Goal: Task Accomplishment & Management: Complete application form

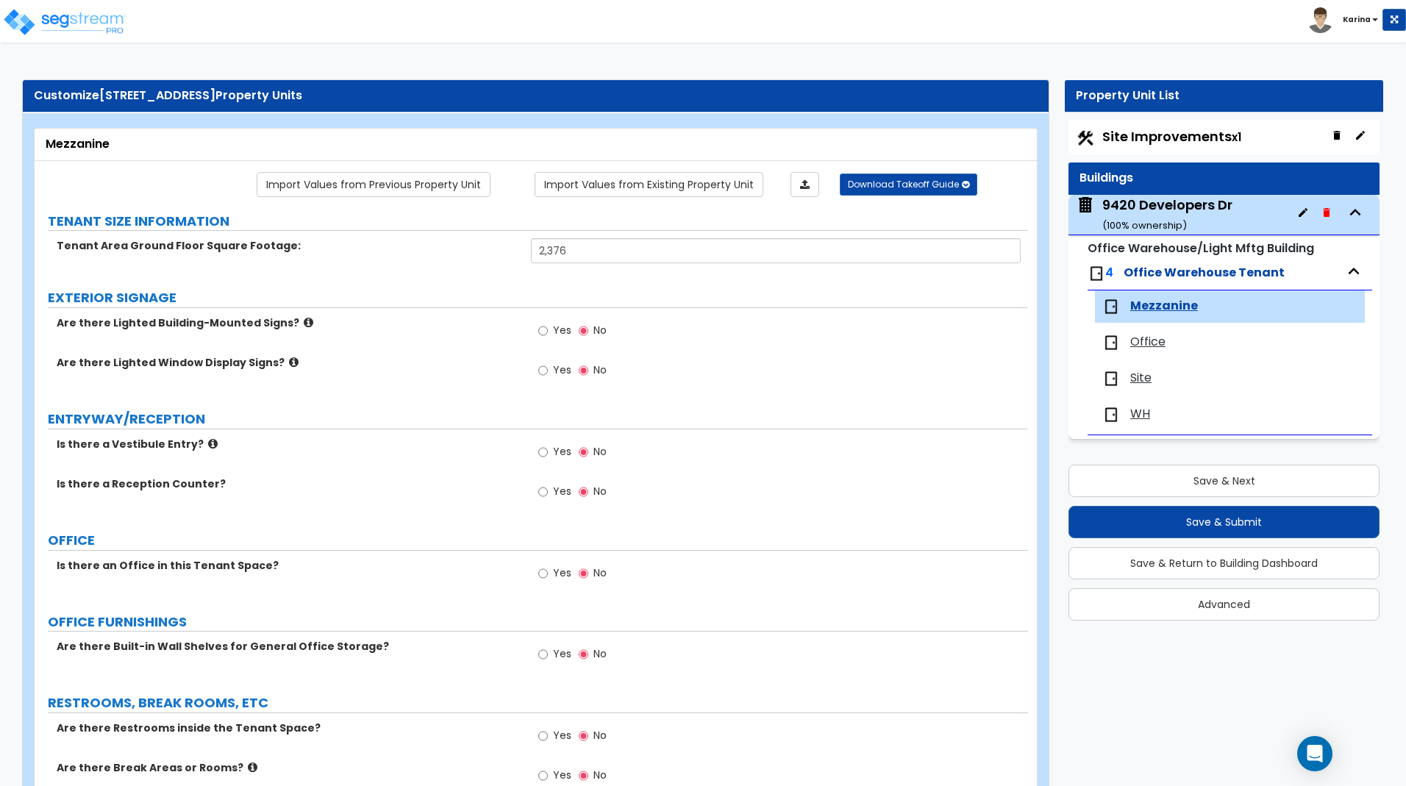
select select "2"
select select "1"
select select "7"
select select "1"
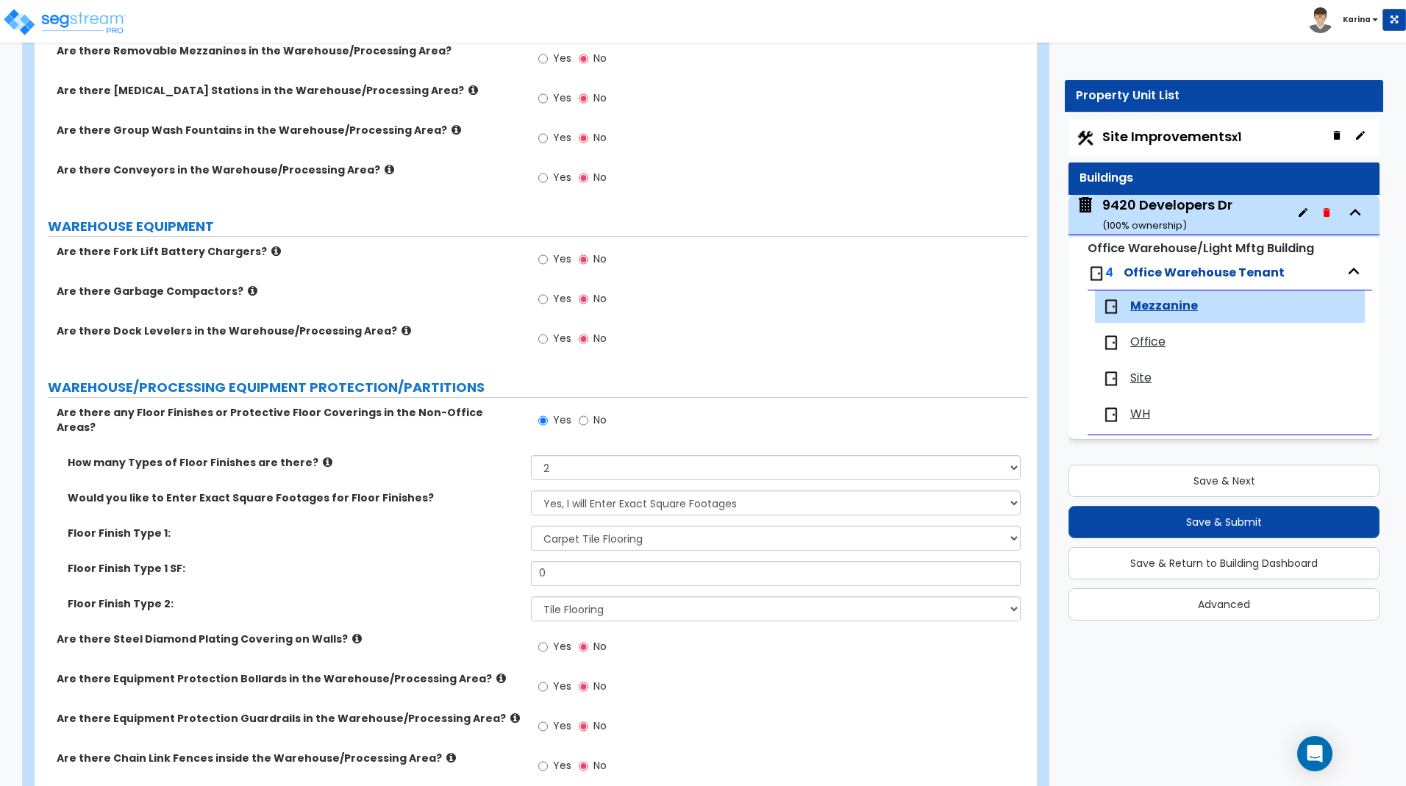
click at [508, 769] on div "Are there Chain Link Fences inside the Warehouse/Processing Area? Yes No" at bounding box center [532, 771] width 994 height 40
click at [574, 563] on input "0" at bounding box center [775, 573] width 489 height 25
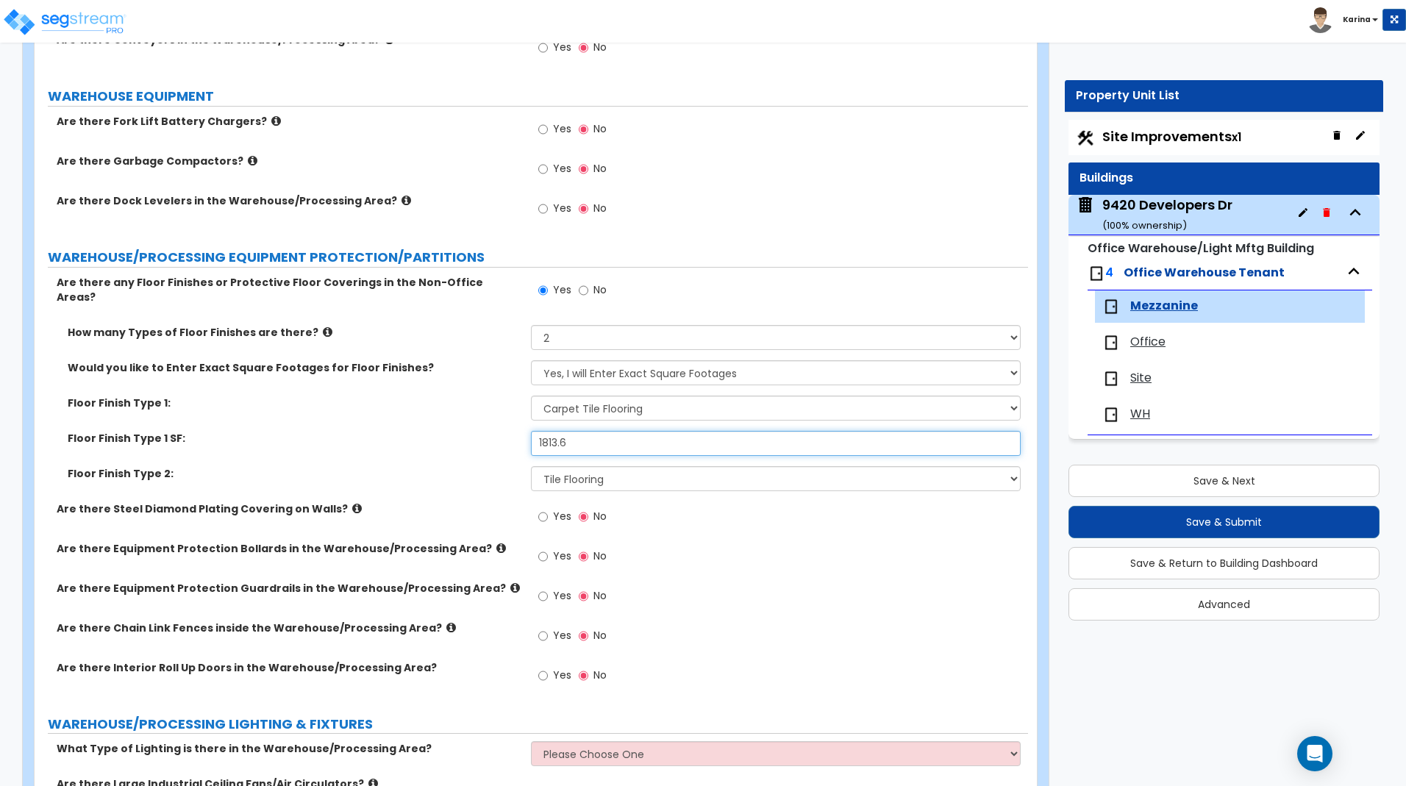
scroll to position [1876, 0]
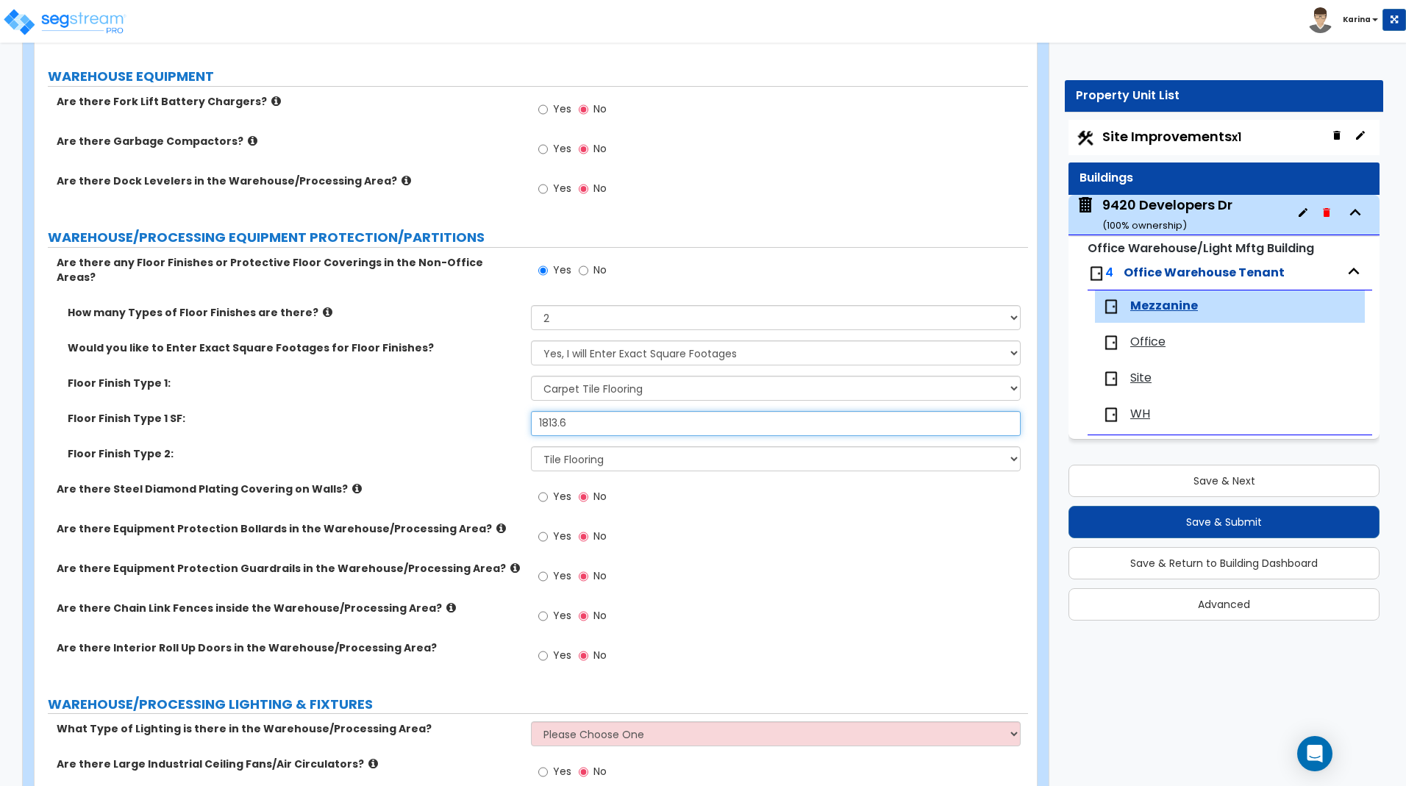
type input "1,813.6"
click at [480, 462] on div "Floor Finish Type 2: None Tile Flooring Hardwood Flooring Resilient Laminate Fl…" at bounding box center [532, 463] width 994 height 35
click at [531, 446] on select "None Tile Flooring Hardwood Flooring Resilient Laminate Flooring VCT Flooring S…" at bounding box center [775, 458] width 489 height 25
click option "Tile Flooring" at bounding box center [0, 0] width 0 height 0
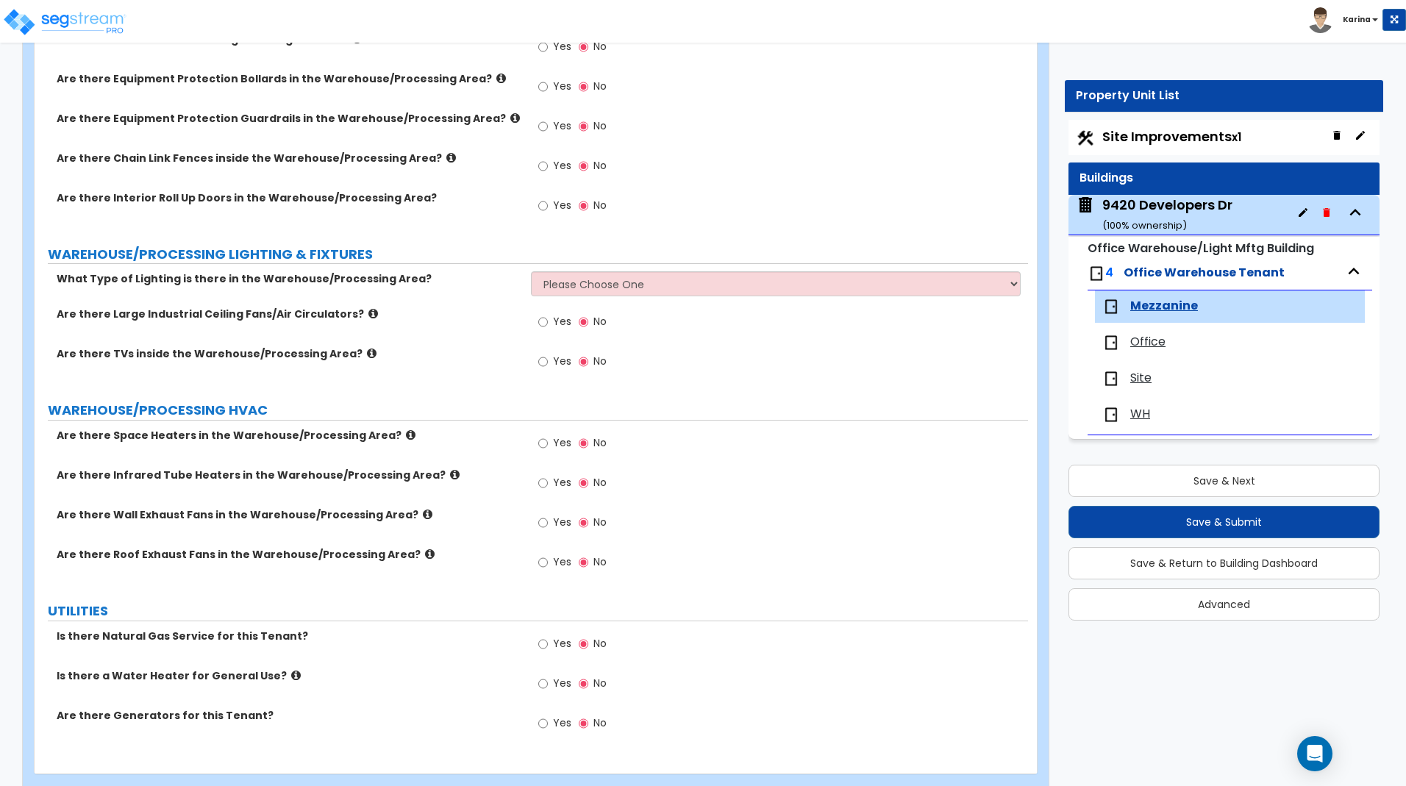
scroll to position [2345, 0]
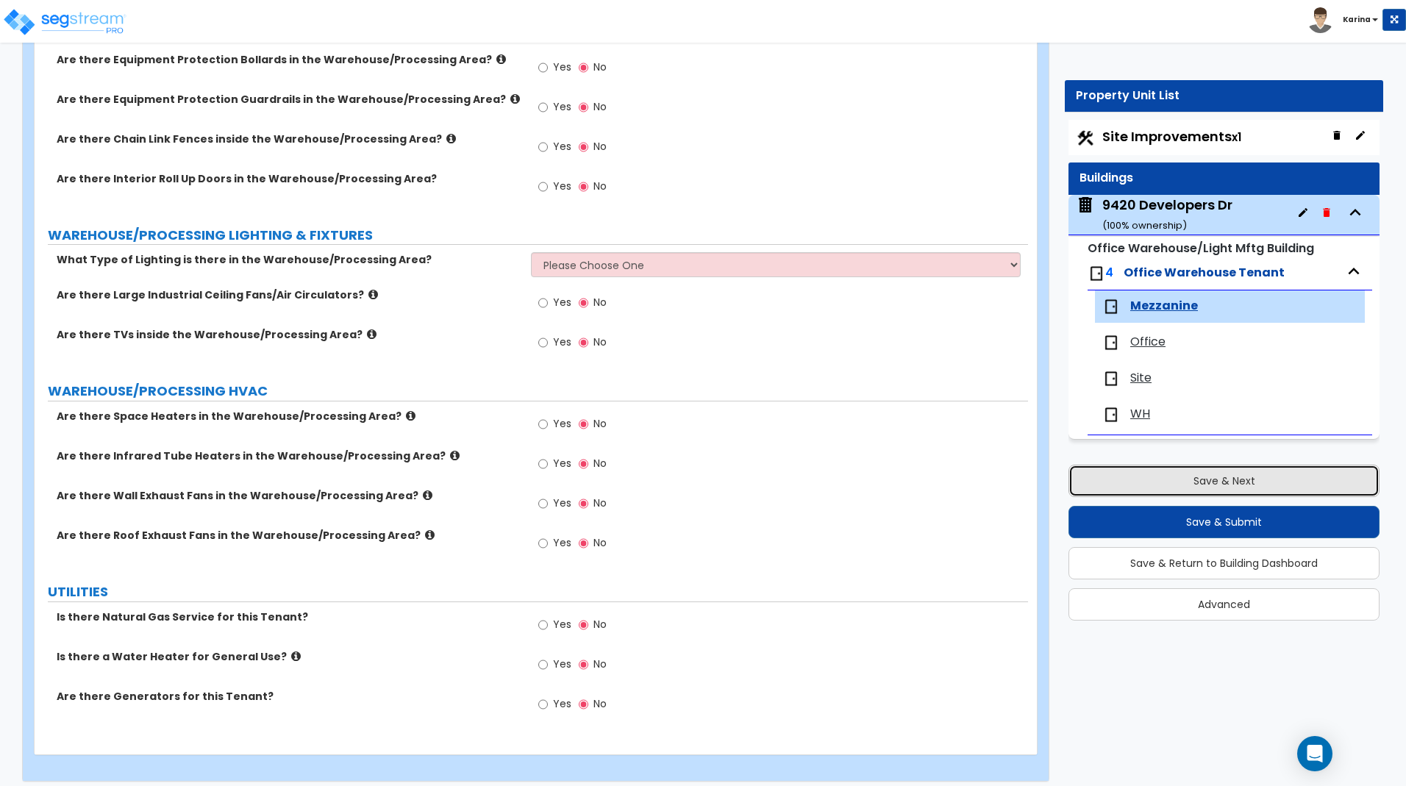
click at [1170, 476] on button "Save & Next" at bounding box center [1224, 481] width 311 height 32
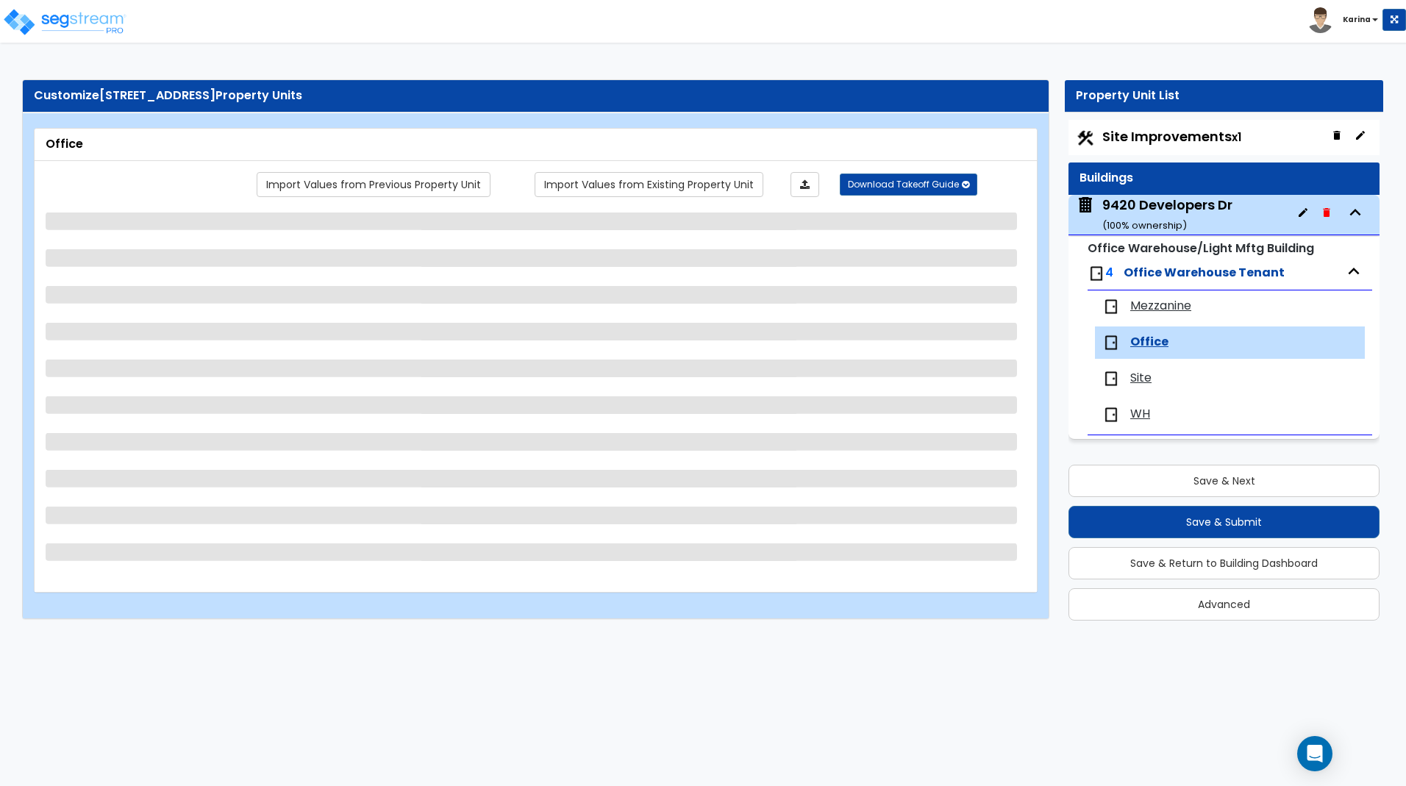
scroll to position [0, 0]
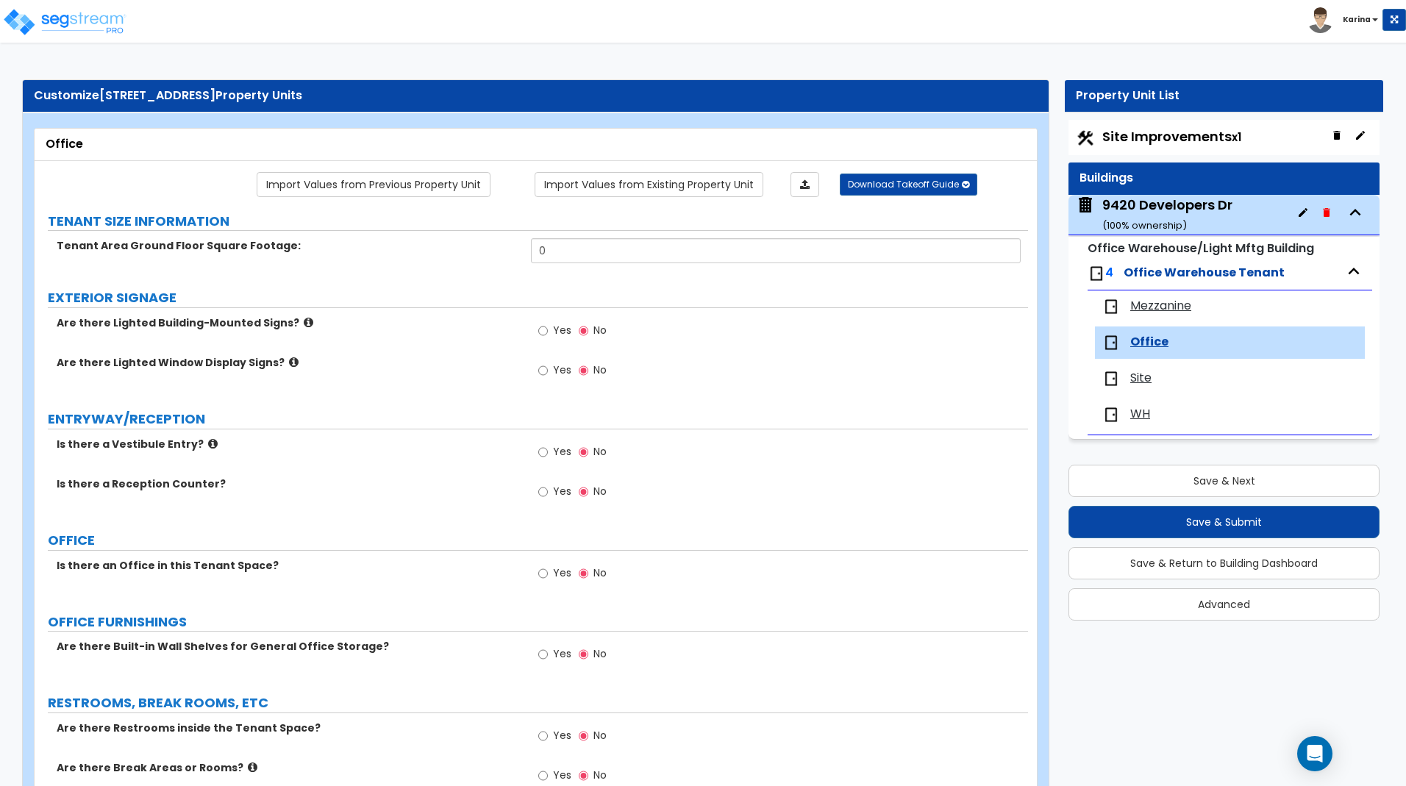
click at [437, 773] on label "Are there Break Areas or Rooms?" at bounding box center [288, 768] width 463 height 15
click at [571, 256] on input "0" at bounding box center [775, 250] width 489 height 25
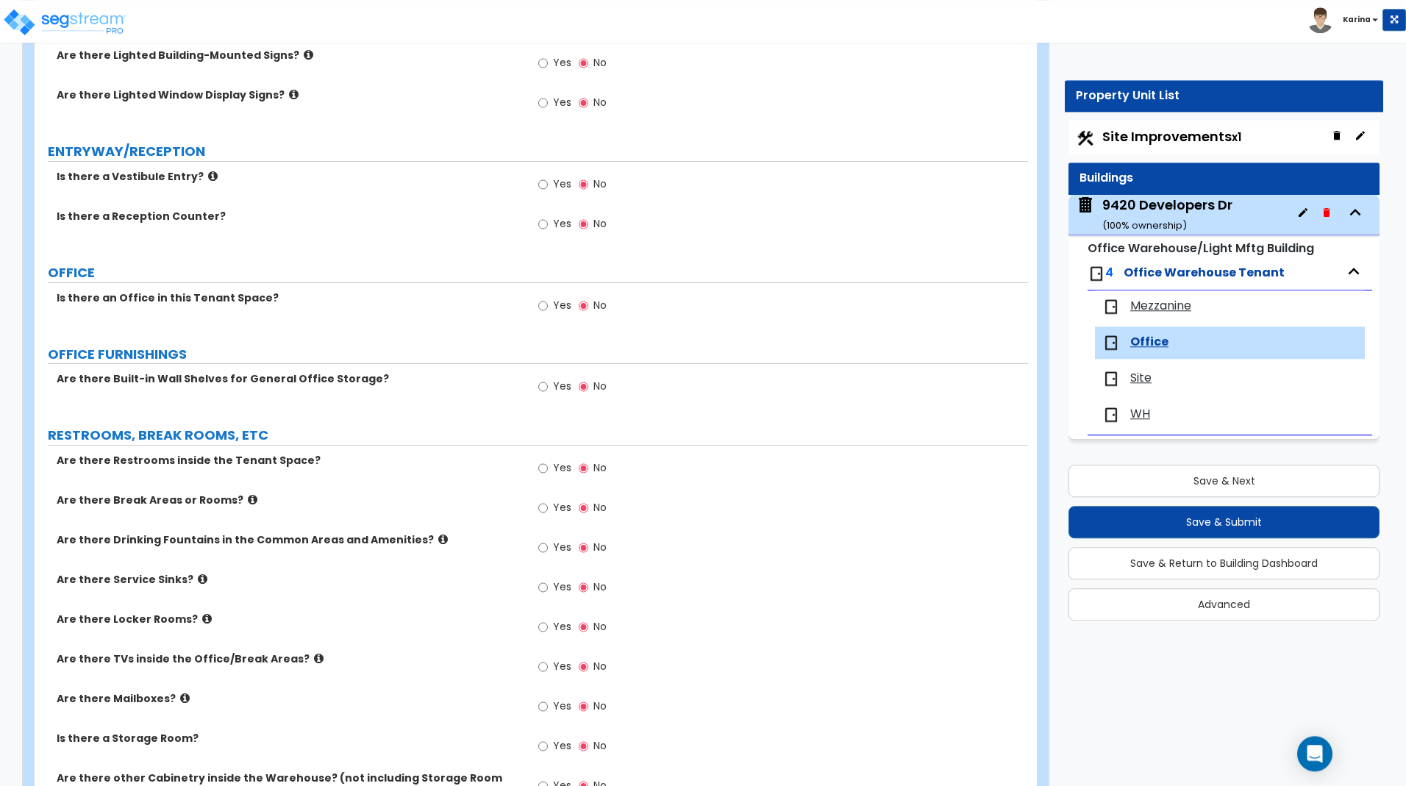
scroll to position [300, 0]
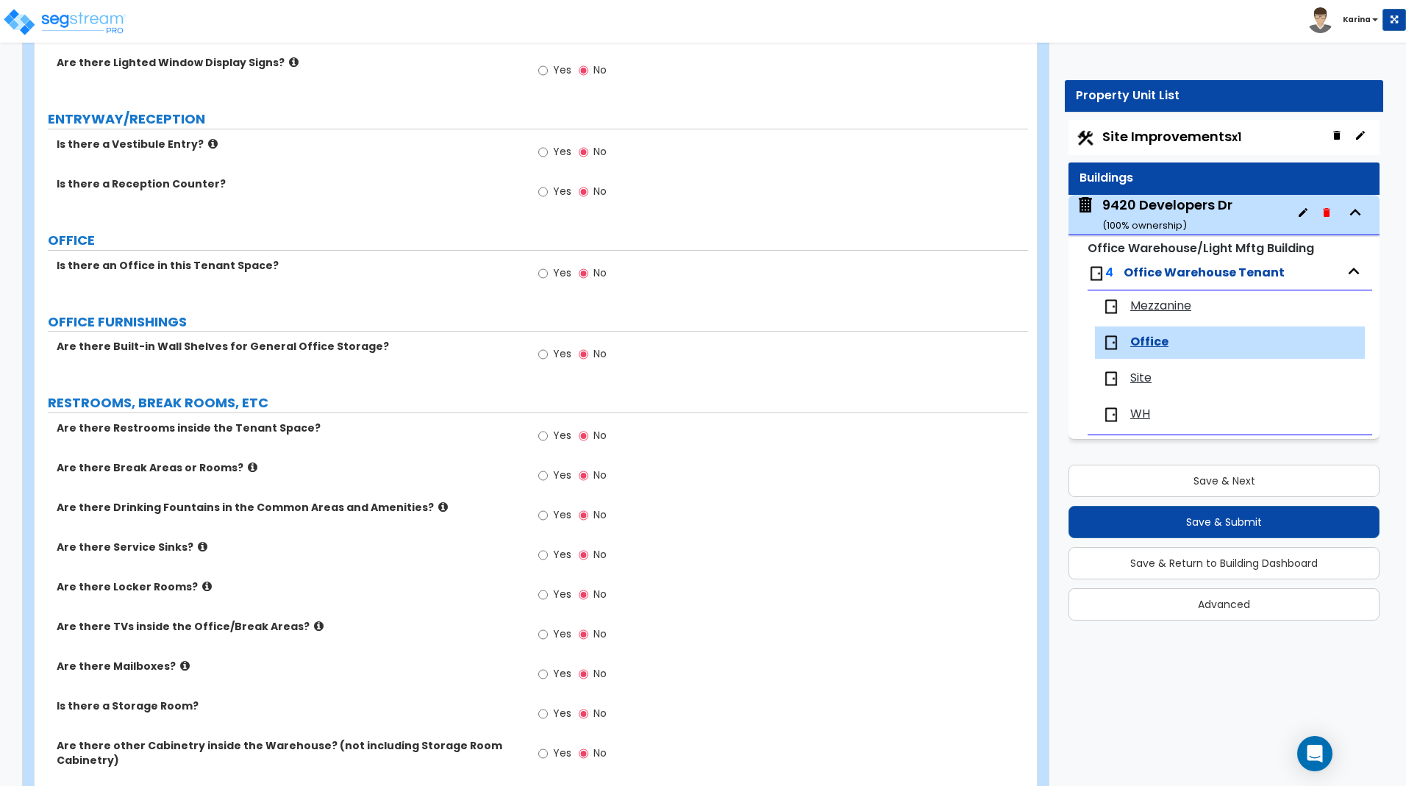
type input "2,376"
click at [545, 271] on input "Yes" at bounding box center [543, 274] width 10 height 16
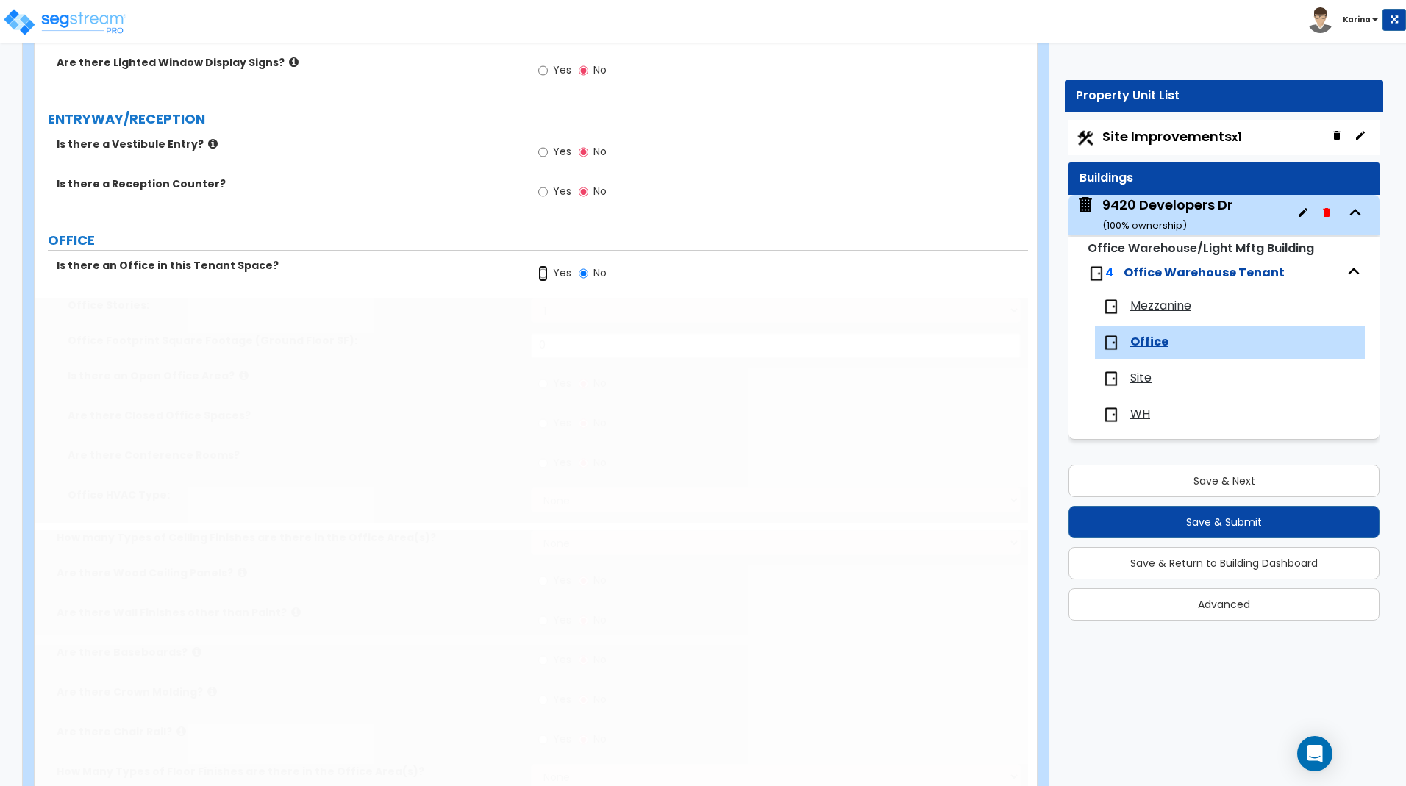
radio input "true"
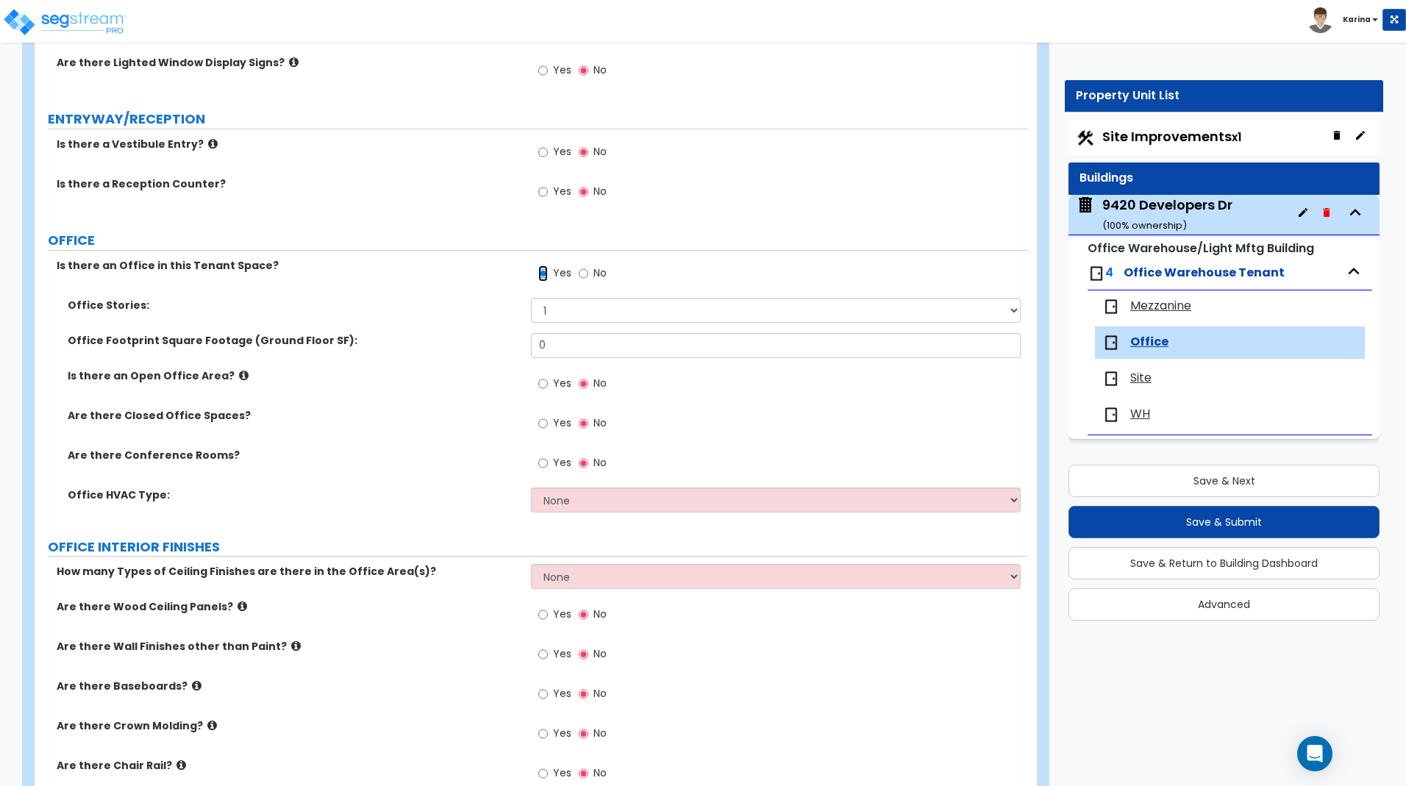
click at [545, 271] on input "Yes" at bounding box center [543, 274] width 10 height 16
drag, startPoint x: 581, startPoint y: 270, endPoint x: 699, endPoint y: 261, distance: 118.0
click at [582, 270] on input "No" at bounding box center [584, 274] width 10 height 16
radio input "false"
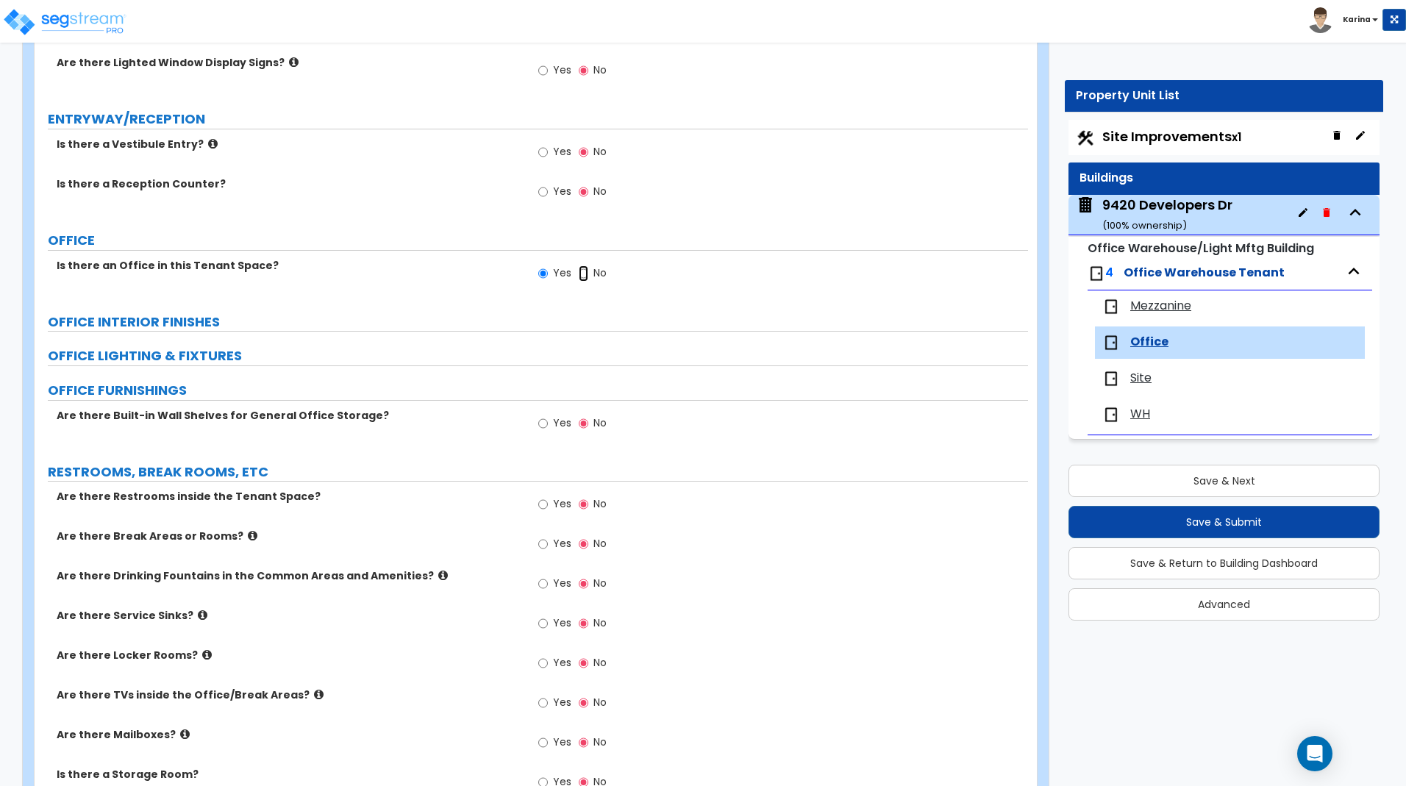
radio input "false"
radio input "true"
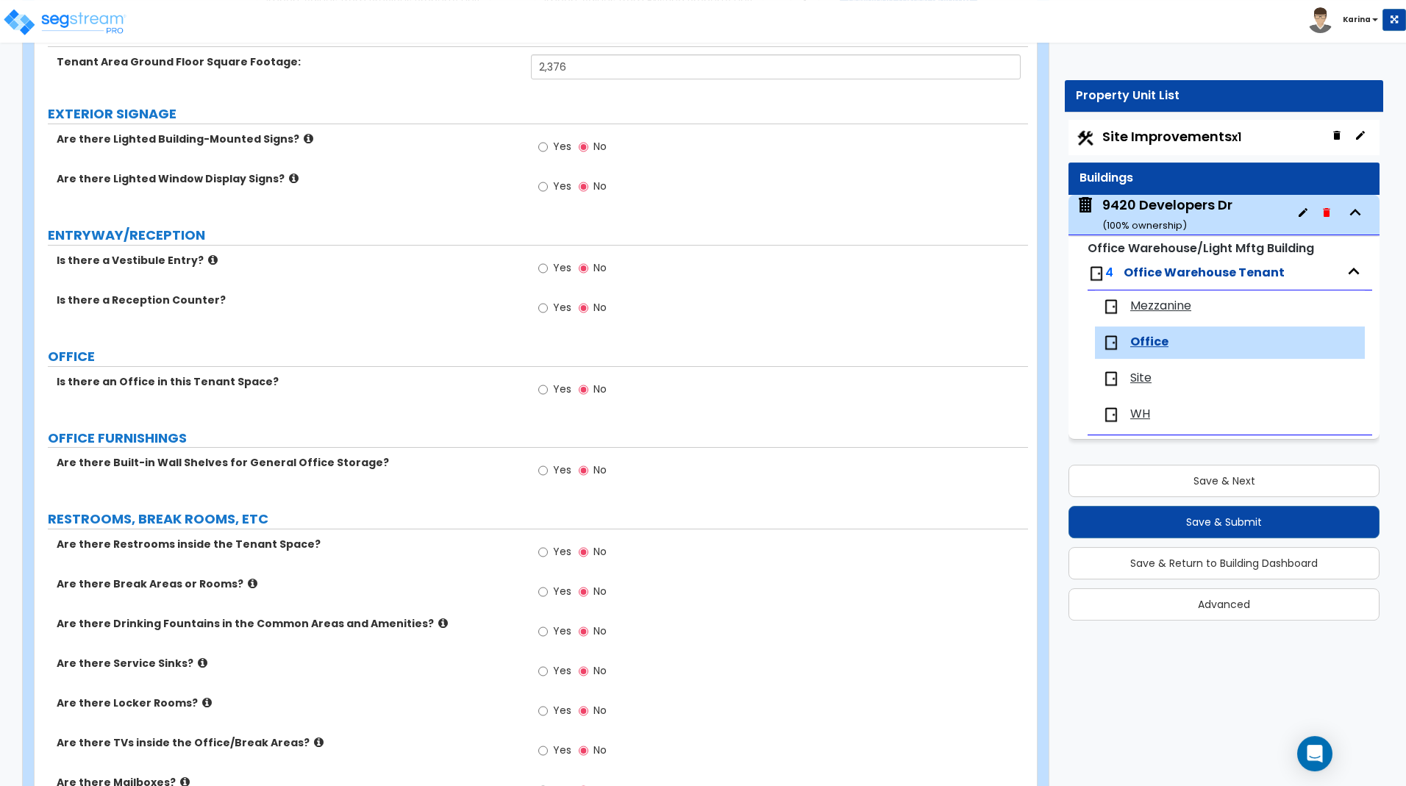
scroll to position [225, 0]
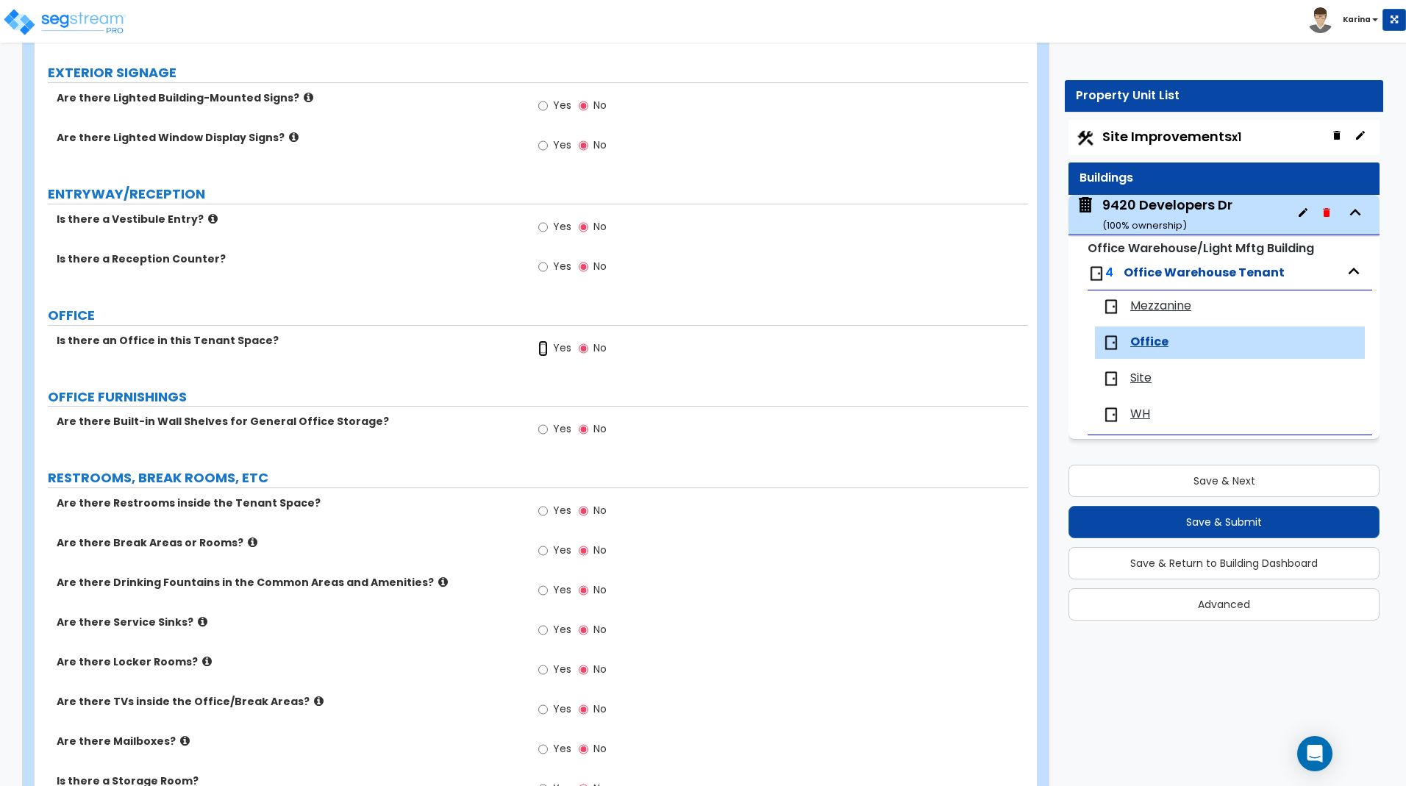
click at [544, 346] on input "Yes" at bounding box center [543, 349] width 10 height 16
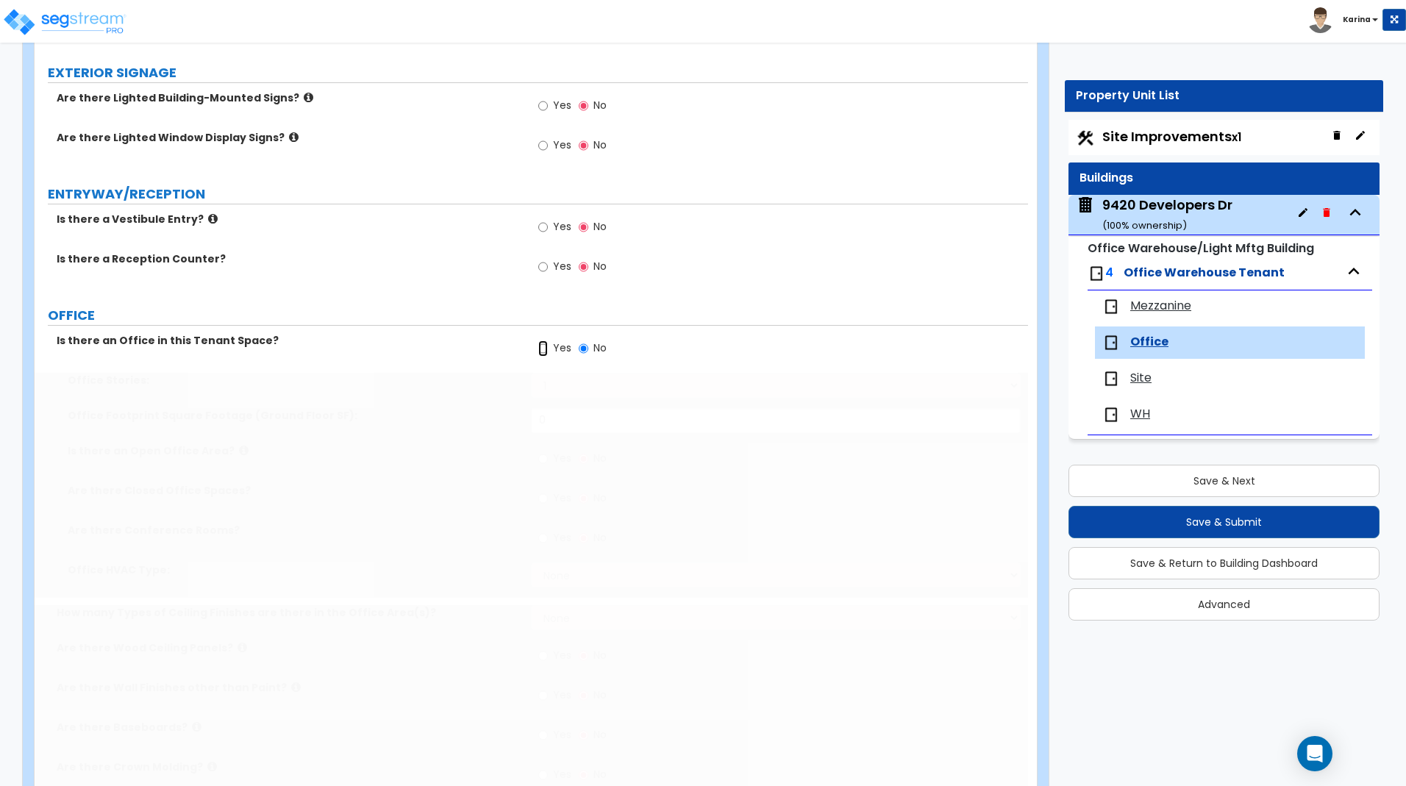
radio input "true"
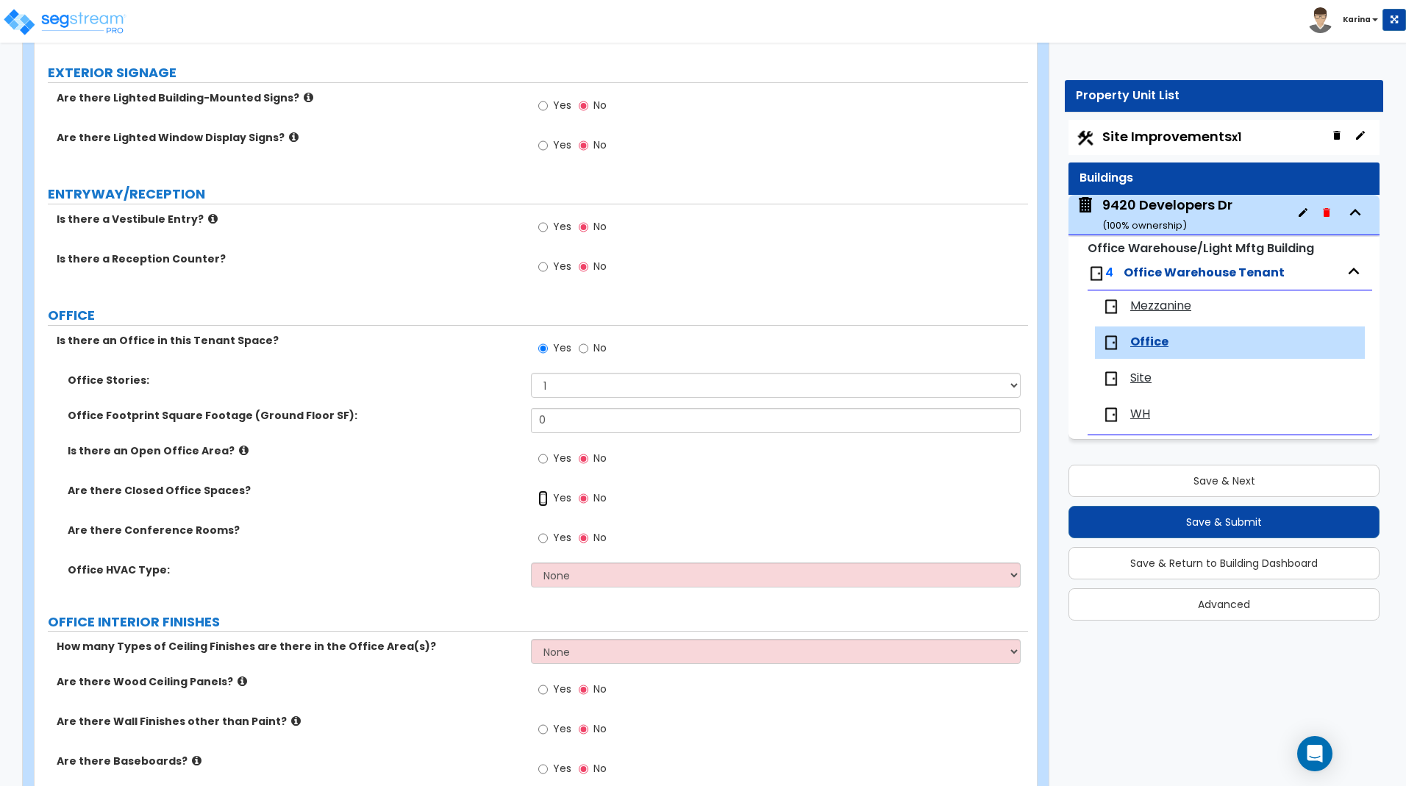
click at [542, 499] on input "Yes" at bounding box center [543, 499] width 10 height 16
radio input "true"
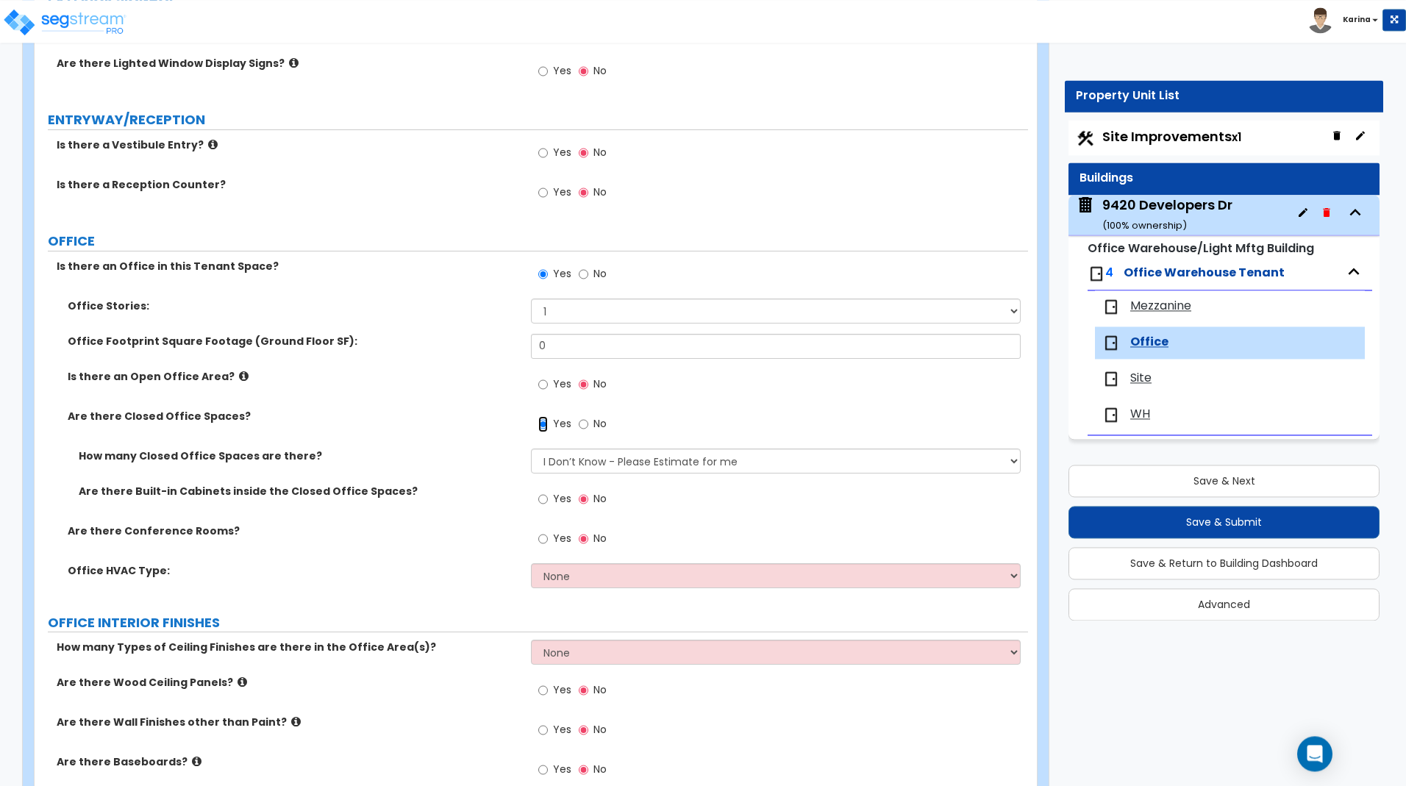
scroll to position [300, 0]
click at [531, 448] on select "I Don’t Know - Please Estimate for me I want to Enter the Number of Closed Offi…" at bounding box center [775, 460] width 489 height 25
select select "2"
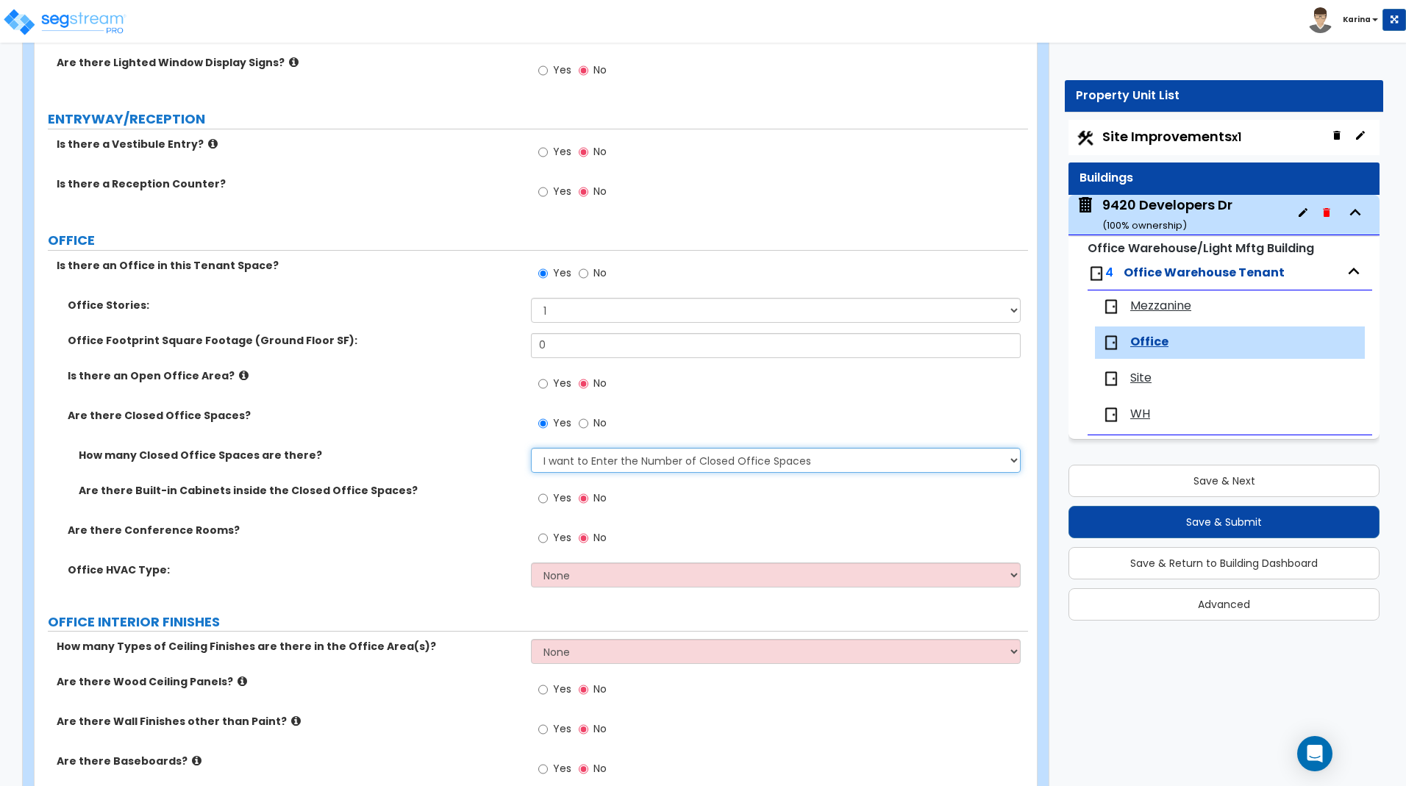
click option "I want to Enter the Number of Closed Office Spaces" at bounding box center [0, 0] width 0 height 0
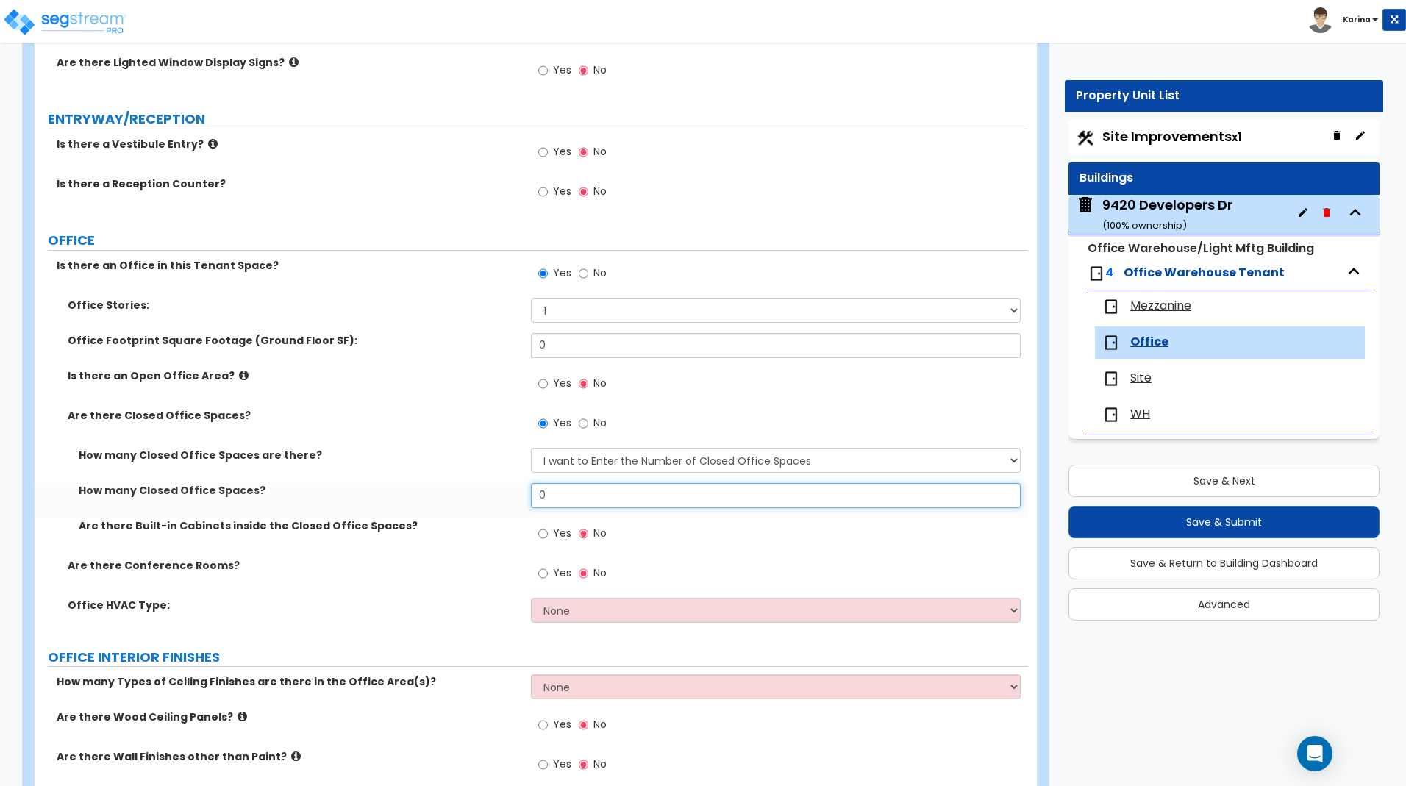
click at [577, 491] on input "0" at bounding box center [775, 495] width 489 height 25
type input "9"
click at [497, 502] on div "How many Closed Office Spaces? 9" at bounding box center [532, 500] width 994 height 35
click at [353, 585] on div "Are there Conference Rooms? Yes No" at bounding box center [532, 578] width 994 height 40
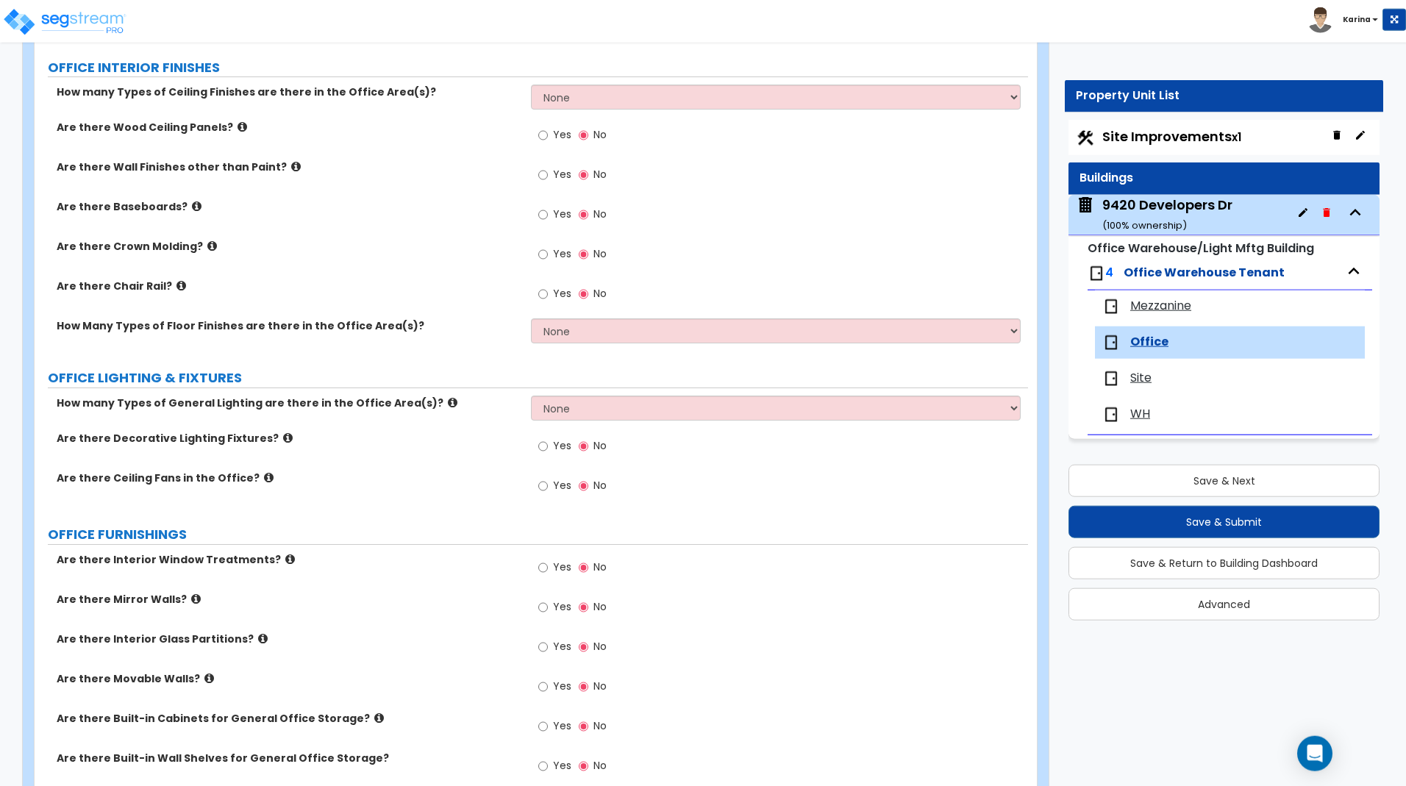
scroll to position [1019, 0]
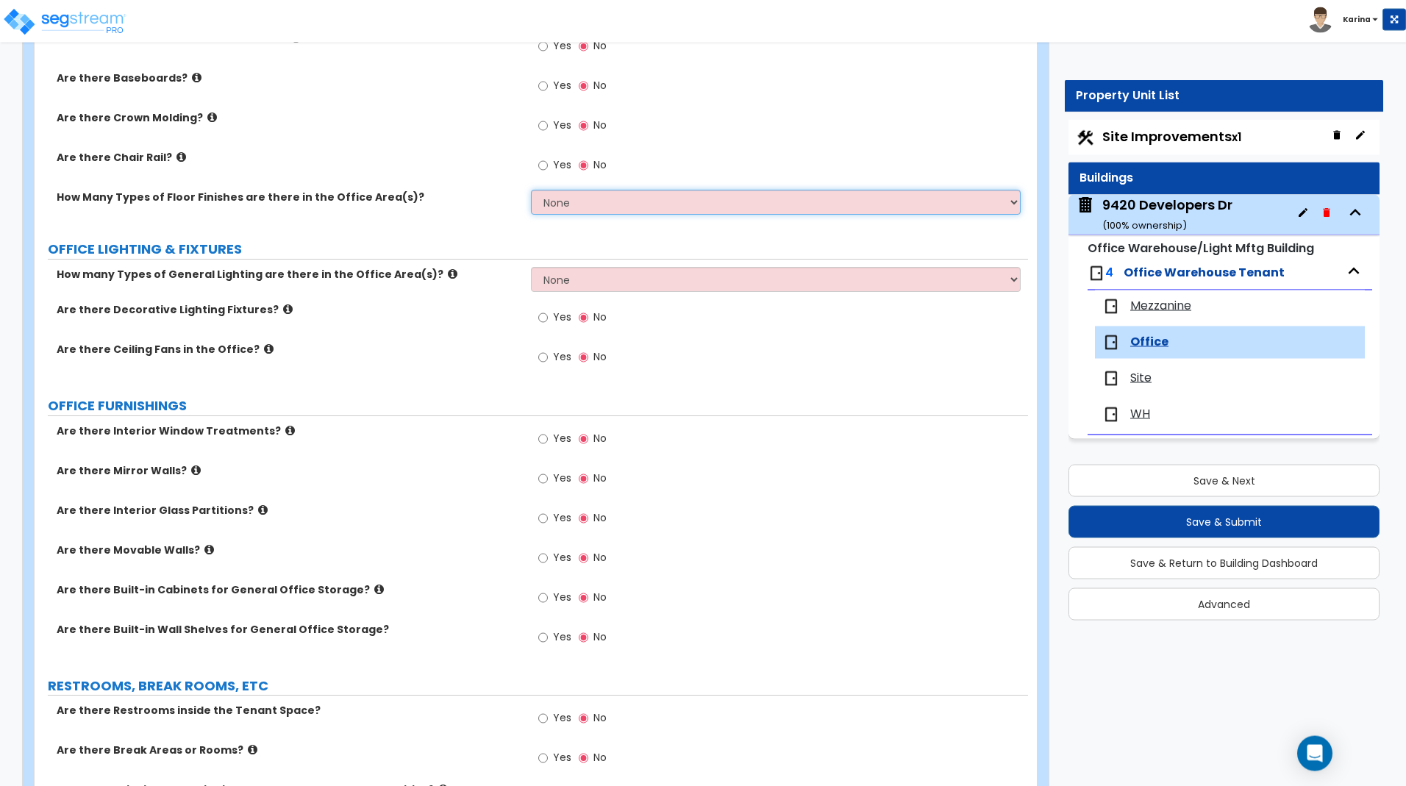
click at [531, 190] on select "None 1 2 3" at bounding box center [775, 202] width 489 height 25
select select "2"
click option "2" at bounding box center [0, 0] width 0 height 0
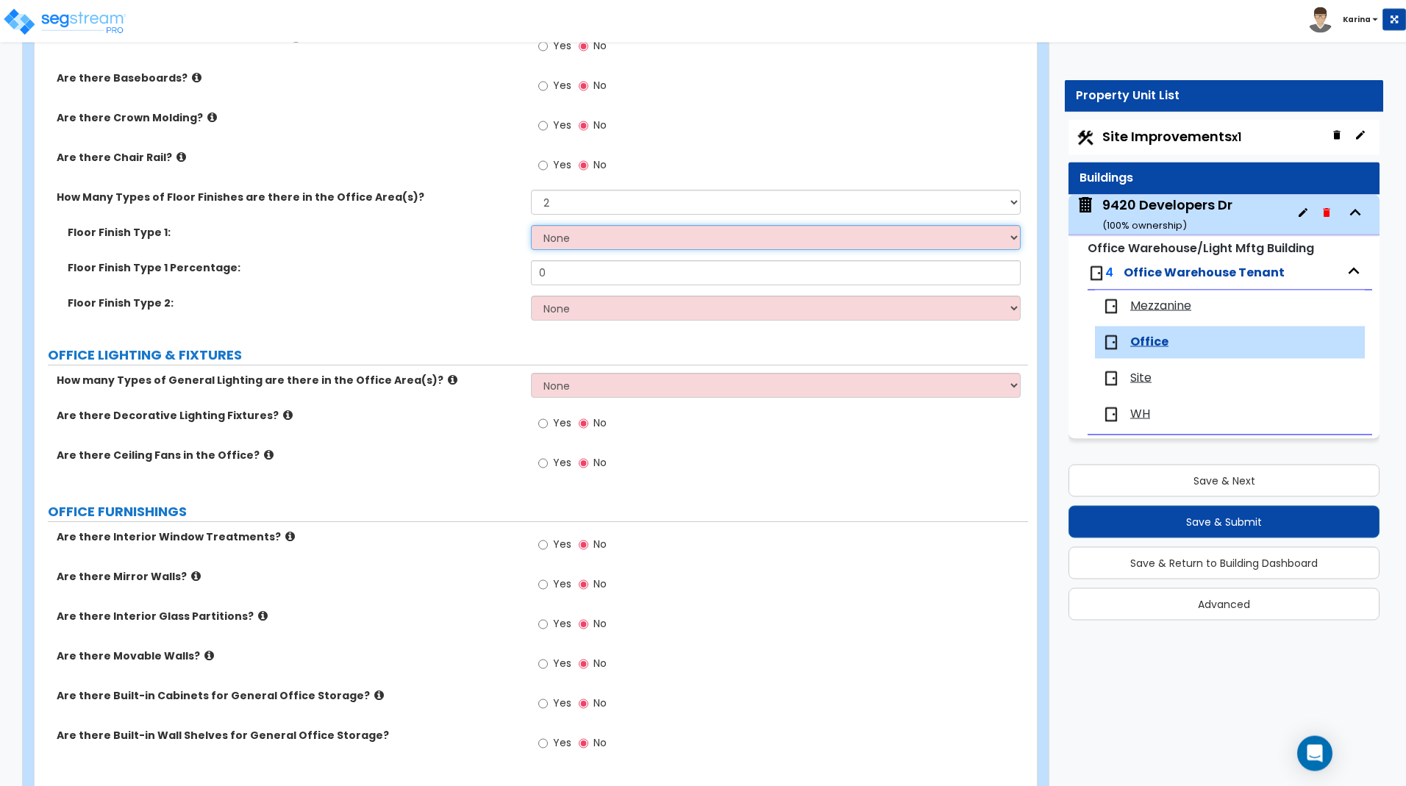
click at [531, 225] on select "None Tile Flooring Hardwood Flooring Resilient Laminate Flooring VCT Flooring S…" at bounding box center [775, 237] width 489 height 25
select select "1"
click option "Tile Flooring" at bounding box center [0, 0] width 0 height 0
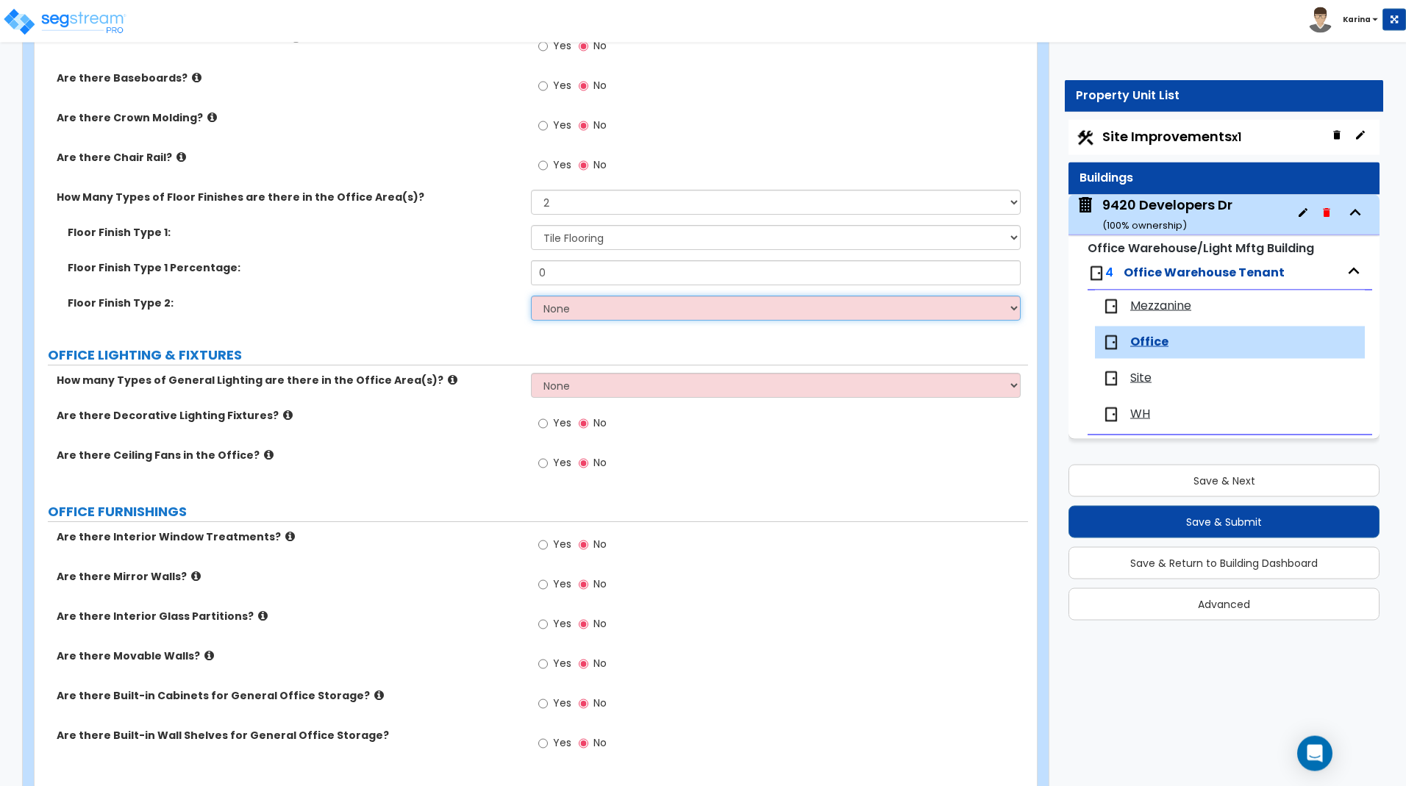
click at [531, 296] on select "None Tile Flooring Hardwood Flooring Resilient Laminate Flooring VCT Flooring S…" at bounding box center [775, 308] width 489 height 25
select select "7"
click option "Carpet Tile Flooring" at bounding box center [0, 0] width 0 height 0
click at [242, 766] on div "Are there Built-in Wall Shelves for General Office Storage? Yes No" at bounding box center [532, 748] width 994 height 40
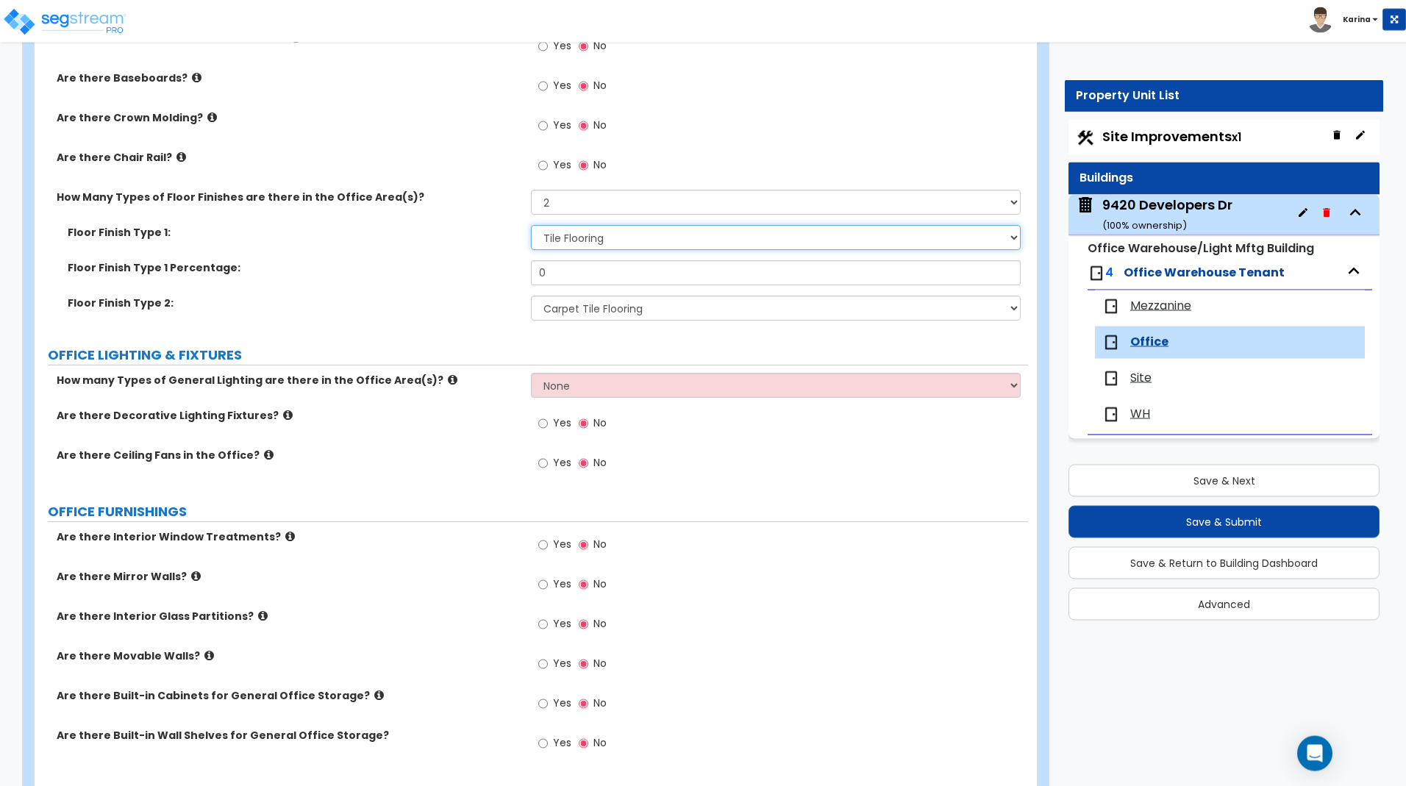
click at [531, 225] on select "None Tile Flooring Hardwood Flooring Resilient Laminate Flooring VCT Flooring S…" at bounding box center [775, 237] width 489 height 25
select select "7"
click option "Carpet Tile Flooring" at bounding box center [0, 0] width 0 height 0
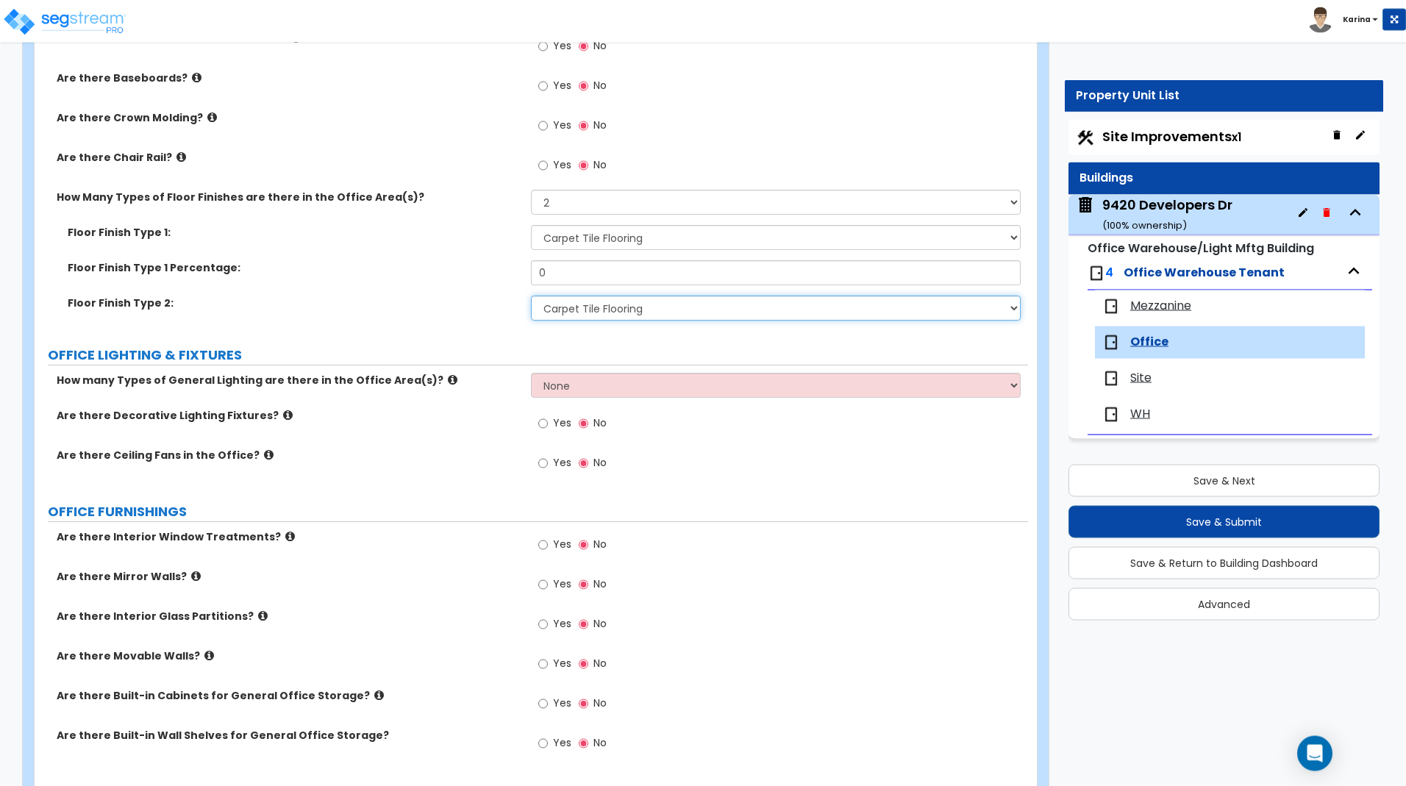
click at [531, 296] on select "None Tile Flooring Hardwood Flooring Resilient Laminate Flooring VCT Flooring S…" at bounding box center [775, 308] width 489 height 25
select select "1"
click option "Tile Flooring" at bounding box center [0, 0] width 0 height 0
click at [569, 272] on input "0" at bounding box center [775, 272] width 489 height 25
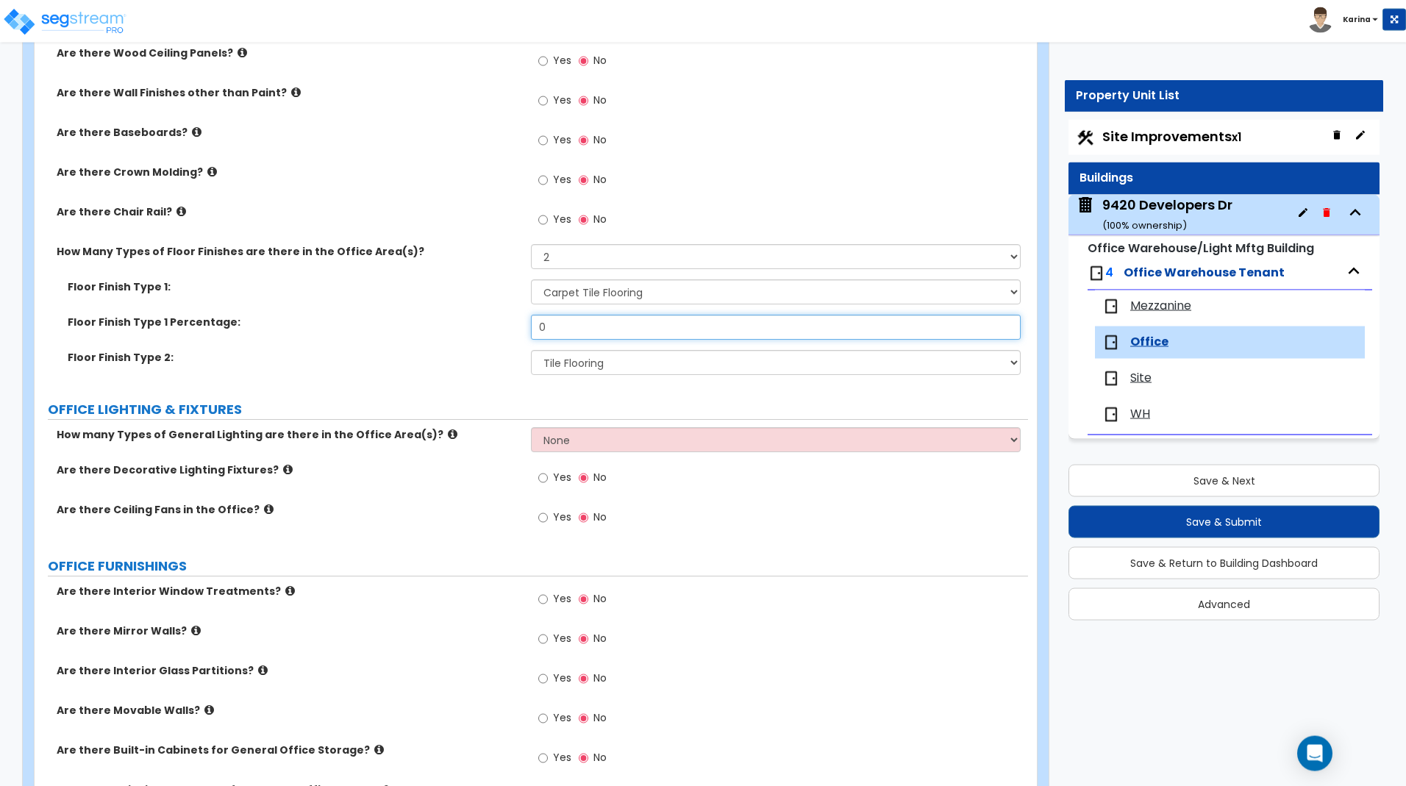
scroll to position [944, 0]
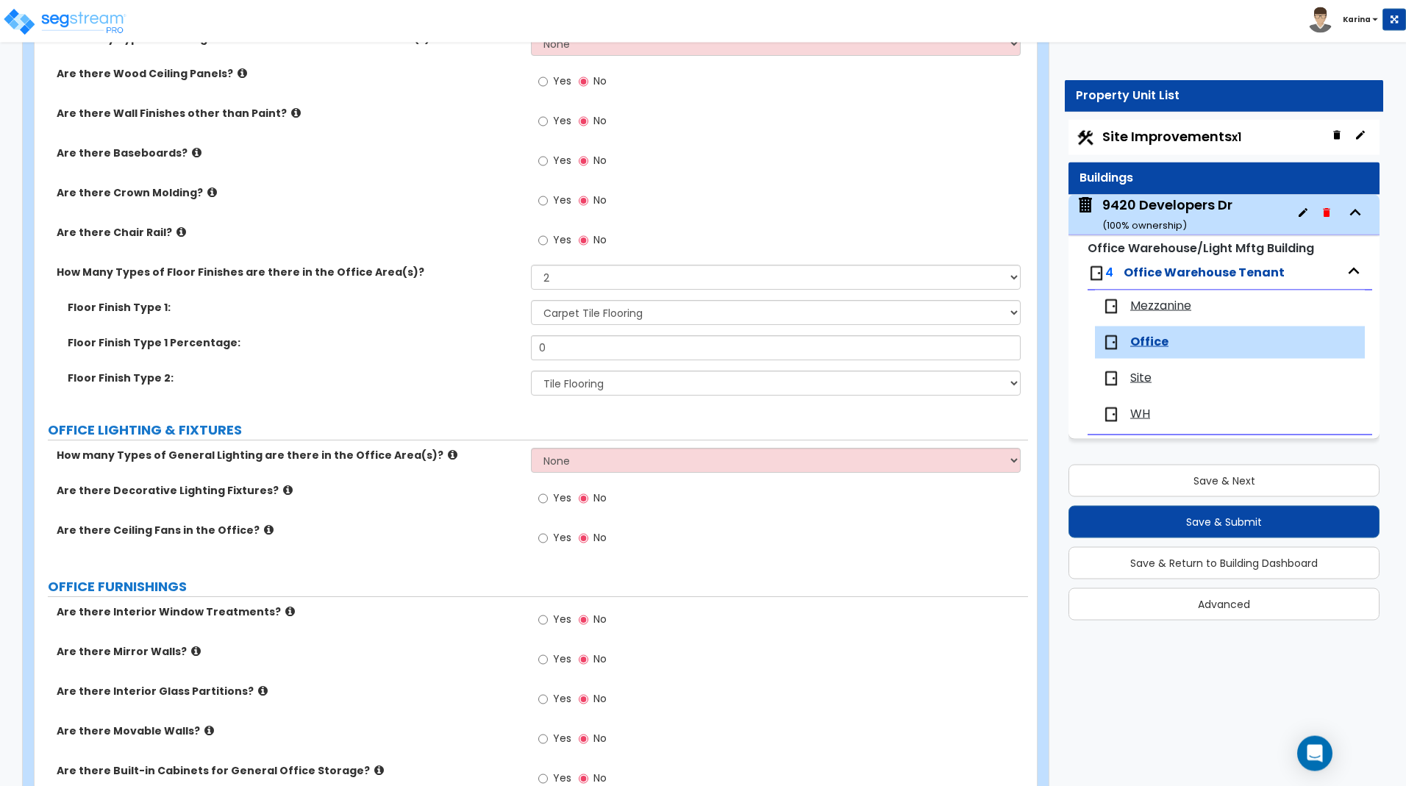
click at [572, 351] on input "0" at bounding box center [775, 347] width 489 height 25
type input "65"
click at [463, 369] on div "Floor Finish Type 1 Percentage: 65" at bounding box center [532, 352] width 994 height 35
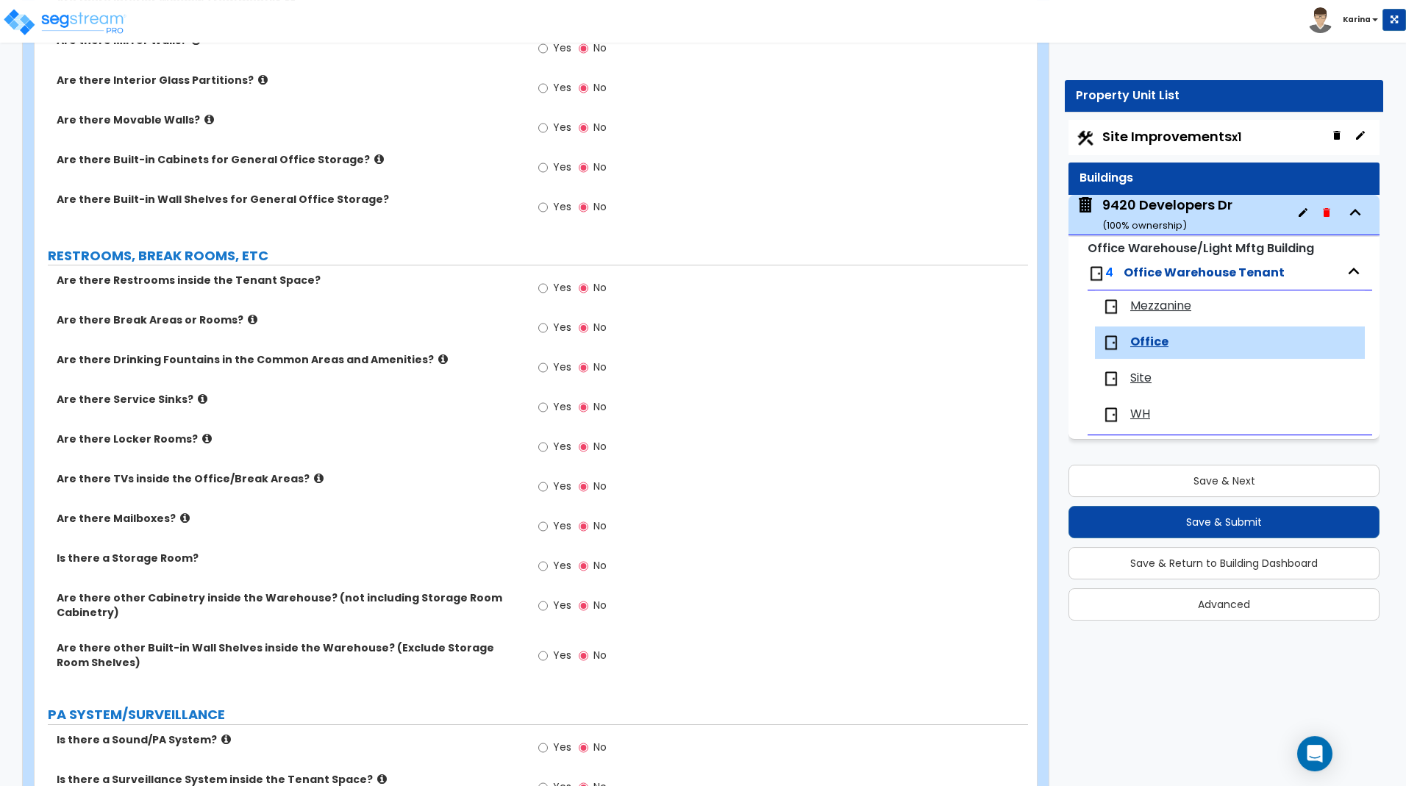
scroll to position [1544, 0]
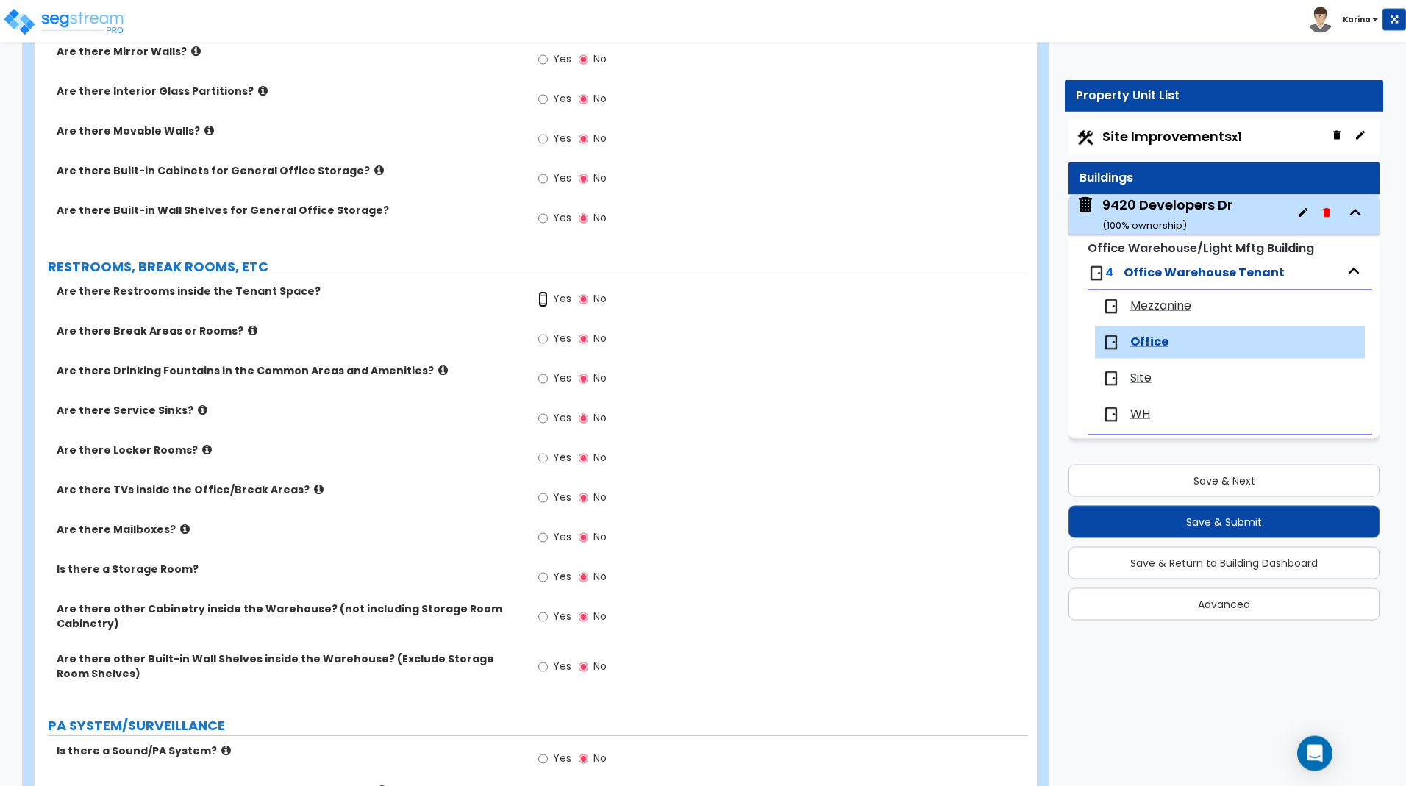
click at [544, 299] on input "Yes" at bounding box center [543, 299] width 10 height 16
radio input "true"
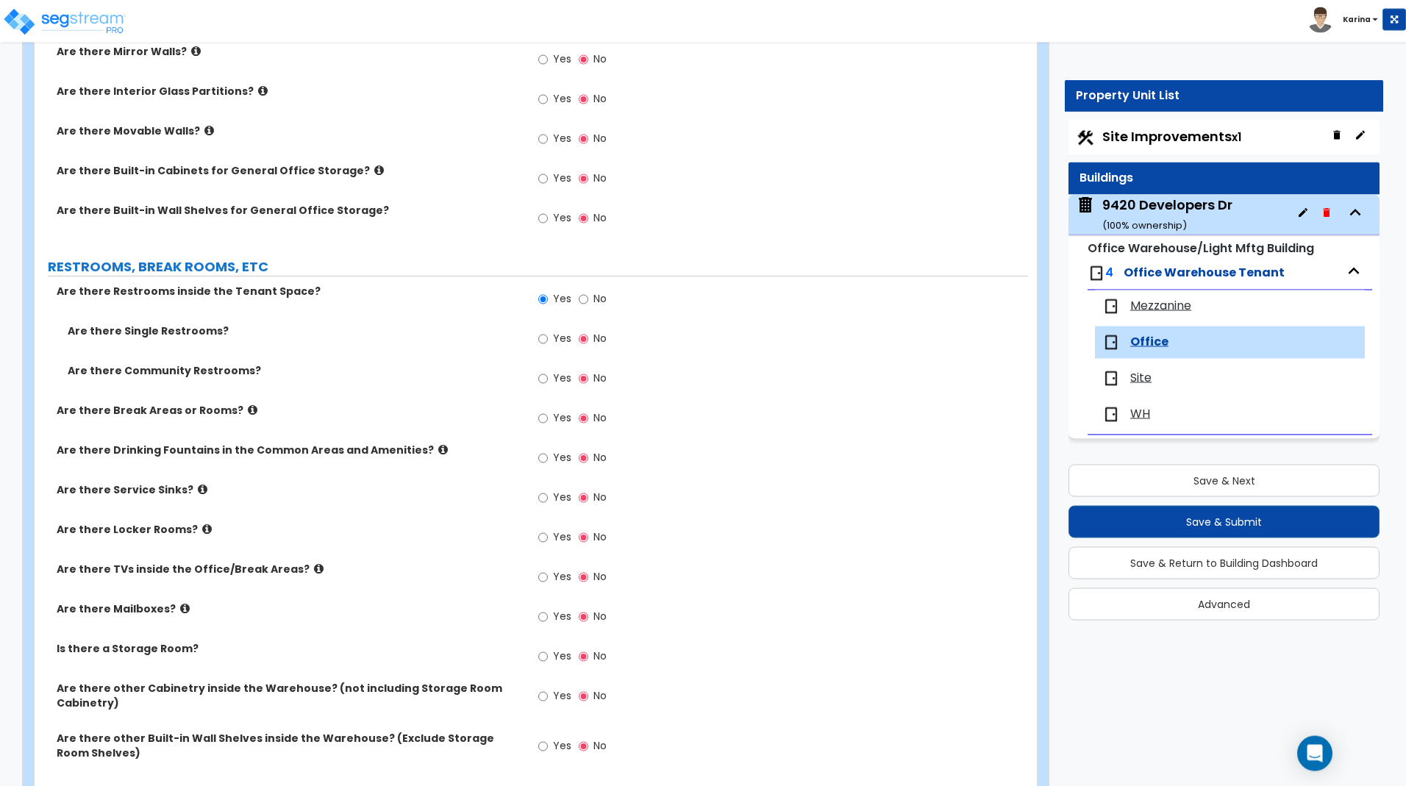
click at [45, 522] on div "Are there Locker Rooms?" at bounding box center [283, 529] width 497 height 15
click at [38, 538] on div "Are there Locker Rooms? Yes No" at bounding box center [532, 542] width 994 height 40
click at [543, 337] on input "Yes" at bounding box center [543, 339] width 10 height 16
radio input "true"
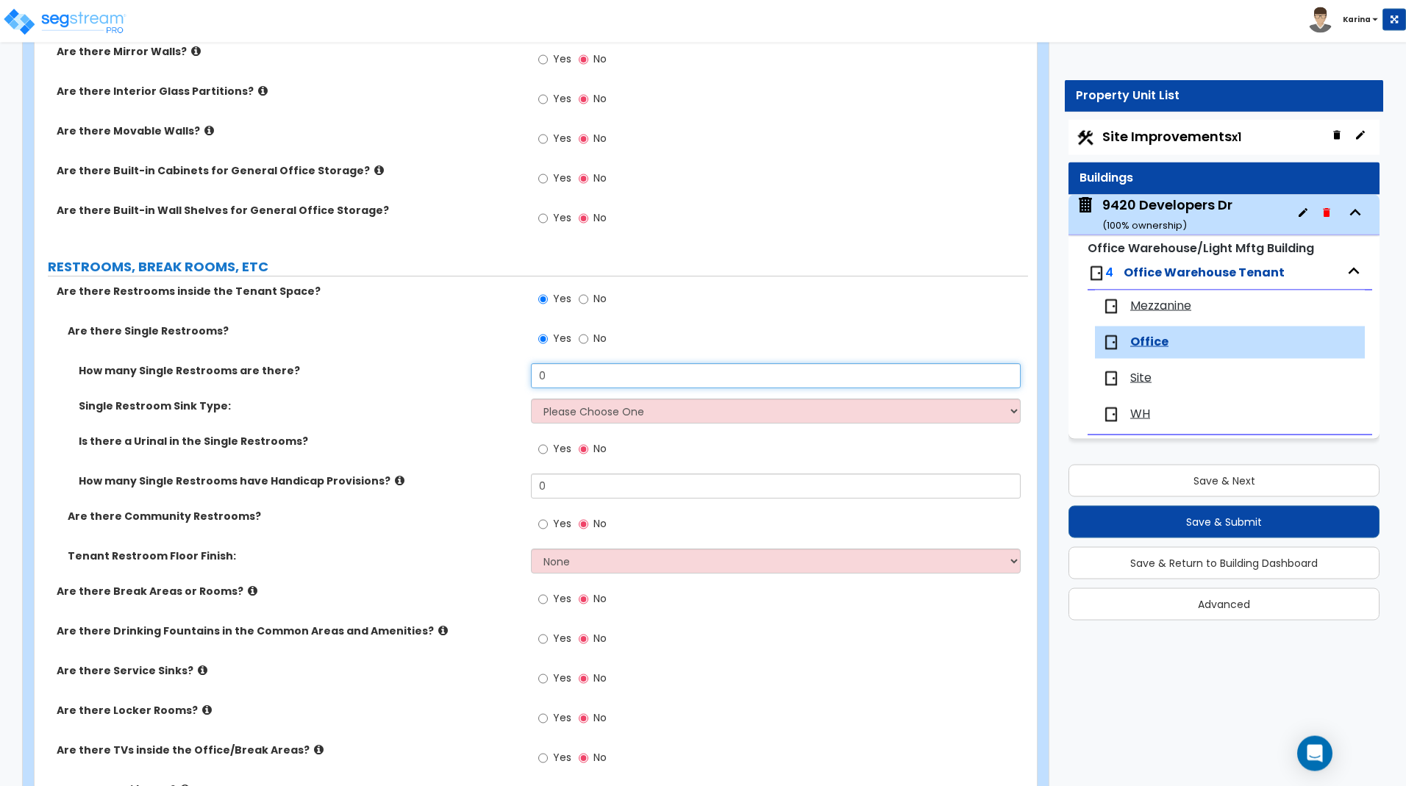
click at [549, 369] on input "0" at bounding box center [775, 375] width 489 height 25
type input "4"
click at [531, 399] on select "Please Choose One Wall-mounted Vanity-mounted" at bounding box center [775, 411] width 489 height 25
select select "1"
click option "Wall-mounted" at bounding box center [0, 0] width 0 height 0
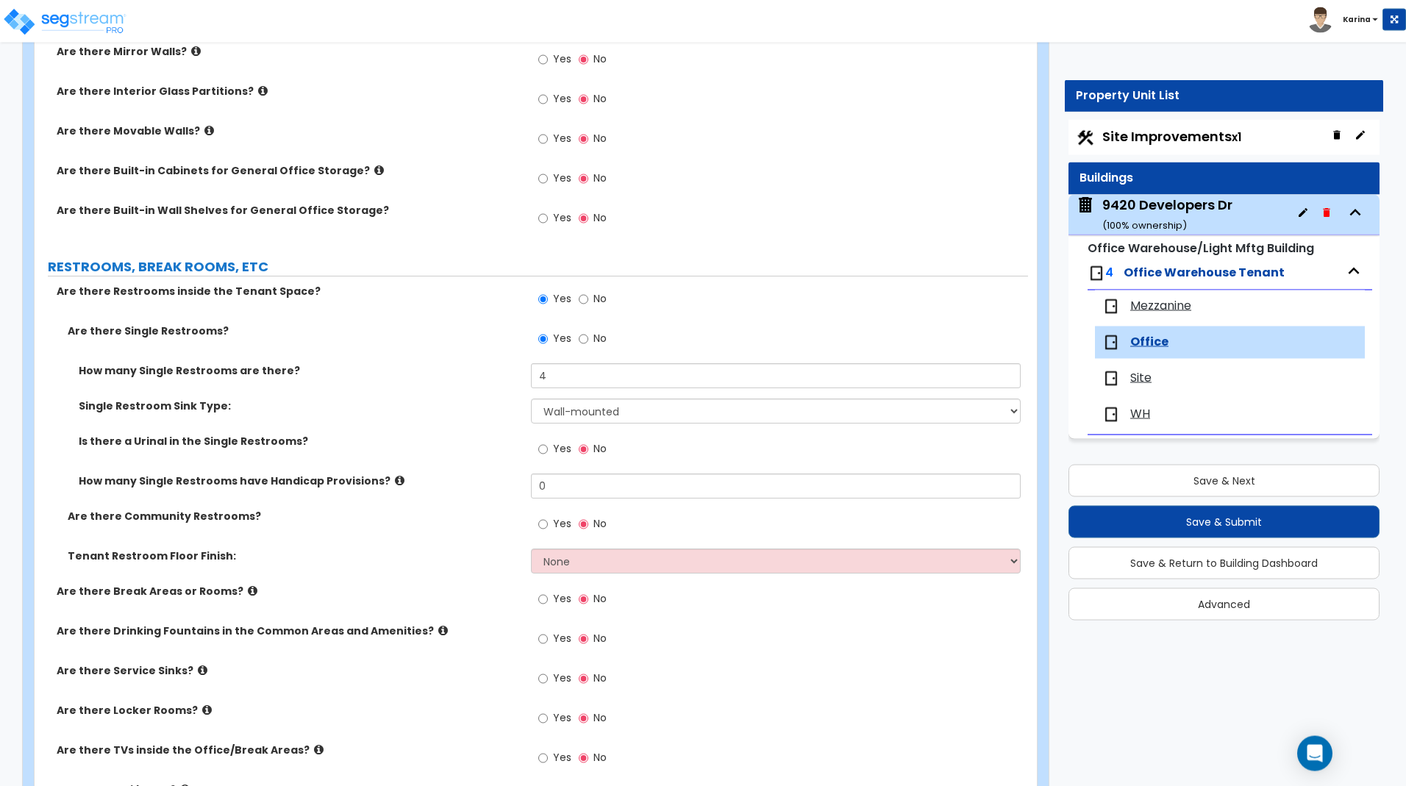
click at [15, 598] on div "Customize 9420 Developers Dr. Property Units Office Import Values from Previous…" at bounding box center [530, 702] width 1039 height 4335
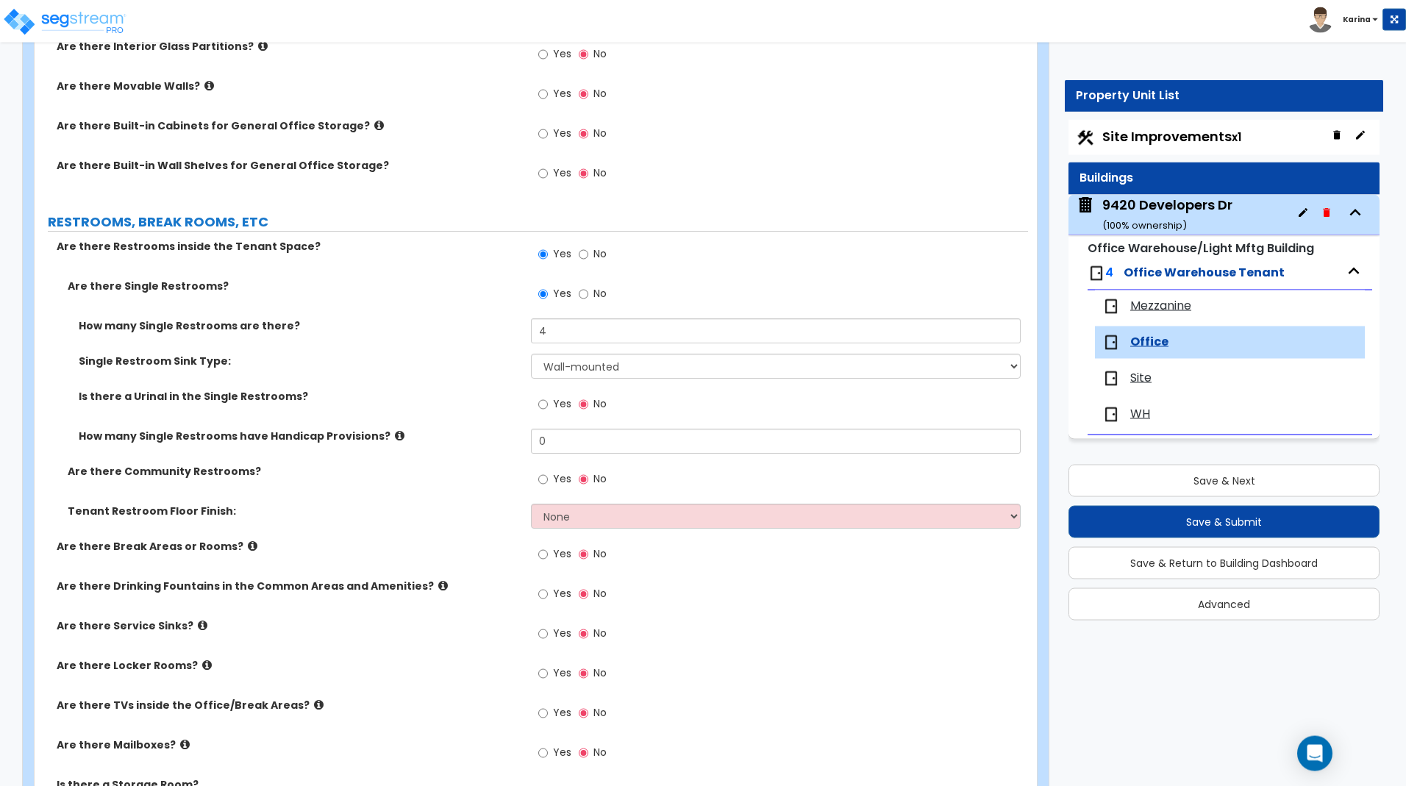
scroll to position [1619, 0]
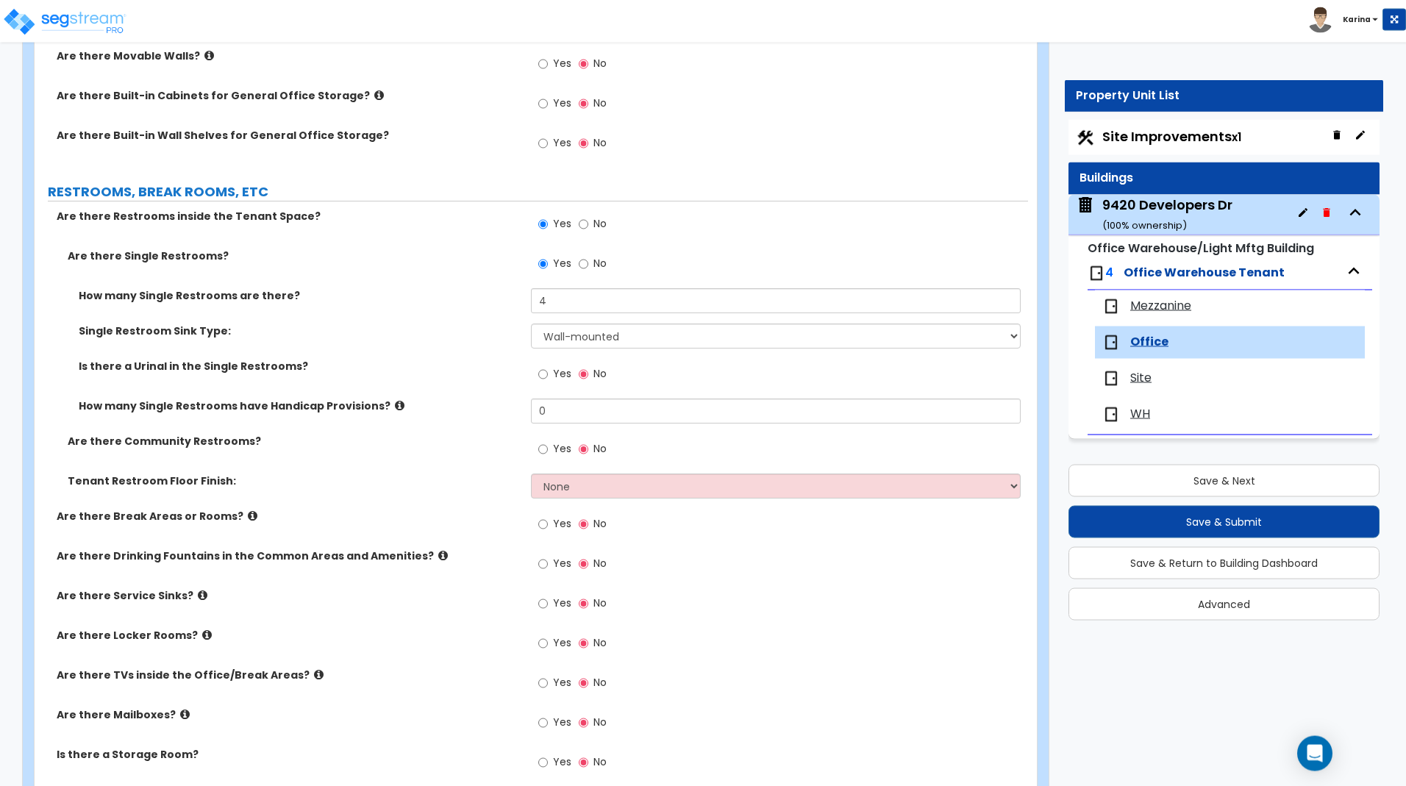
click at [40, 441] on div "Are there Community Restrooms?" at bounding box center [283, 441] width 497 height 15
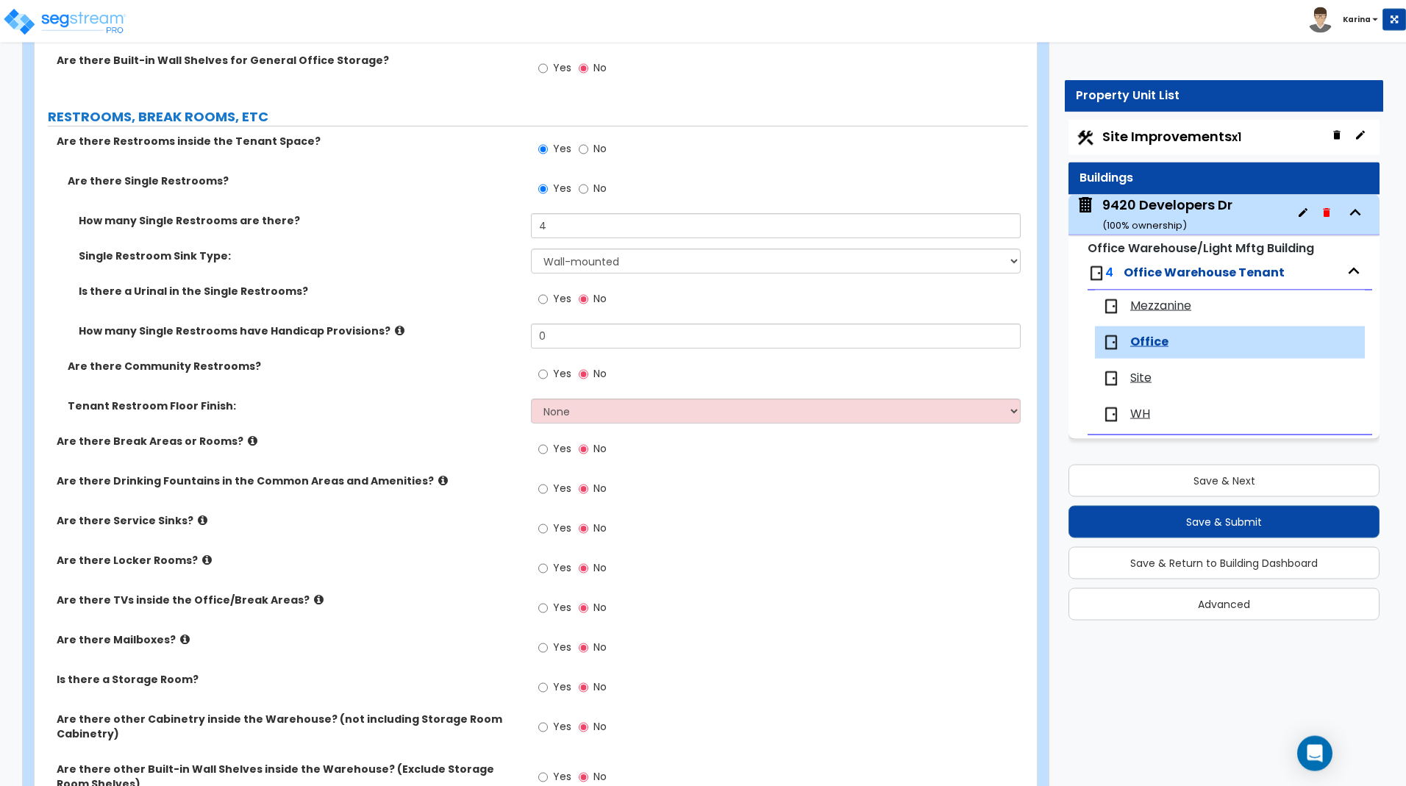
scroll to position [1769, 0]
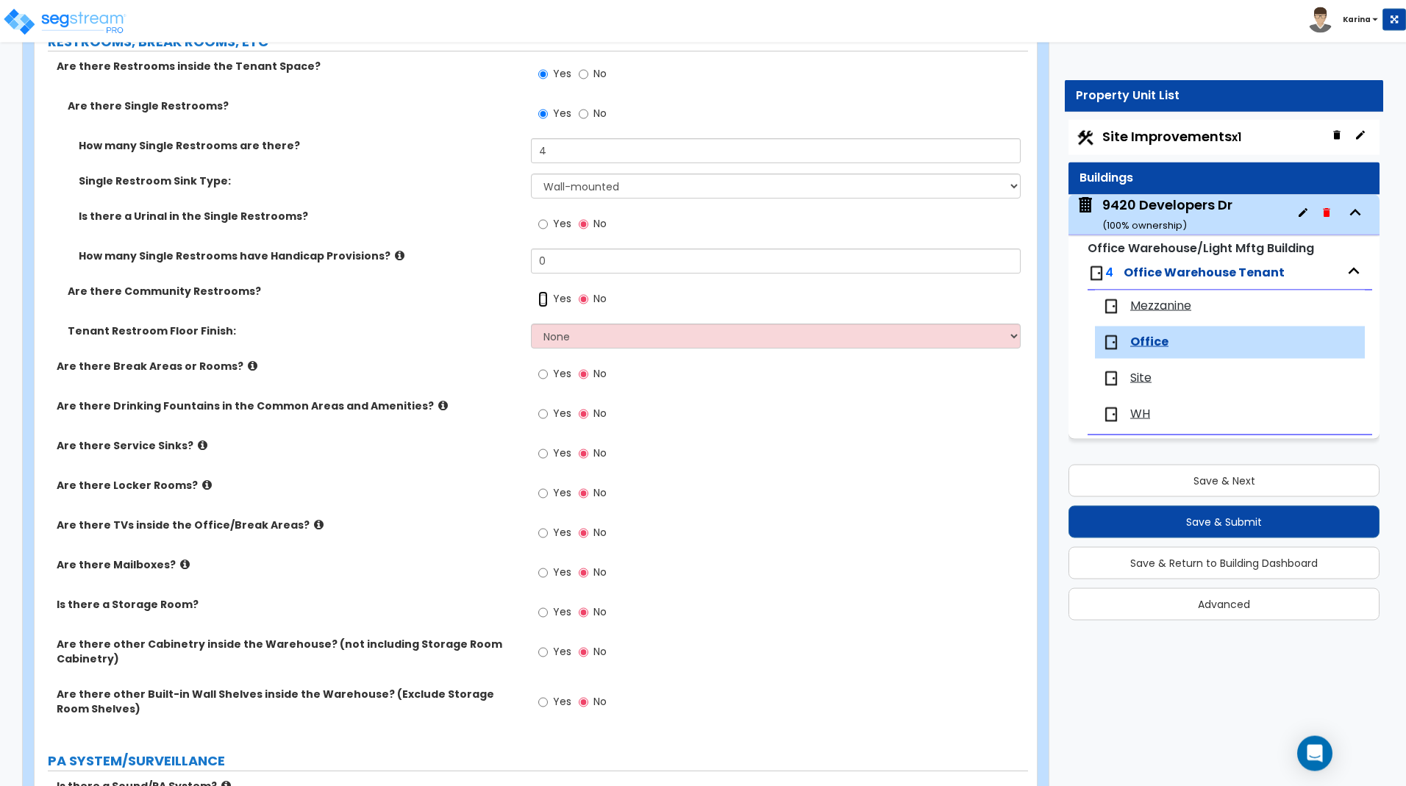
click at [543, 297] on input "Yes" at bounding box center [543, 299] width 10 height 16
radio input "true"
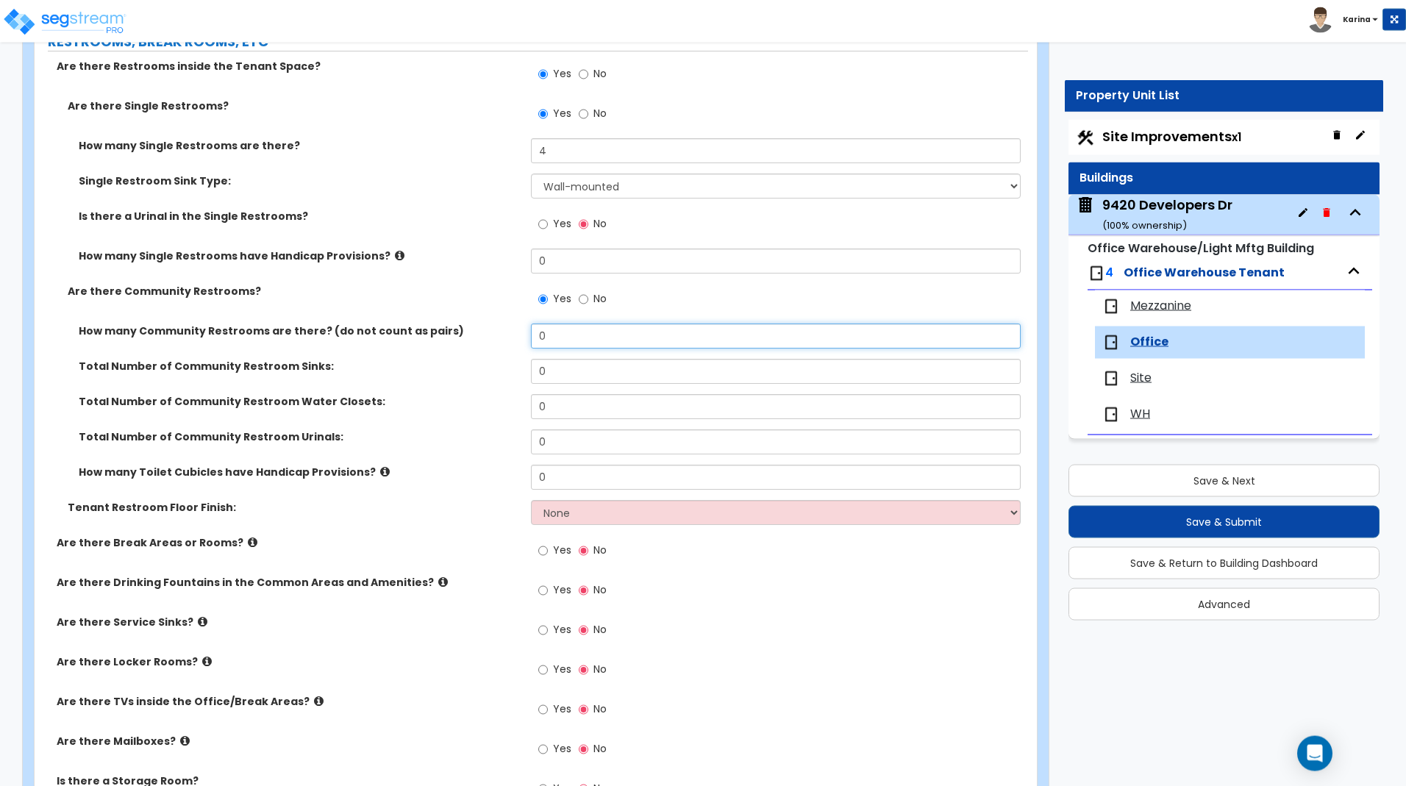
click at [559, 336] on input "0" at bounding box center [775, 336] width 489 height 25
type input "1"
click at [556, 369] on input "0" at bounding box center [775, 371] width 489 height 25
type input "2"
click at [39, 534] on div "Tenant Restroom Floor Finish: None Tile Flooring Resilient Laminate Flooring VC…" at bounding box center [532, 517] width 994 height 35
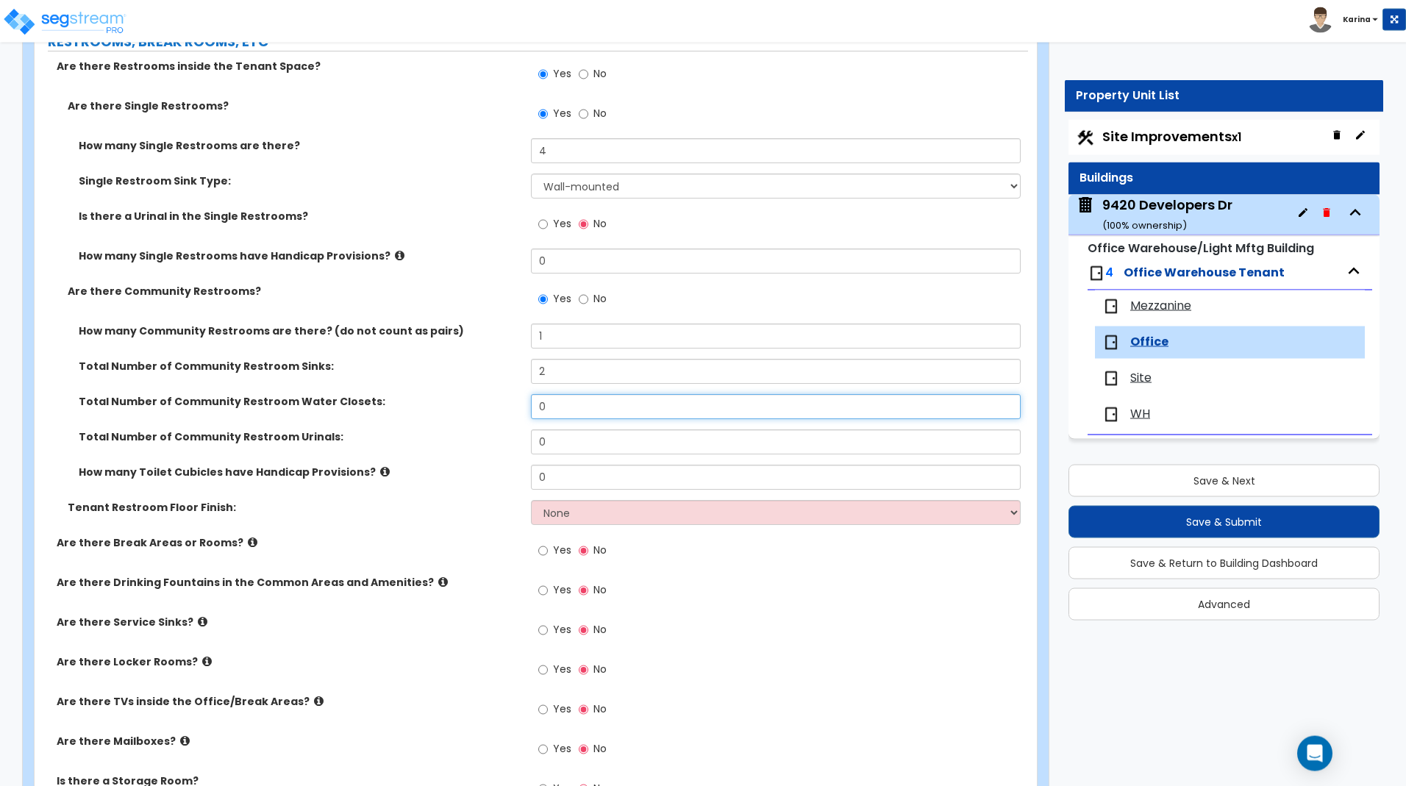
click at [549, 409] on input "0" at bounding box center [775, 406] width 489 height 25
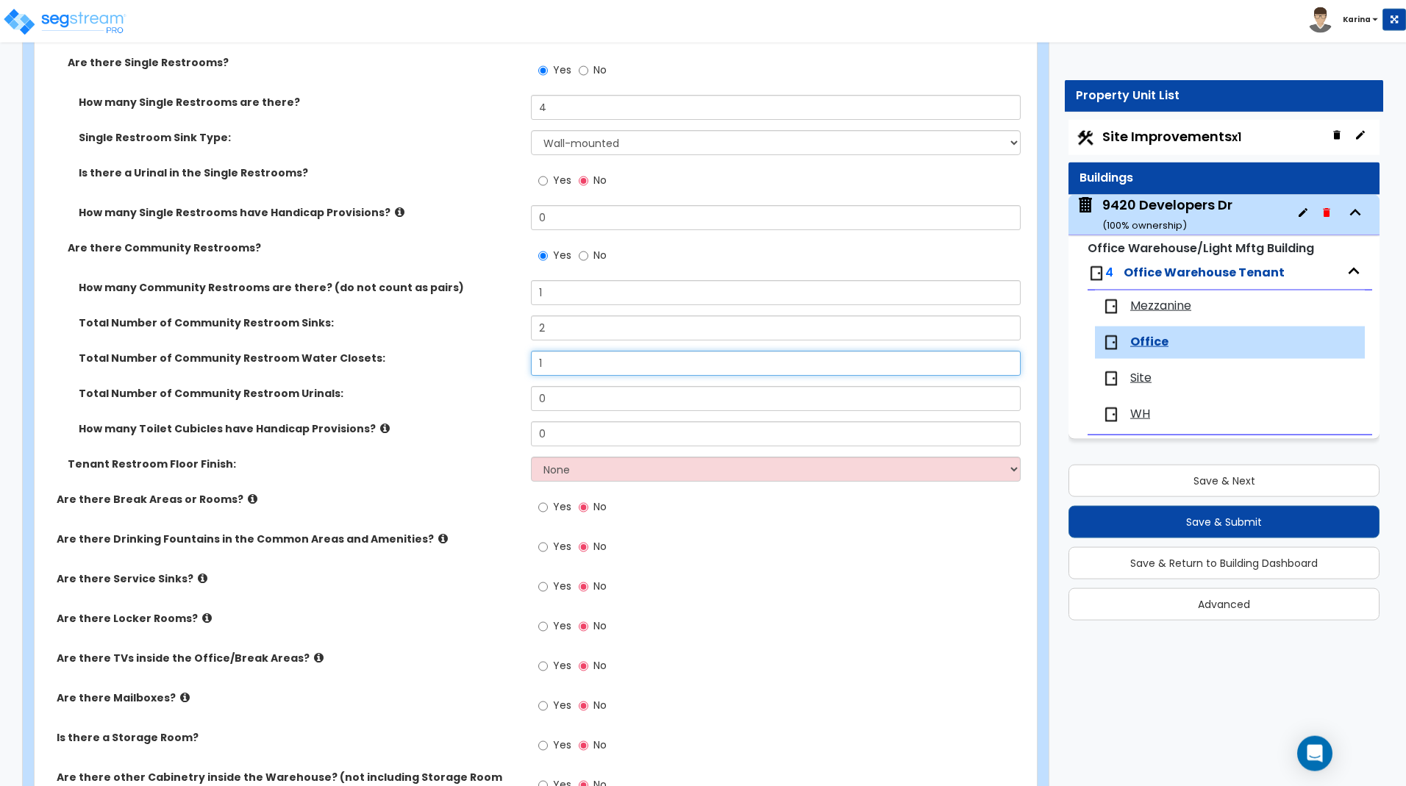
scroll to position [1844, 0]
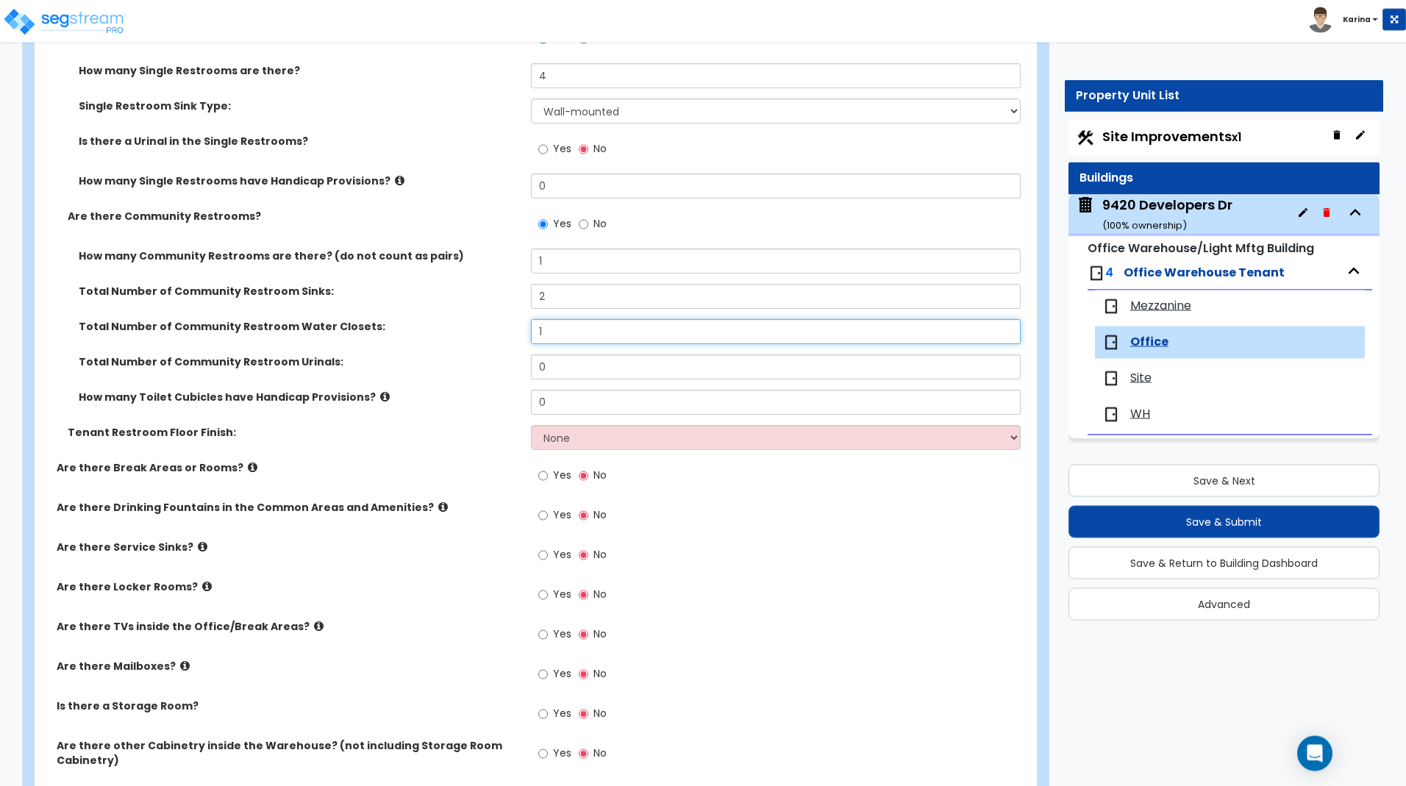
type input "1"
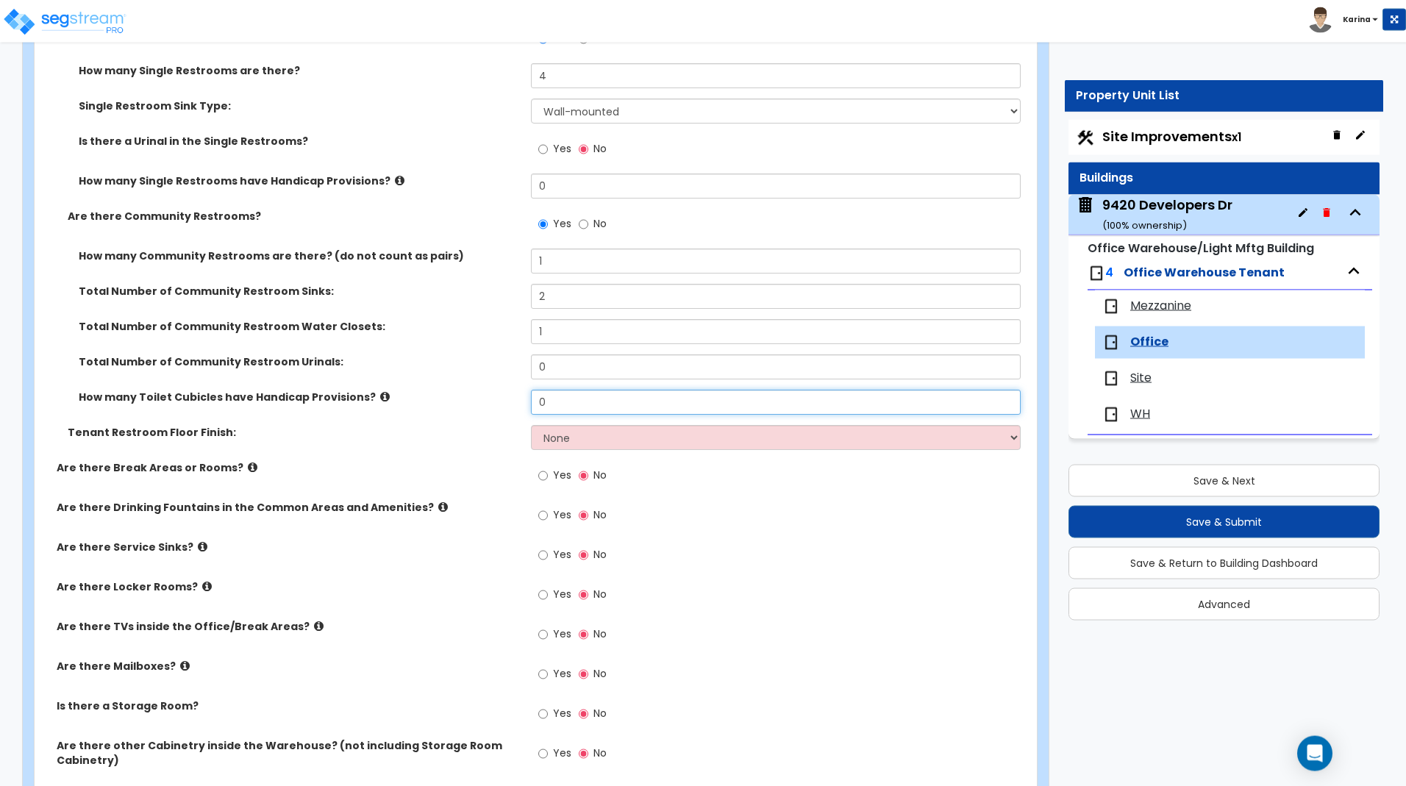
click at [561, 406] on input "0" at bounding box center [775, 402] width 489 height 25
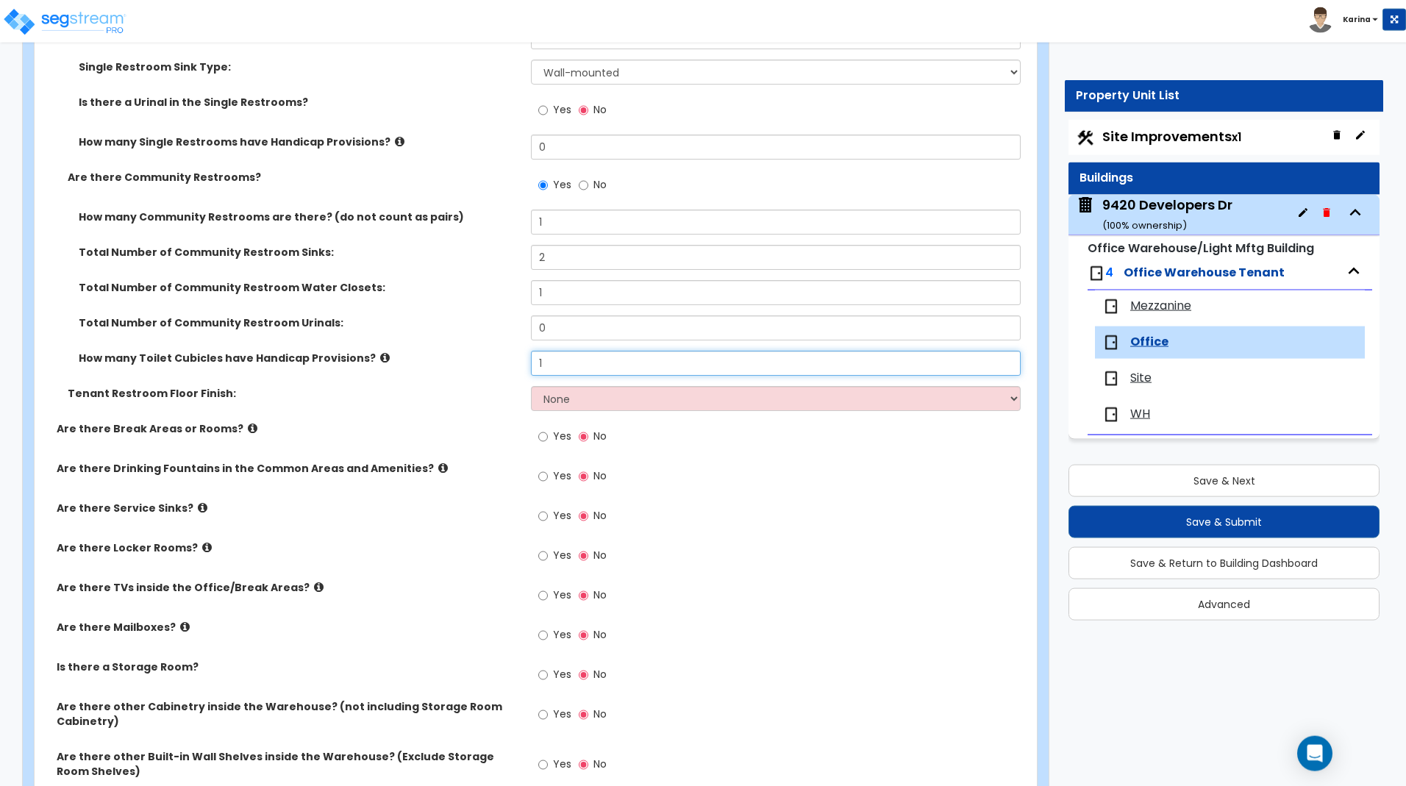
scroll to position [1919, 0]
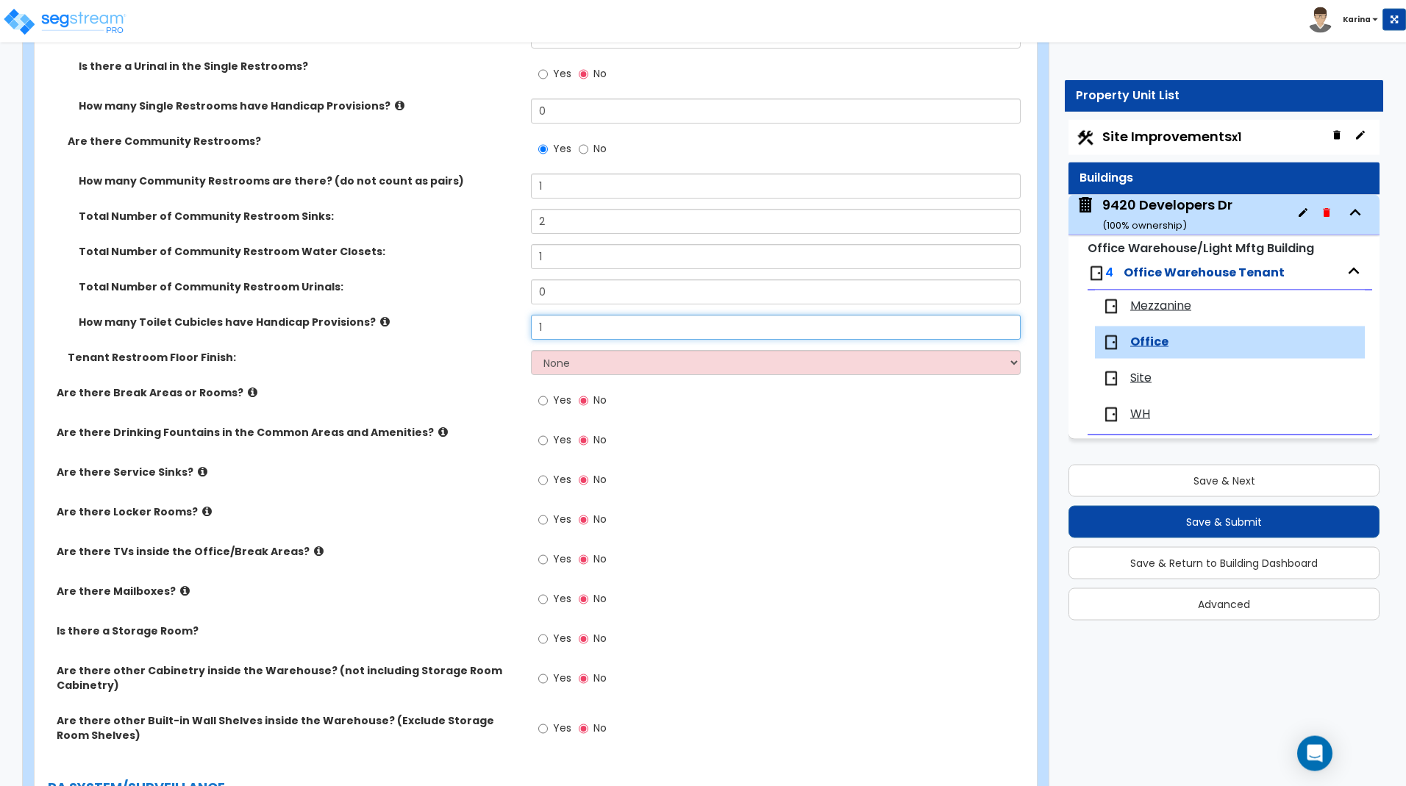
type input "1"
click at [531, 350] on select "None Tile Flooring Resilient Laminate Flooring VCT Flooring Sheet Vinyl Flooring" at bounding box center [775, 362] width 489 height 25
select select "1"
click option "Tile Flooring" at bounding box center [0, 0] width 0 height 0
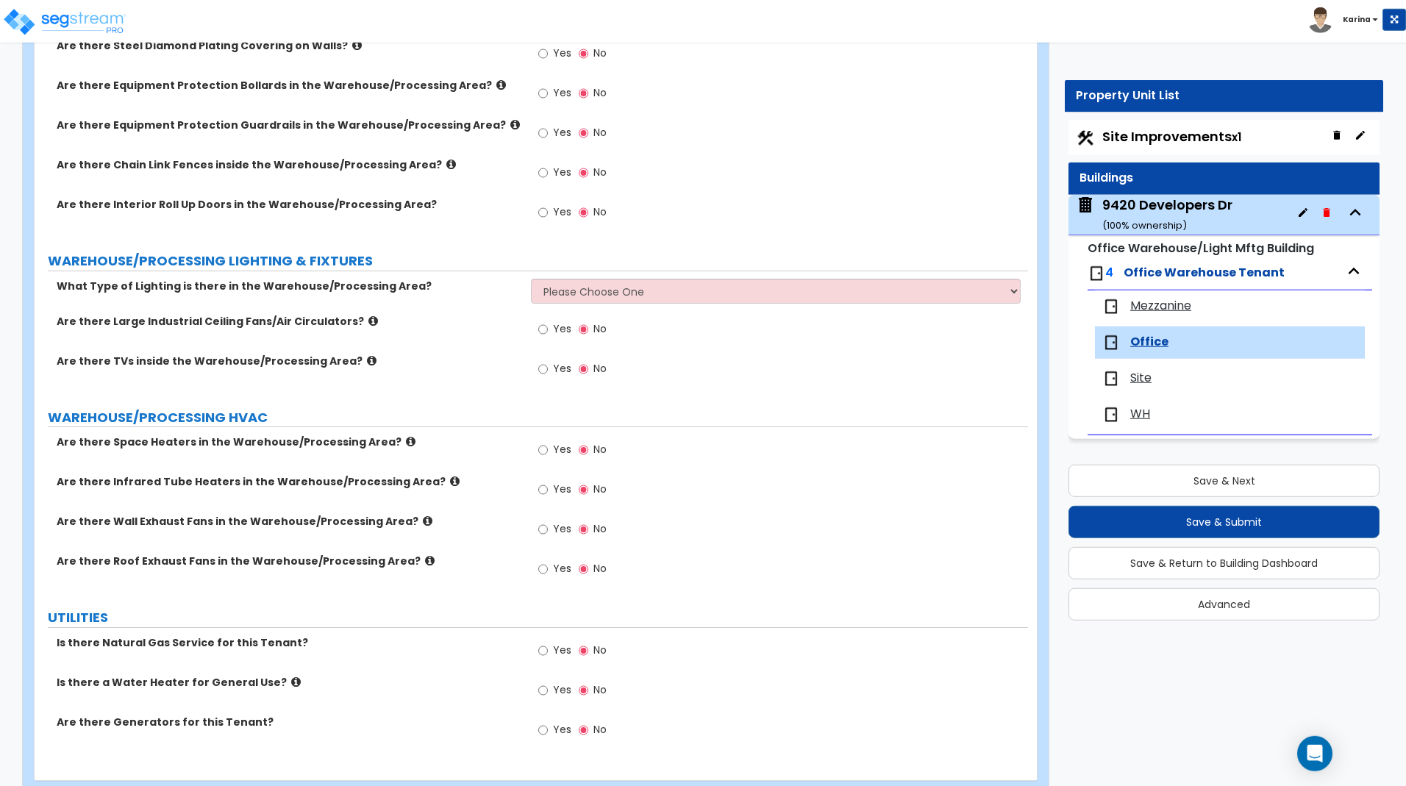
scroll to position [3794, 0]
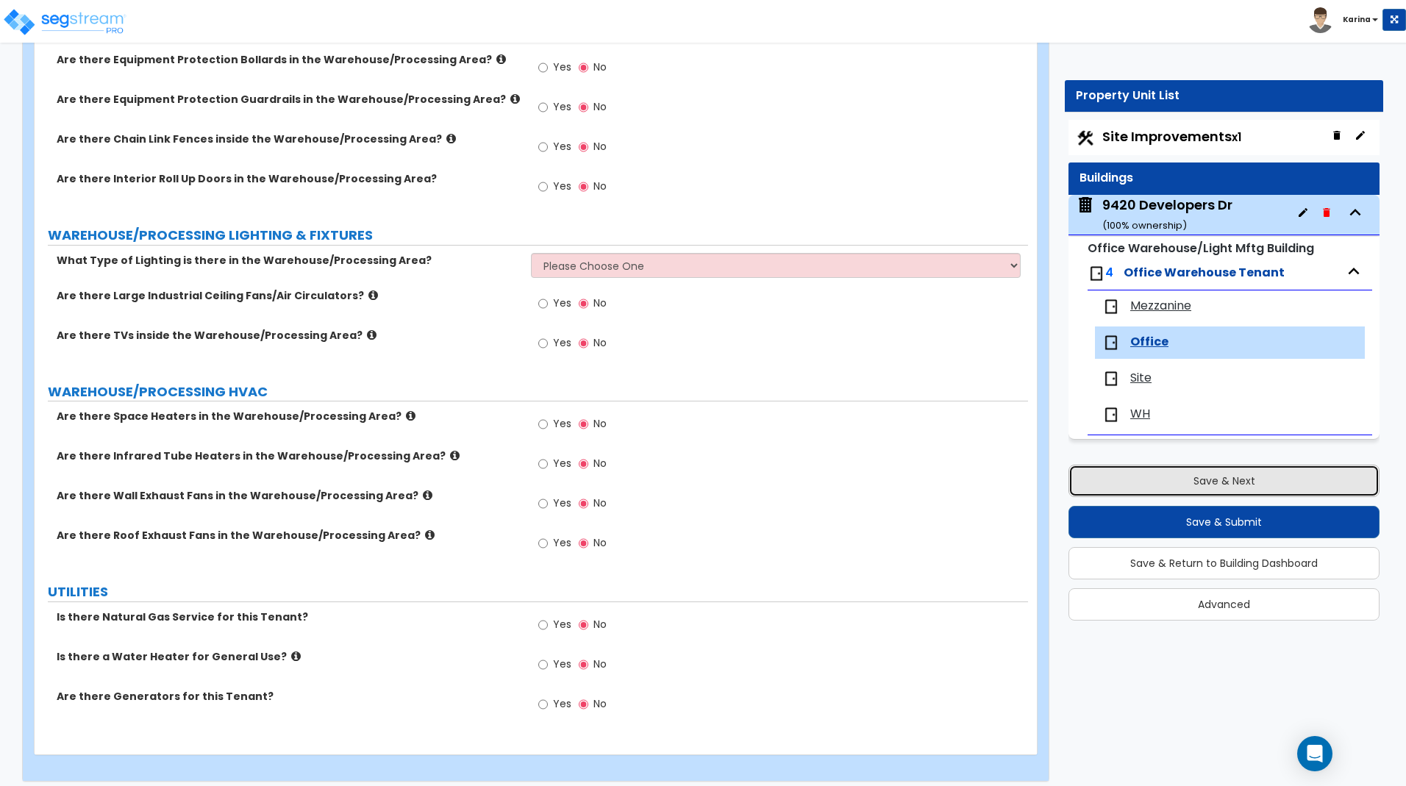
click at [1193, 473] on button "Save & Next" at bounding box center [1224, 481] width 311 height 32
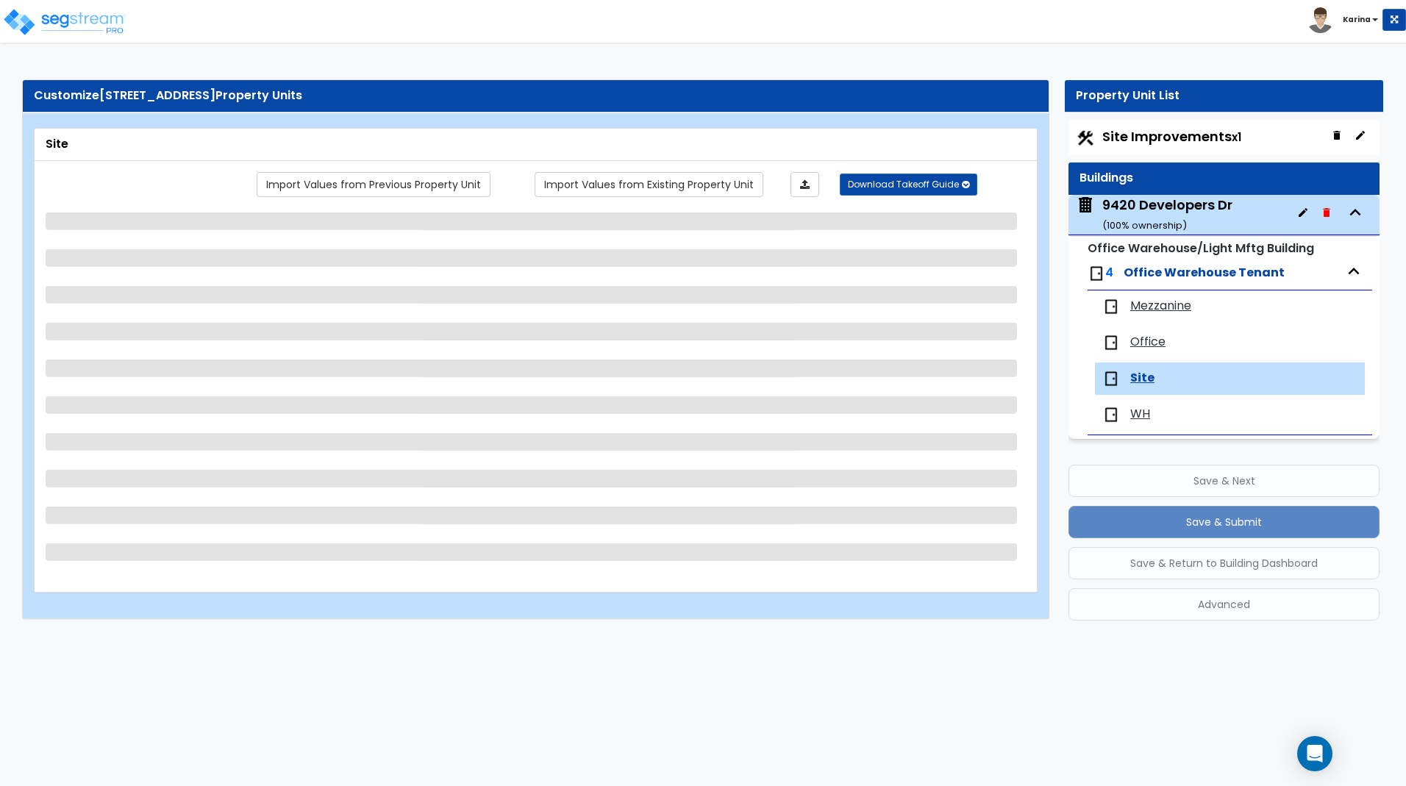
scroll to position [0, 0]
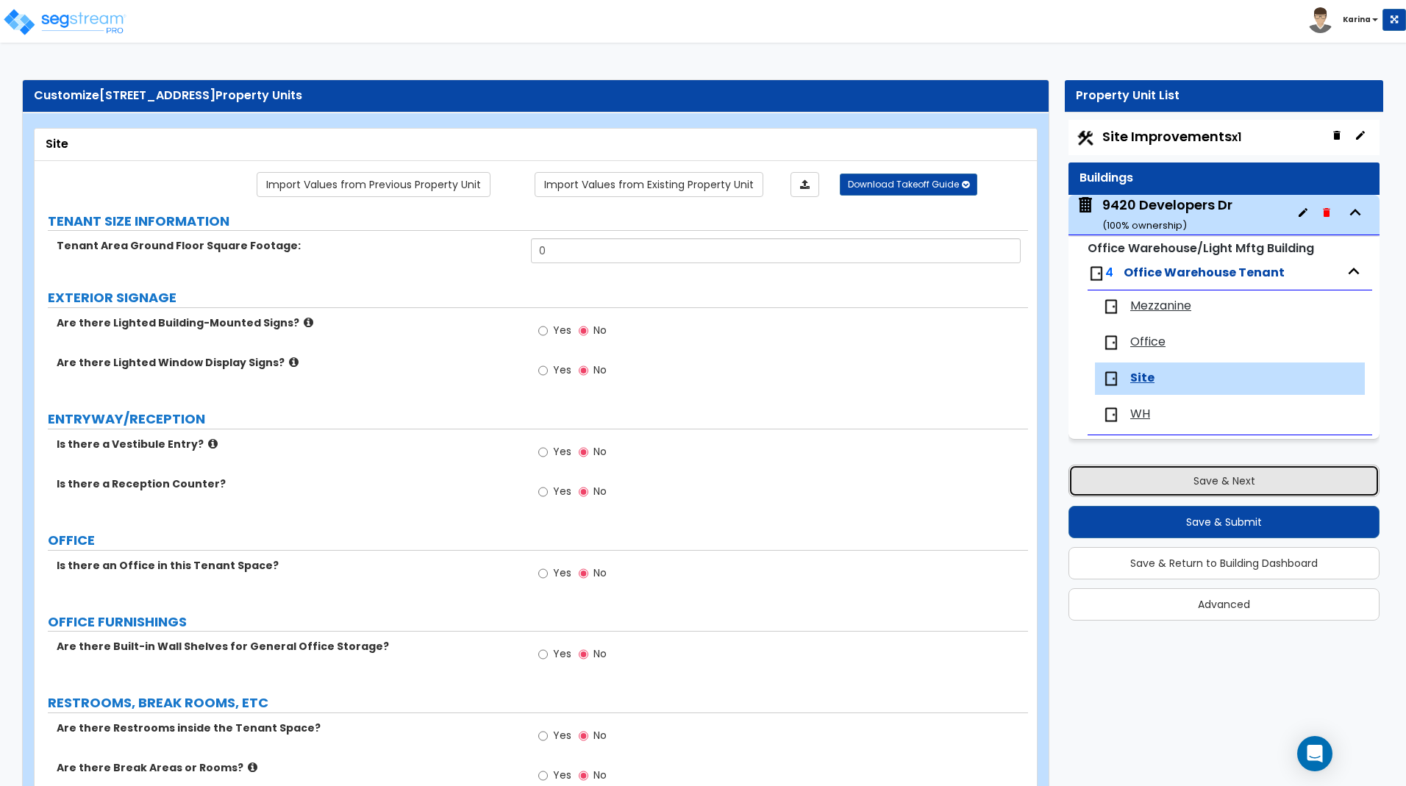
click at [1128, 481] on button "Save & Next" at bounding box center [1224, 481] width 311 height 32
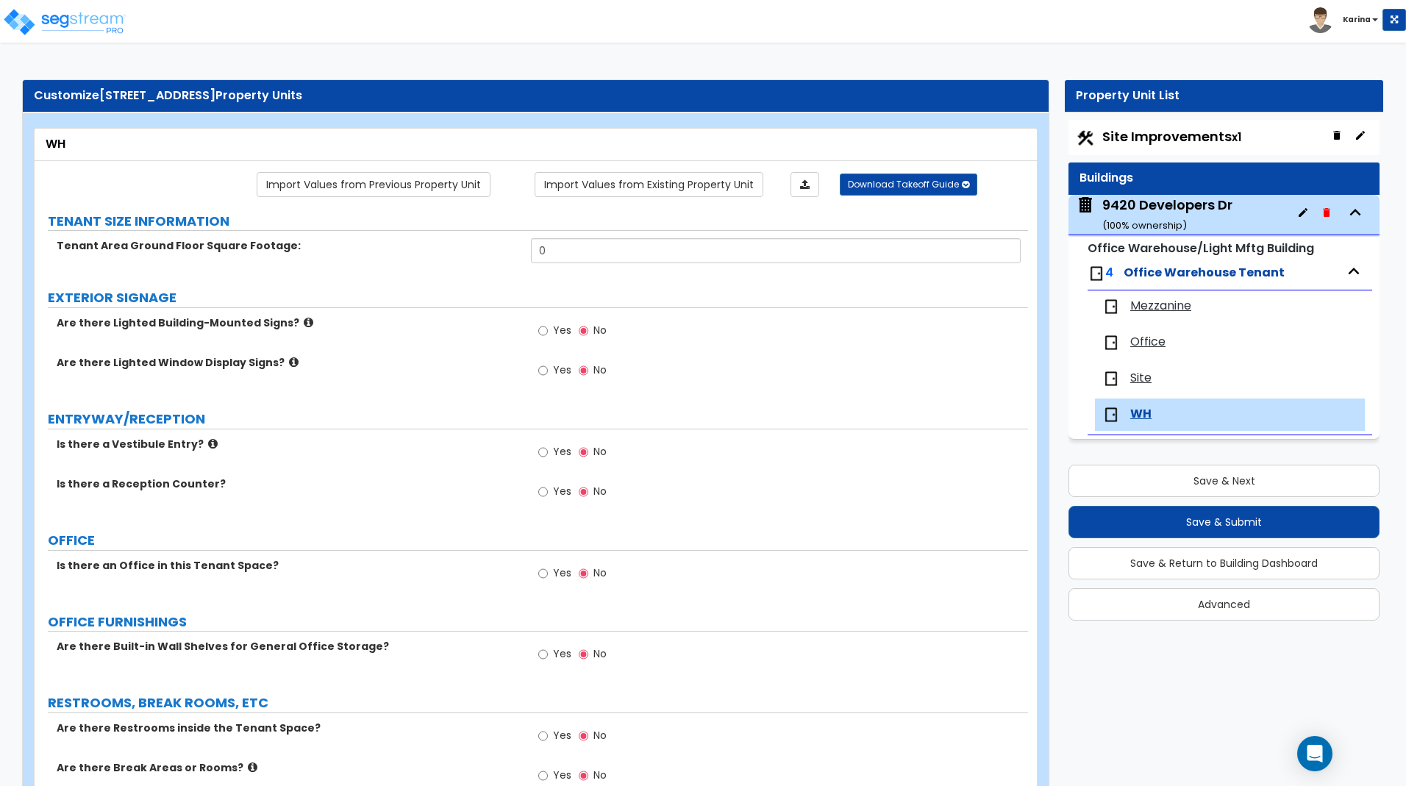
click at [585, 248] on input "0" at bounding box center [775, 250] width 489 height 25
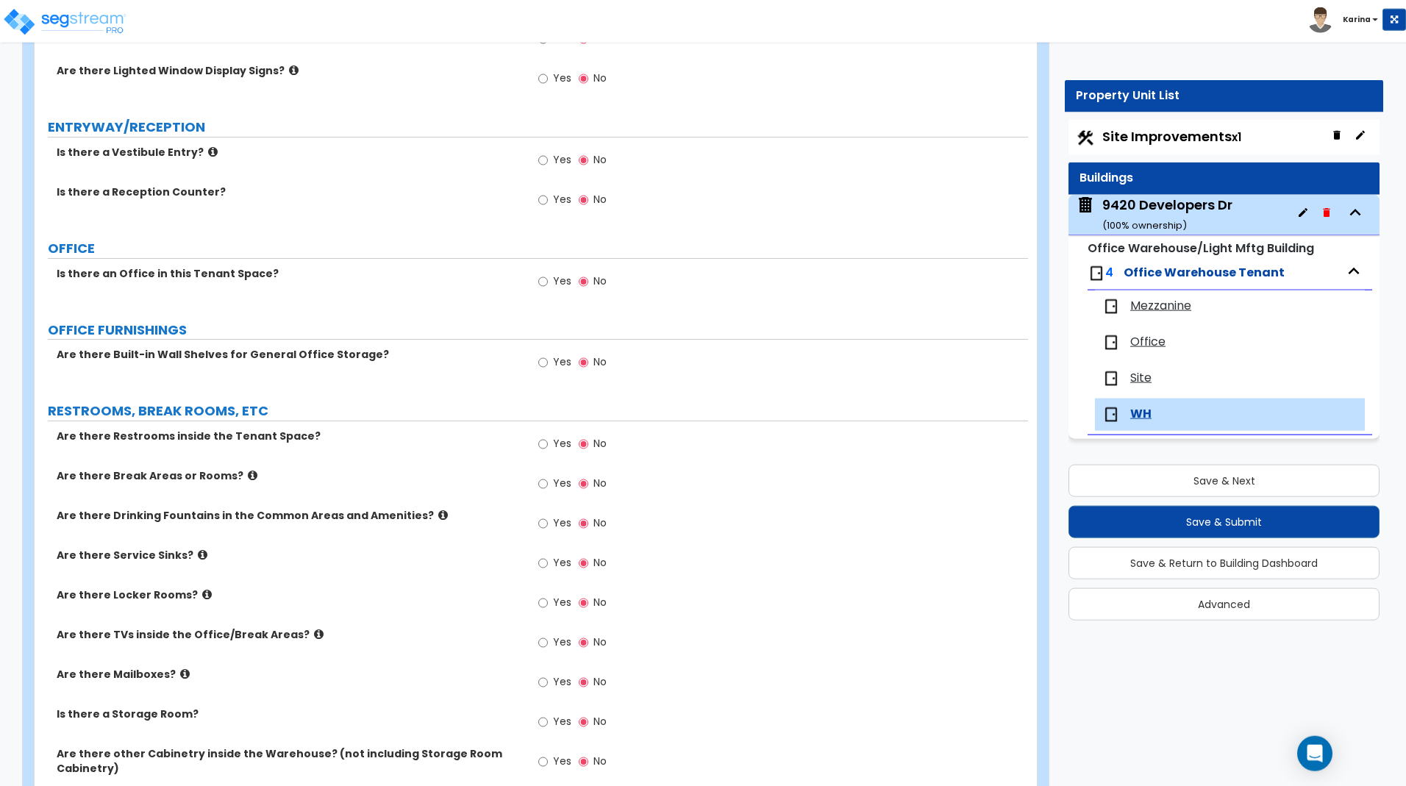
scroll to position [300, 0]
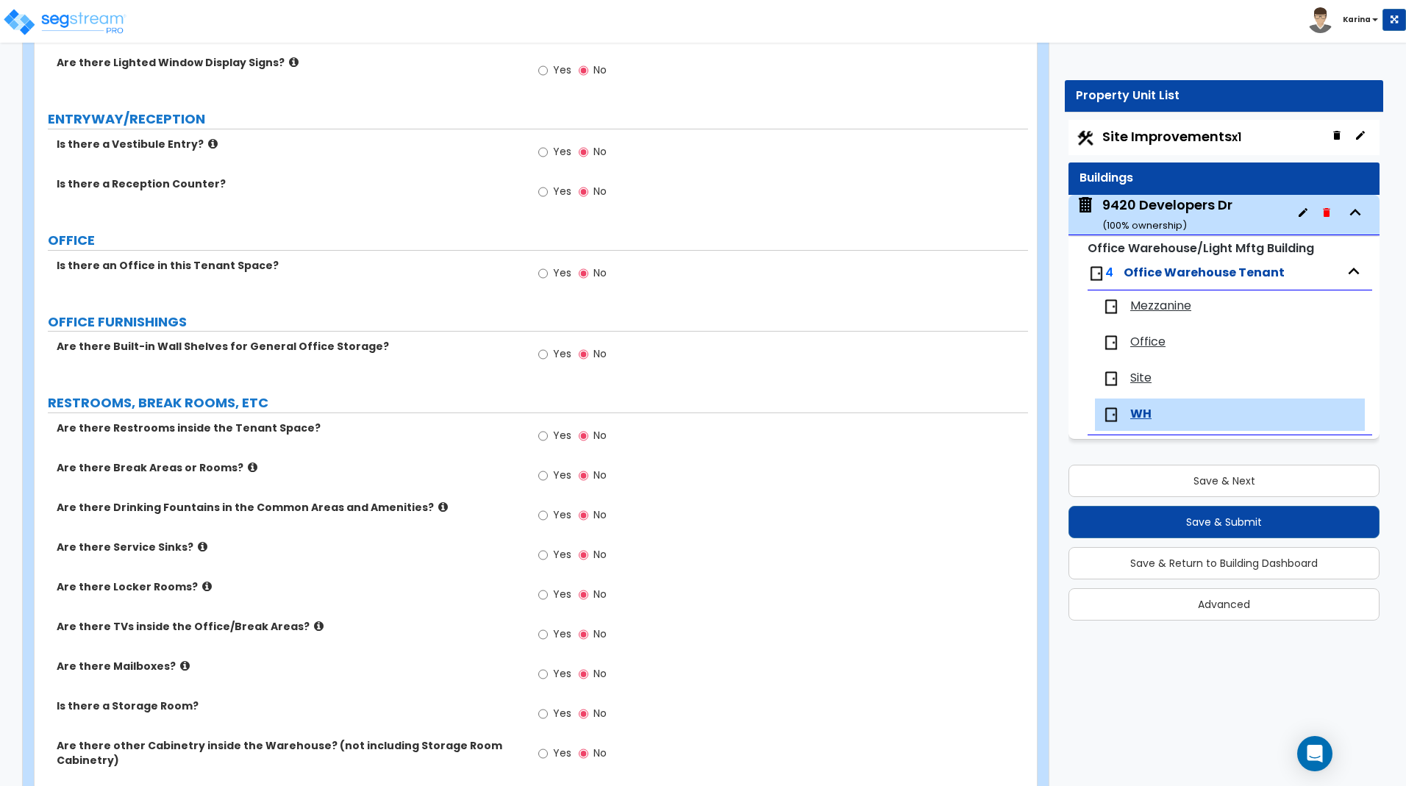
type input "6,480"
click at [539, 438] on input "Yes" at bounding box center [543, 436] width 10 height 16
radio input "true"
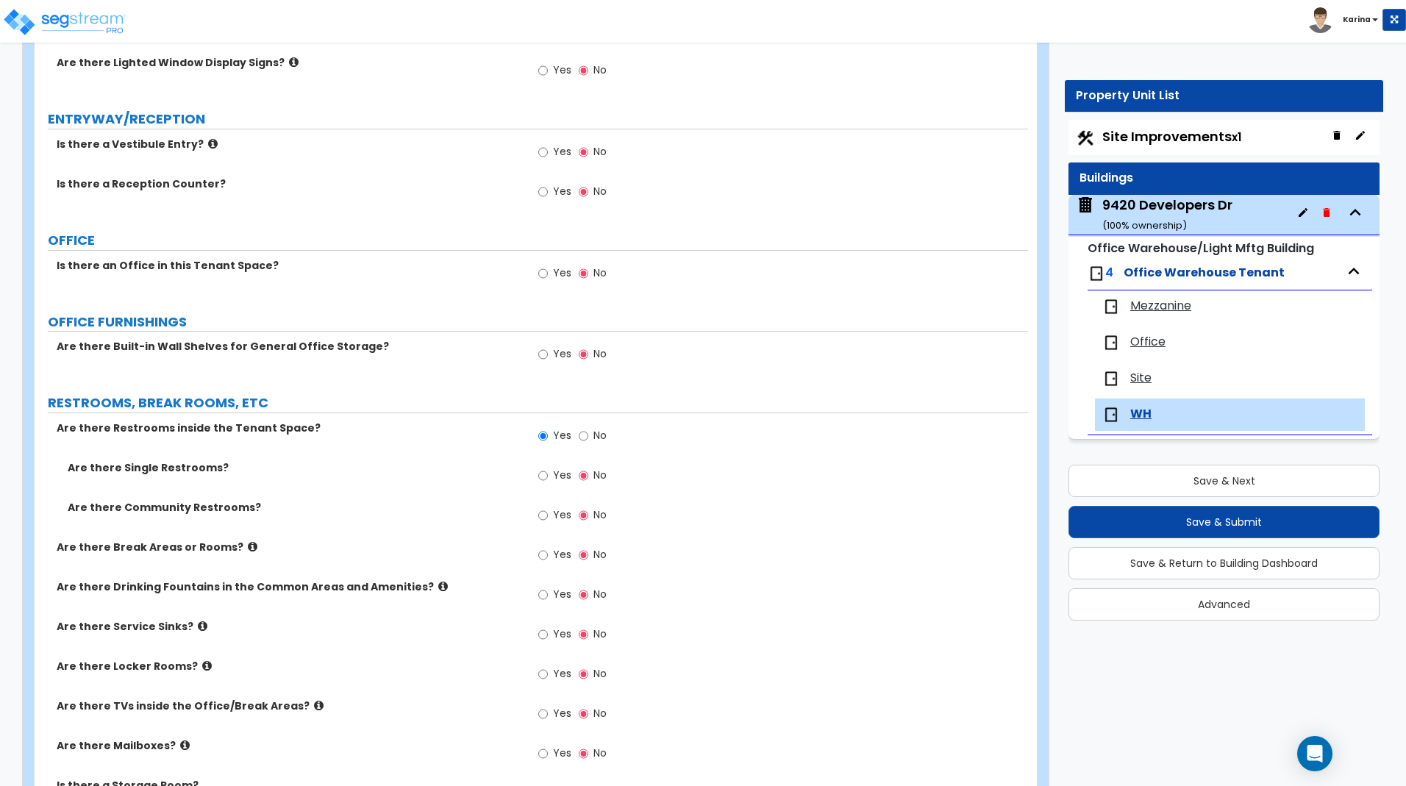
click at [543, 513] on input "Yes" at bounding box center [543, 516] width 10 height 16
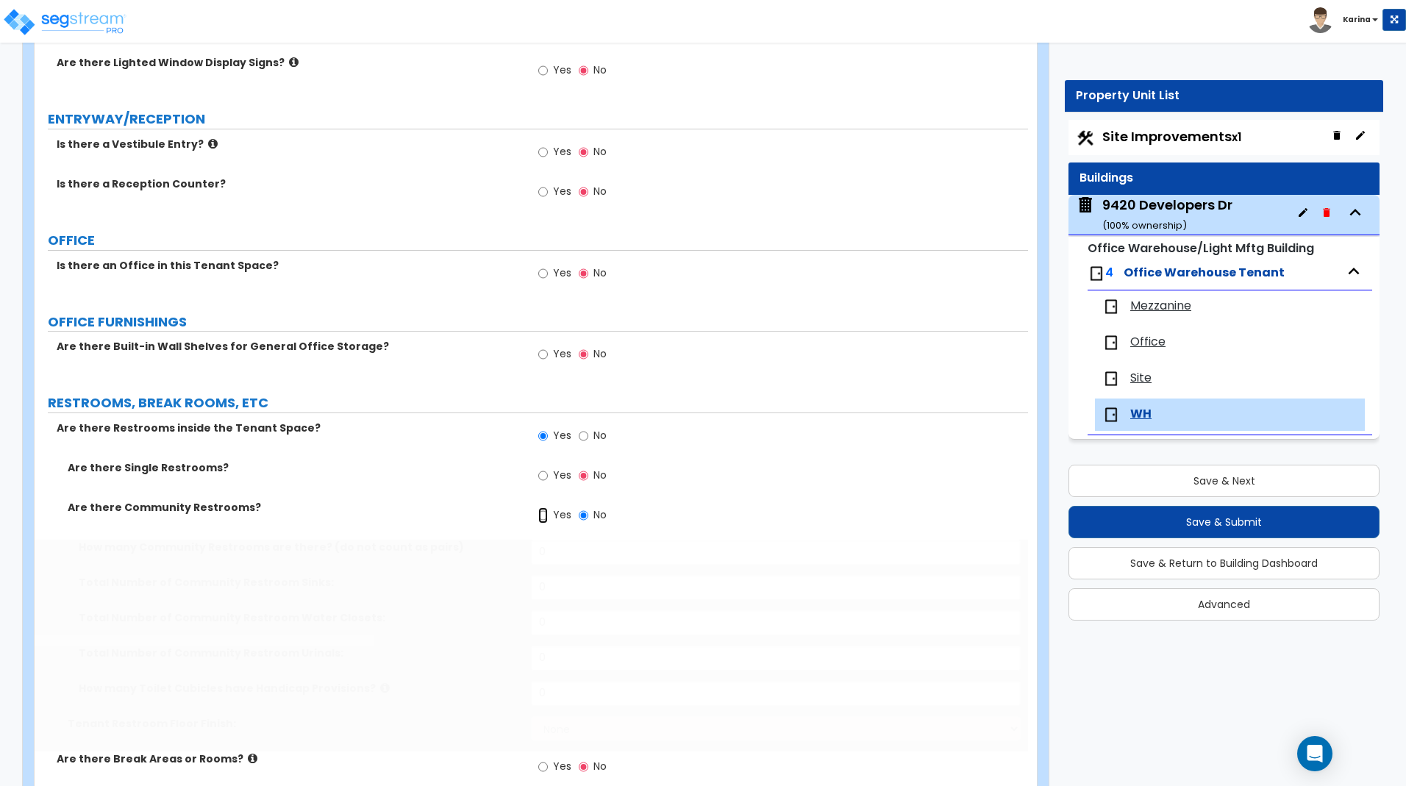
radio input "true"
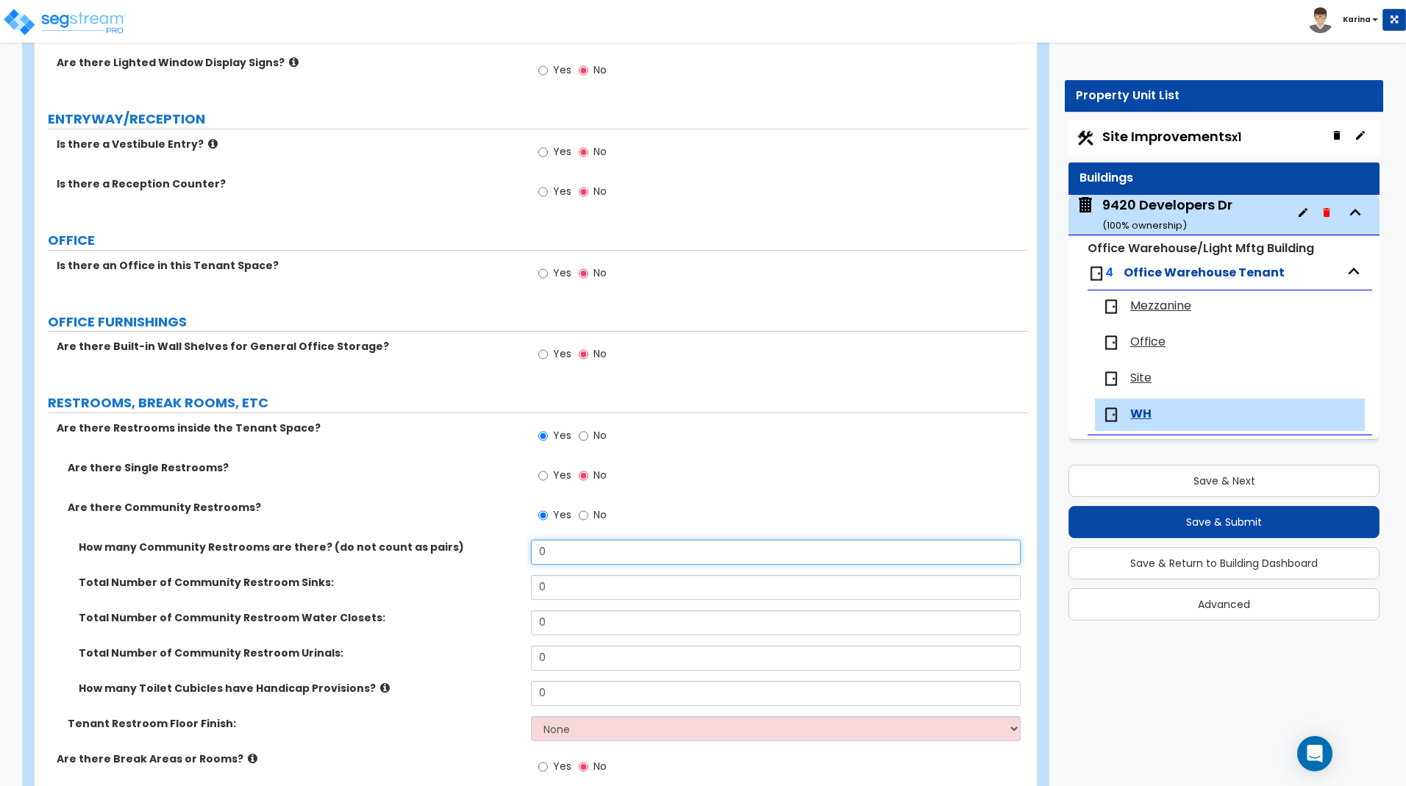
click at [570, 554] on input "0" at bounding box center [775, 552] width 489 height 25
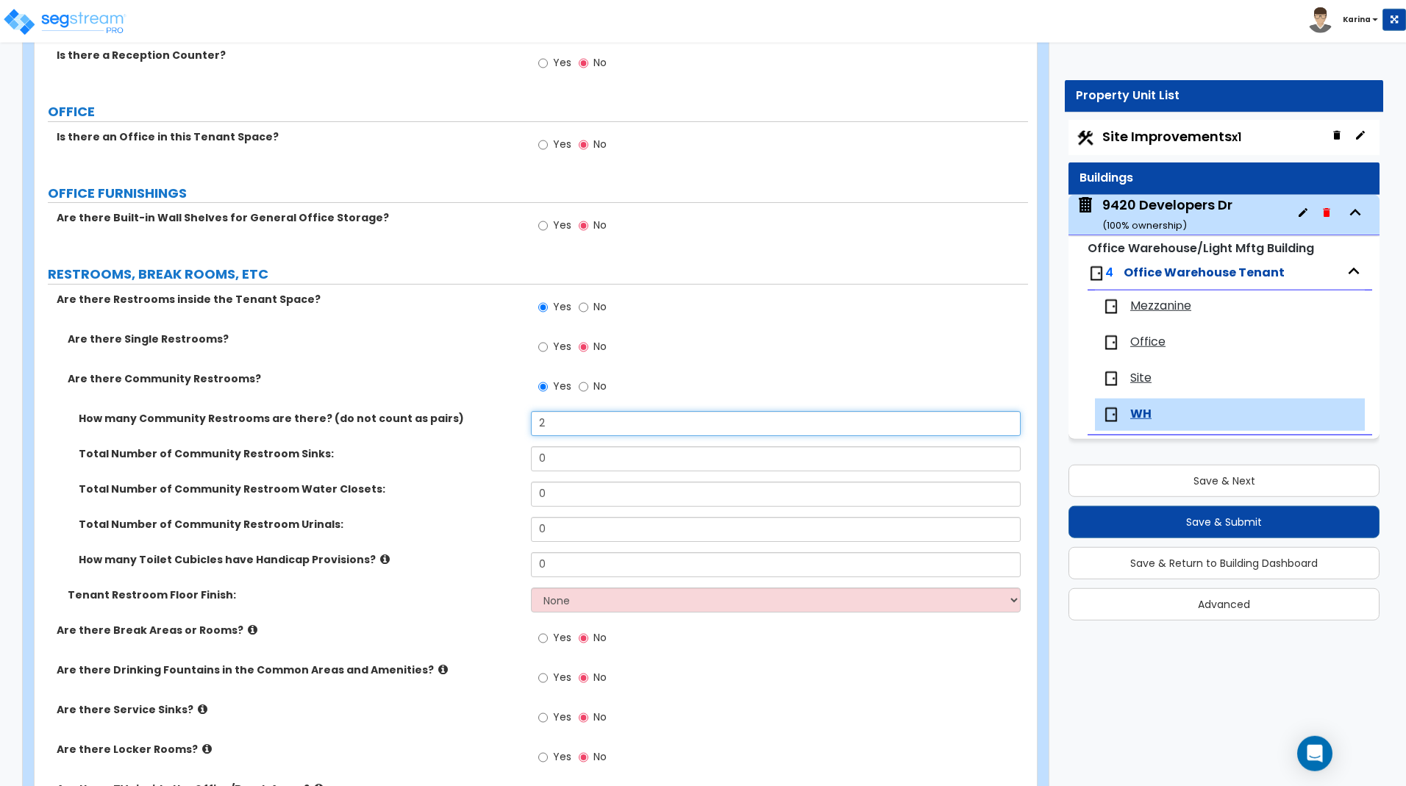
scroll to position [450, 0]
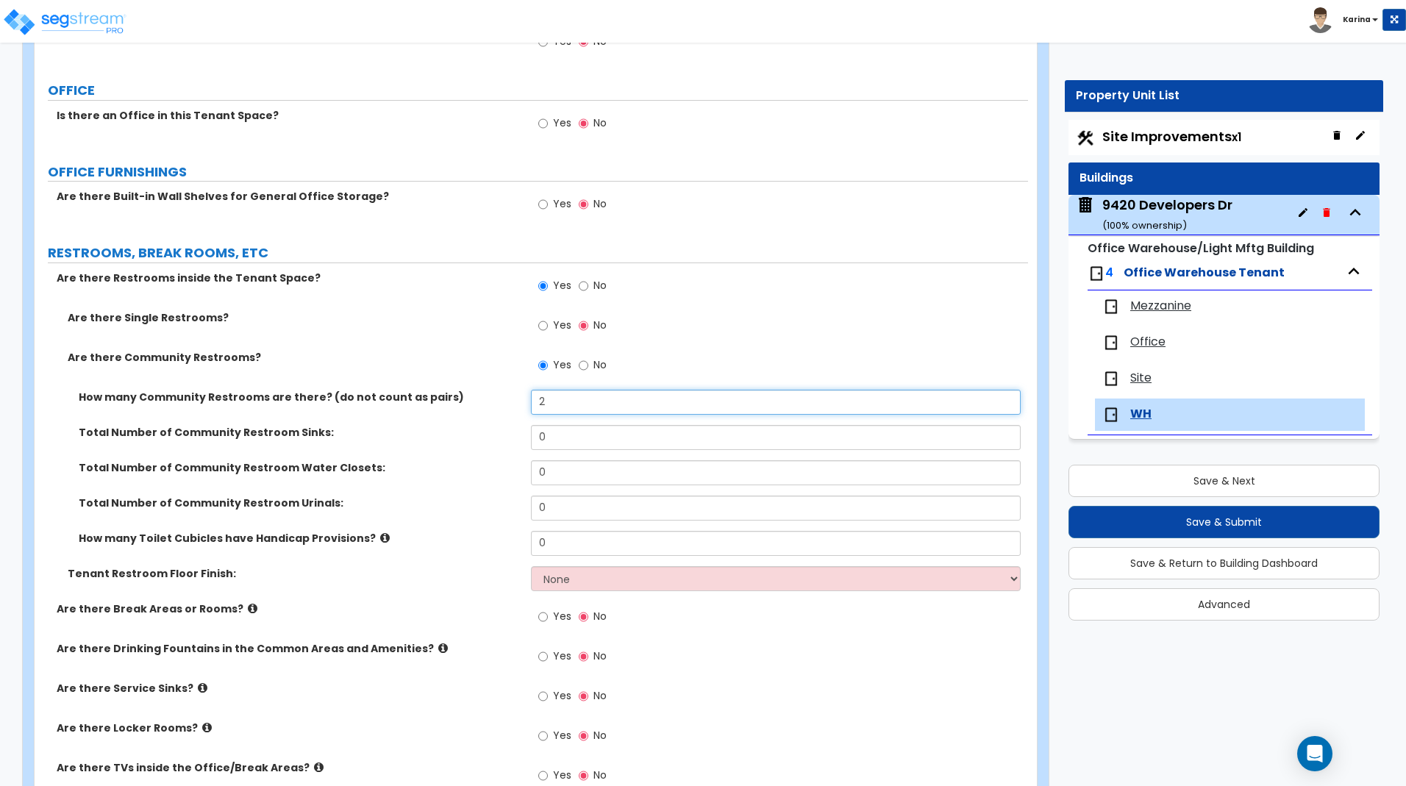
type input "2"
click at [549, 435] on input "0" at bounding box center [775, 437] width 489 height 25
type input "1"
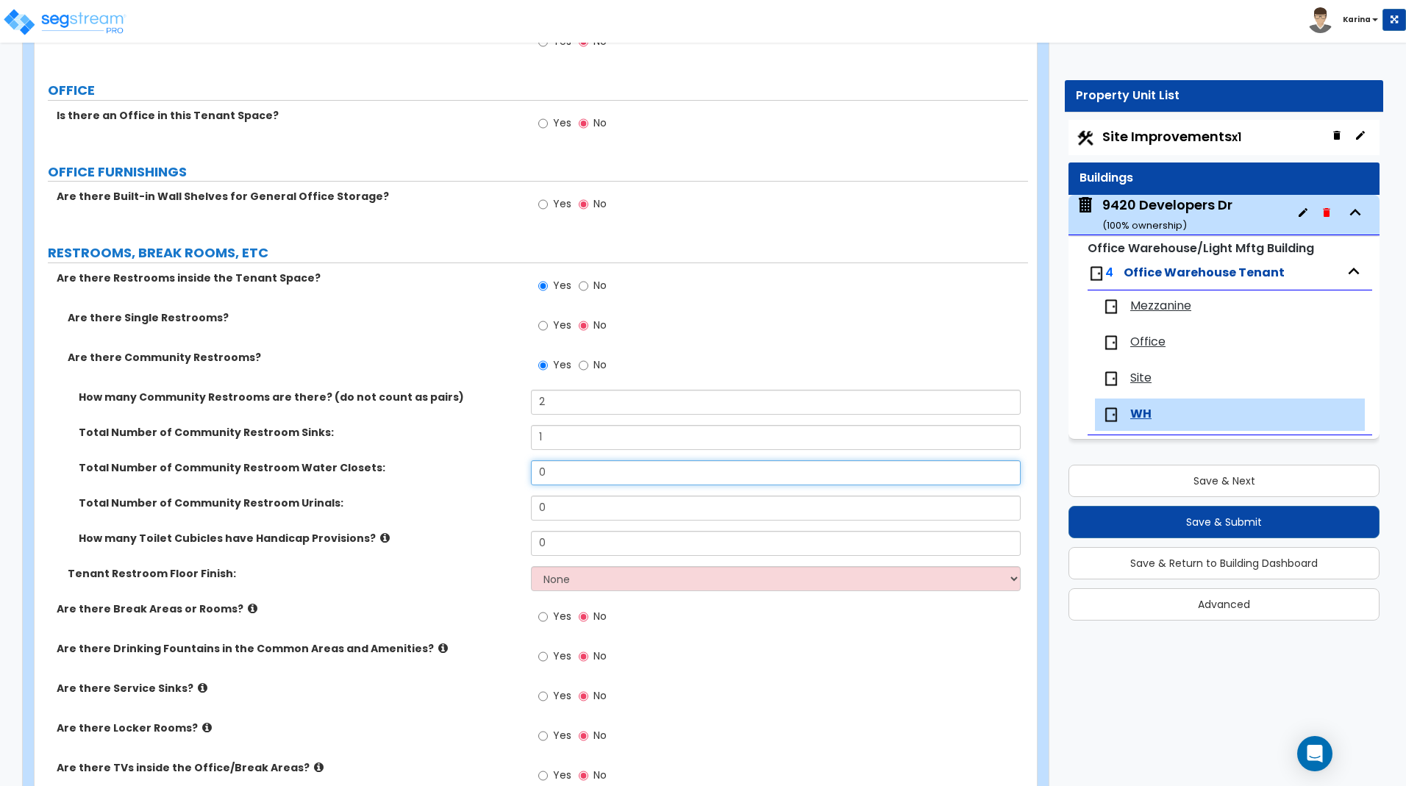
click at [546, 477] on input "0" at bounding box center [775, 472] width 489 height 25
type input "1"
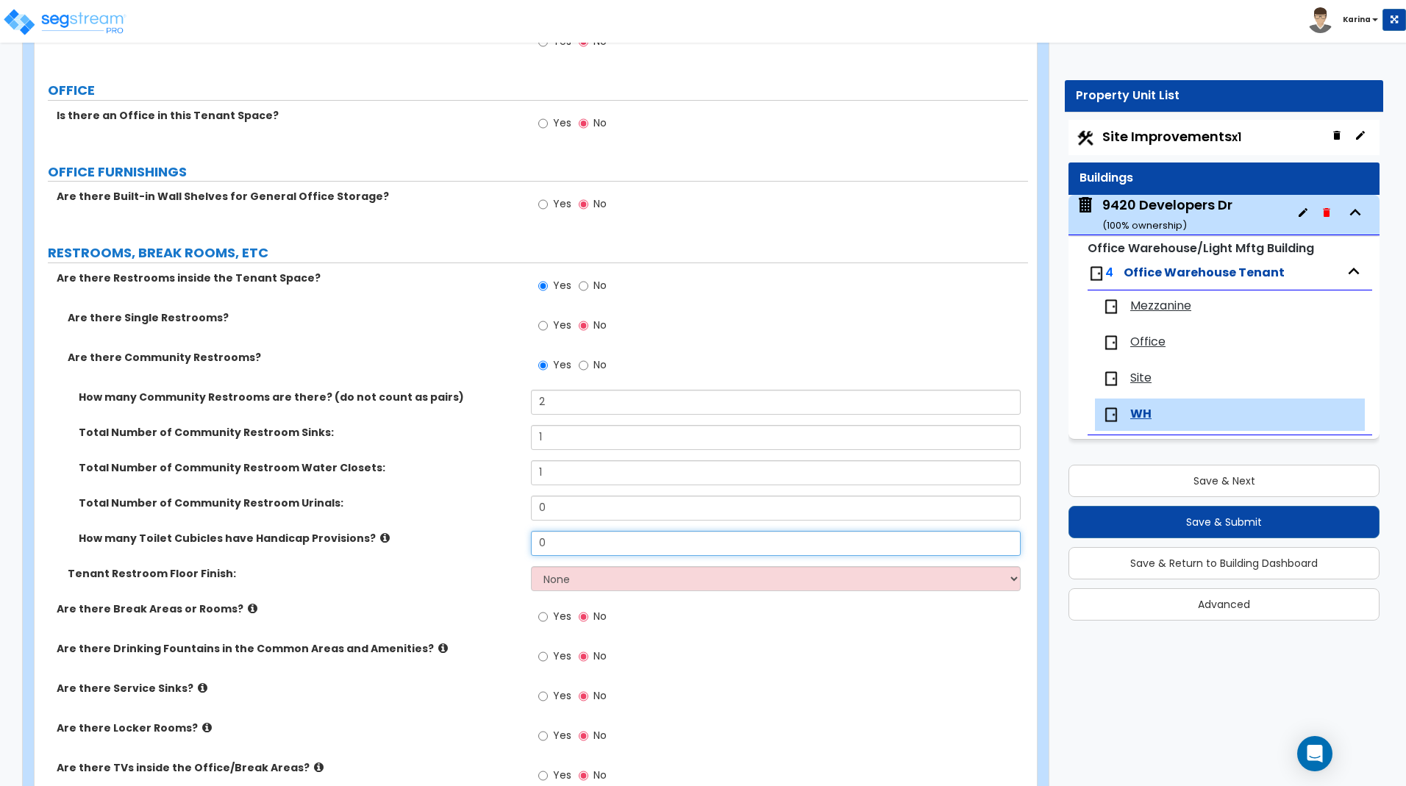
click at [544, 547] on input "0" at bounding box center [775, 543] width 489 height 25
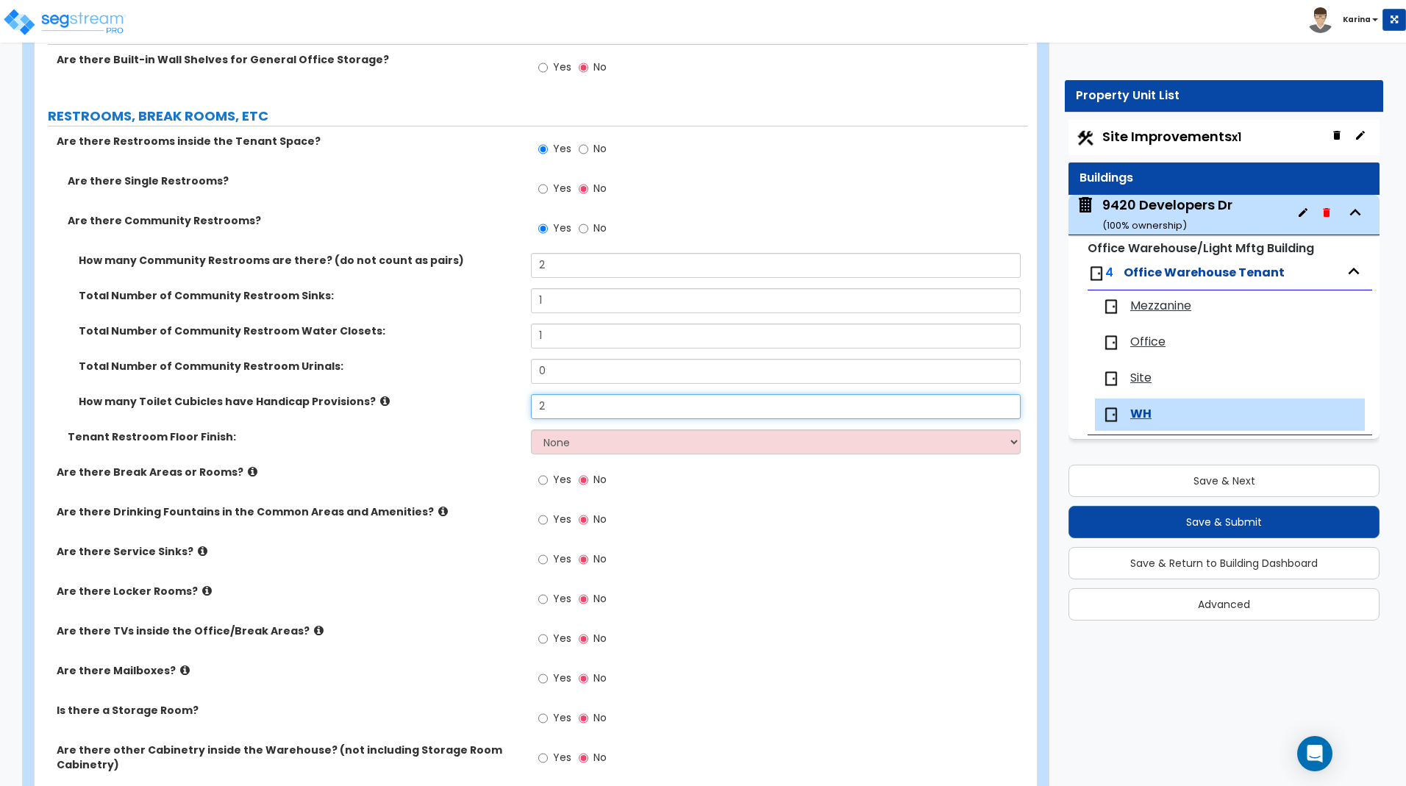
scroll to position [600, 0]
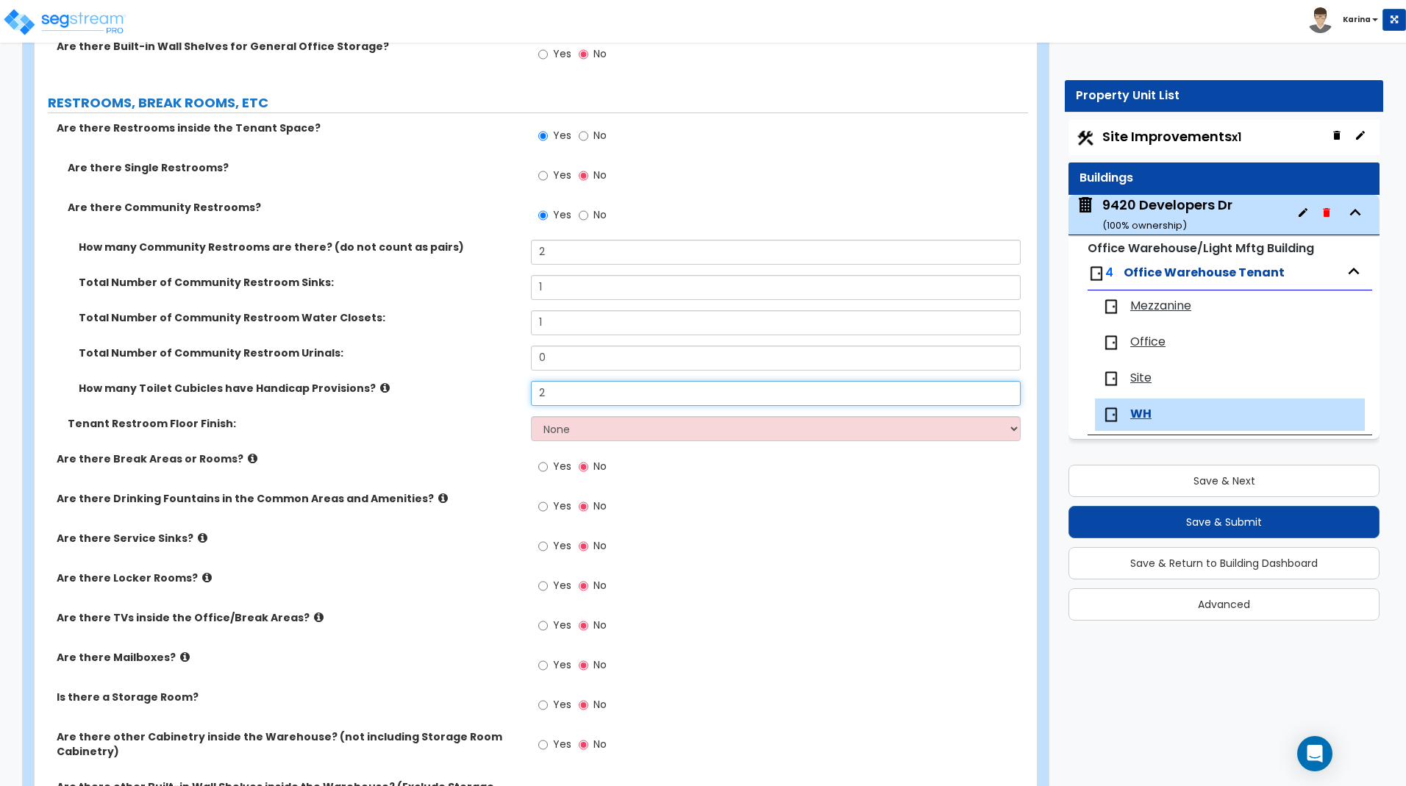
type input "2"
click at [531, 416] on select "None Tile Flooring Resilient Laminate Flooring VCT Flooring Sheet Vinyl Flooring" at bounding box center [775, 428] width 489 height 25
select select "1"
click option "Tile Flooring" at bounding box center [0, 0] width 0 height 0
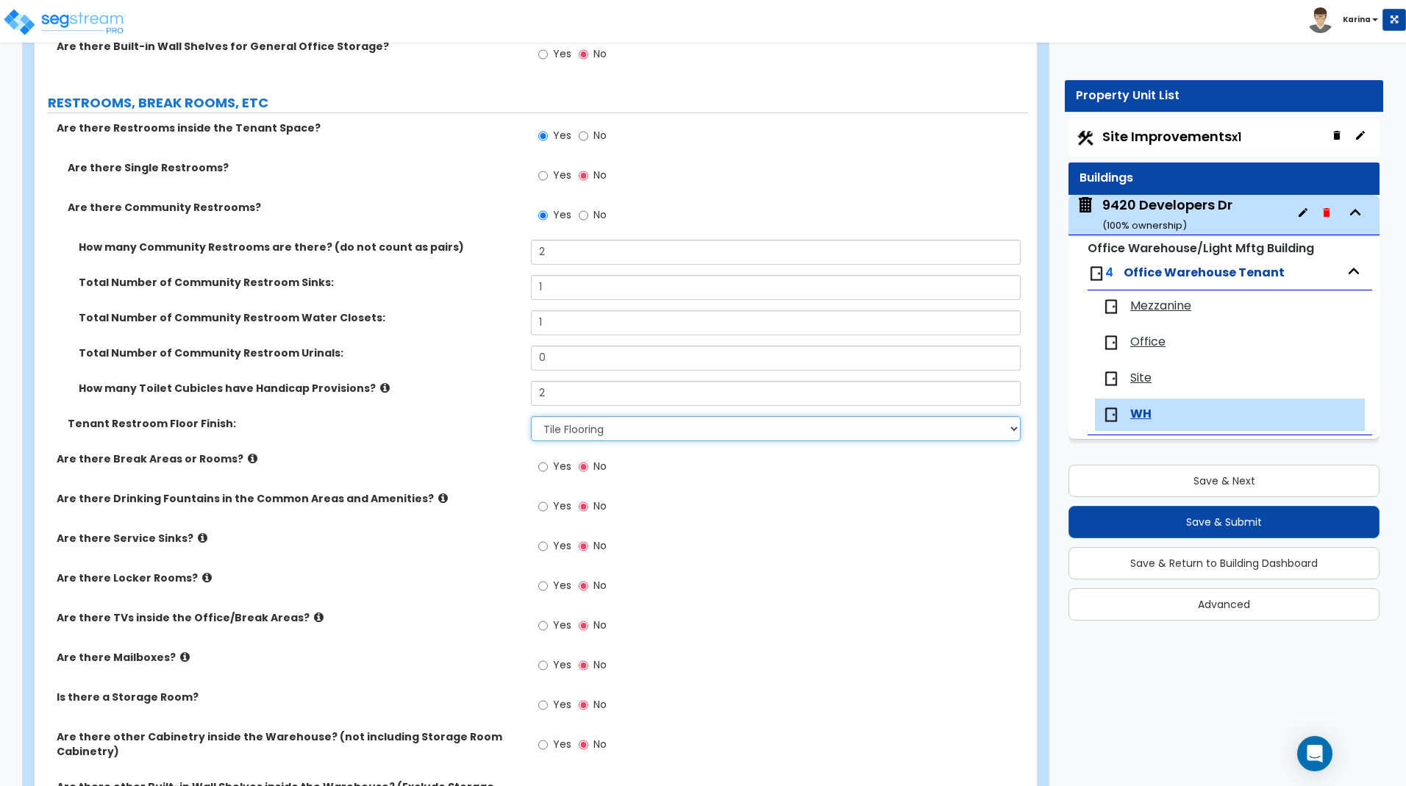
scroll to position [675, 0]
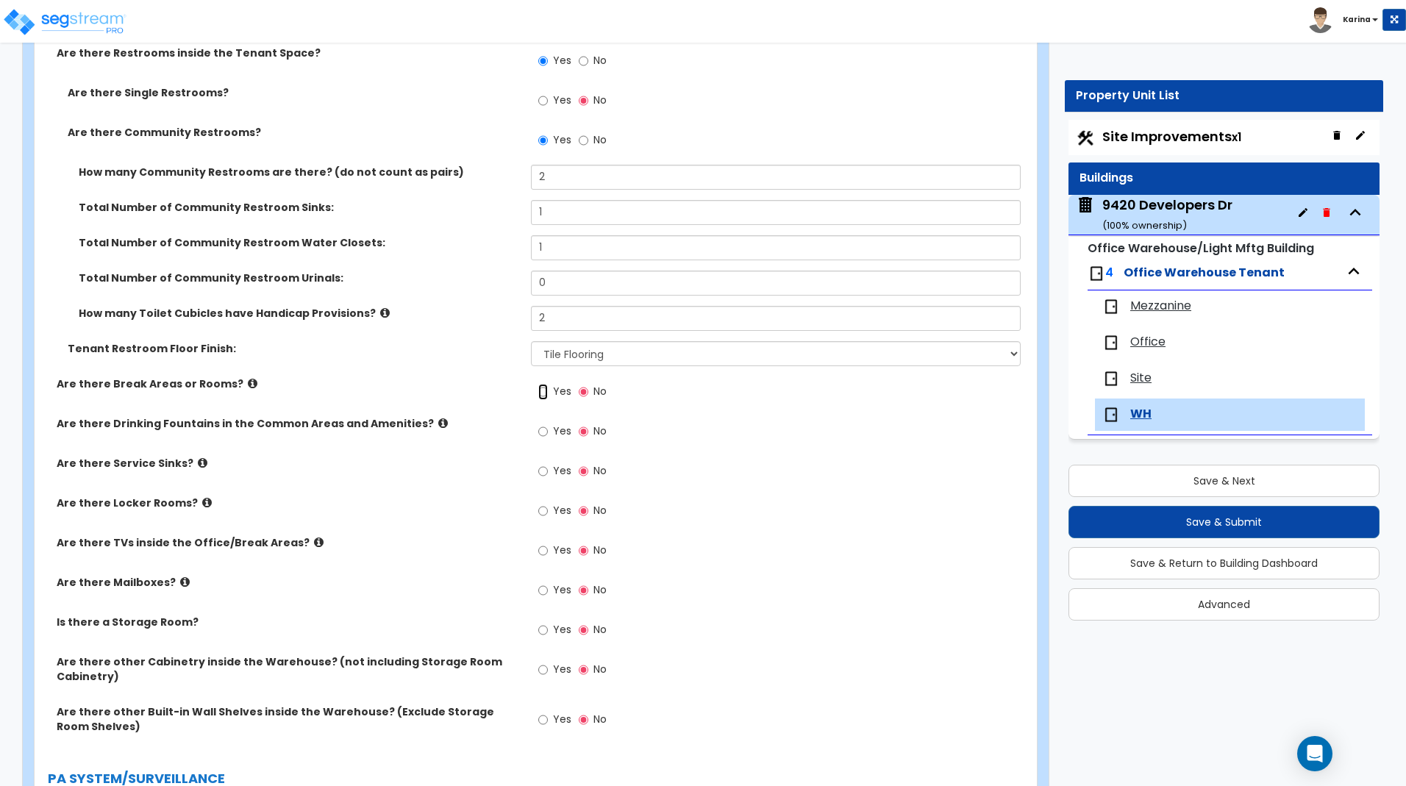
click at [540, 392] on input "Yes" at bounding box center [543, 392] width 10 height 16
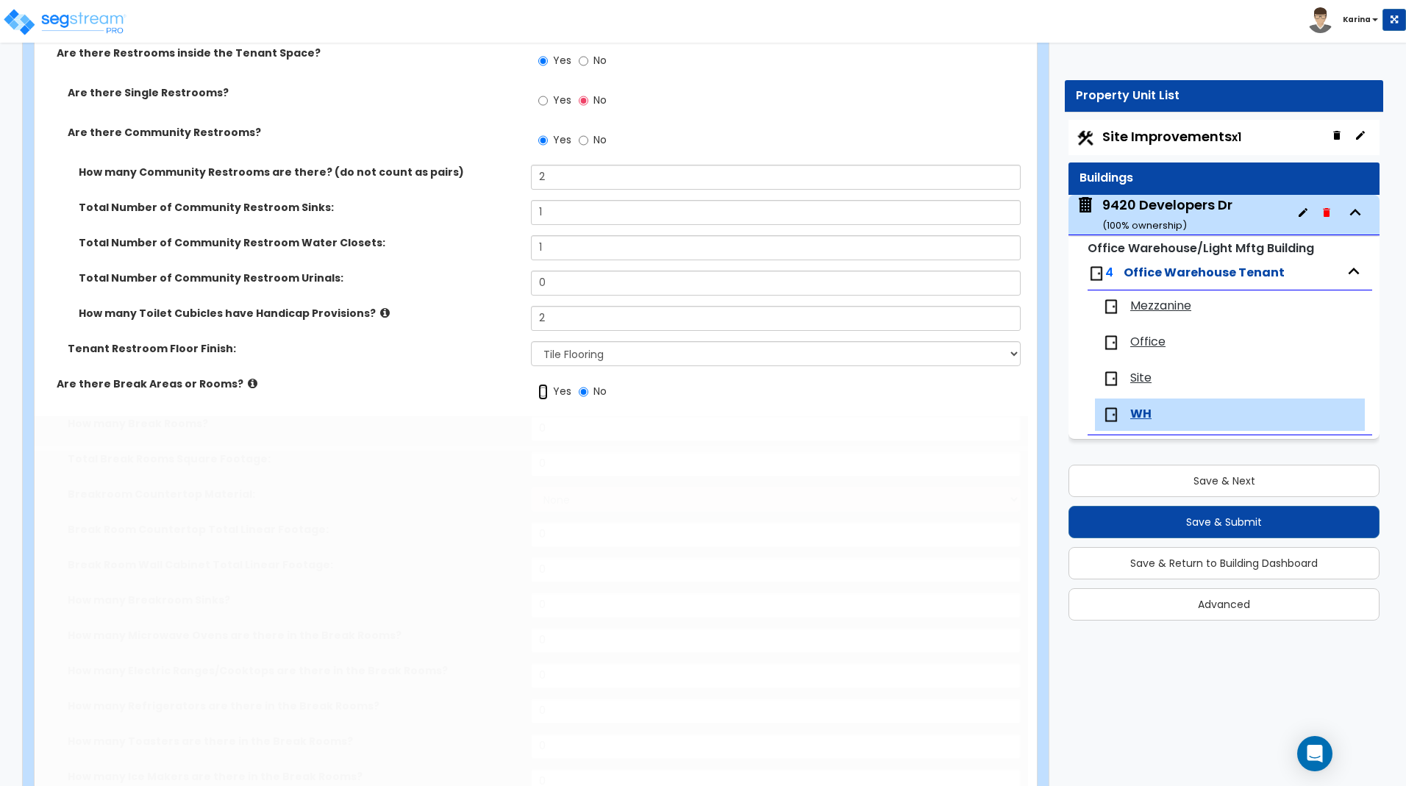
radio input "true"
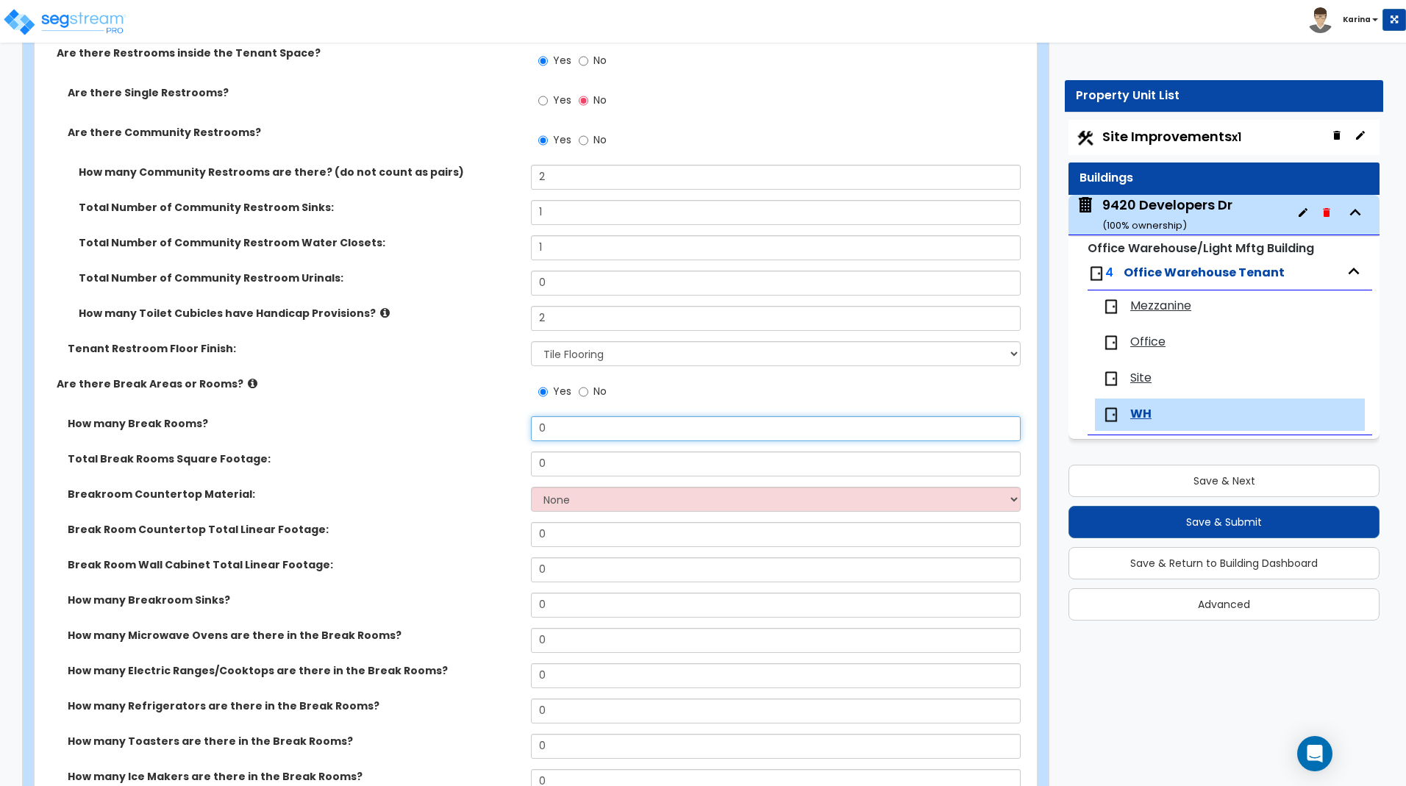
drag, startPoint x: 555, startPoint y: 430, endPoint x: 533, endPoint y: 427, distance: 22.3
click at [533, 427] on input "0" at bounding box center [775, 428] width 489 height 25
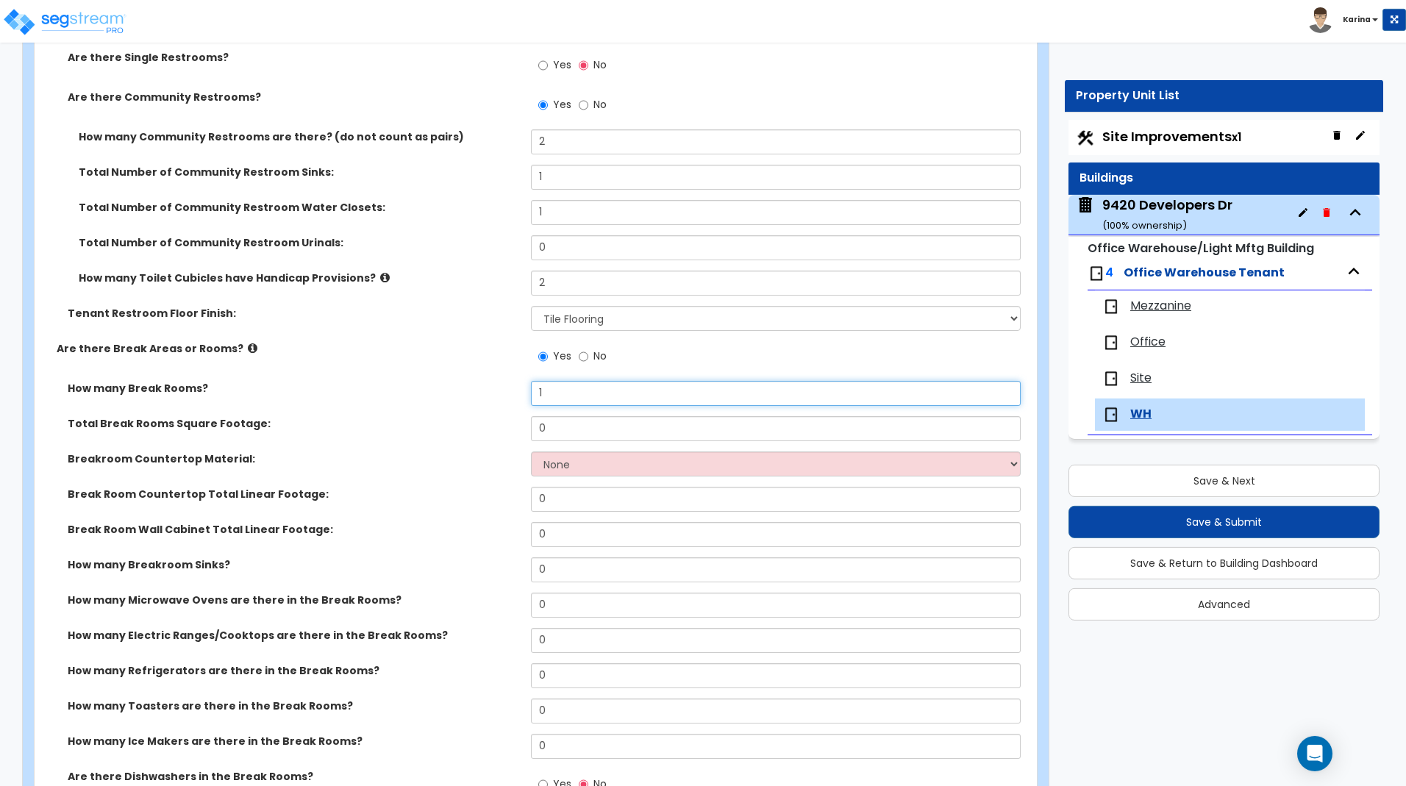
scroll to position [750, 0]
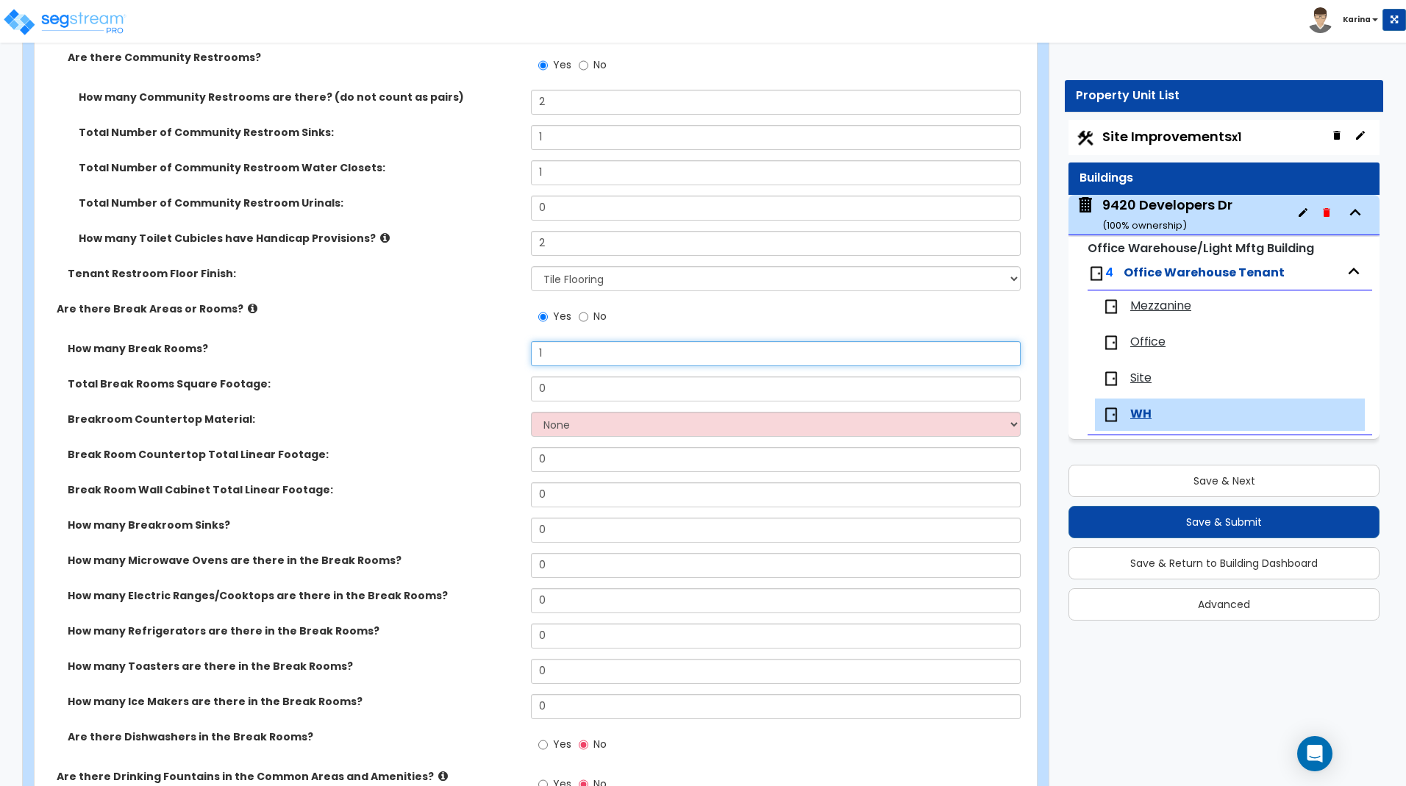
type input "1"
click at [566, 388] on input "0" at bounding box center [775, 389] width 489 height 25
click at [47, 399] on div "Total Break Rooms Square Footage: 0" at bounding box center [532, 394] width 994 height 35
click at [549, 391] on input "0" at bounding box center [775, 389] width 489 height 25
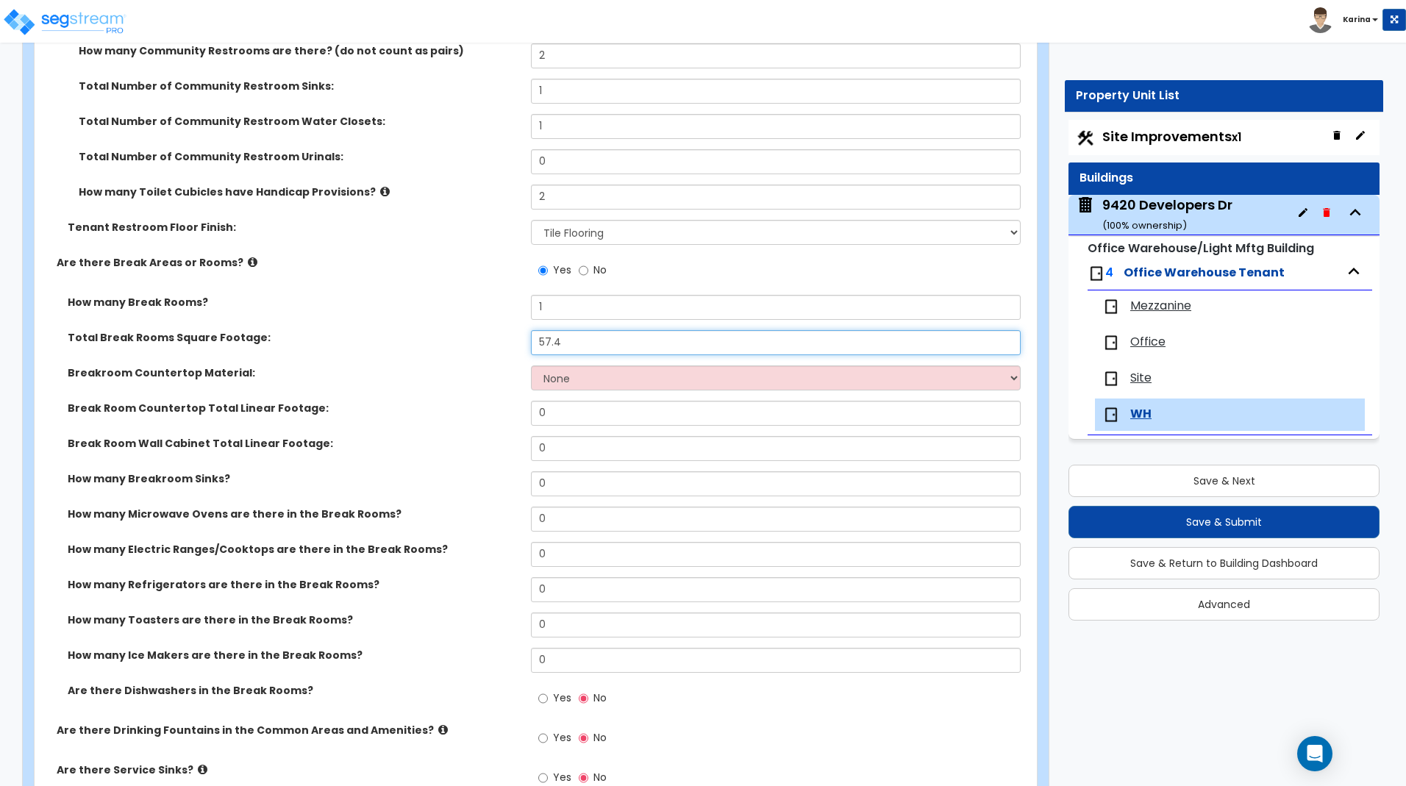
scroll to position [825, 0]
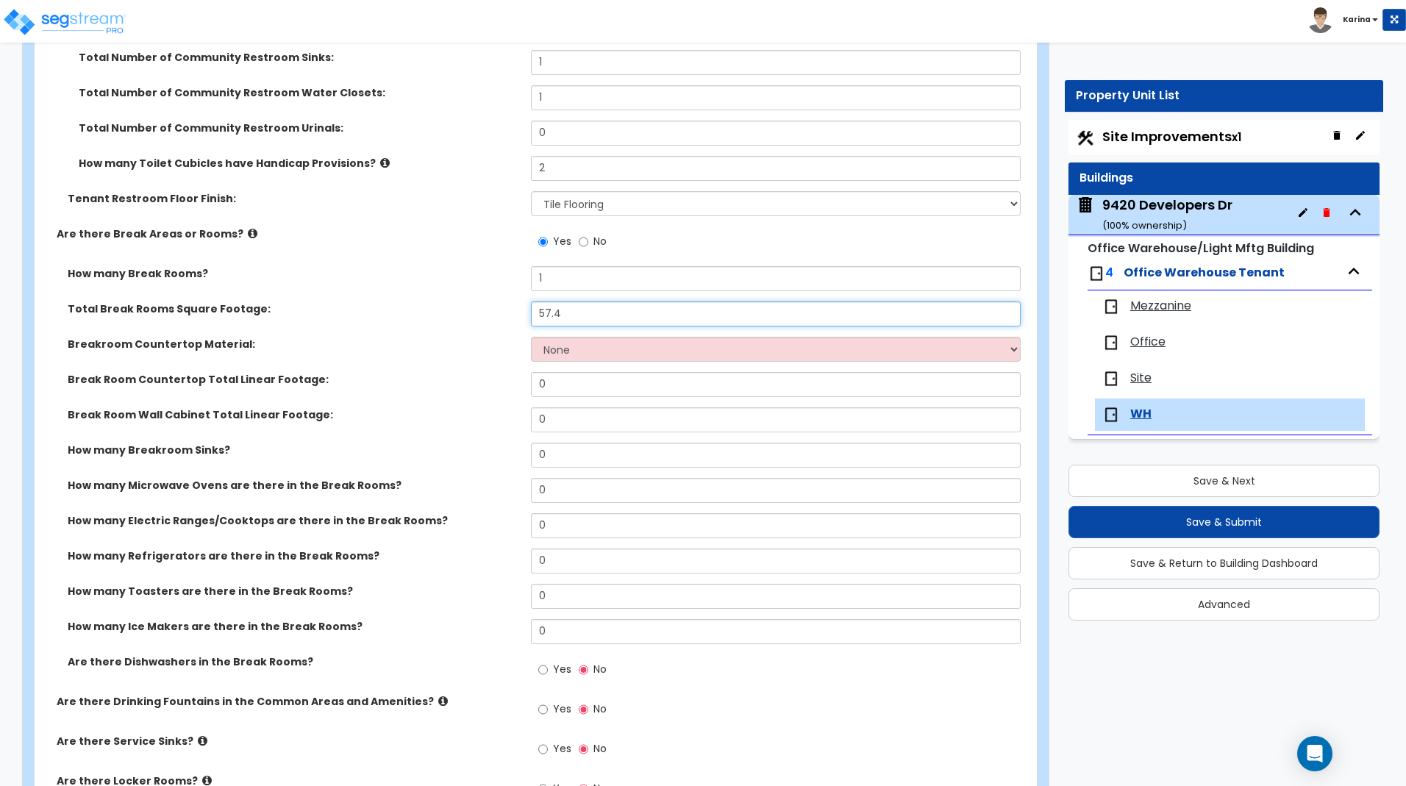
type input "57.4"
click at [531, 337] on select "None Plastic Laminate Solid Surface Stone Quartz Marble Tile Wood Stainless Ste…" at bounding box center [775, 349] width 489 height 25
select select "1"
click option "Plastic Laminate" at bounding box center [0, 0] width 0 height 0
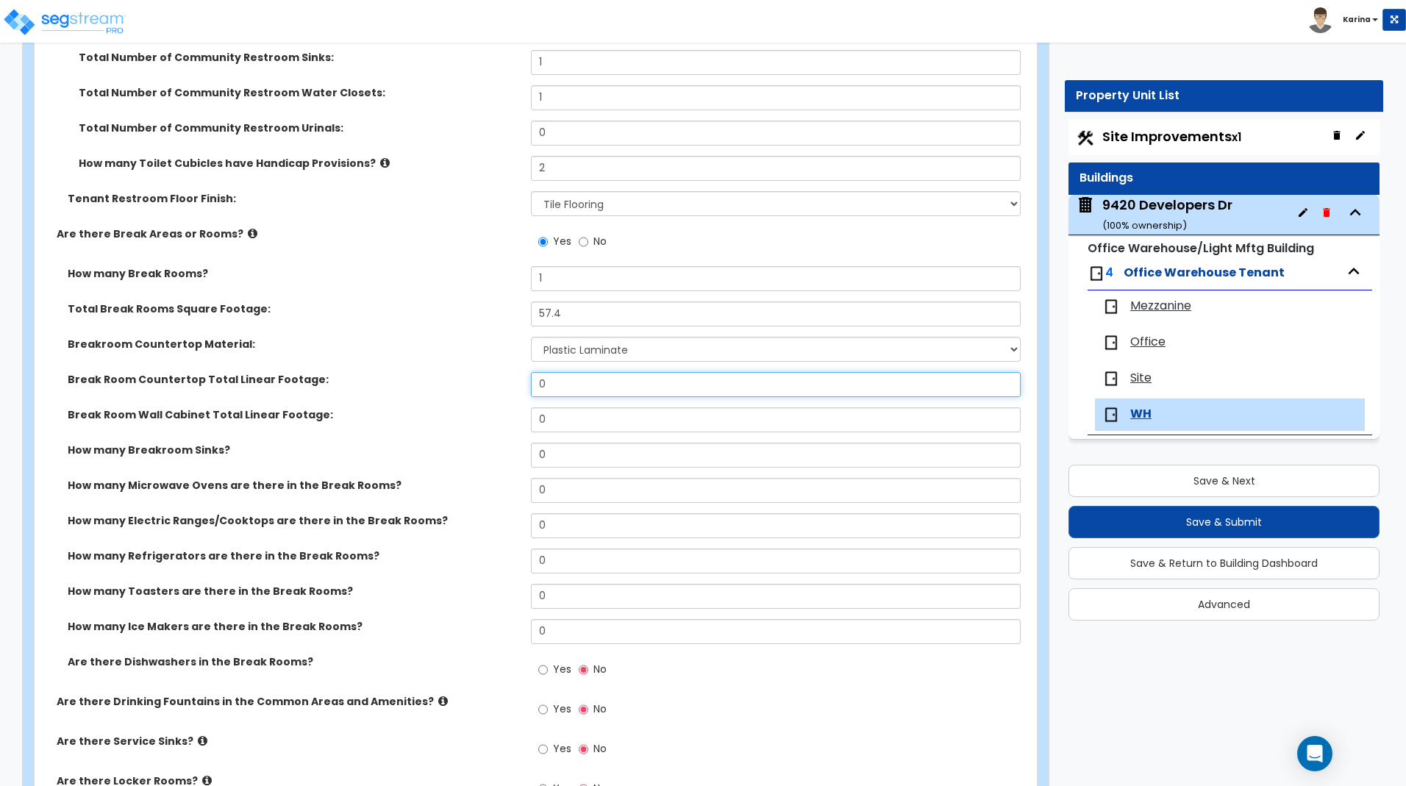
click at [552, 388] on input "0" at bounding box center [775, 384] width 489 height 25
type input "8"
click at [555, 423] on input "0" at bounding box center [775, 420] width 489 height 25
type input "18"
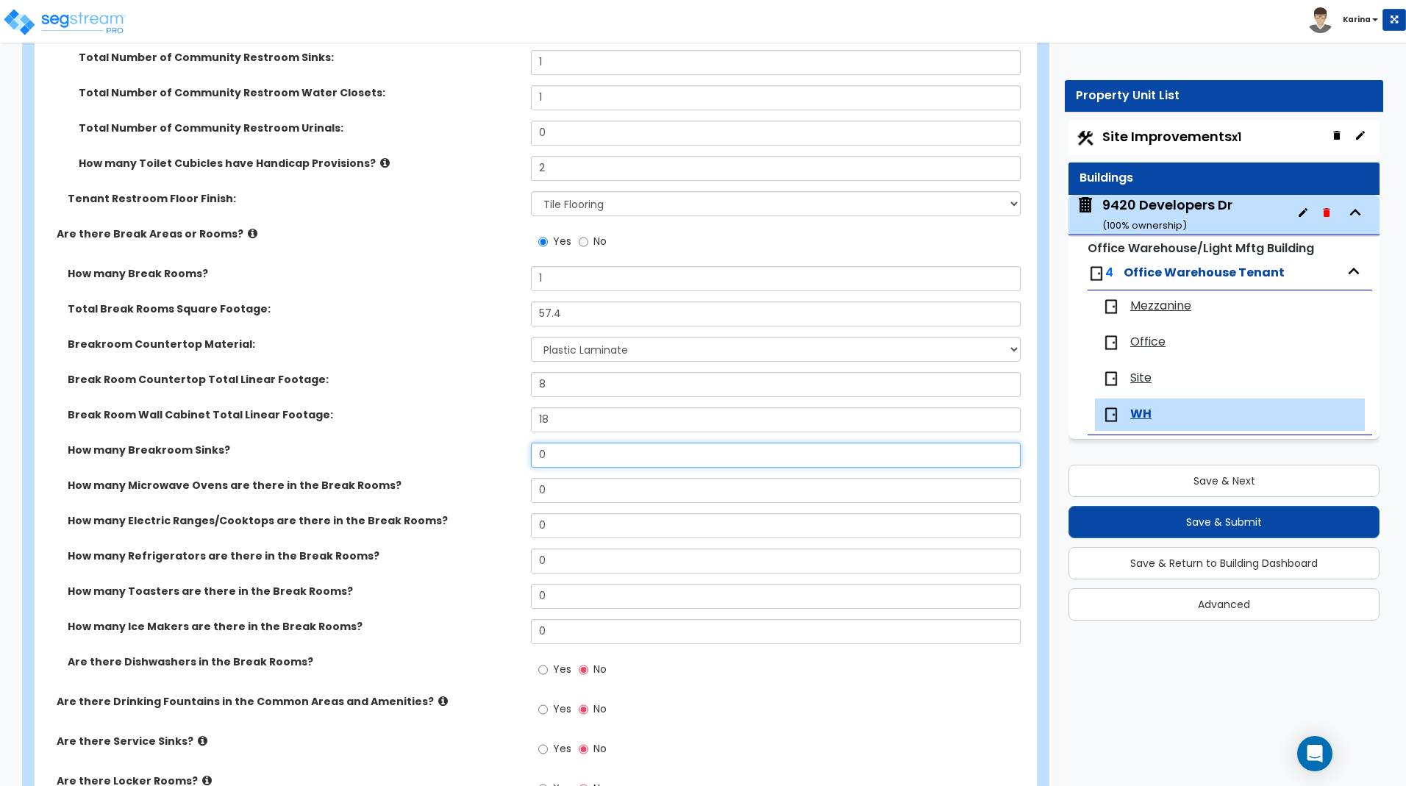
click at [552, 460] on input "0" at bounding box center [775, 455] width 489 height 25
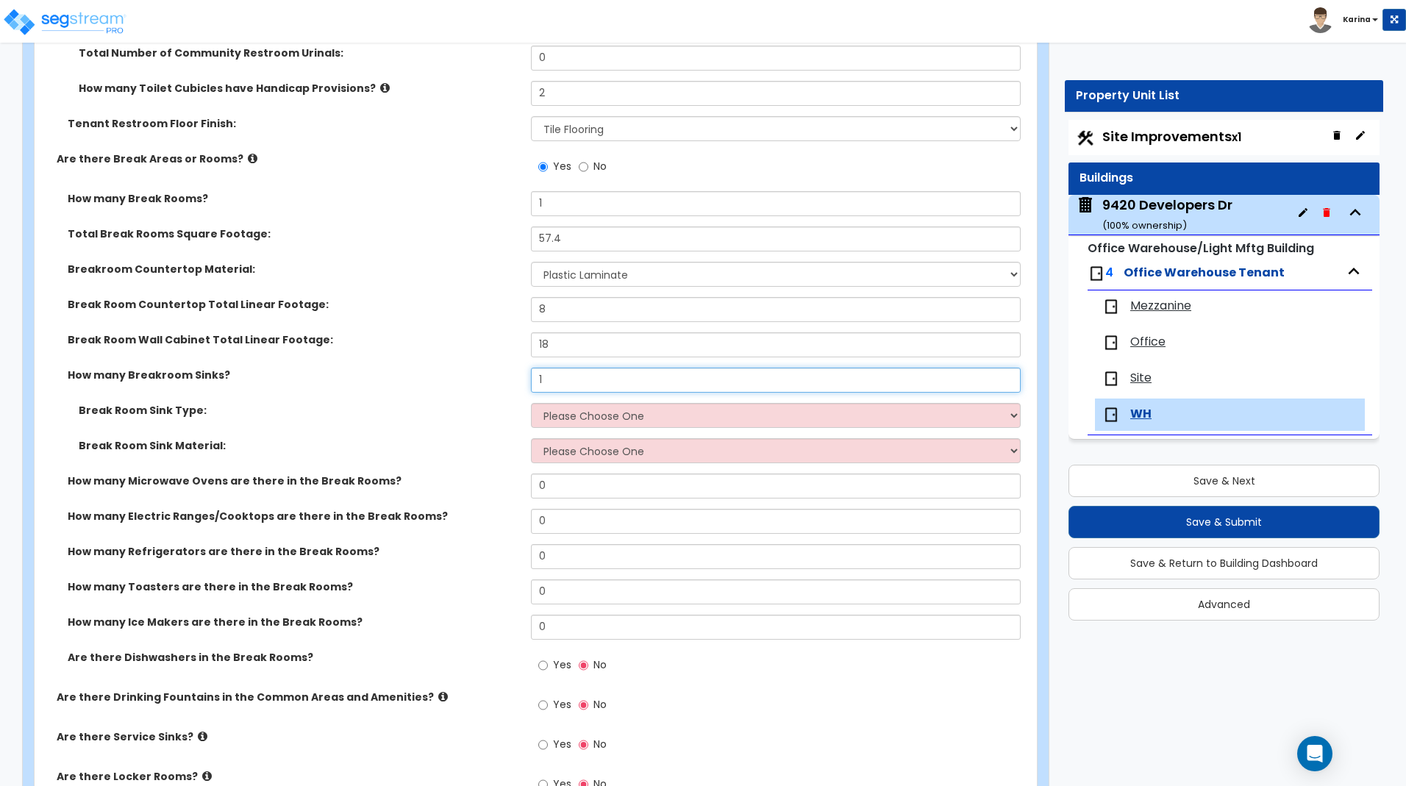
scroll to position [975, 0]
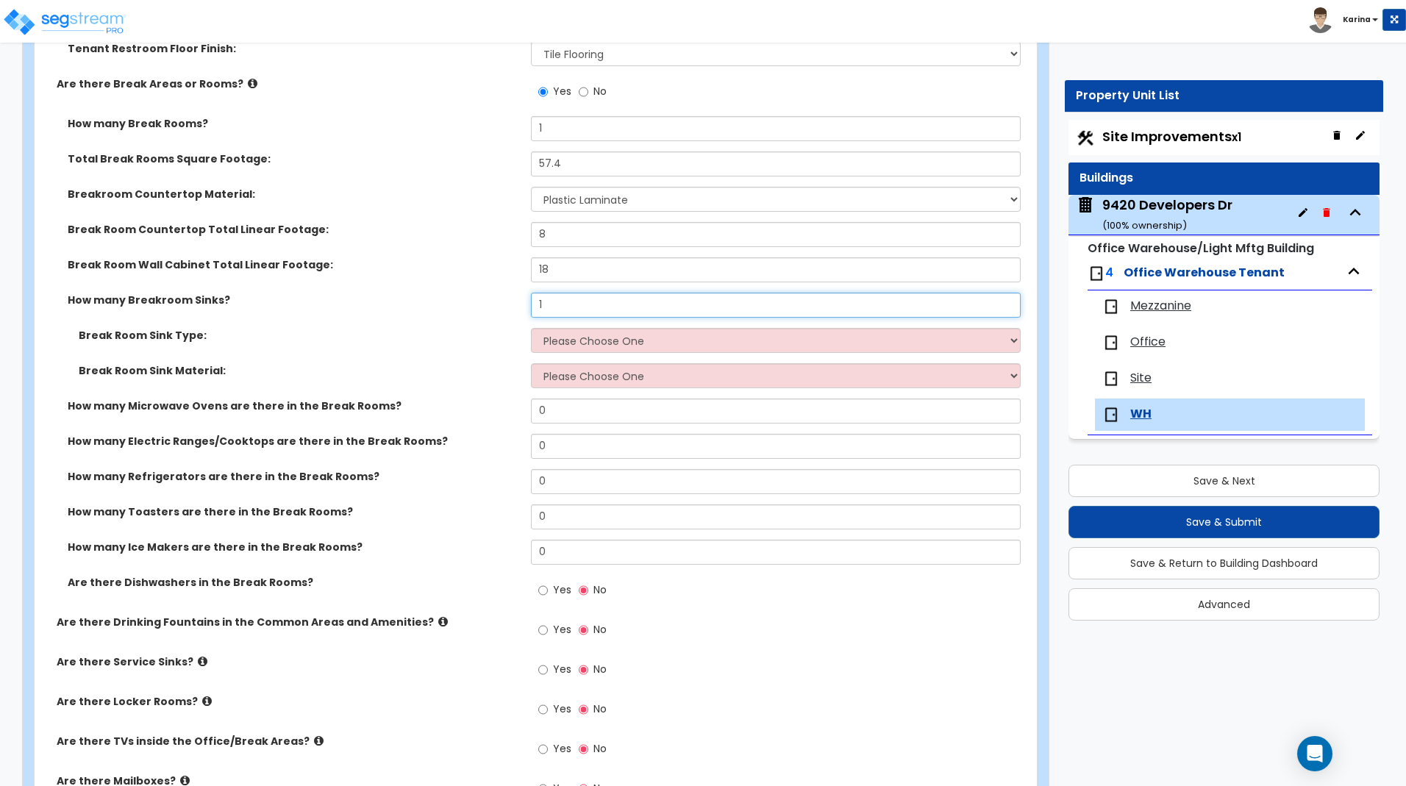
type input "1"
click at [531, 328] on select "Please Choose One Single Sink Double Sink" at bounding box center [775, 340] width 489 height 25
select select "1"
click option "Single Sink" at bounding box center [0, 0] width 0 height 0
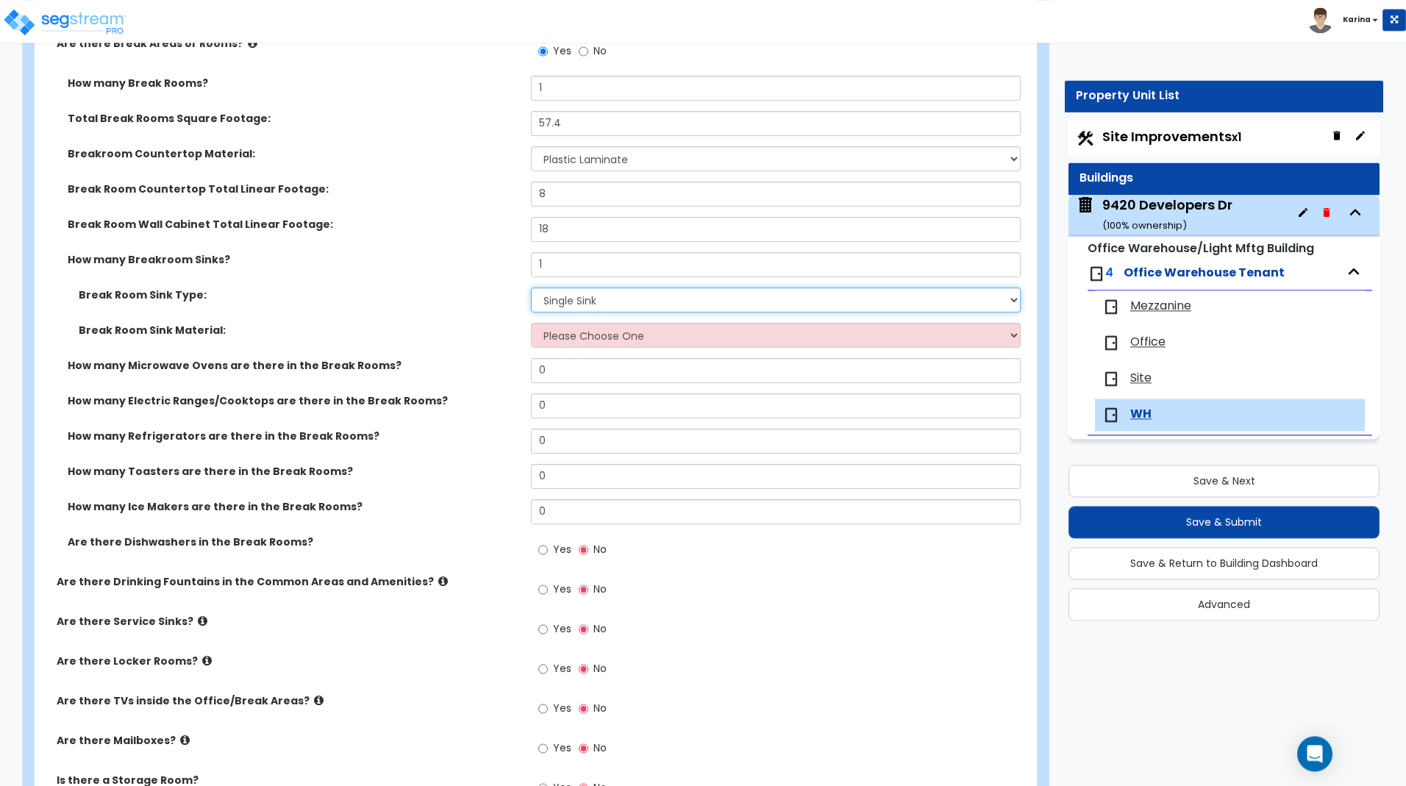
scroll to position [1050, 0]
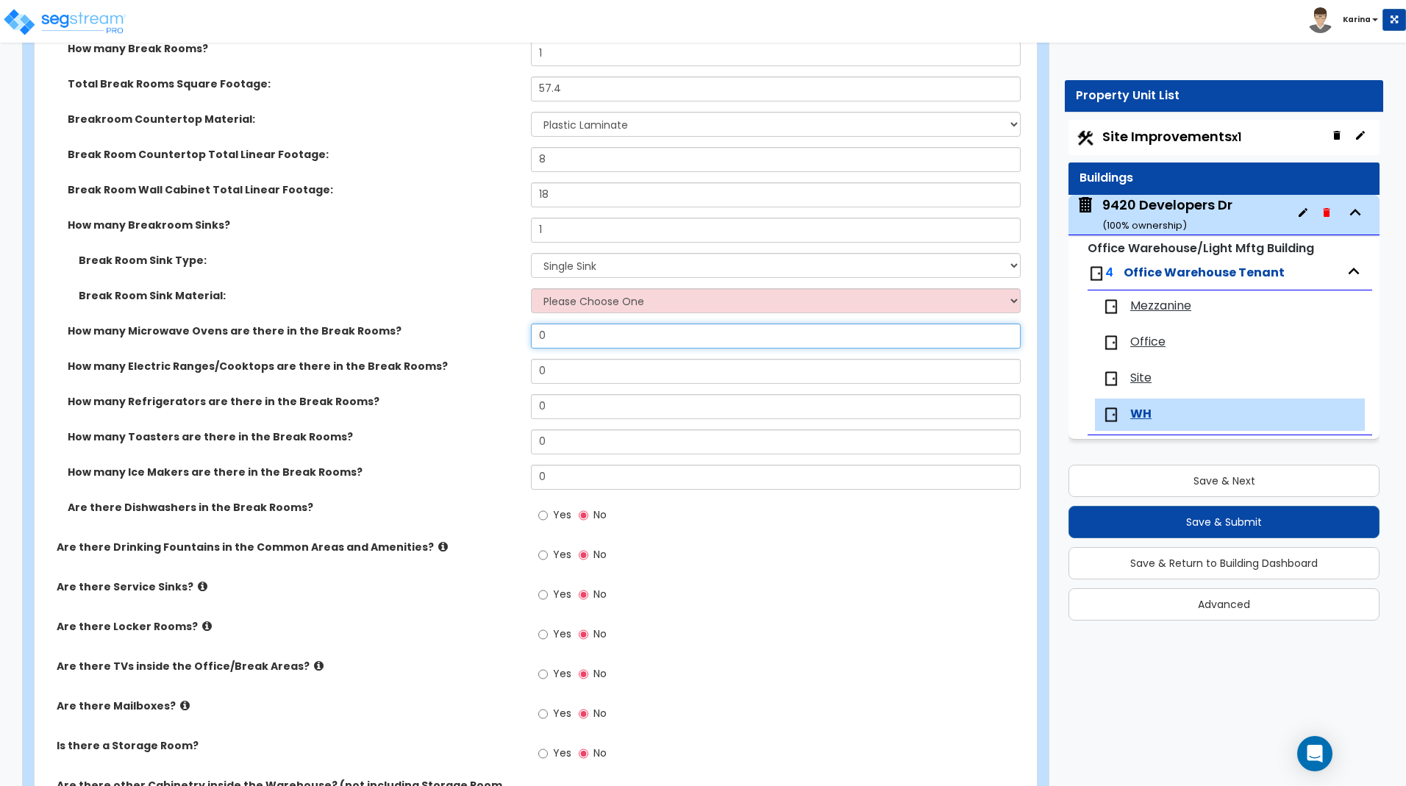
click at [552, 338] on input "0" at bounding box center [775, 336] width 489 height 25
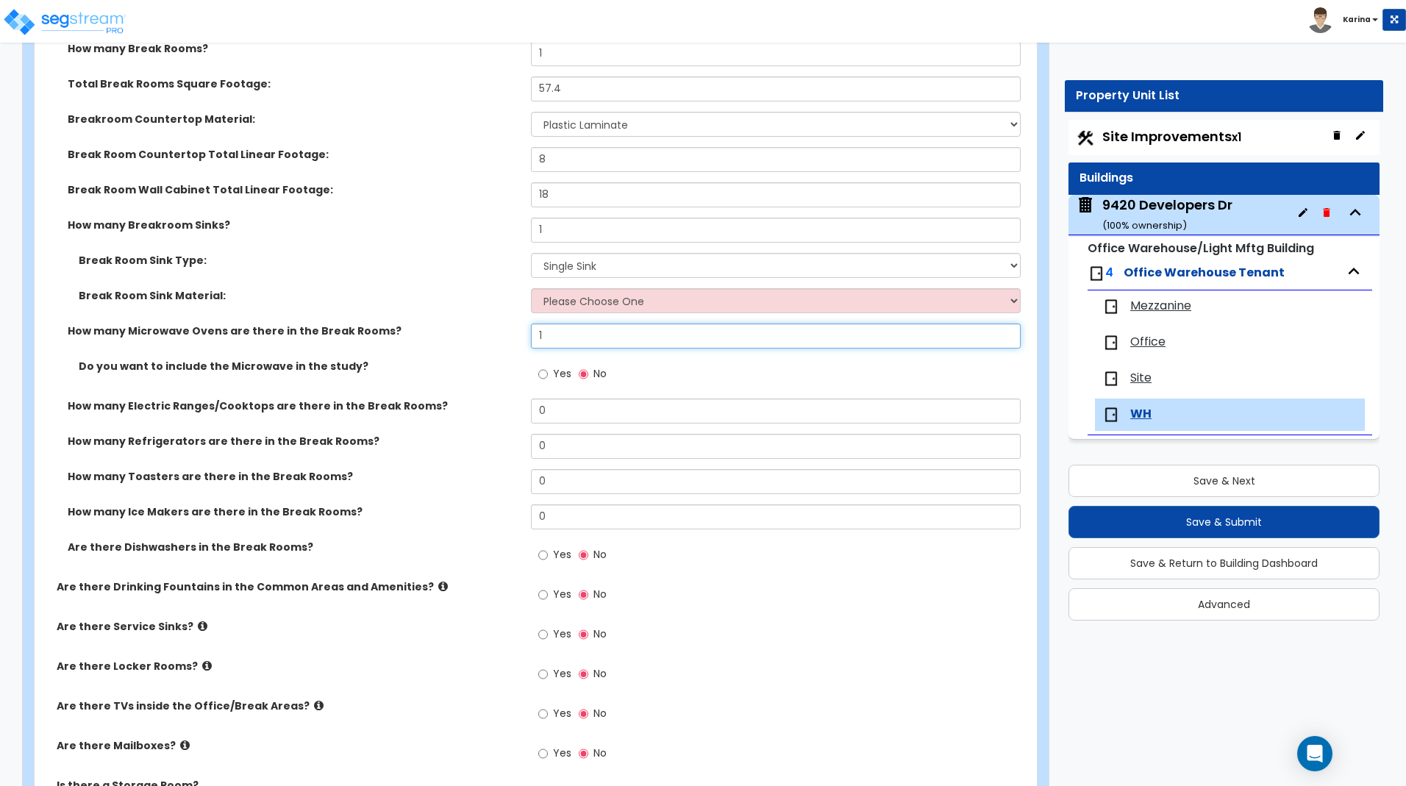
type input "1"
click at [549, 444] on input "0" at bounding box center [775, 446] width 489 height 25
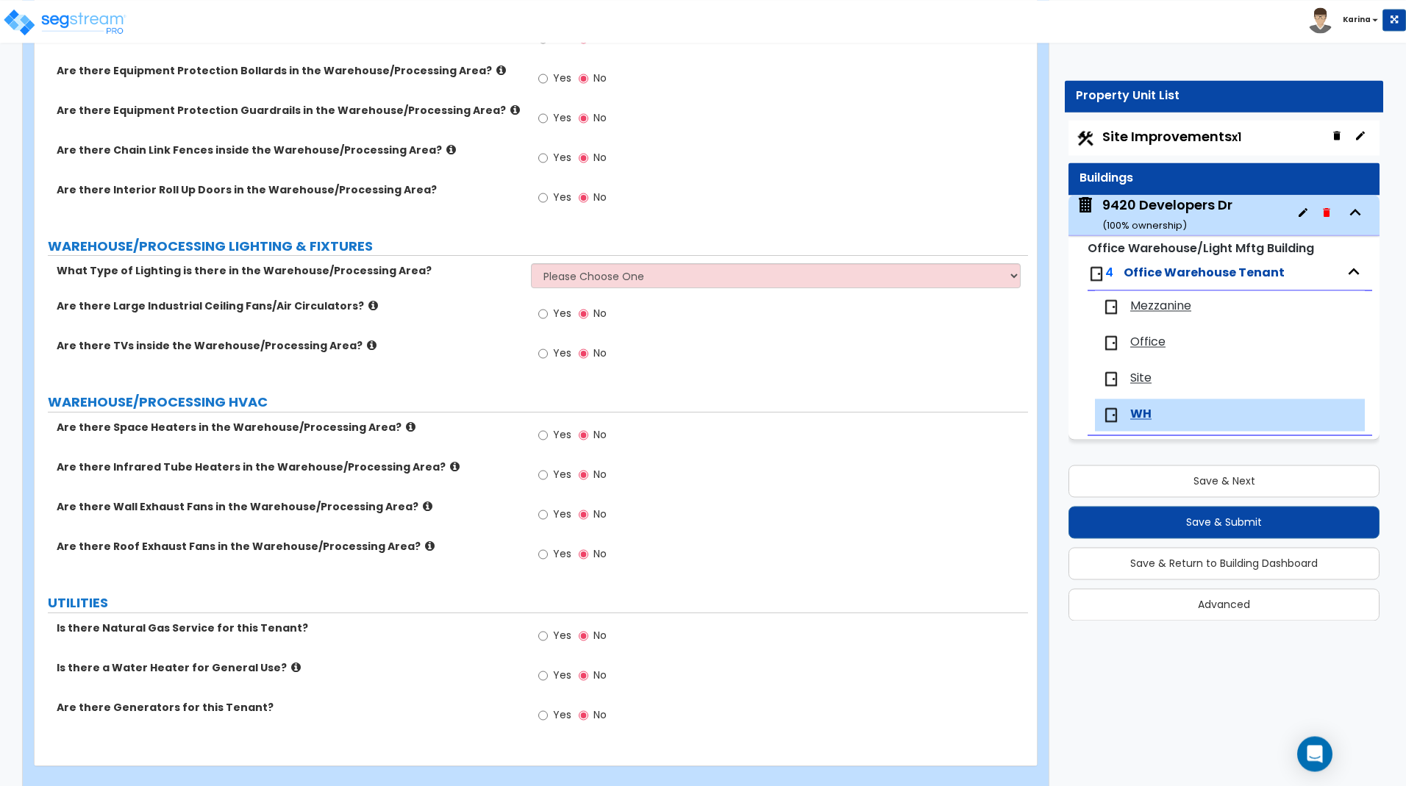
scroll to position [3038, 0]
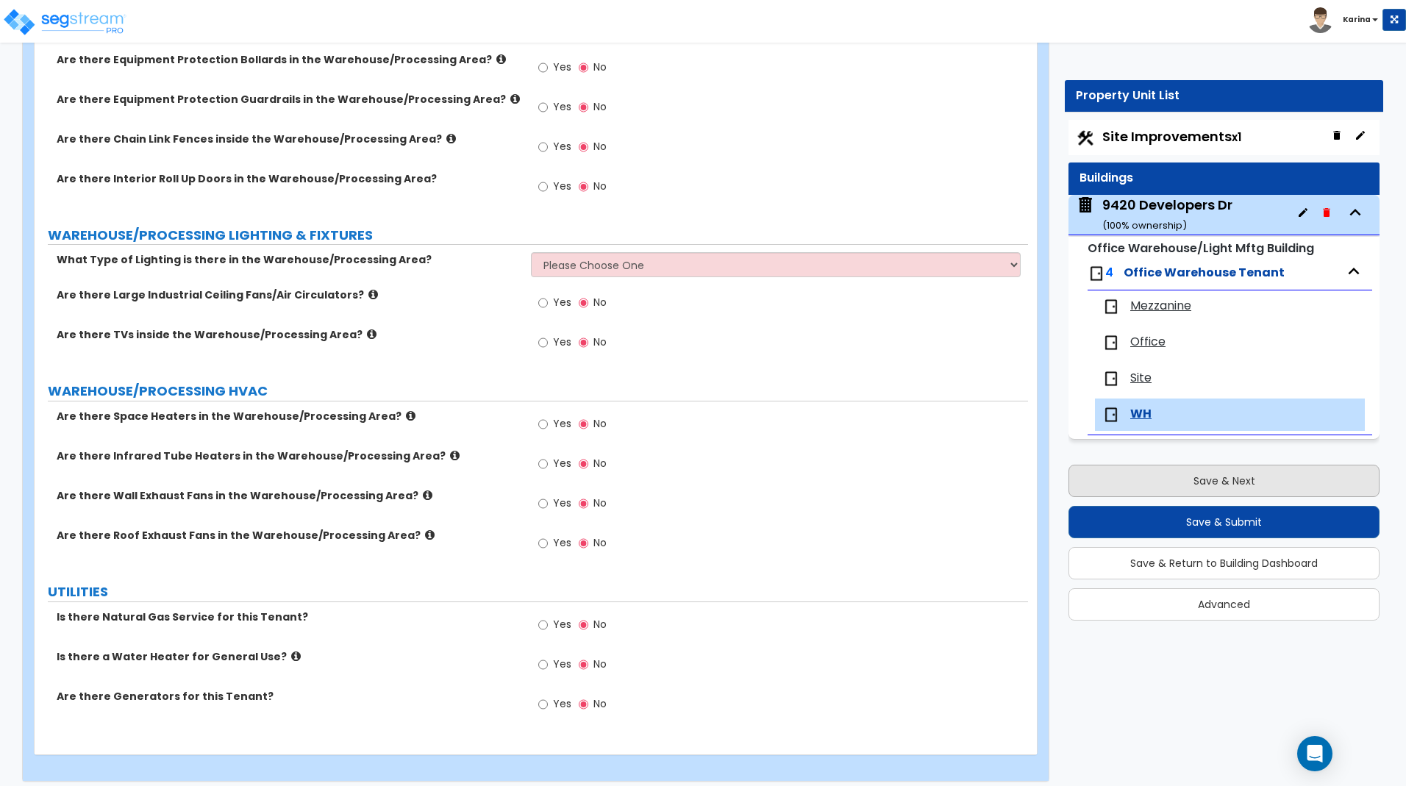
type input "1"
click at [1151, 477] on button "Save & Next" at bounding box center [1224, 481] width 311 height 32
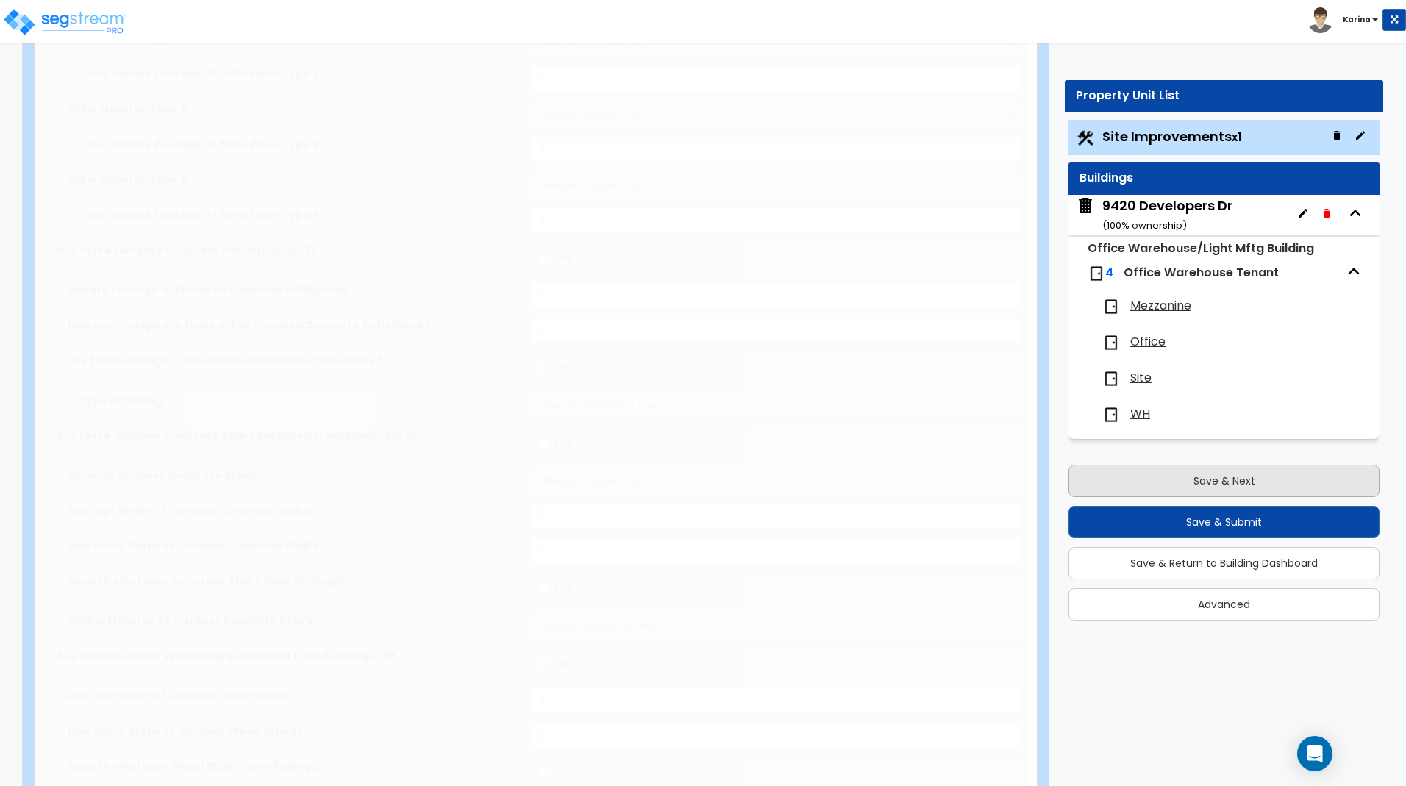
type input "1.86"
select select "2"
type input "24462.3"
select select "2"
type input "1851.3"
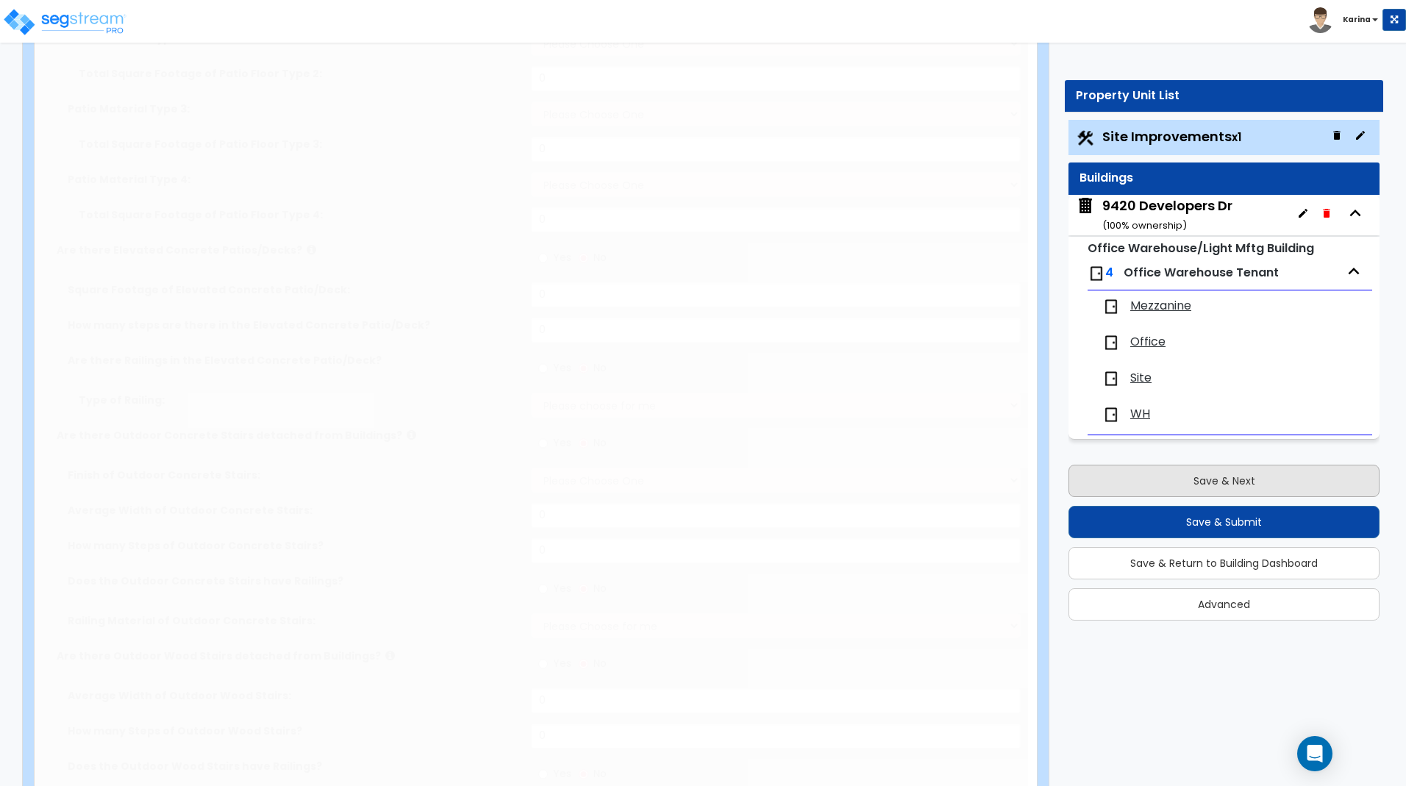
radio input "true"
type input "100"
radio input "true"
type input "4"
radio input "true"
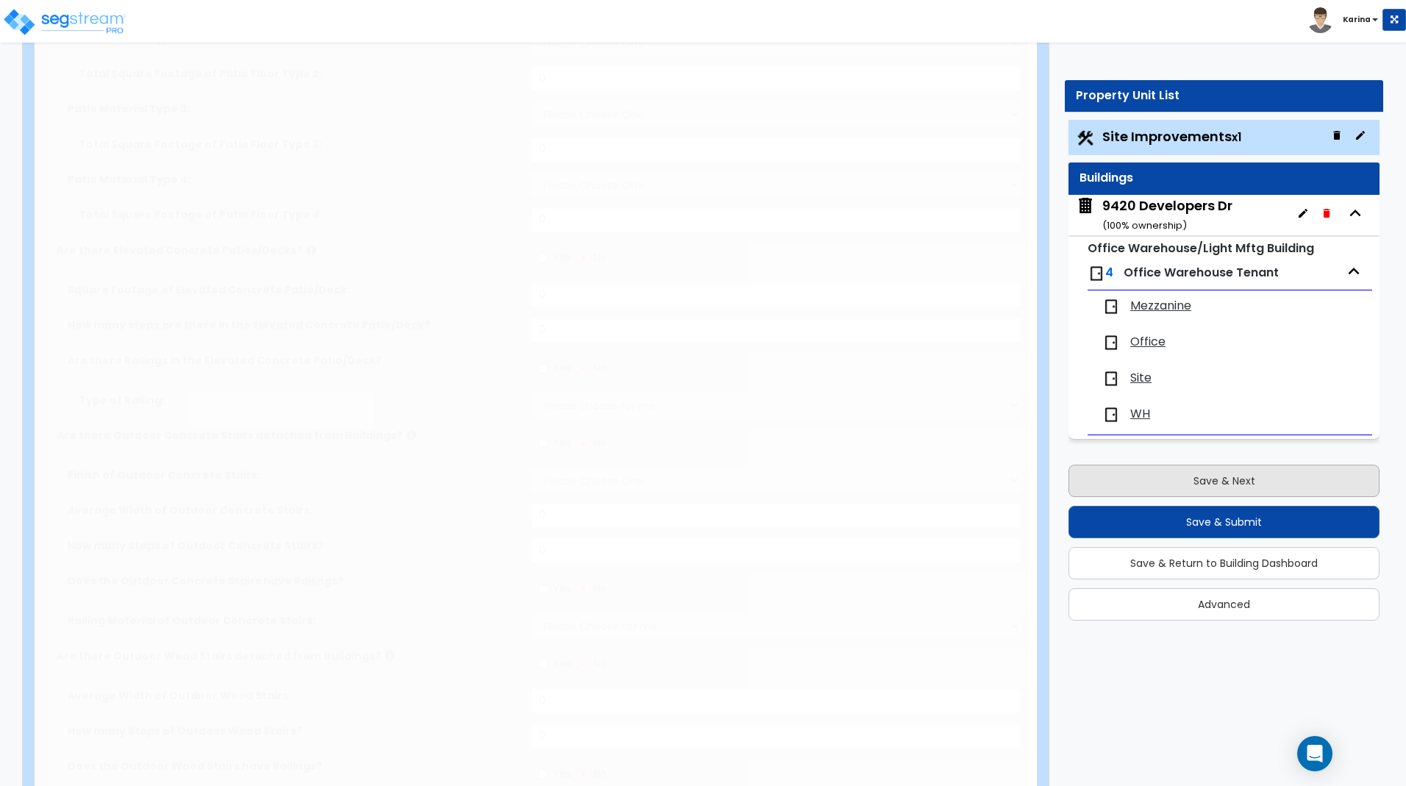
select select "1"
type input "21"
radio input "true"
select select "1"
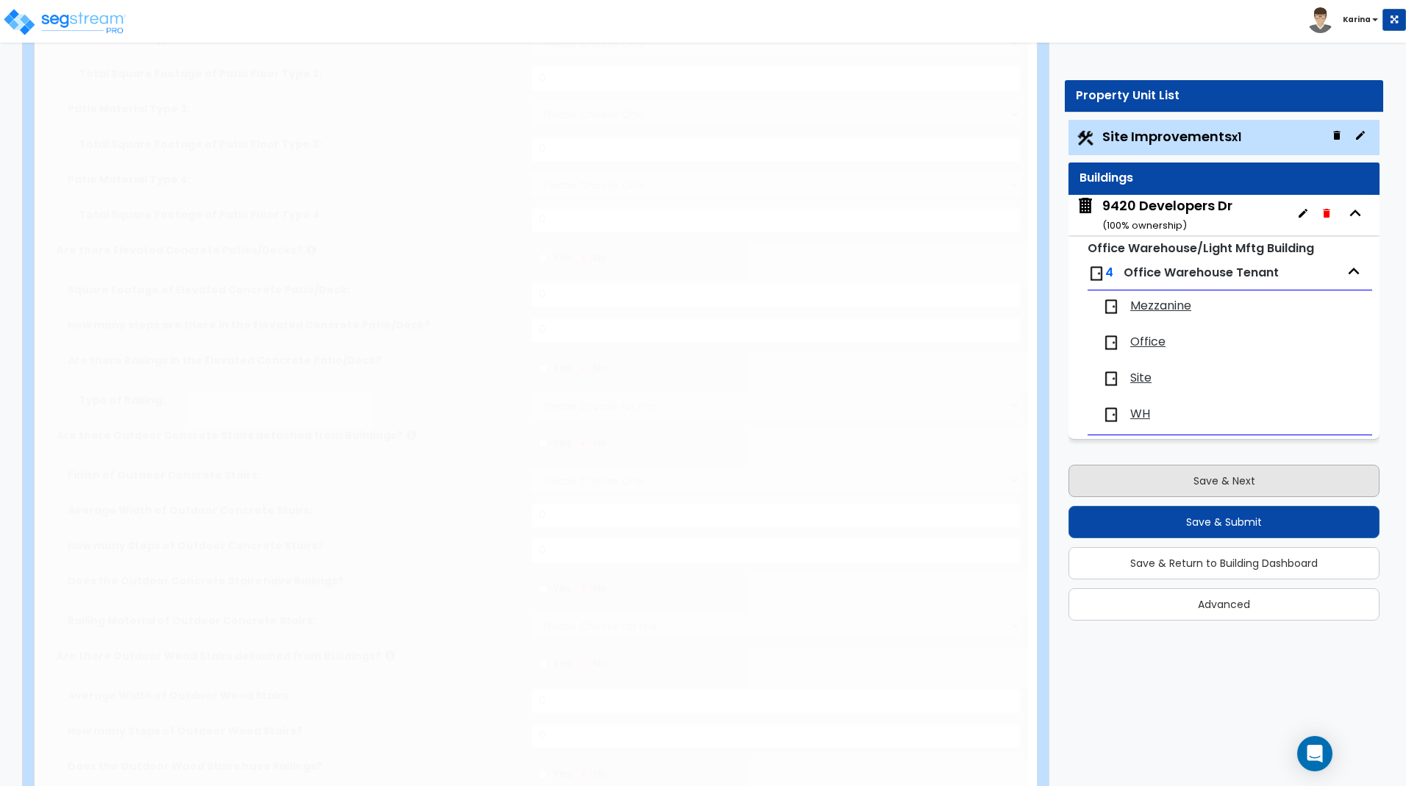
type input "25"
radio input "true"
select select "2"
type input "60"
select select "1"
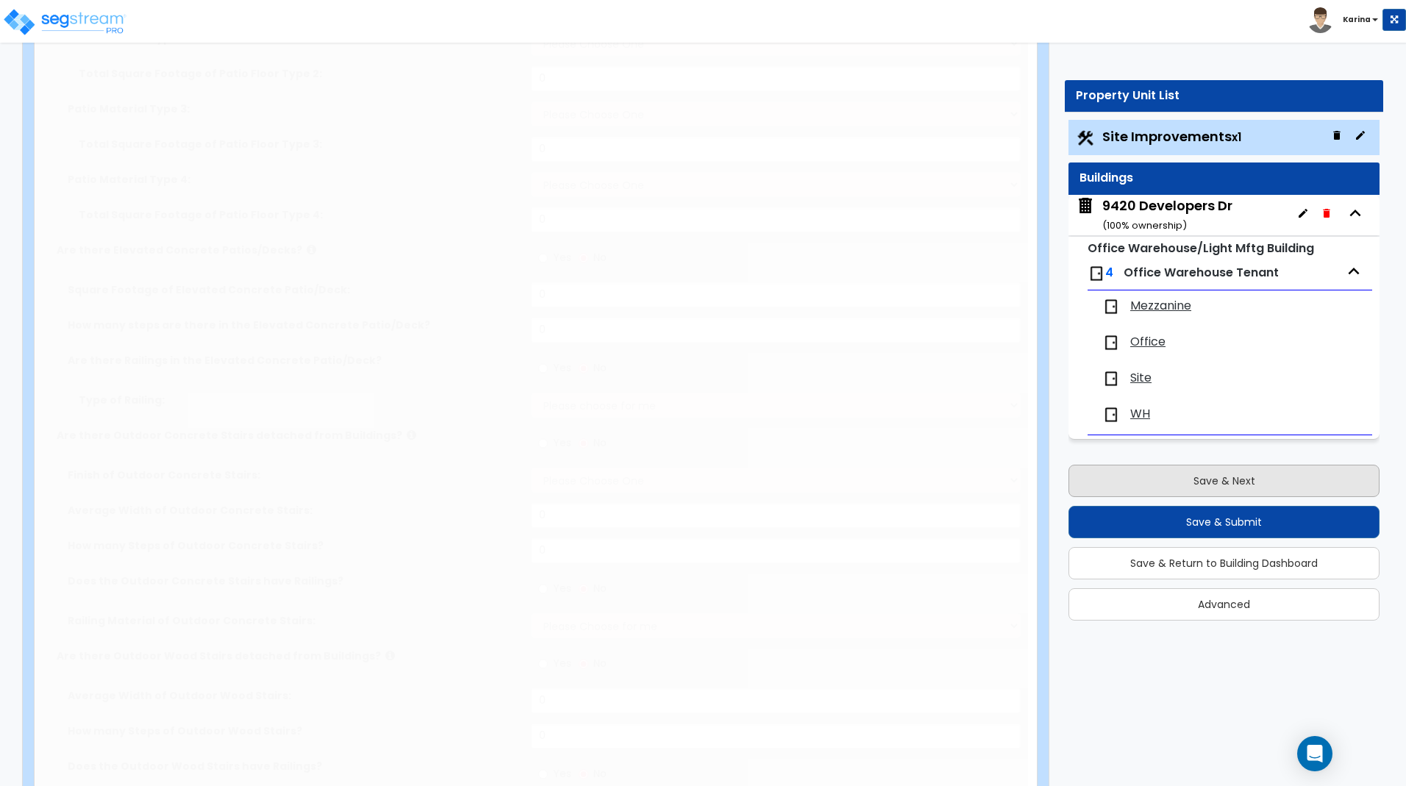
select select "2"
radio input "true"
select select "4"
type input "408.4"
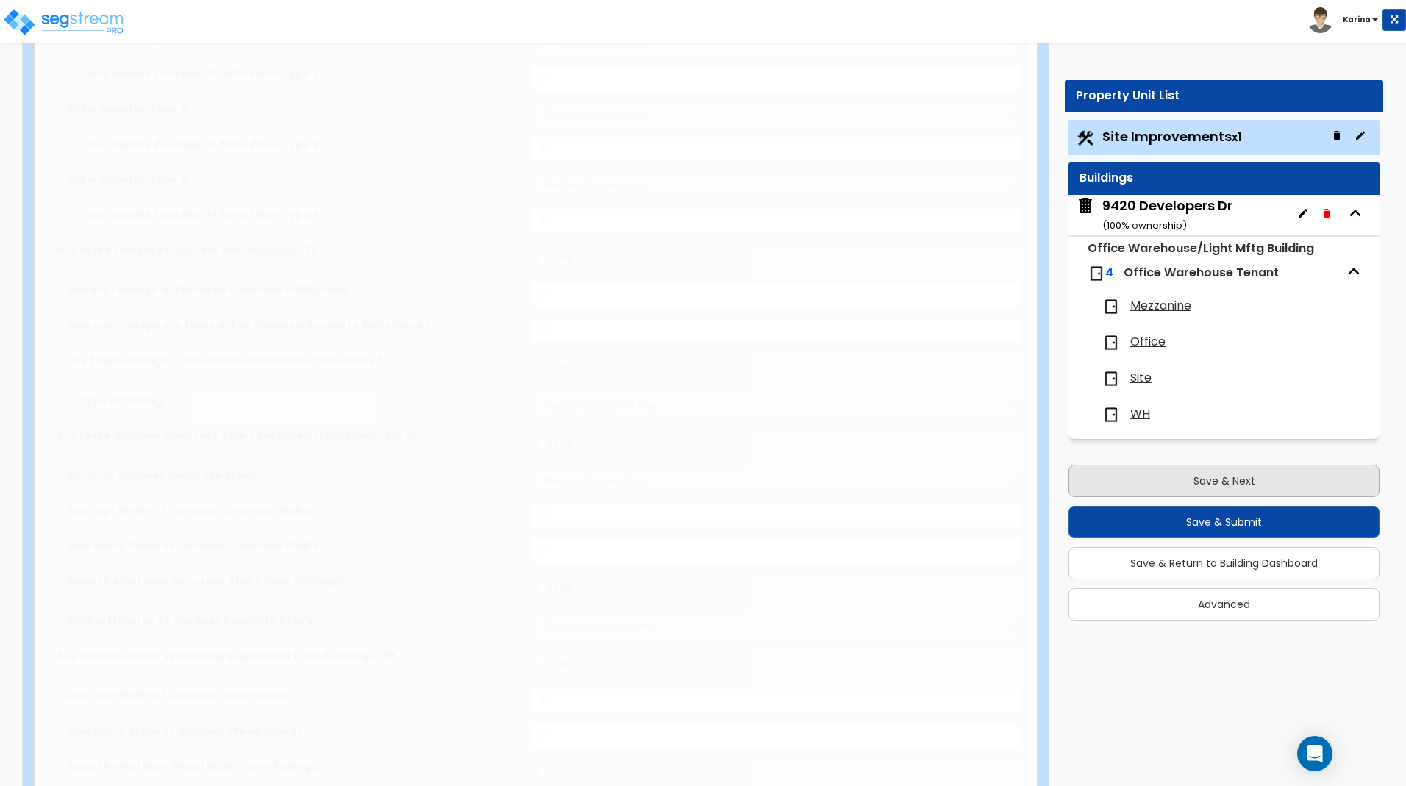
radio input "true"
select select "2"
type input "17062"
radio input "true"
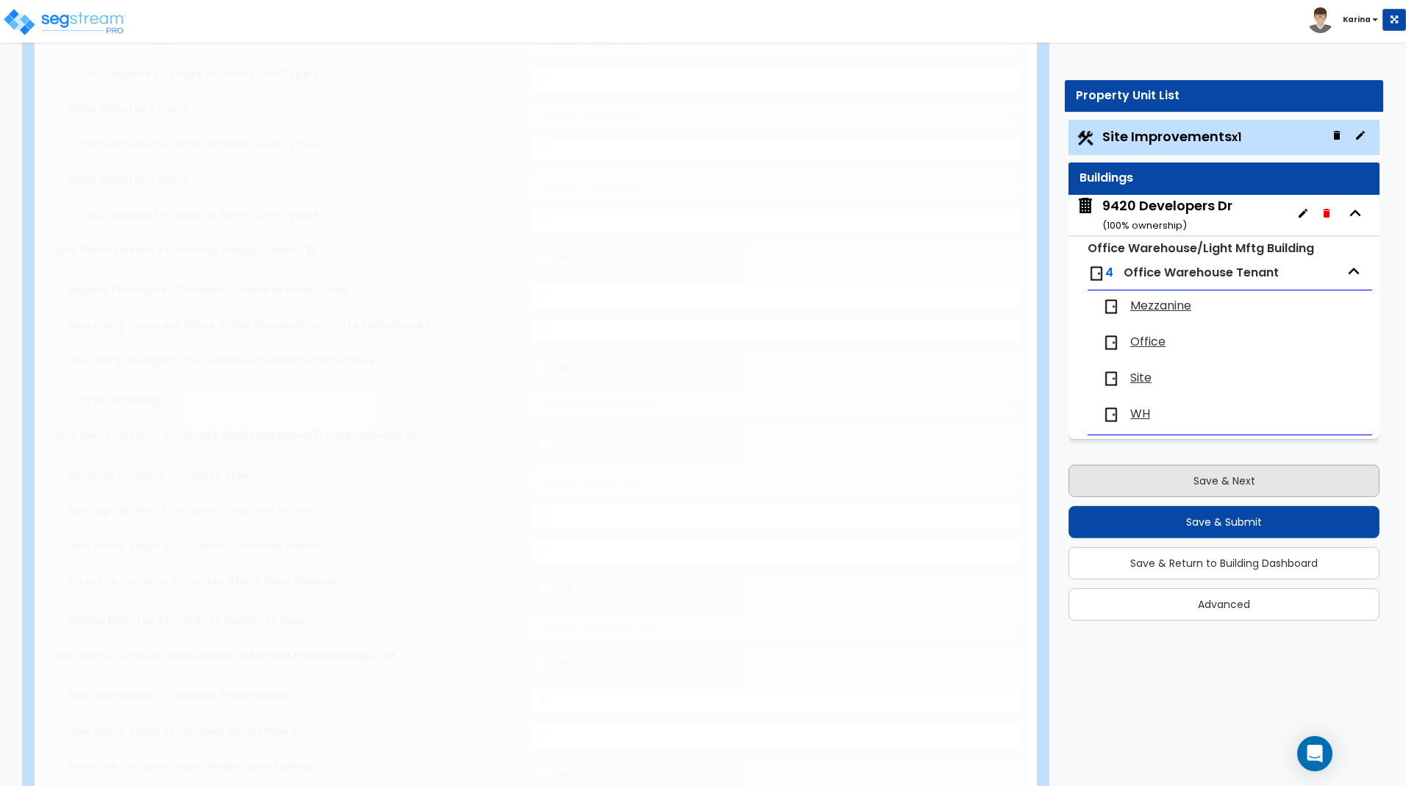
select select "1"
select select "7"
type input "6"
radio input "true"
select select "1"
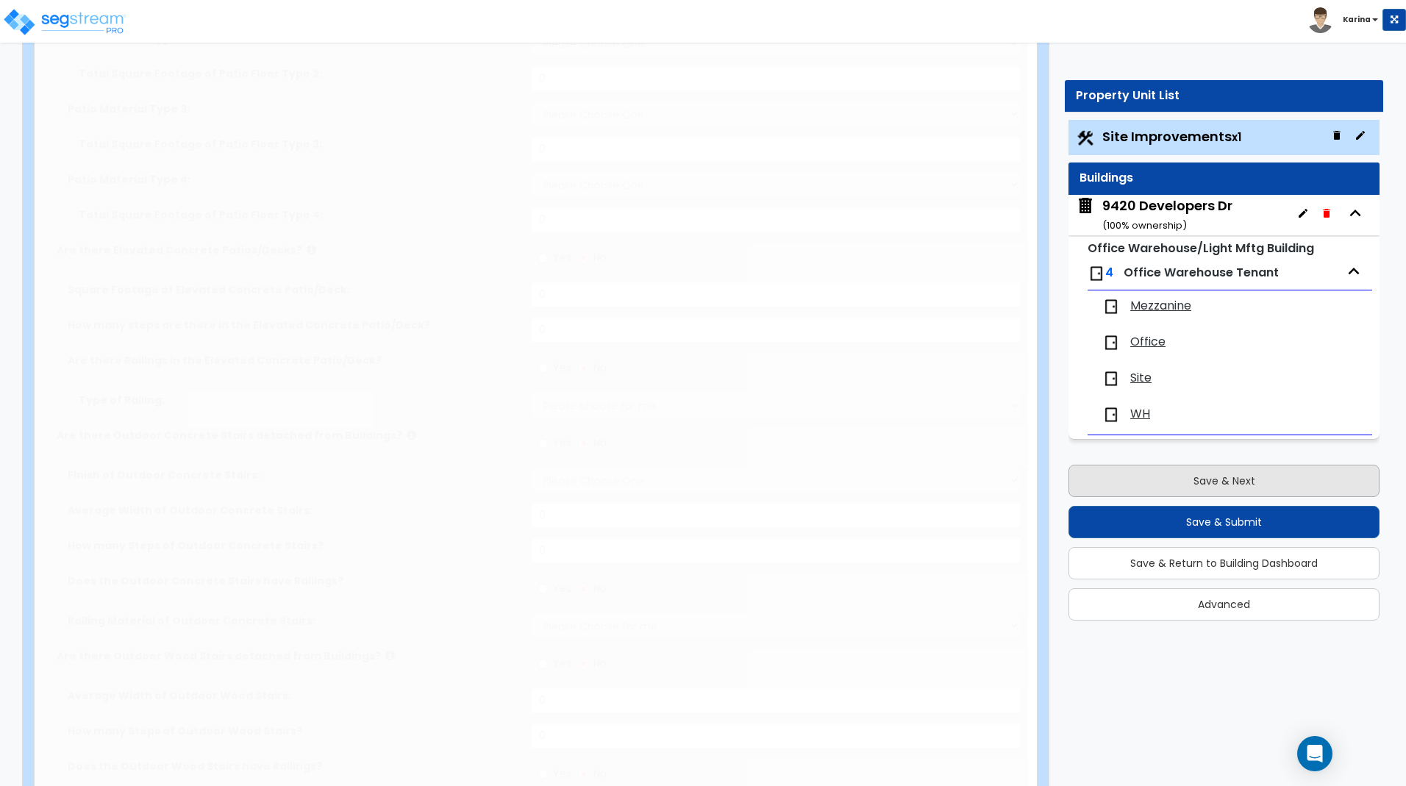
select select "2"
type input "2"
type input "5"
select select "3"
radio input "true"
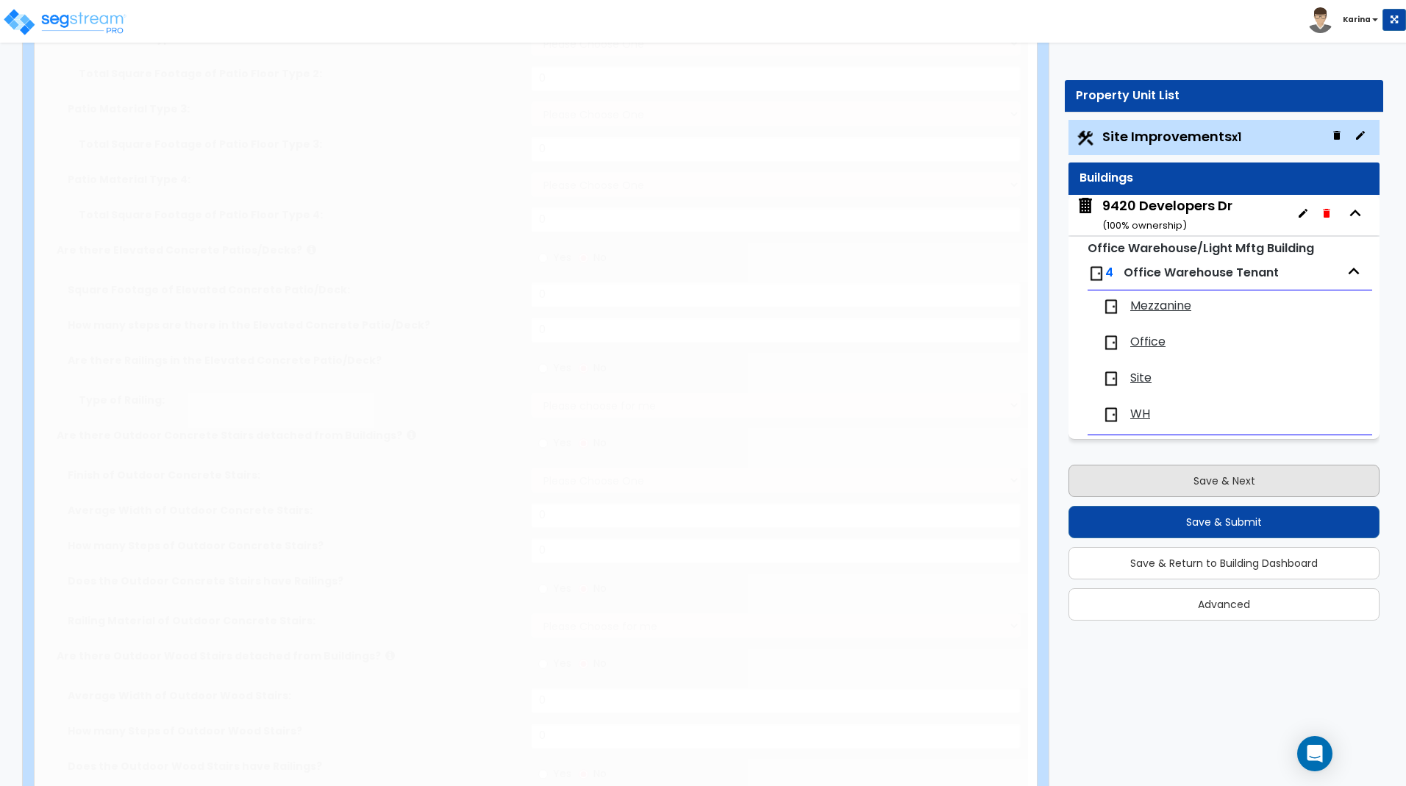
select select "1"
type input "344"
type input "8"
select select "4"
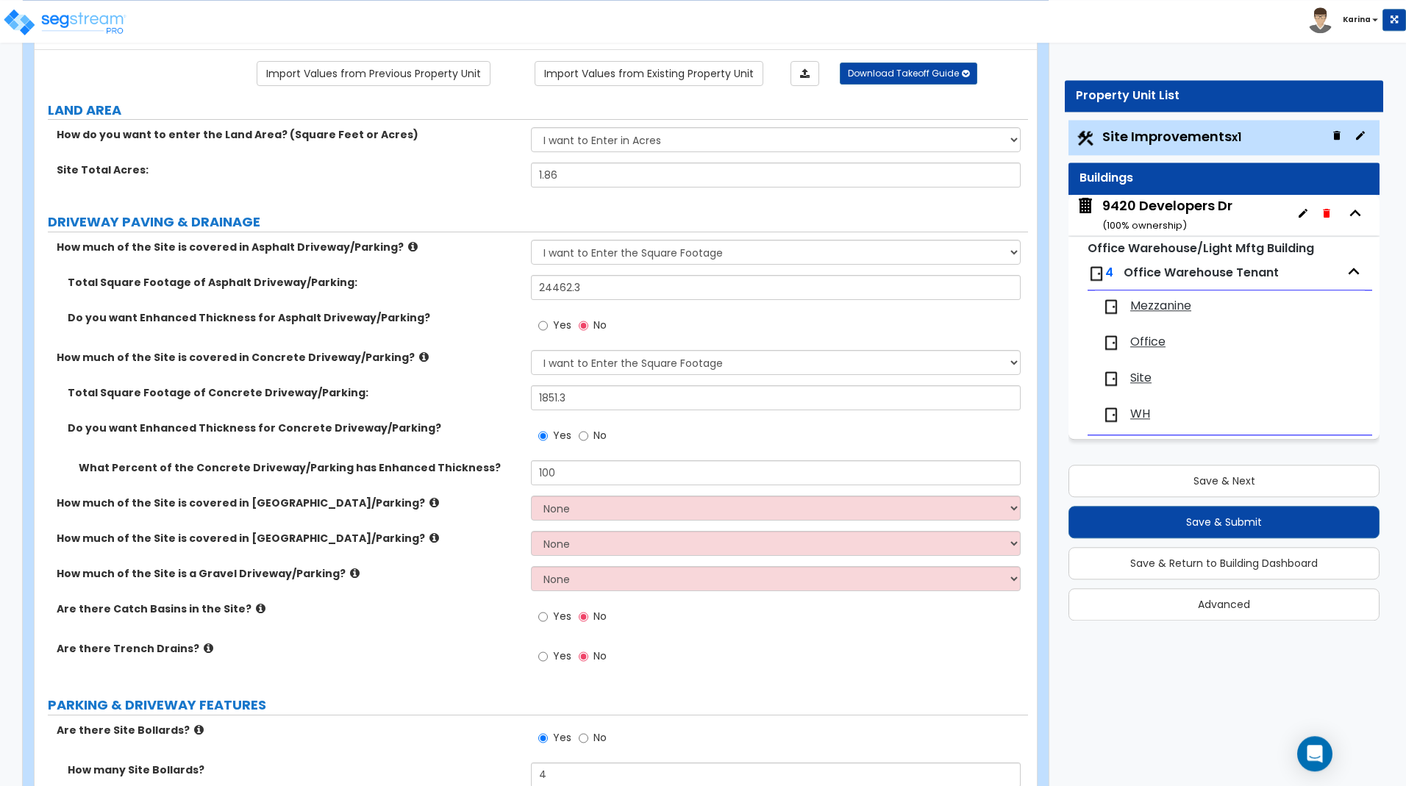
scroll to position [150, 0]
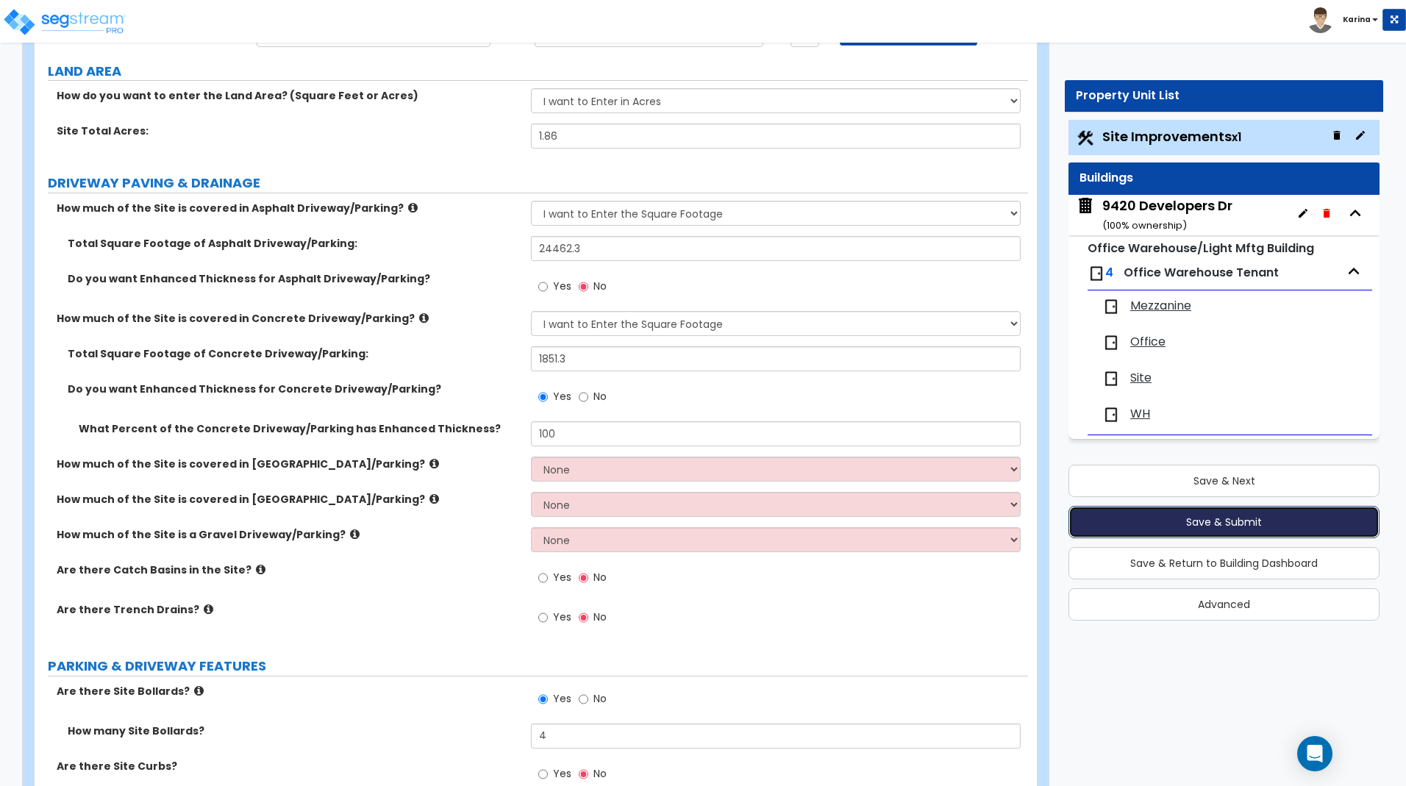
click at [1180, 527] on button "Save & Submit" at bounding box center [1224, 522] width 311 height 32
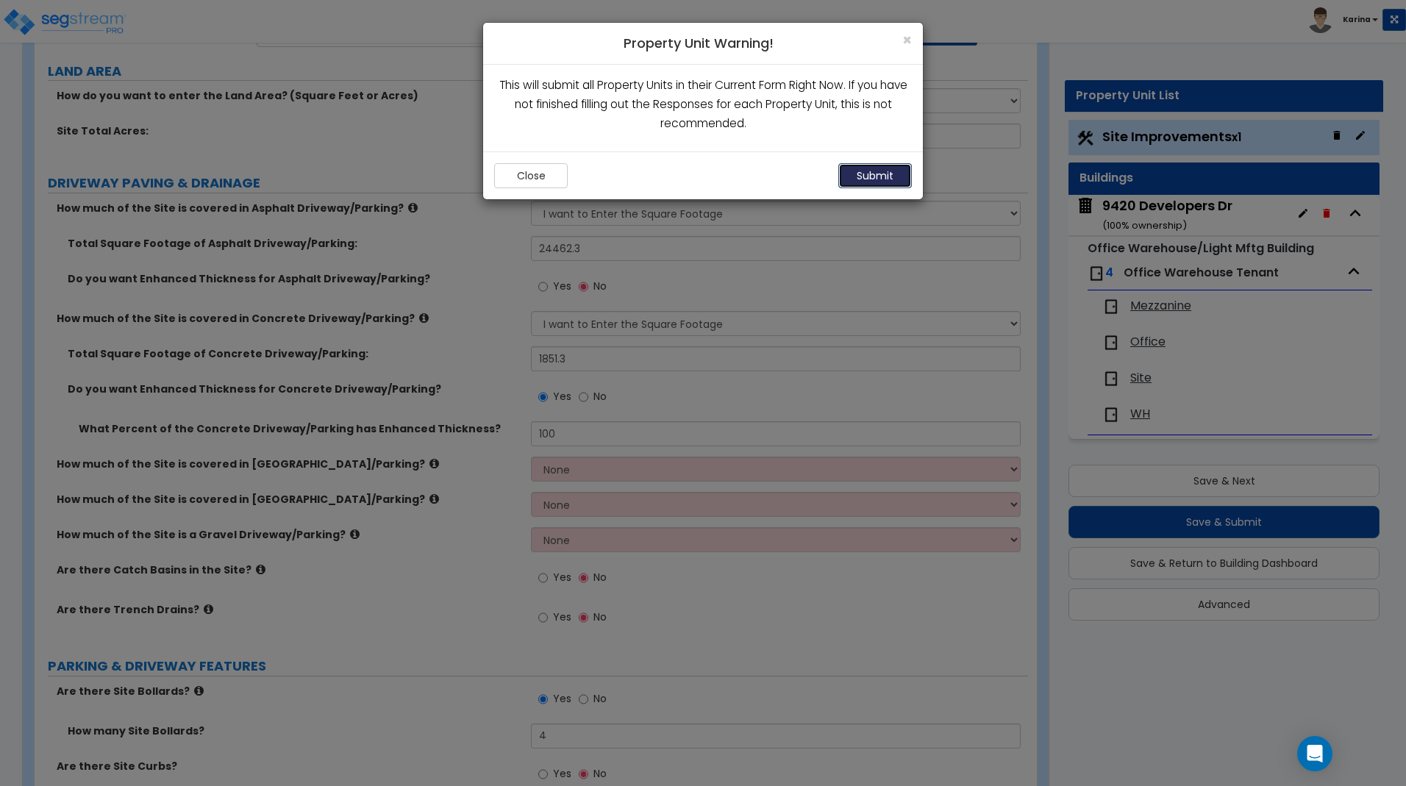
click at [871, 177] on button "Submit" at bounding box center [876, 175] width 74 height 25
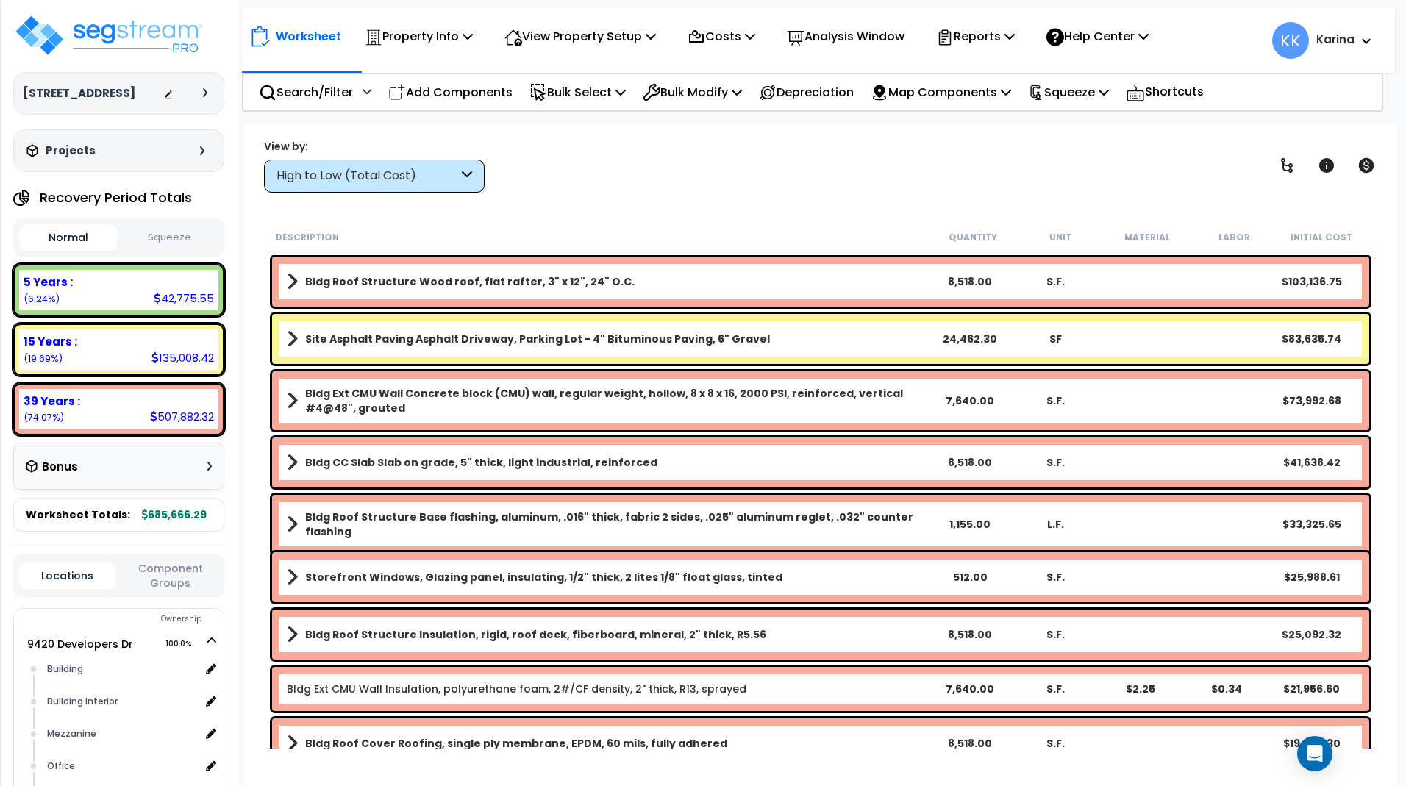
click at [390, 172] on div "High to Low (Total Cost)" at bounding box center [368, 176] width 182 height 17
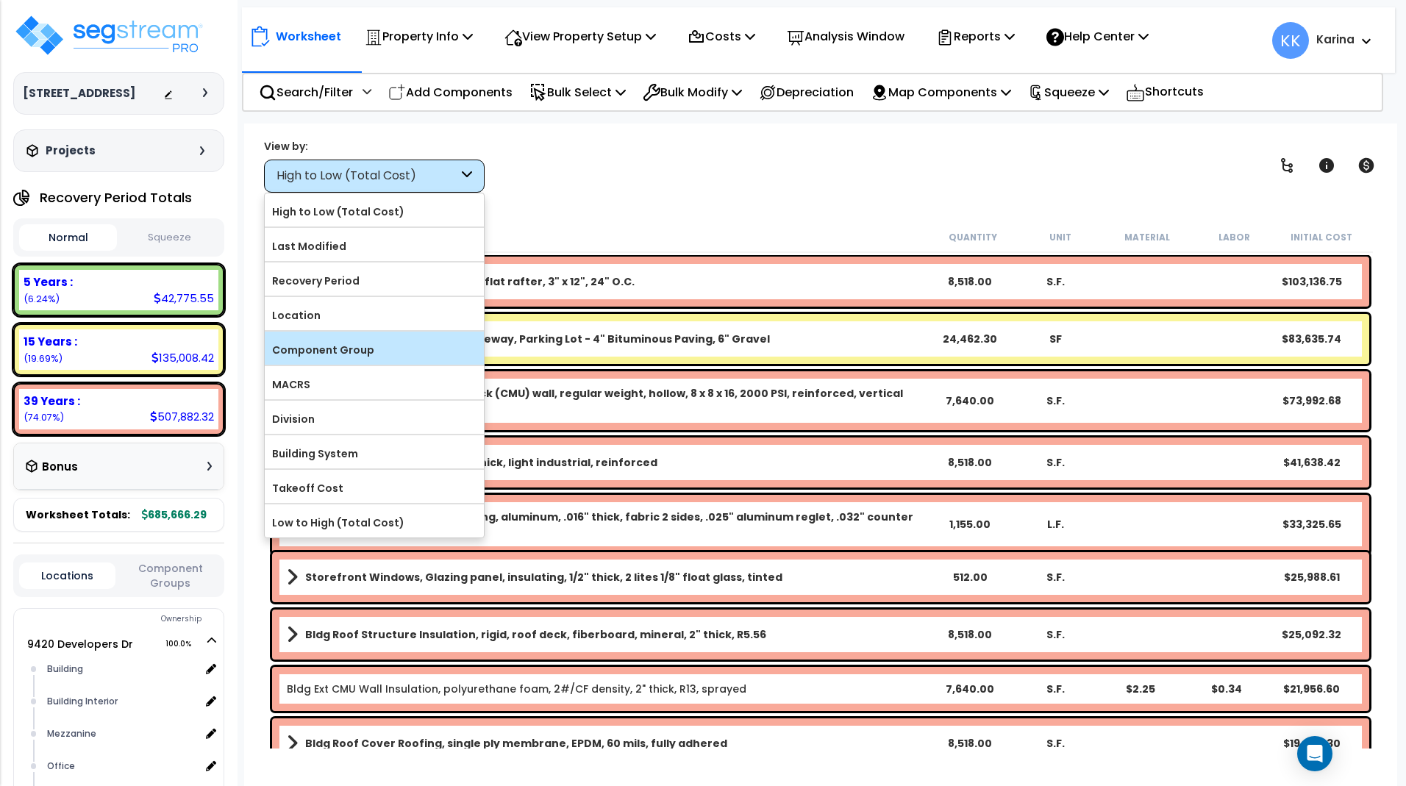
click at [346, 352] on label "Component Group" at bounding box center [374, 350] width 219 height 22
click at [0, 0] on input "Component Group" at bounding box center [0, 0] width 0 height 0
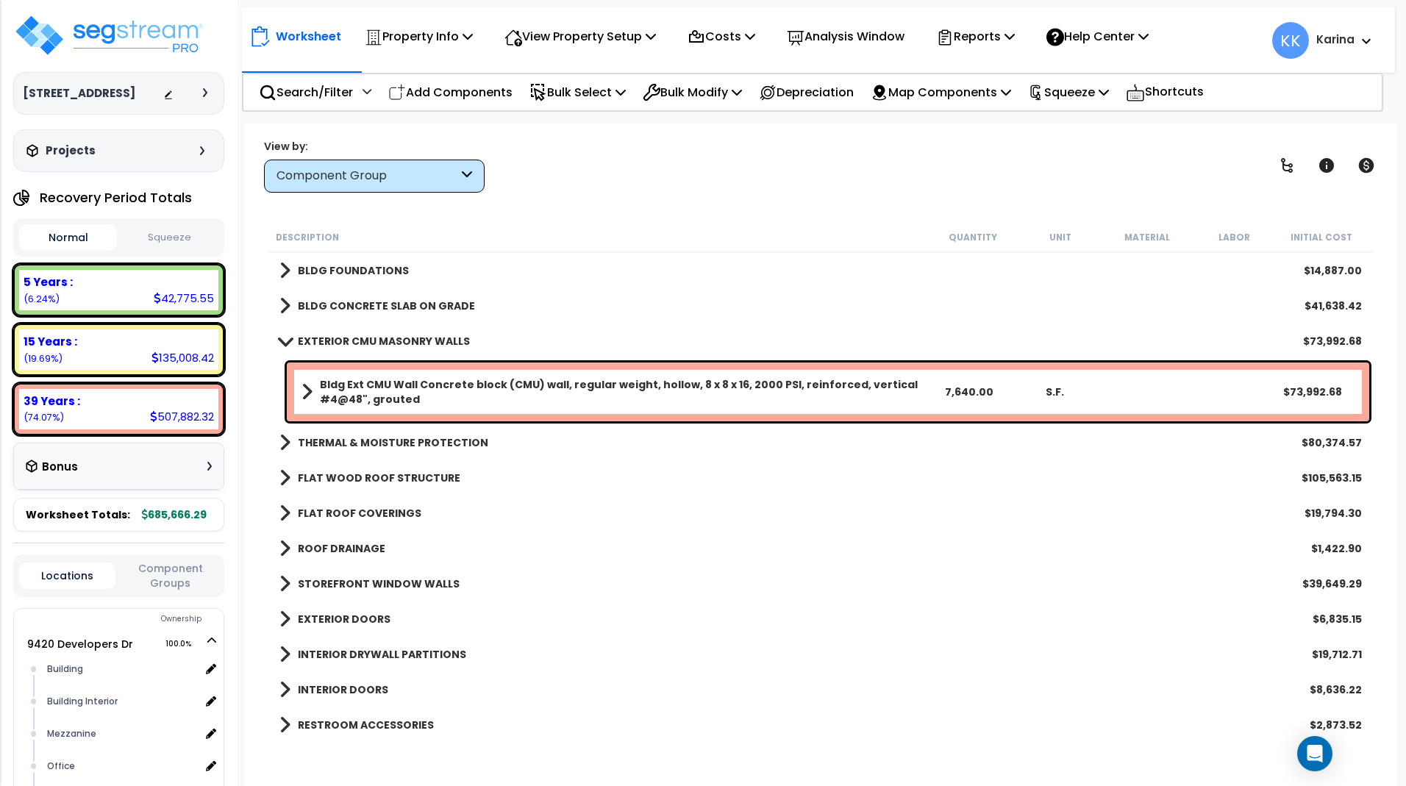
click at [282, 338] on span at bounding box center [284, 340] width 21 height 11
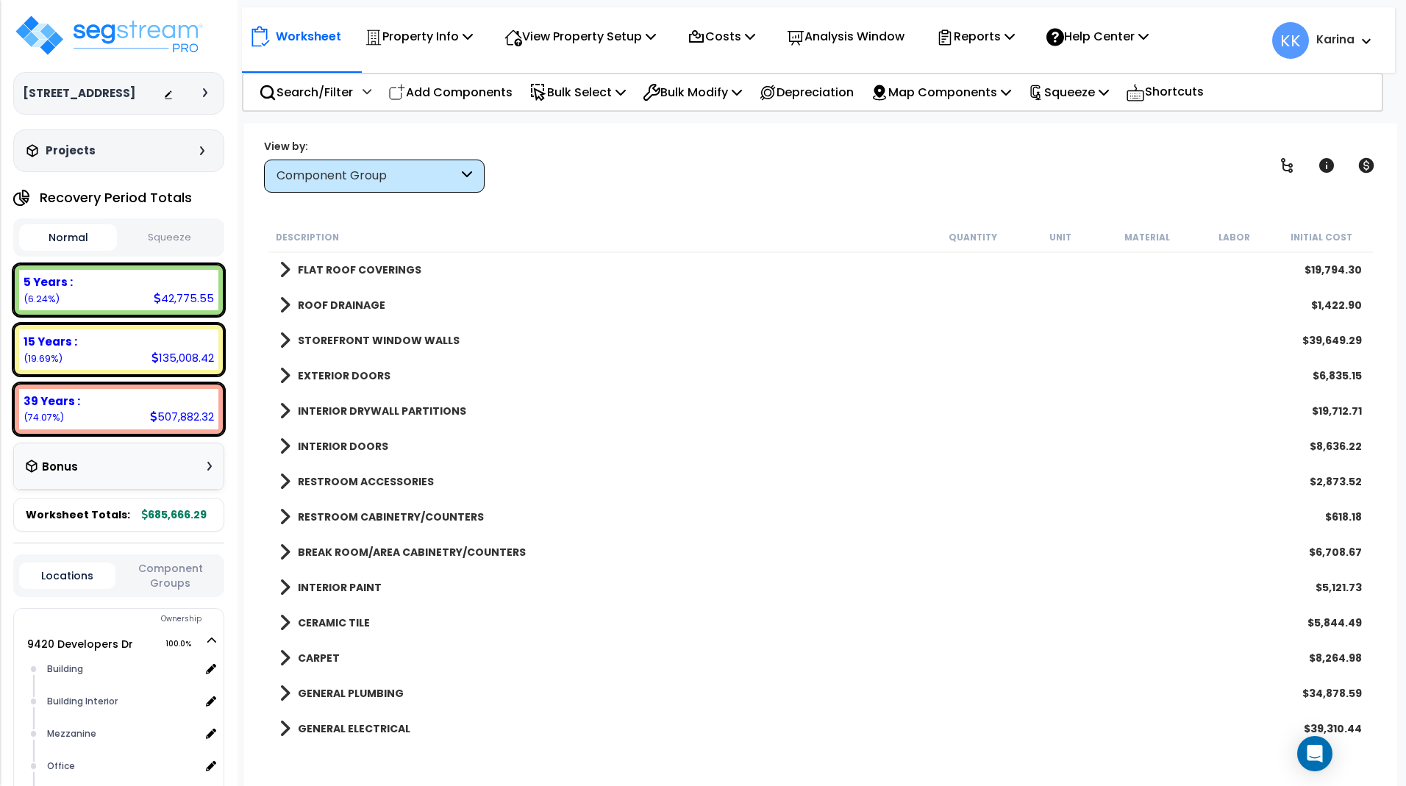
scroll to position [157, 0]
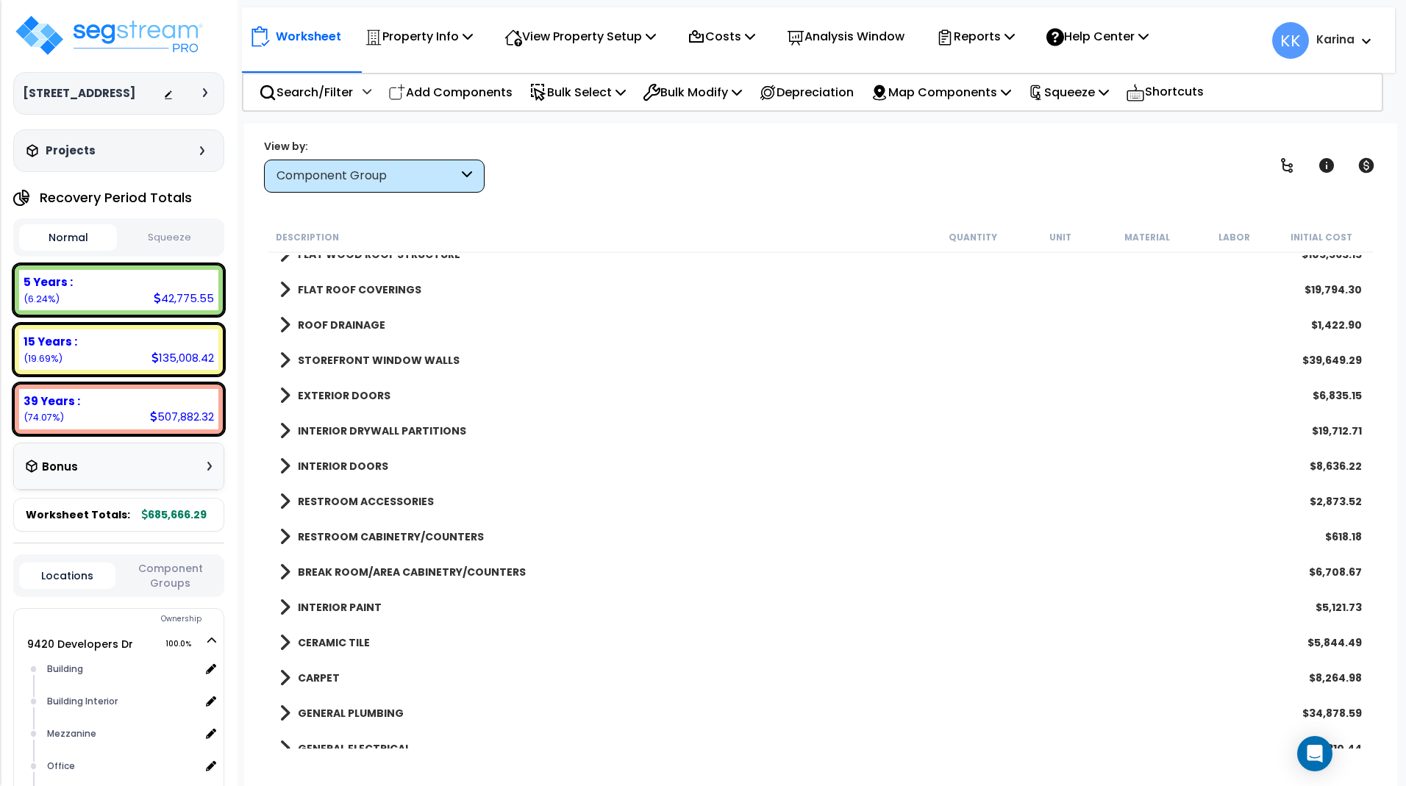
click at [282, 433] on span at bounding box center [285, 431] width 11 height 21
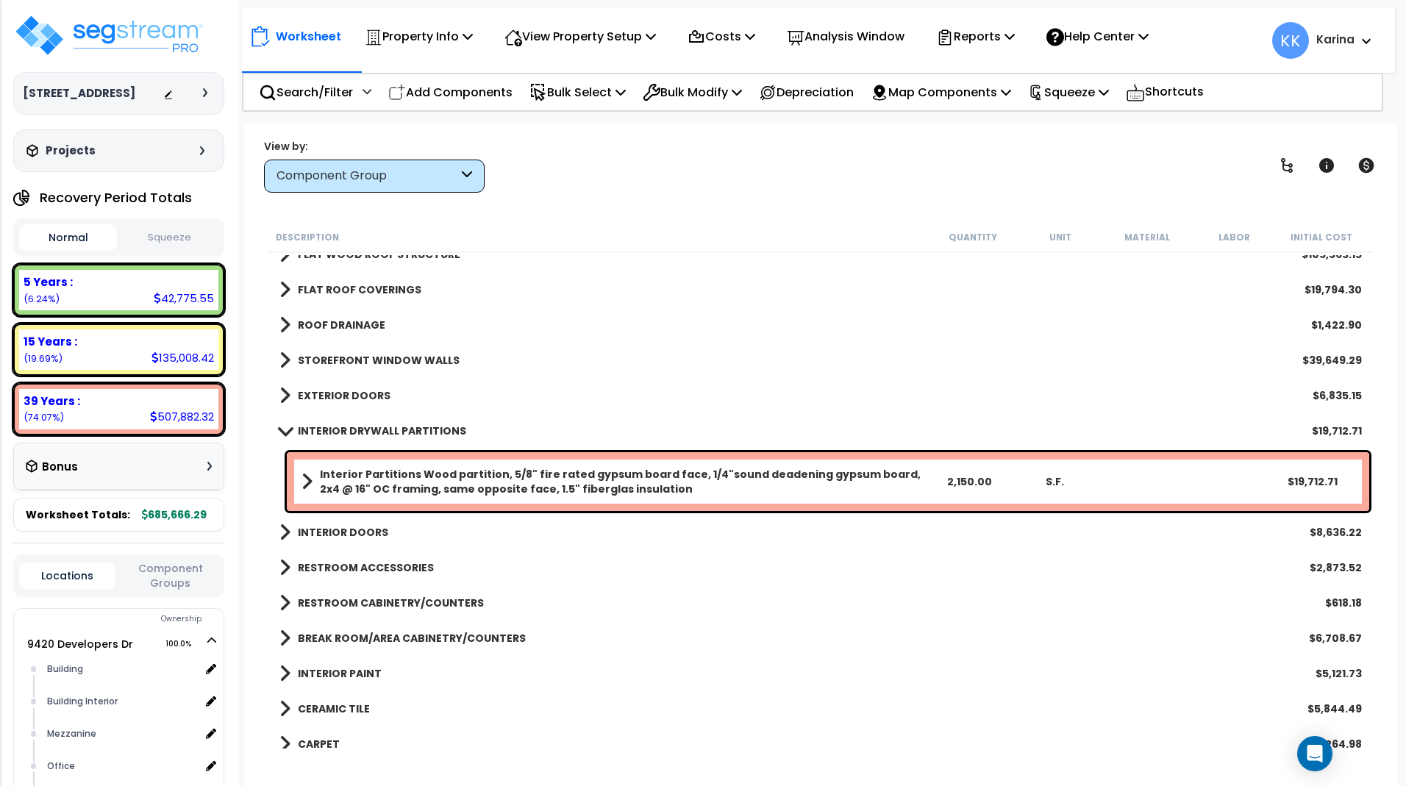
click at [282, 433] on span at bounding box center [284, 430] width 21 height 11
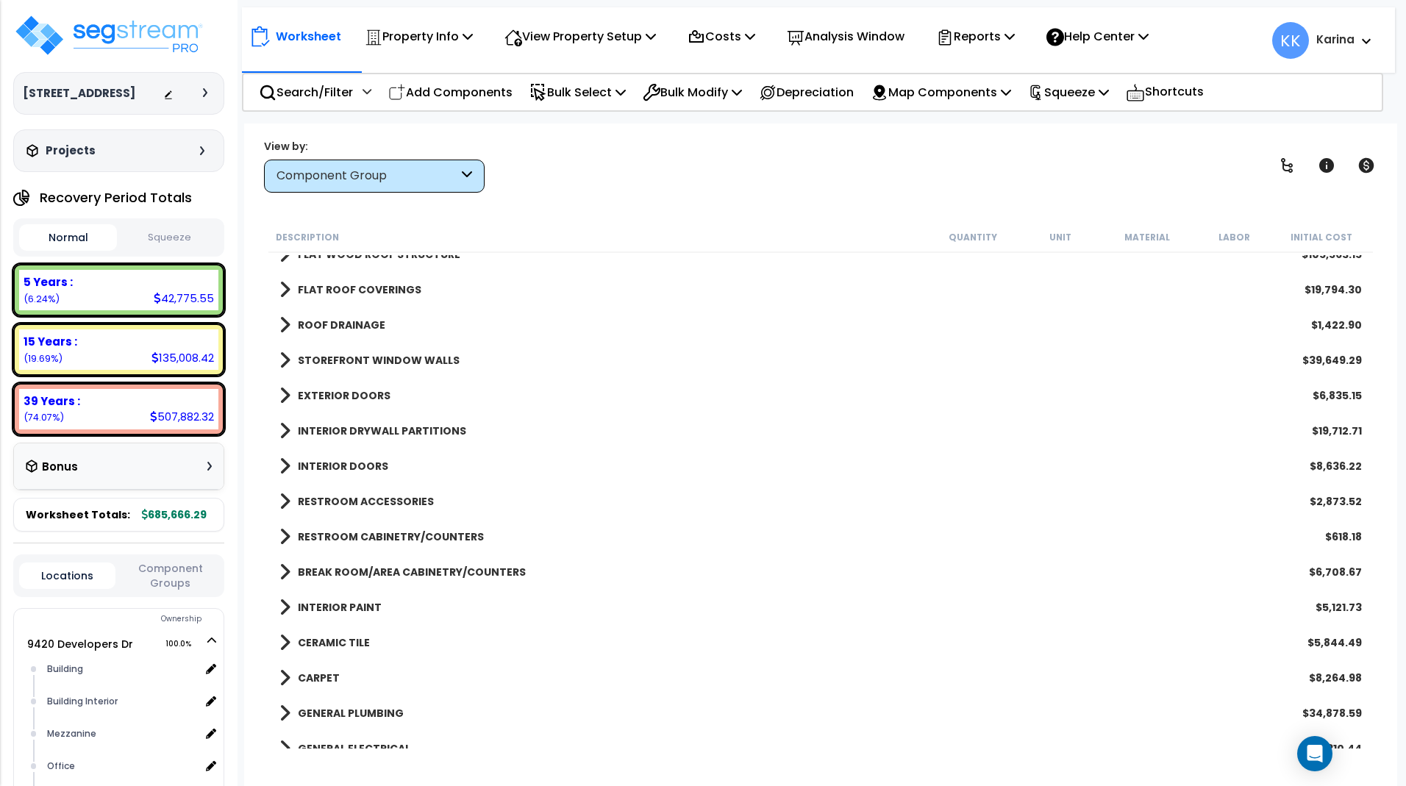
click at [671, 772] on div "Worksheet Property Info Property Setup Add Property Unit Template property Clon…" at bounding box center [820, 517] width 1153 height 786
click at [280, 428] on span at bounding box center [285, 431] width 11 height 21
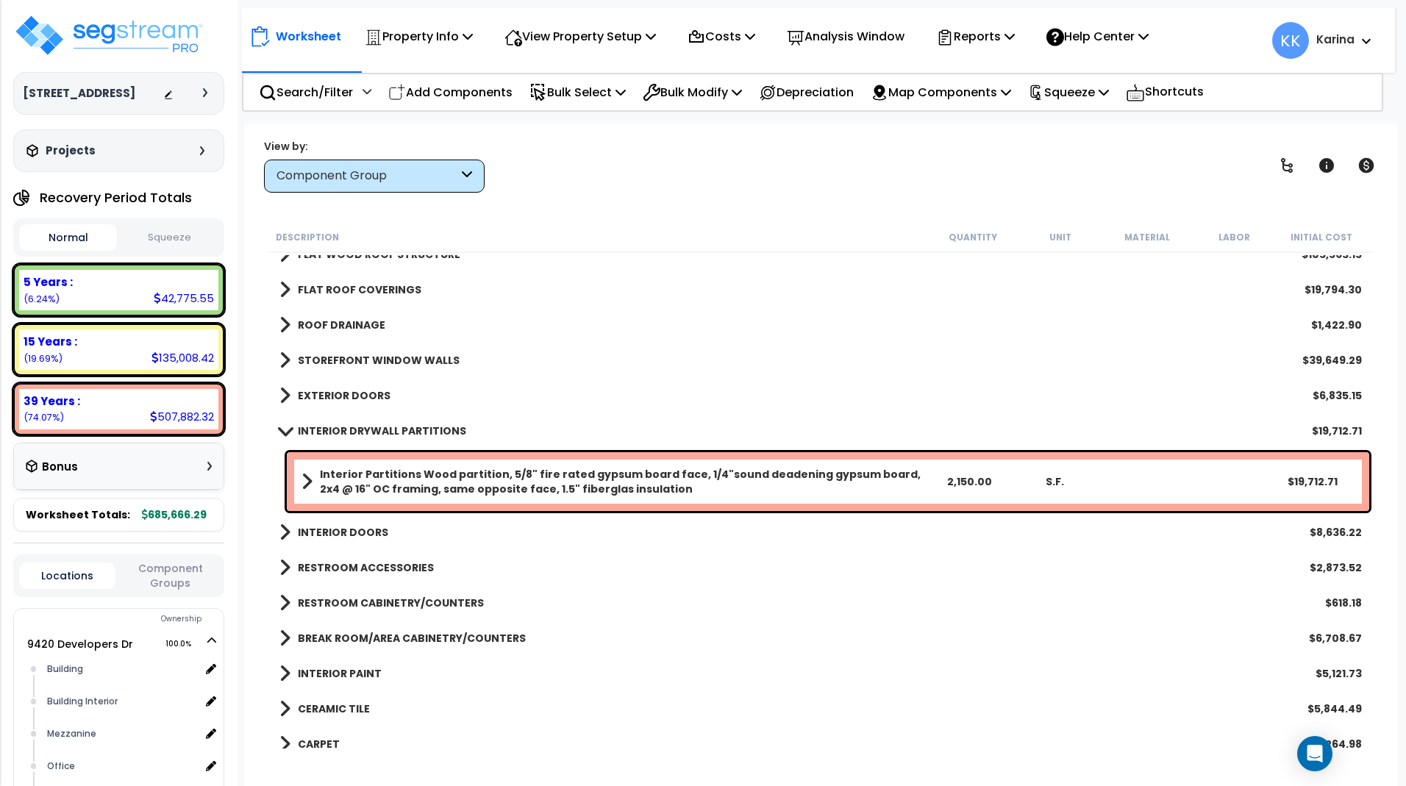
click at [351, 476] on b "Interior Partitions Wood partition, 5/8" fire rated gypsum board face, 1/4"soun…" at bounding box center [623, 481] width 606 height 29
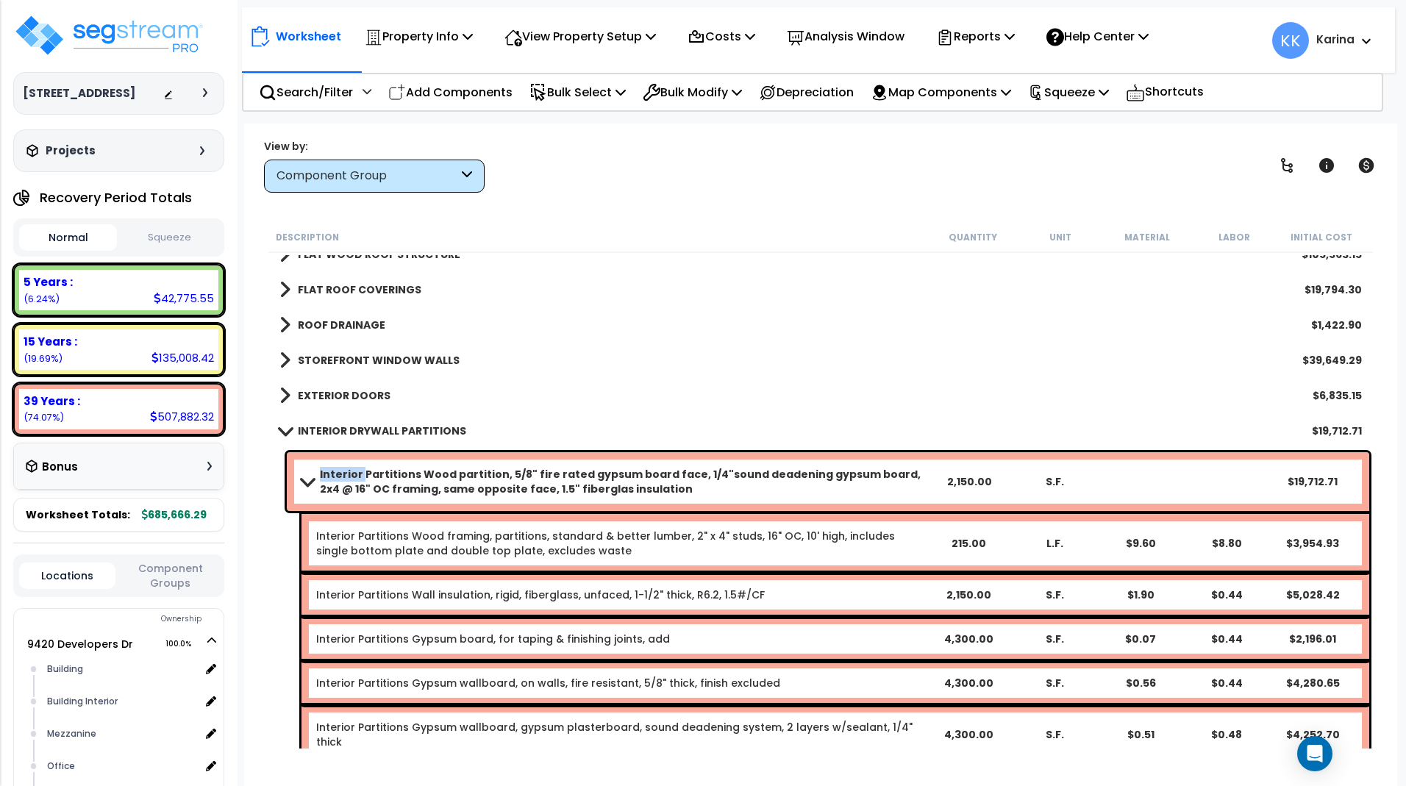
click at [351, 476] on b "Interior Partitions Wood partition, 5/8" fire rated gypsum board face, 1/4"soun…" at bounding box center [623, 481] width 606 height 29
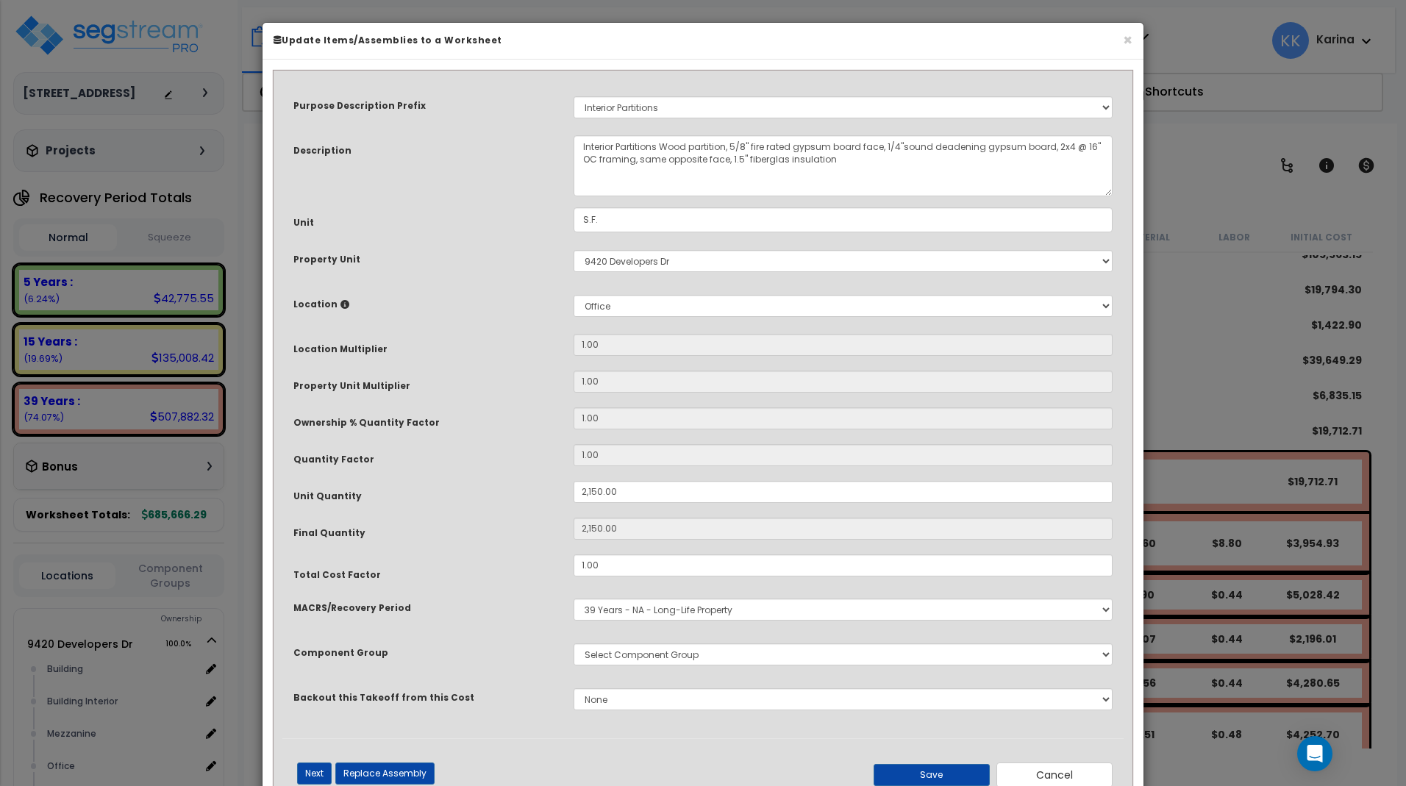
select select "56869"
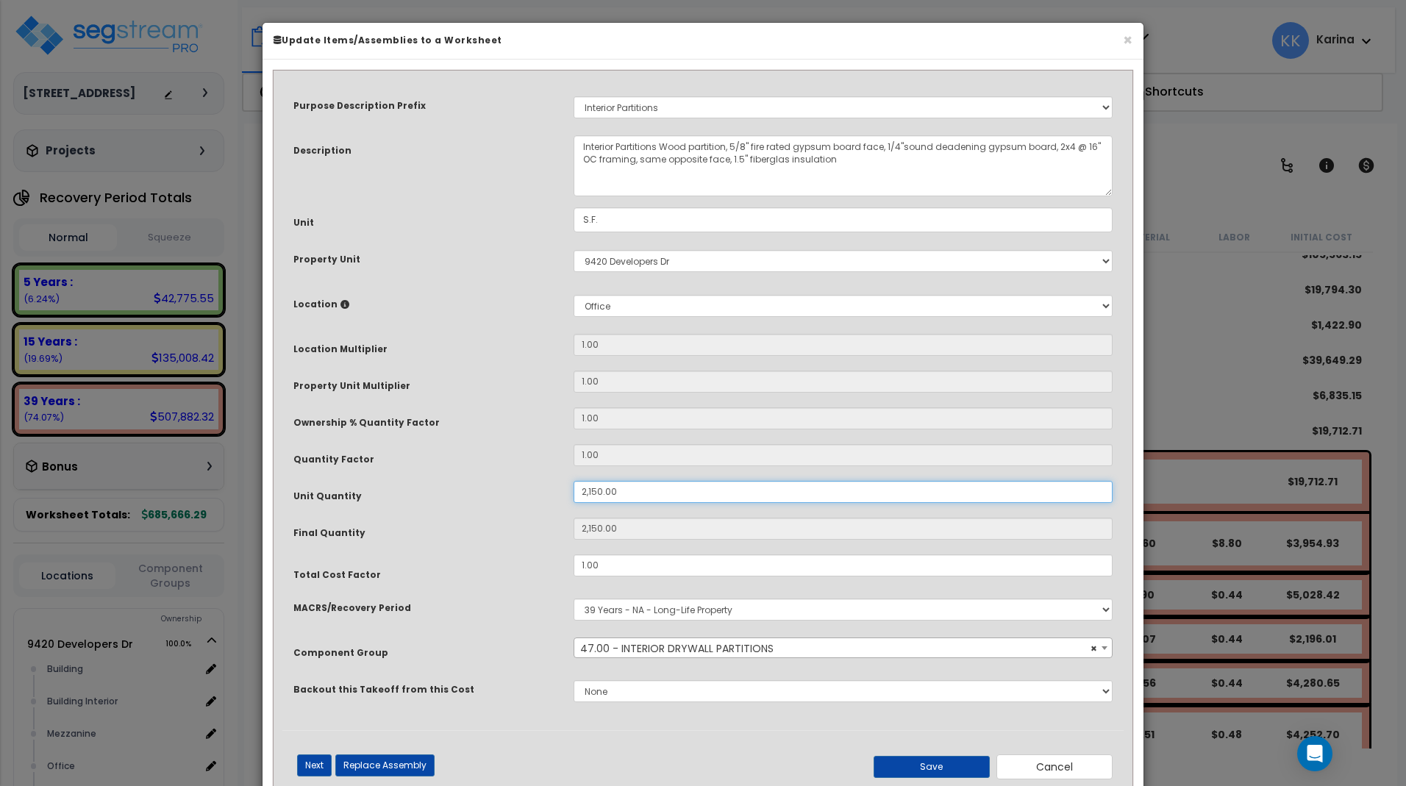
drag, startPoint x: 622, startPoint y: 491, endPoint x: 514, endPoint y: 477, distance: 109.0
click at [574, 481] on input "2,150.00" at bounding box center [843, 492] width 539 height 22
type input "5"
type input "56"
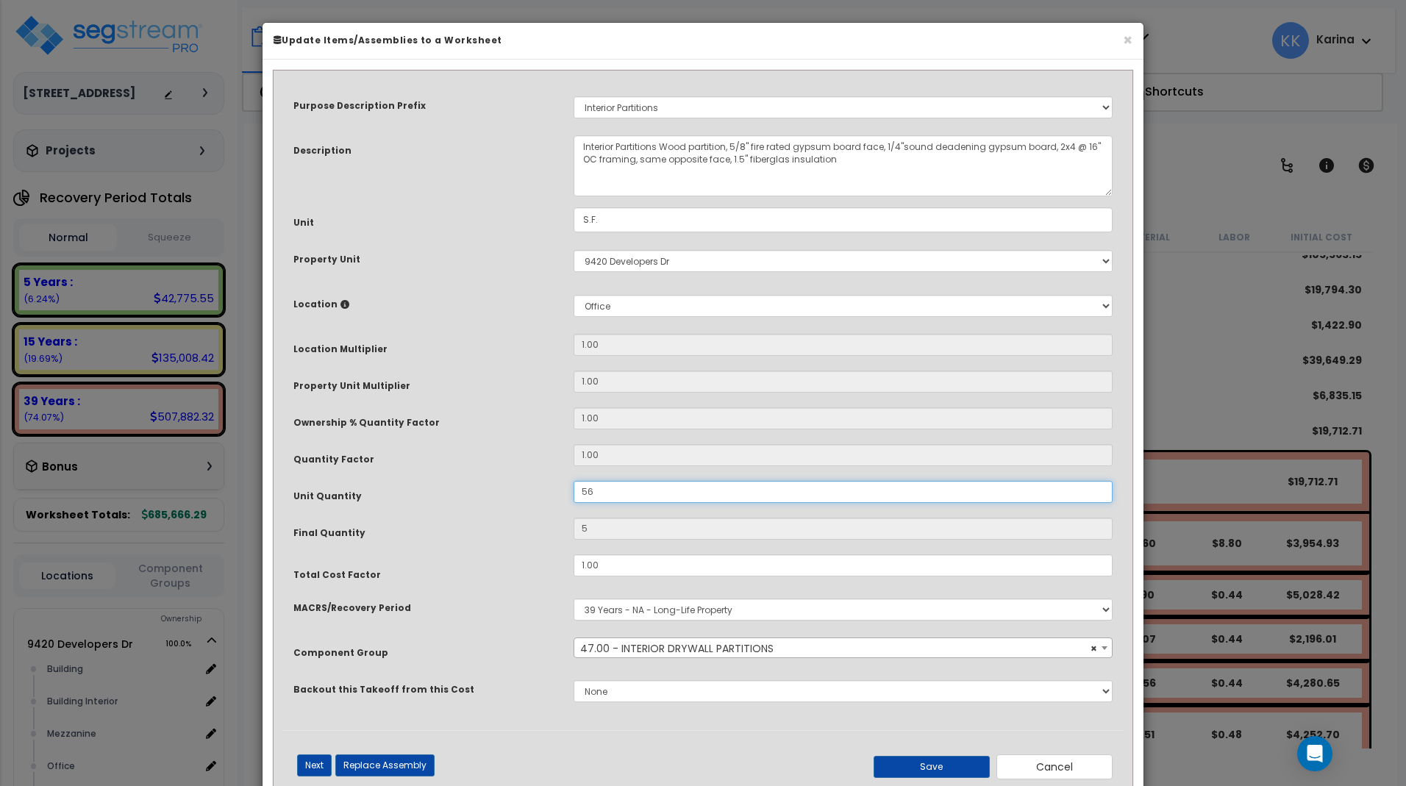
type input "56"
type input "568"
type input "5,688"
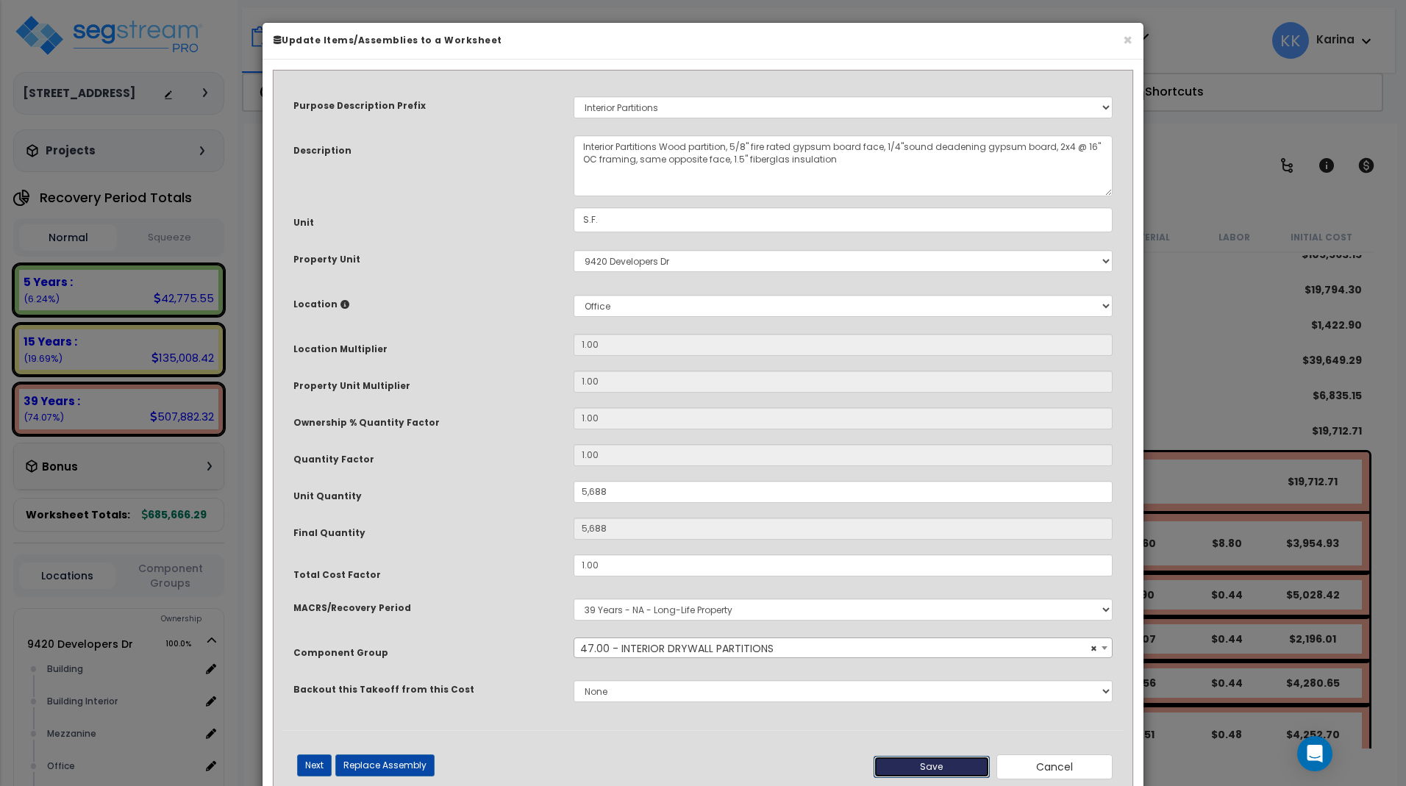
click at [920, 764] on button "Save" at bounding box center [932, 767] width 116 height 22
type input "5688.00"
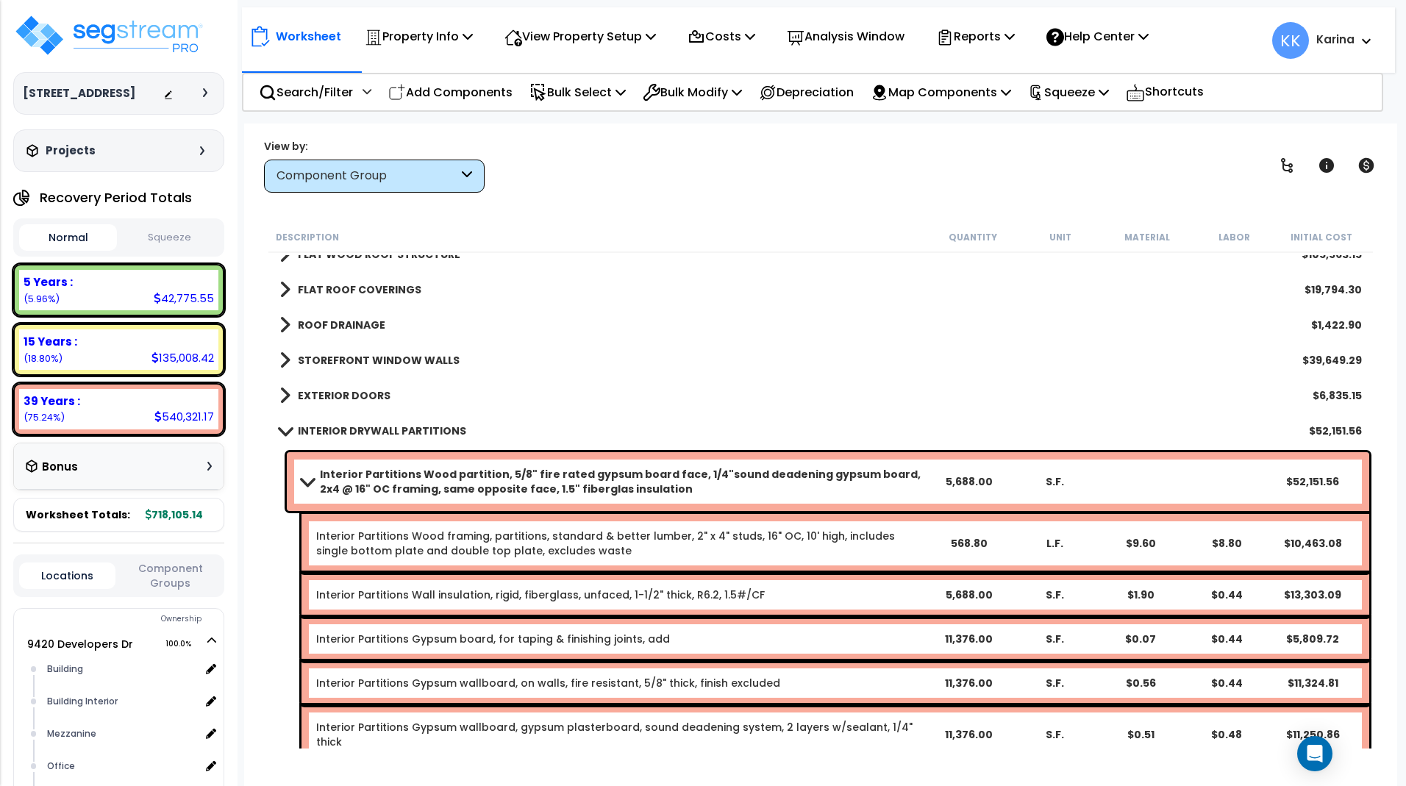
click at [869, 479] on b "Interior Partitions Wood partition, 5/8" fire rated gypsum board face, 1/4"soun…" at bounding box center [623, 481] width 606 height 29
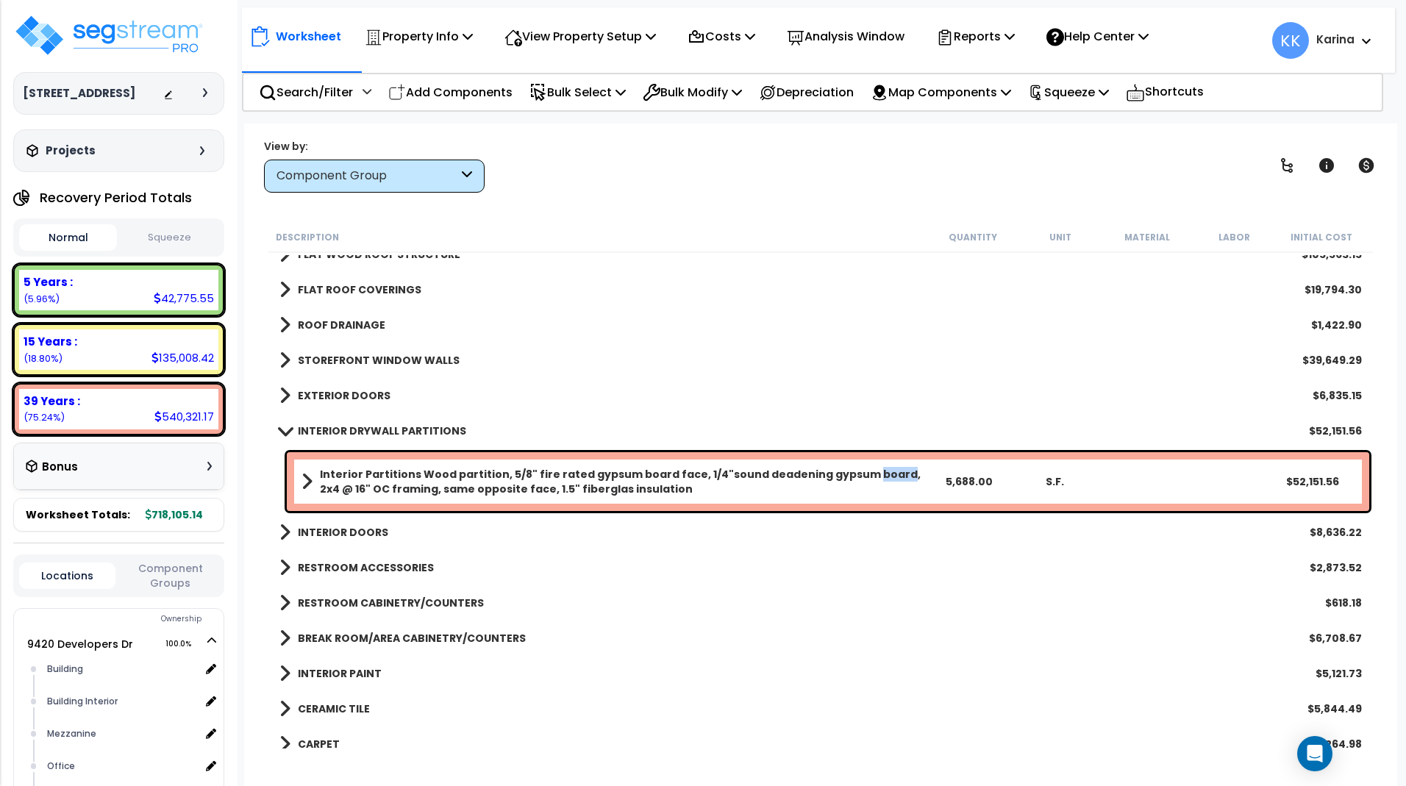
click at [869, 479] on b "Interior Partitions Wood partition, 5/8" fire rated gypsum board face, 1/4"soun…" at bounding box center [623, 481] width 606 height 29
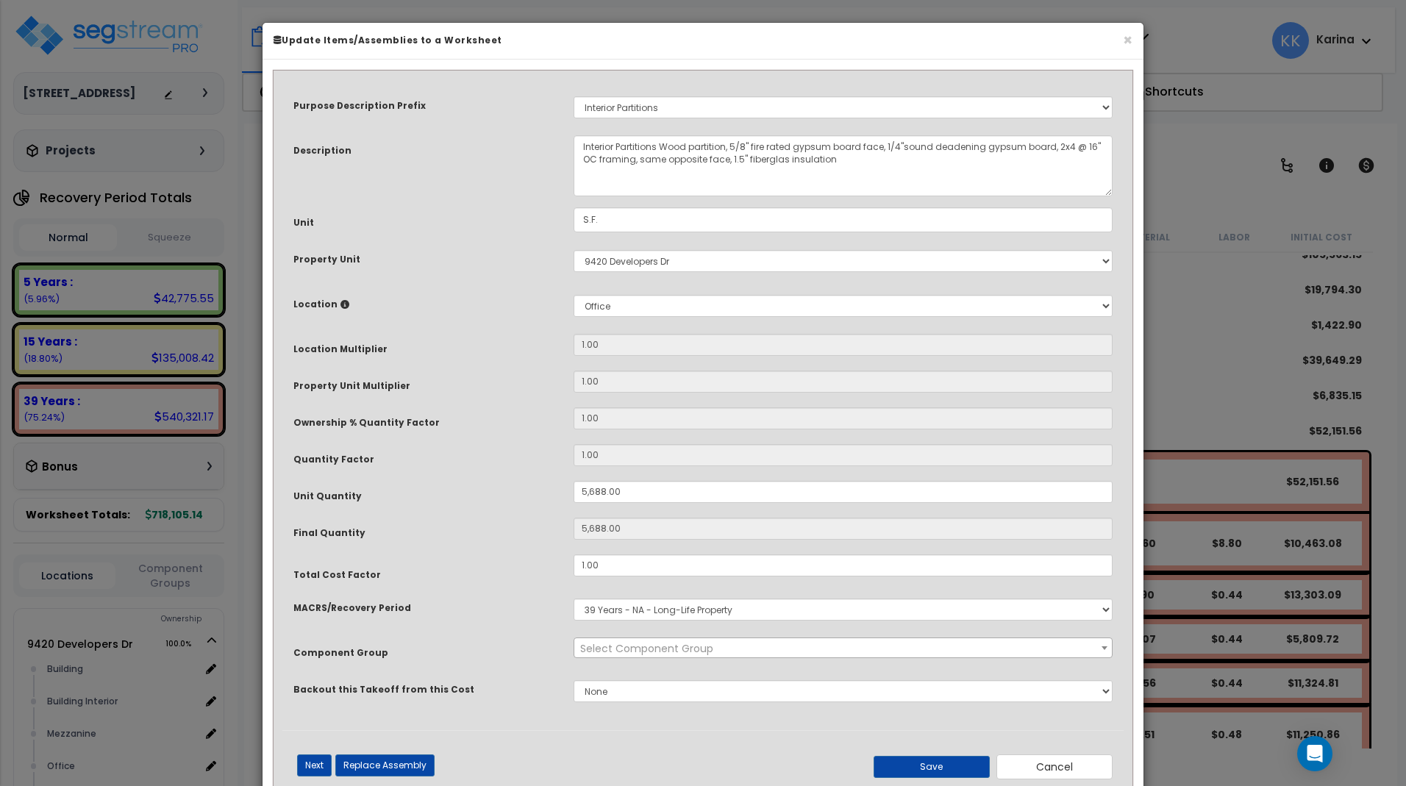
select select "56869"
drag, startPoint x: 627, startPoint y: 489, endPoint x: 553, endPoint y: 483, distance: 74.6
click at [574, 483] on input "5,688.00" at bounding box center [843, 492] width 539 height 22
type input "3"
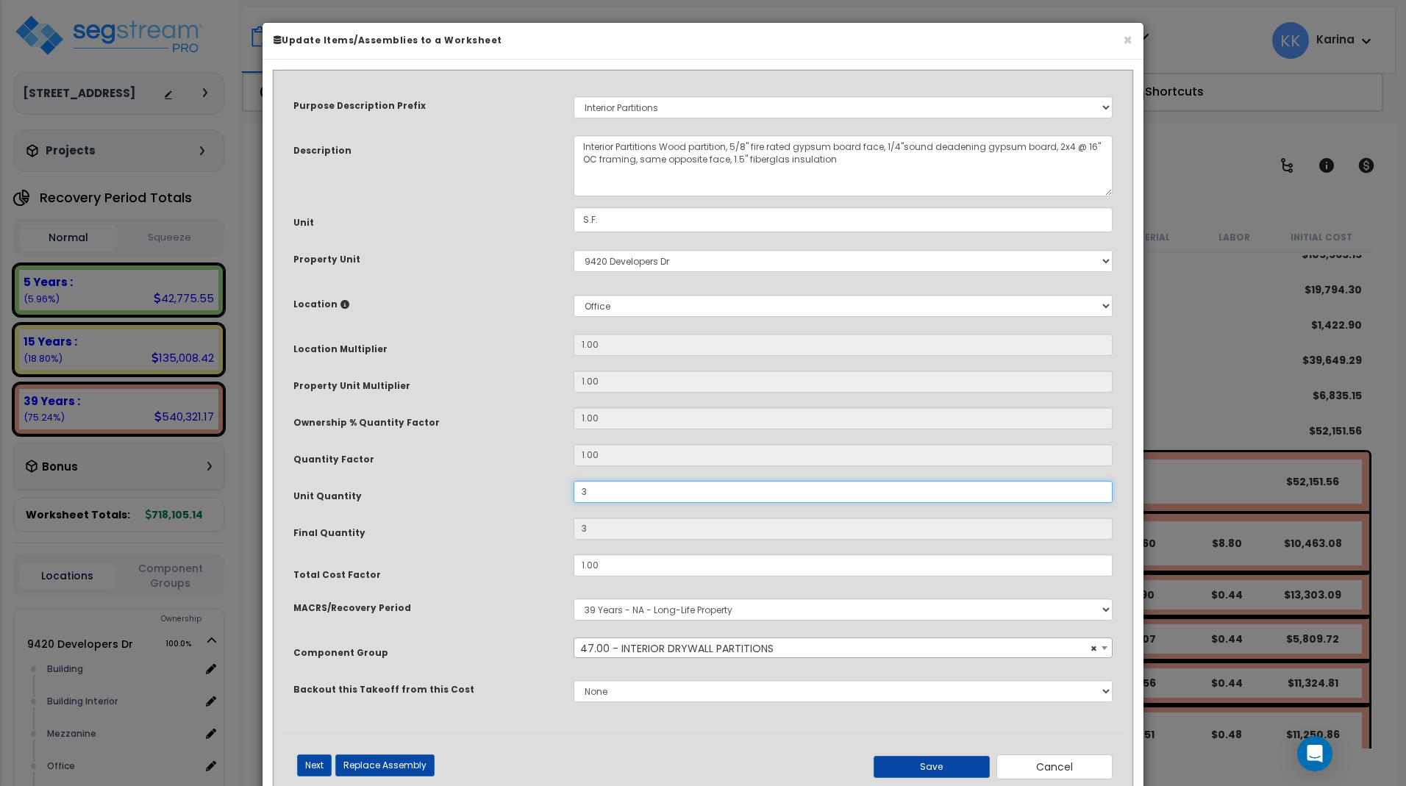
type input "31"
type input "316"
type input "3,160"
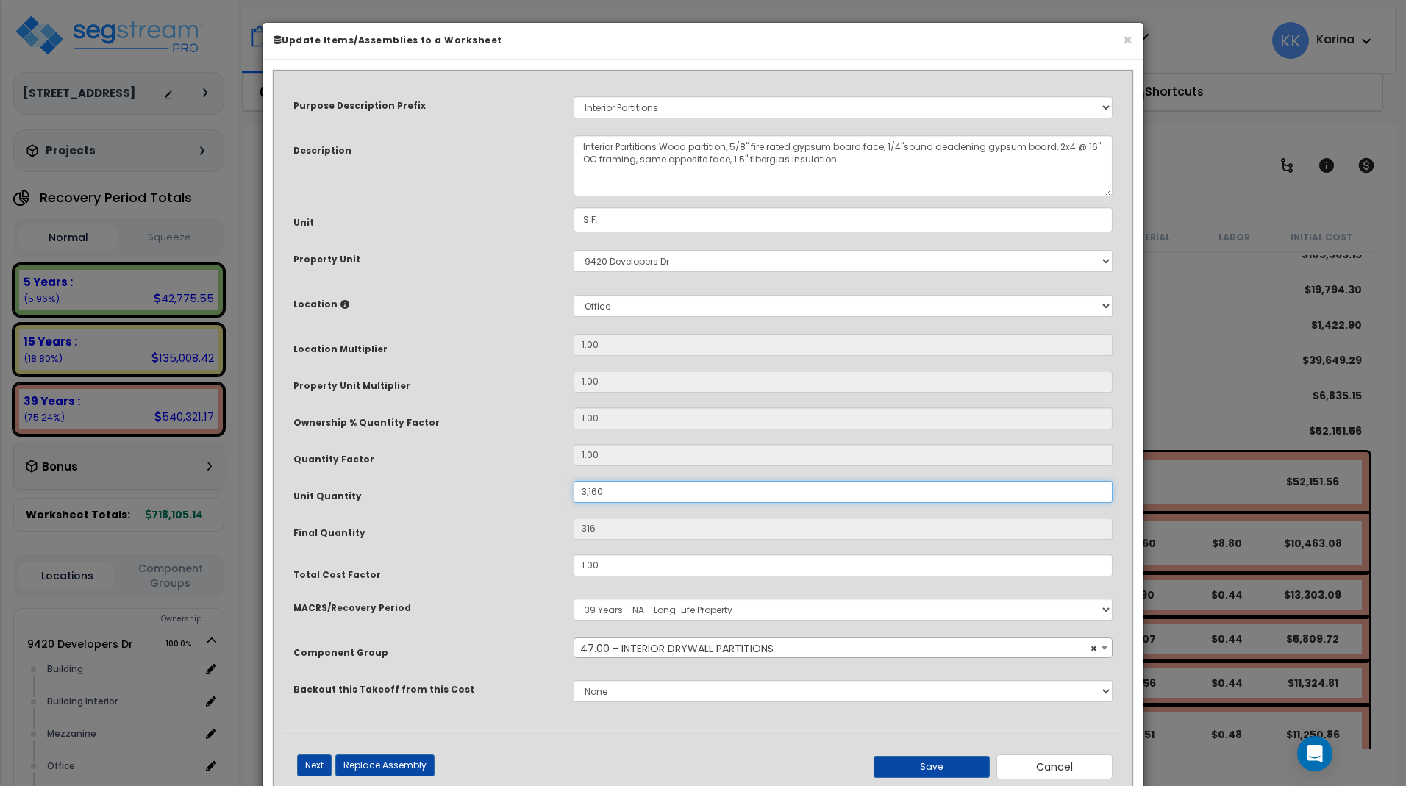
type input "3,160"
click at [935, 765] on button "Save" at bounding box center [932, 767] width 116 height 22
type input "3160.00"
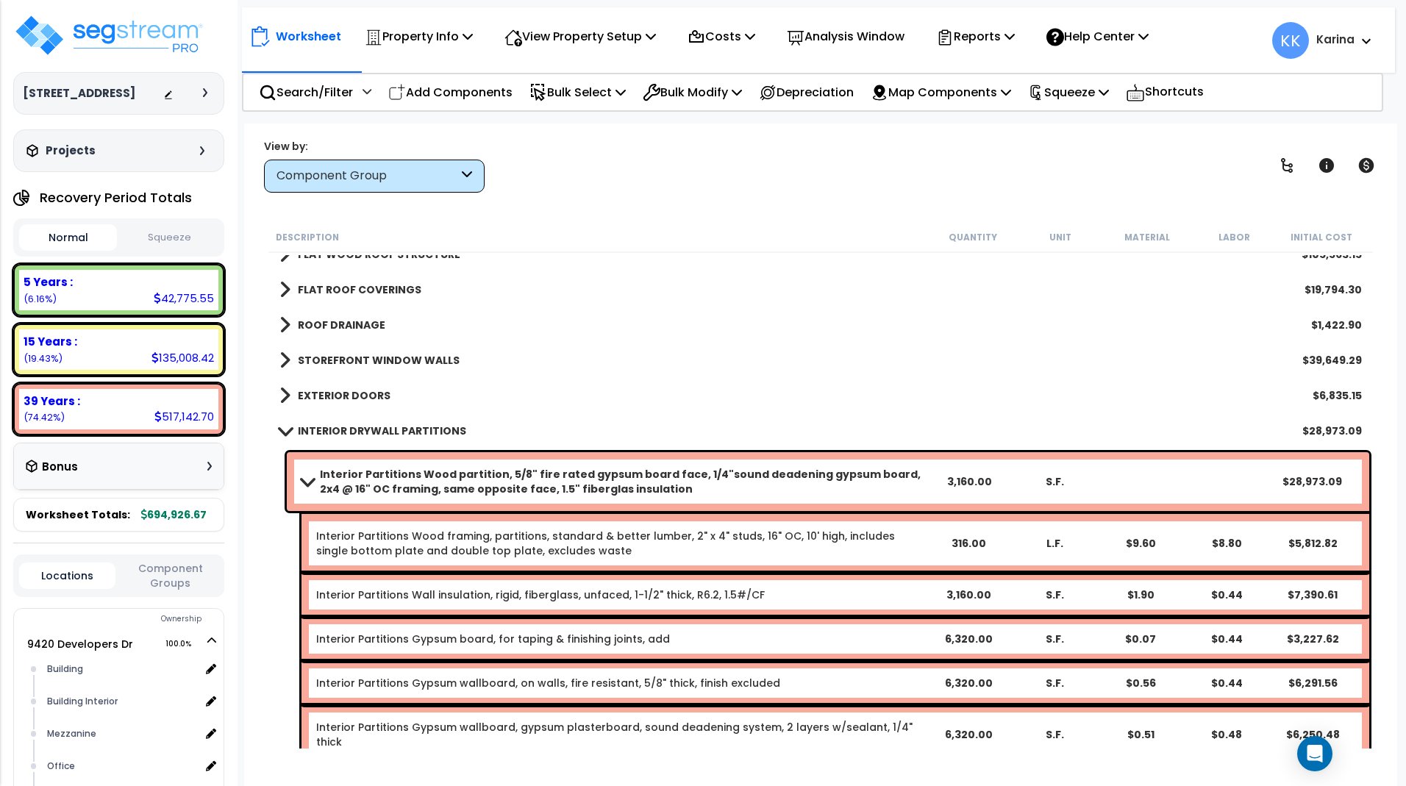
click at [286, 426] on span at bounding box center [284, 430] width 21 height 11
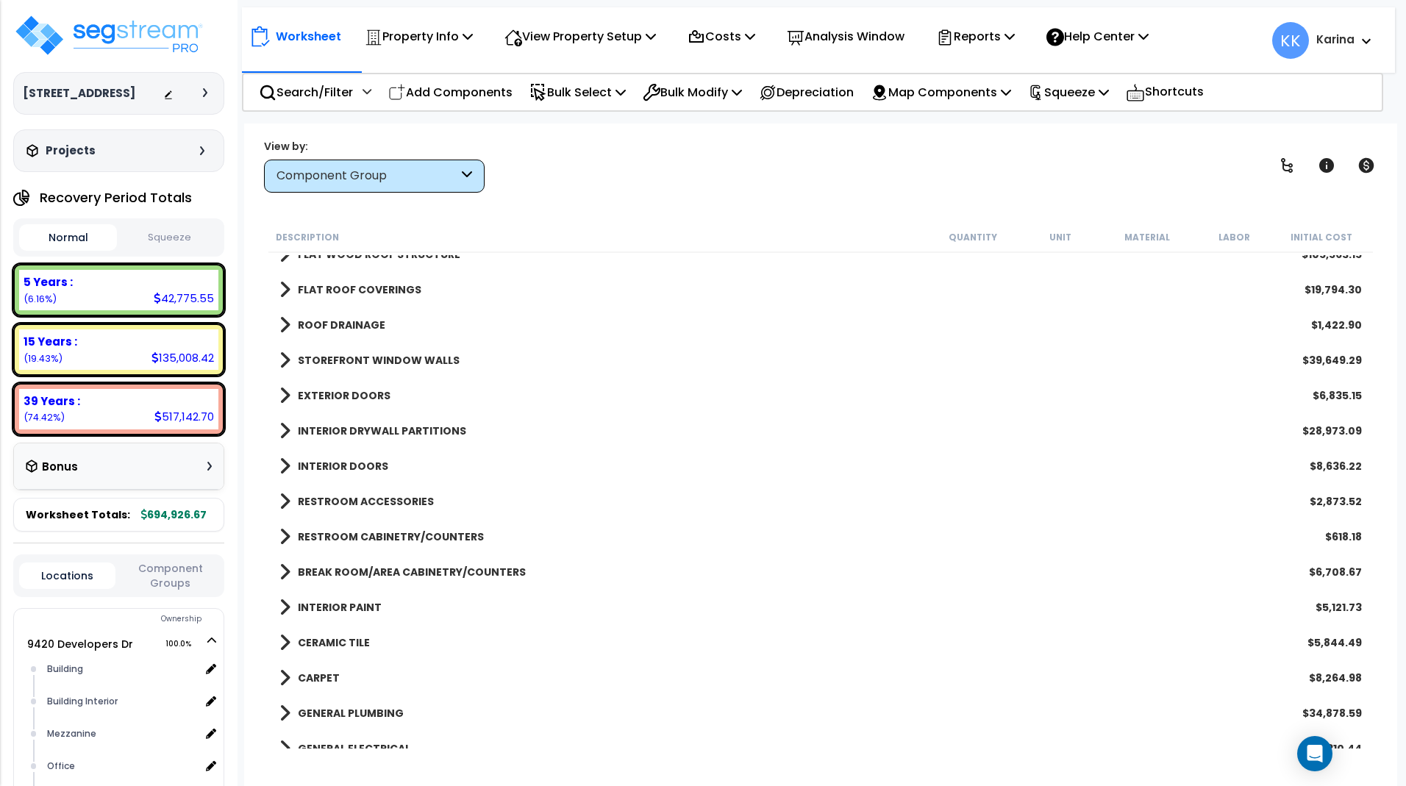
click at [286, 433] on span at bounding box center [285, 431] width 11 height 21
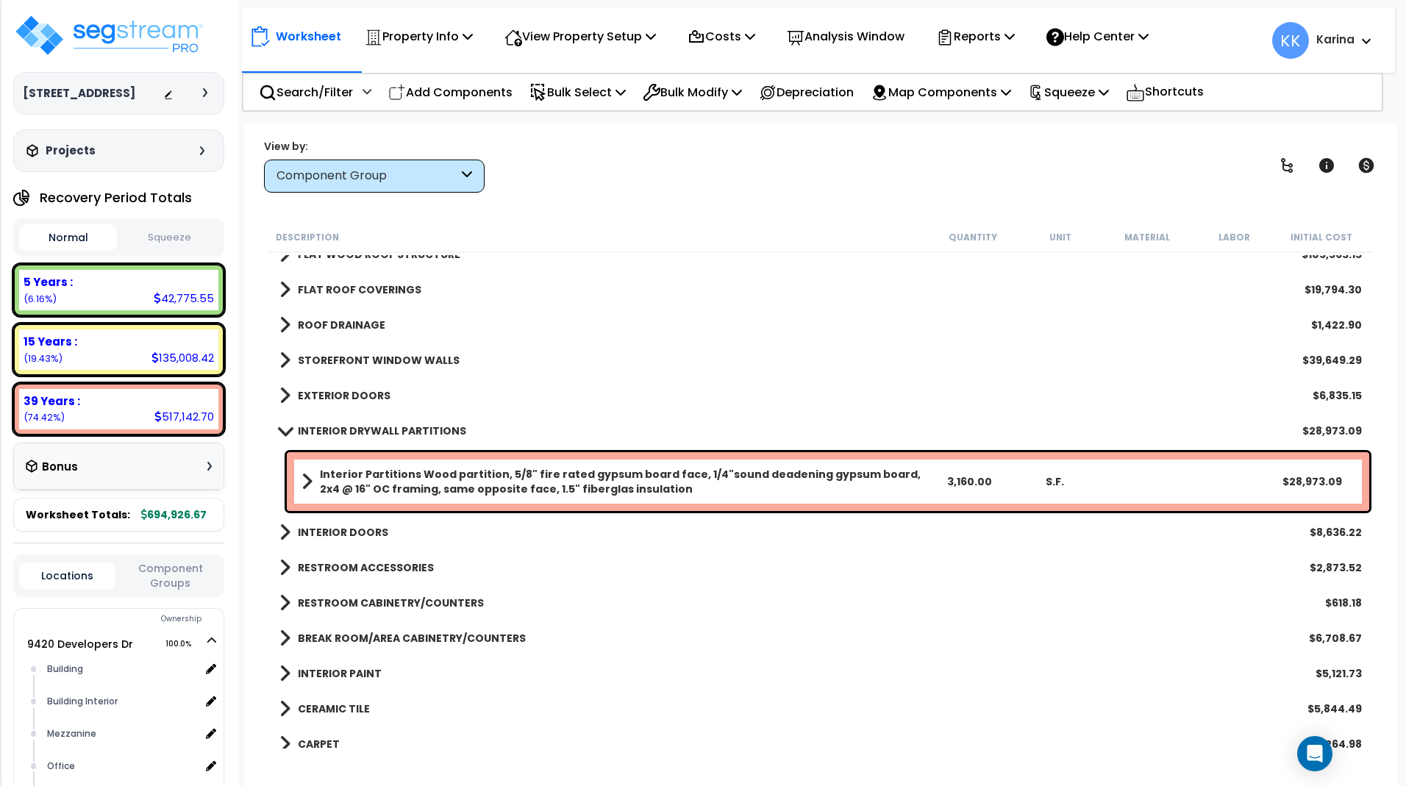
click at [377, 473] on b "Interior Partitions Wood partition, 5/8" fire rated gypsum board face, 1/4"soun…" at bounding box center [623, 481] width 606 height 29
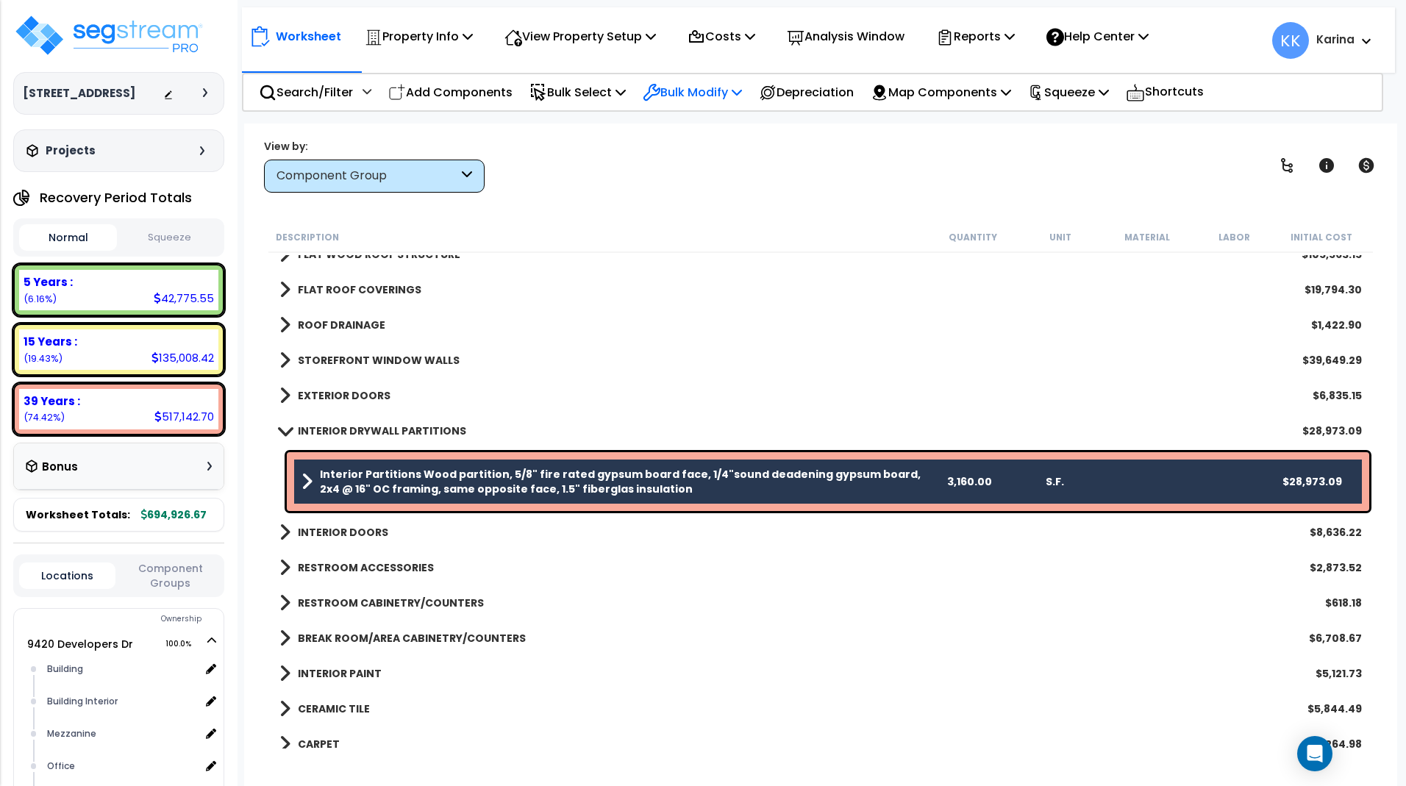
click at [719, 89] on p "Bulk Modify" at bounding box center [692, 92] width 99 height 20
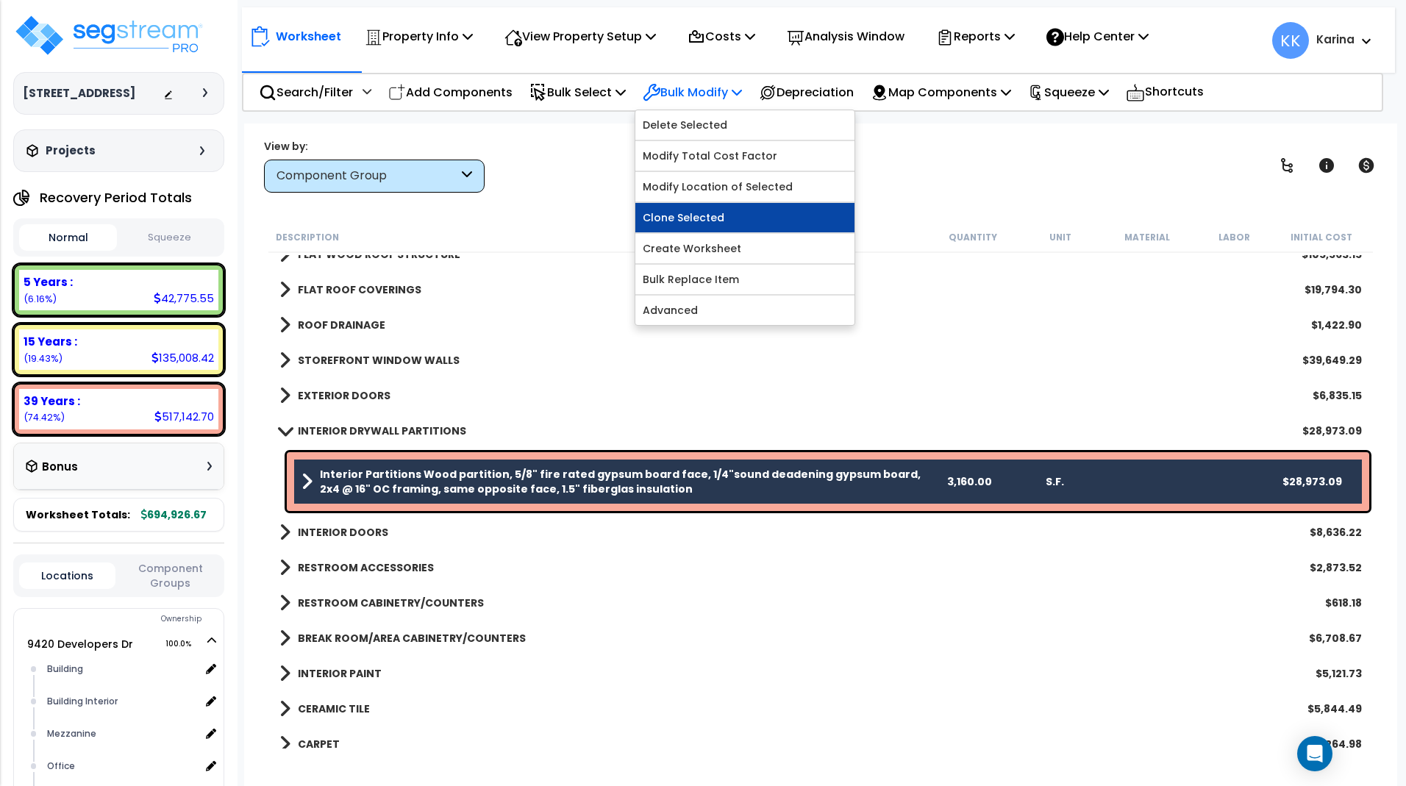
click at [713, 216] on link "Clone Selected" at bounding box center [745, 217] width 219 height 29
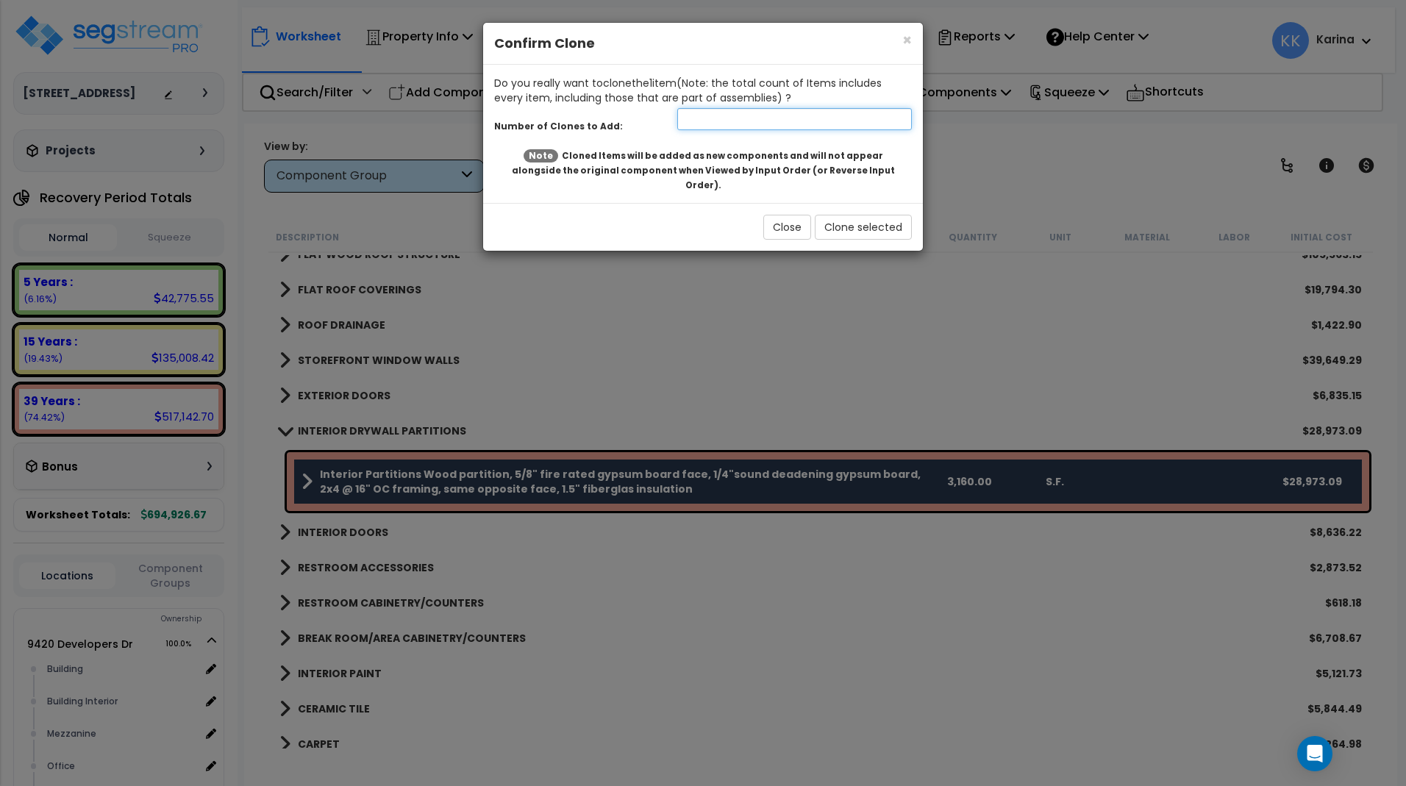
click at [705, 122] on input "number" at bounding box center [794, 119] width 235 height 22
type input "1"
click at [847, 216] on button "Clone selected" at bounding box center [863, 227] width 97 height 25
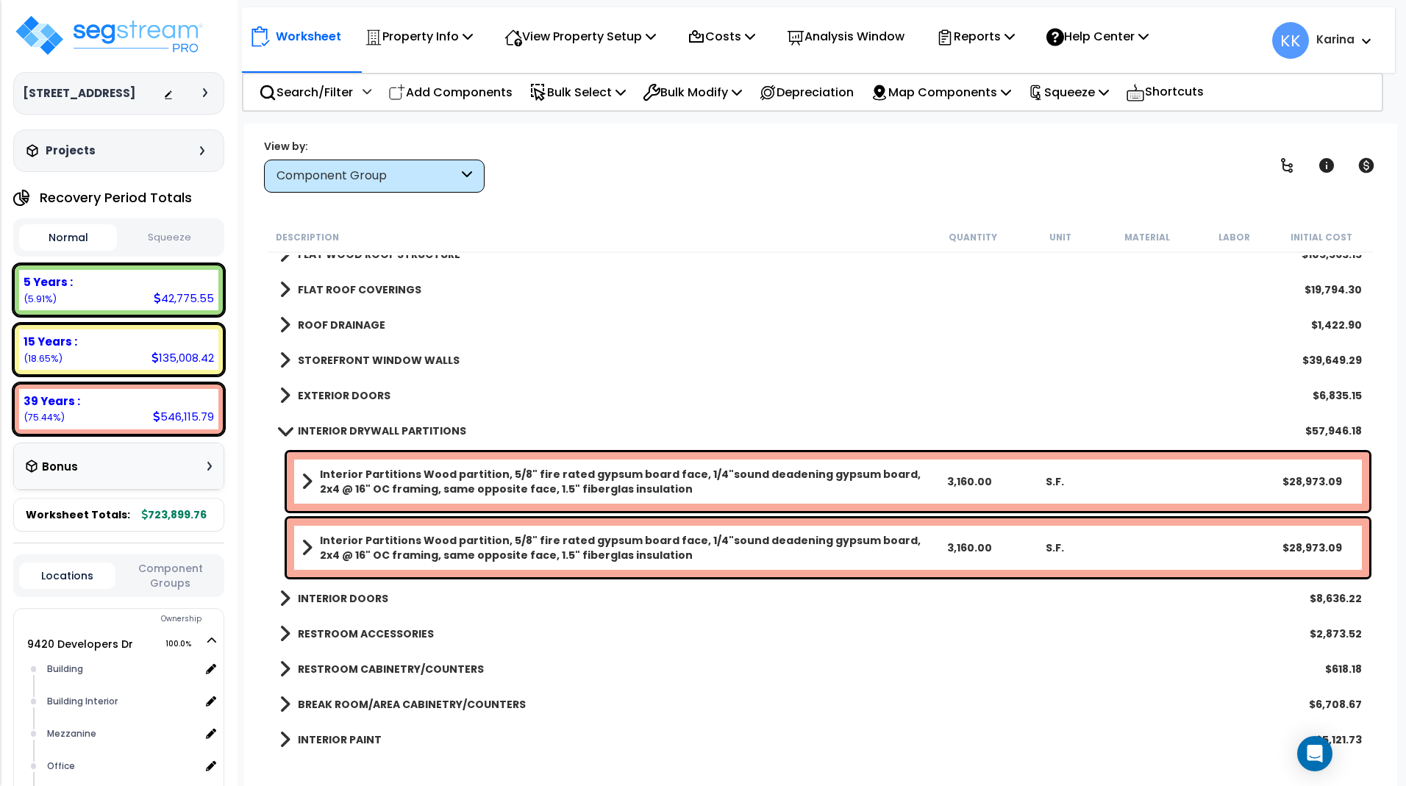
click at [401, 547] on b "Interior Partitions Wood partition, 5/8" fire rated gypsum board face, 1/4"soun…" at bounding box center [623, 547] width 606 height 29
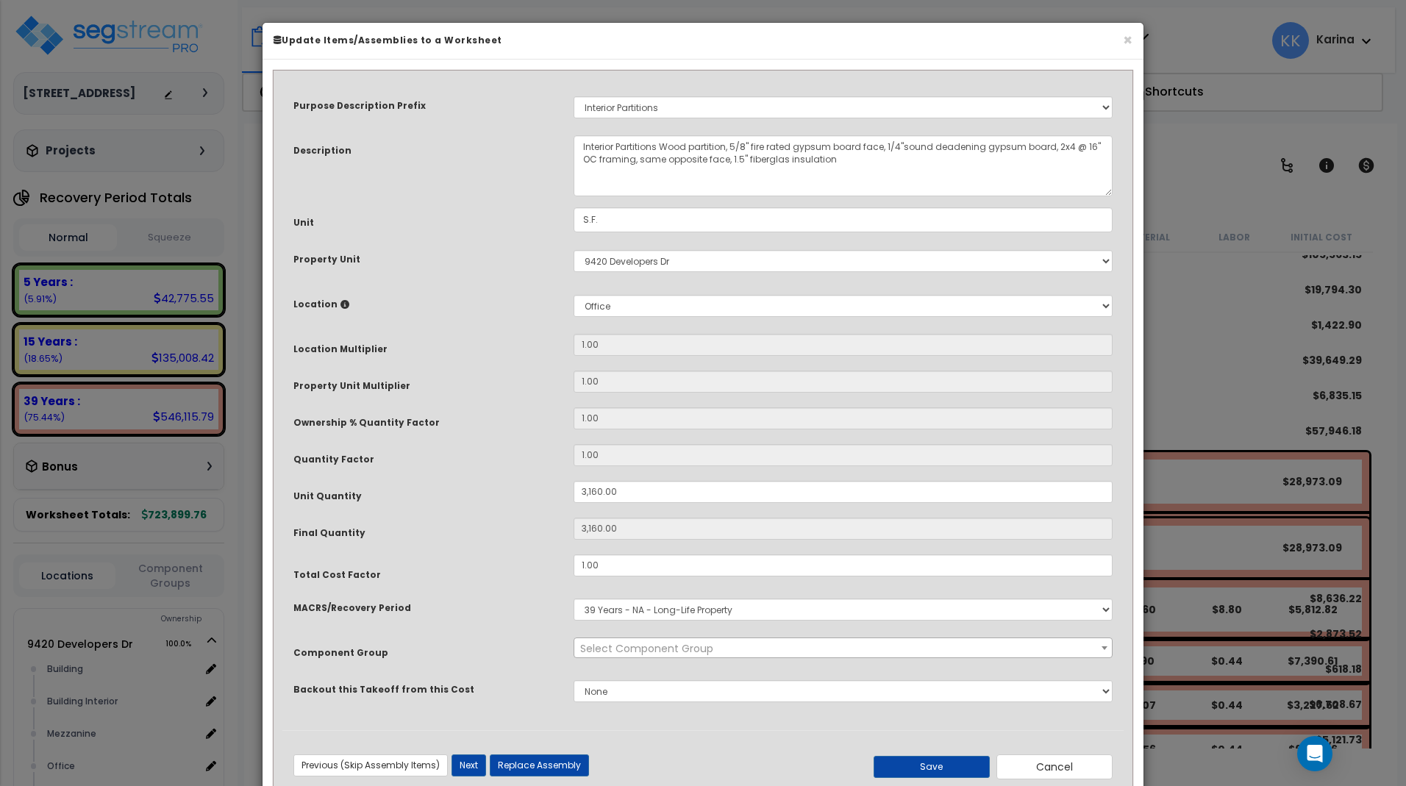
select select "56869"
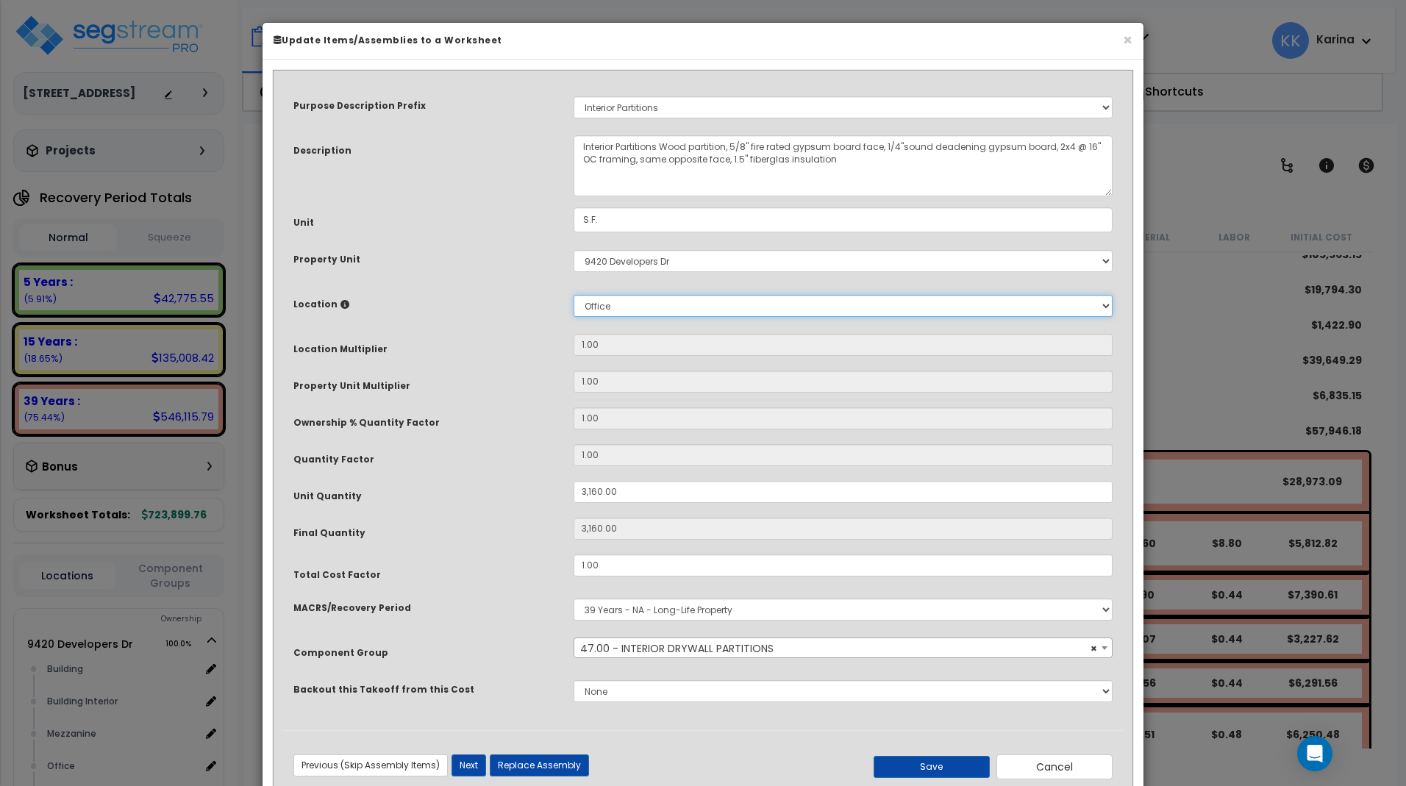
click at [574, 295] on select "Select Building Building Interior [GEOGRAPHIC_DATA] Office Site Wh Add New Loca…" at bounding box center [843, 306] width 539 height 22
select select "10387"
click option "Mezzanine" at bounding box center [0, 0] width 0 height 0
type input "1"
type input "3,160"
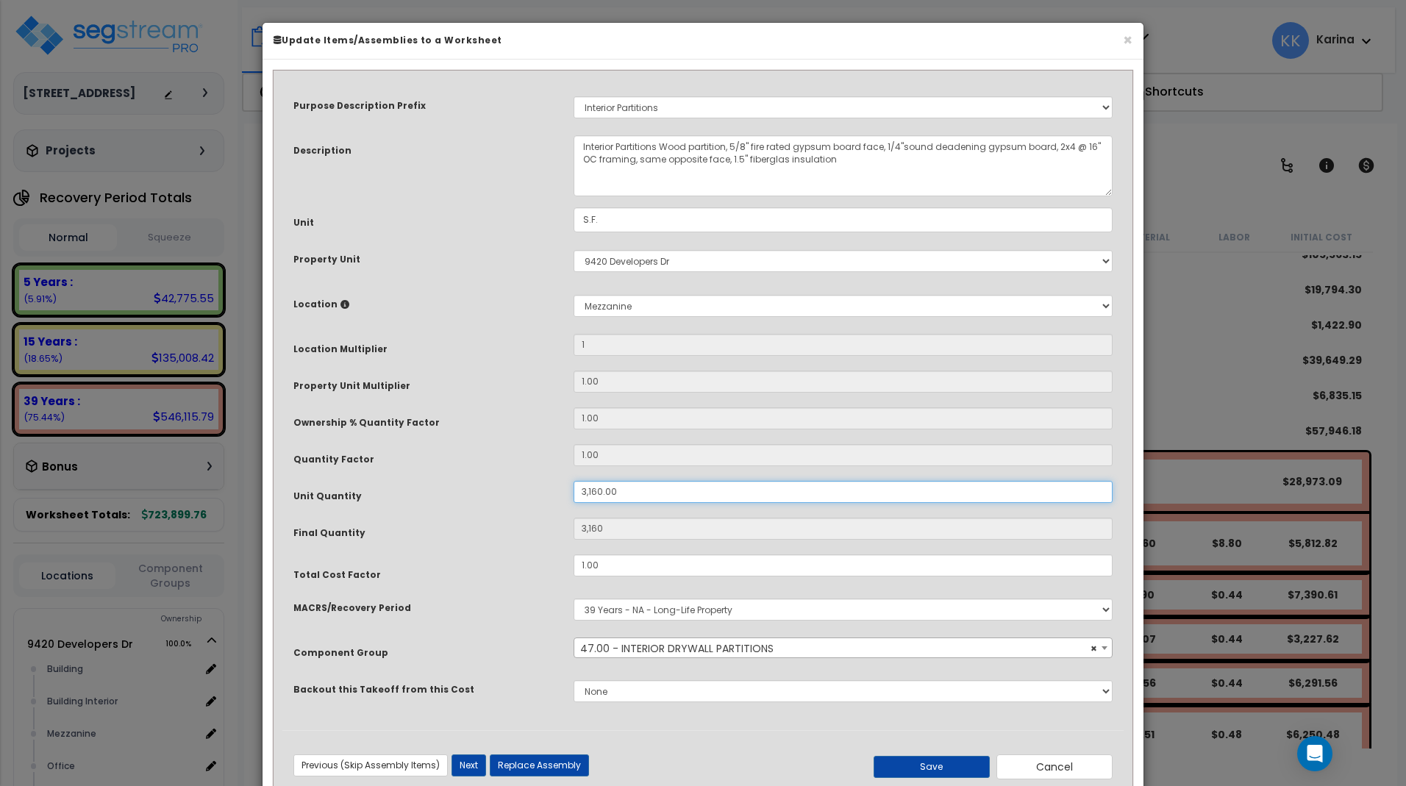
drag, startPoint x: 622, startPoint y: 493, endPoint x: 530, endPoint y: 489, distance: 91.3
click at [574, 489] on input "3,160.00" at bounding box center [843, 492] width 539 height 22
type input "2"
type input "24"
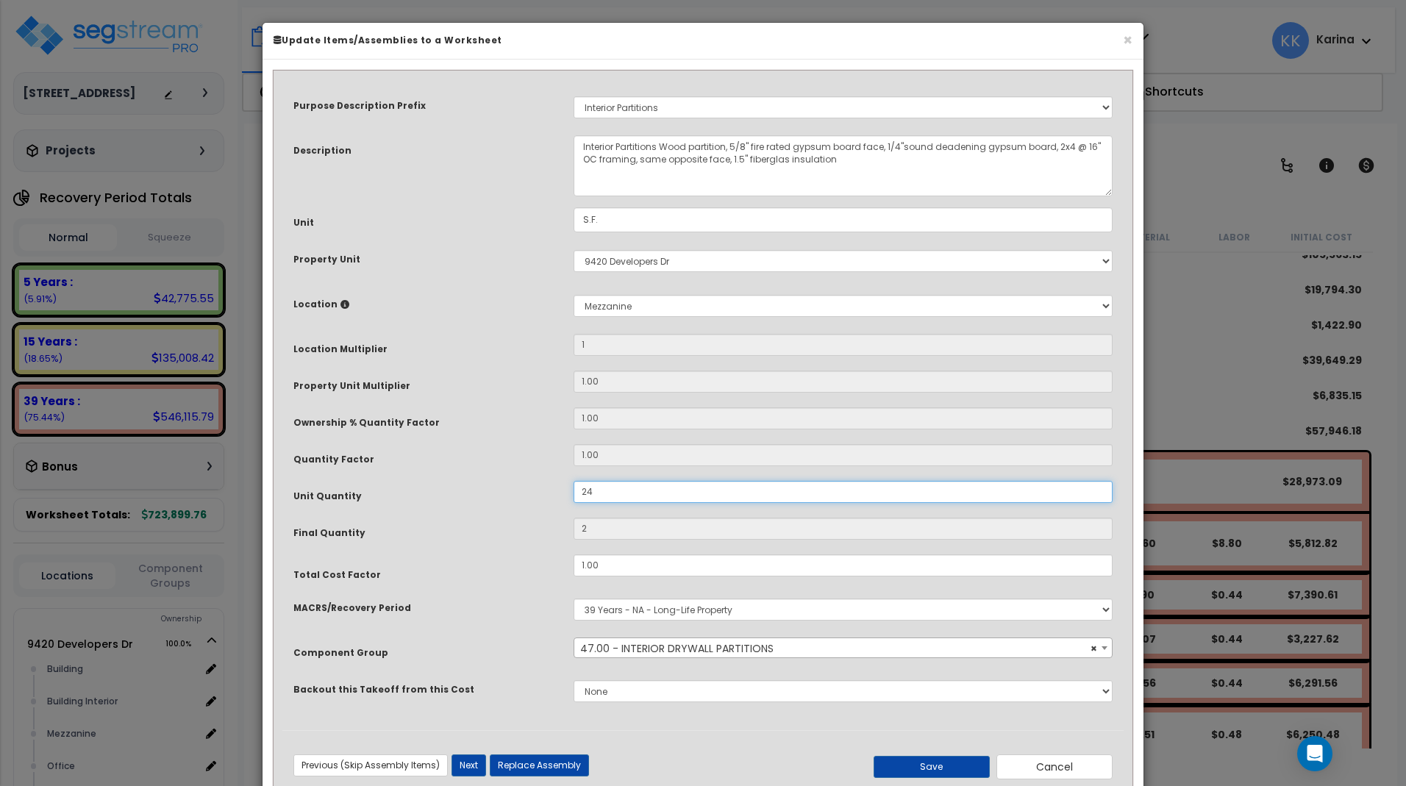
type input "24"
type input "242"
type input "2,427"
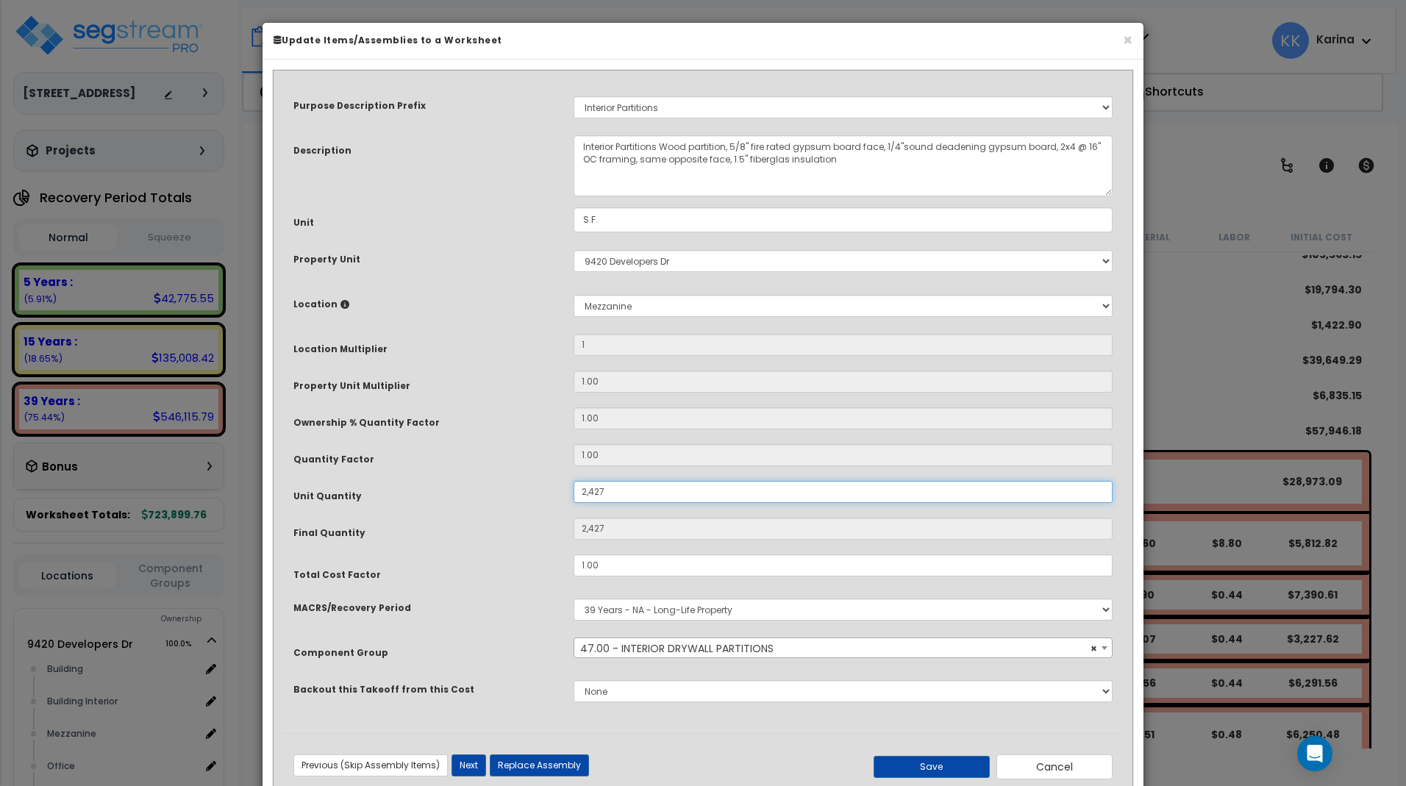
scroll to position [39, 0]
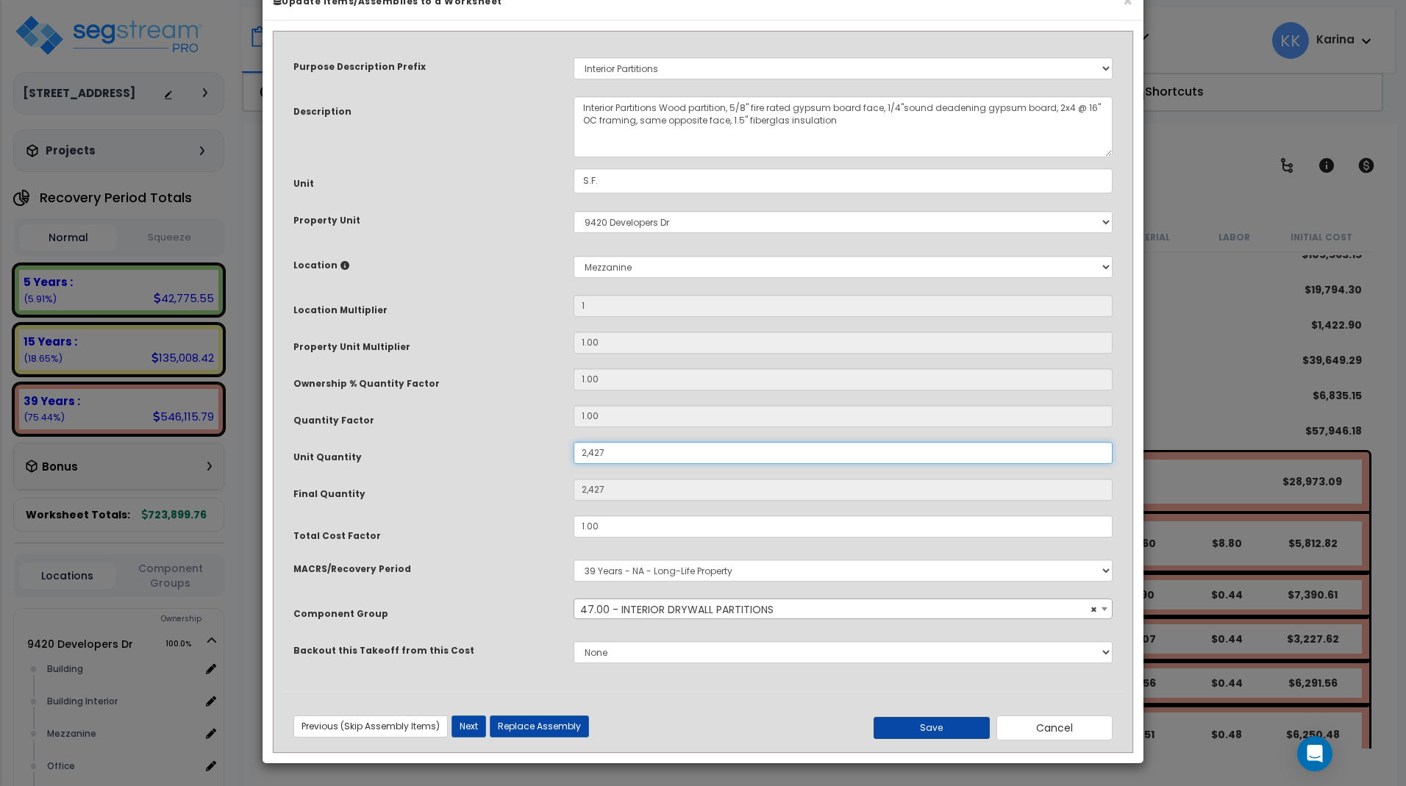
type input "2,427"
click at [922, 730] on button "Save" at bounding box center [932, 728] width 116 height 22
type input "1.00"
type input "2427.00"
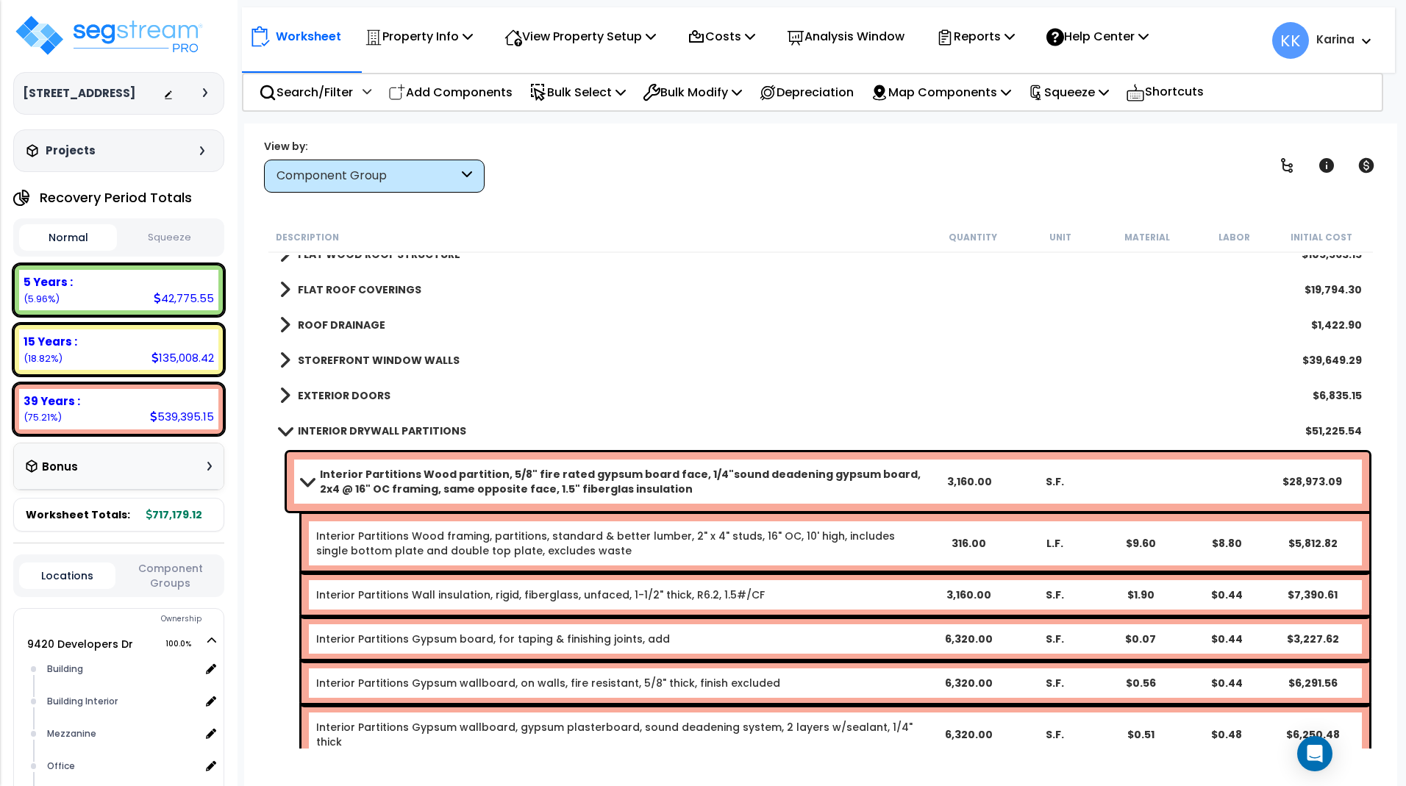
click at [302, 480] on span at bounding box center [306, 481] width 21 height 11
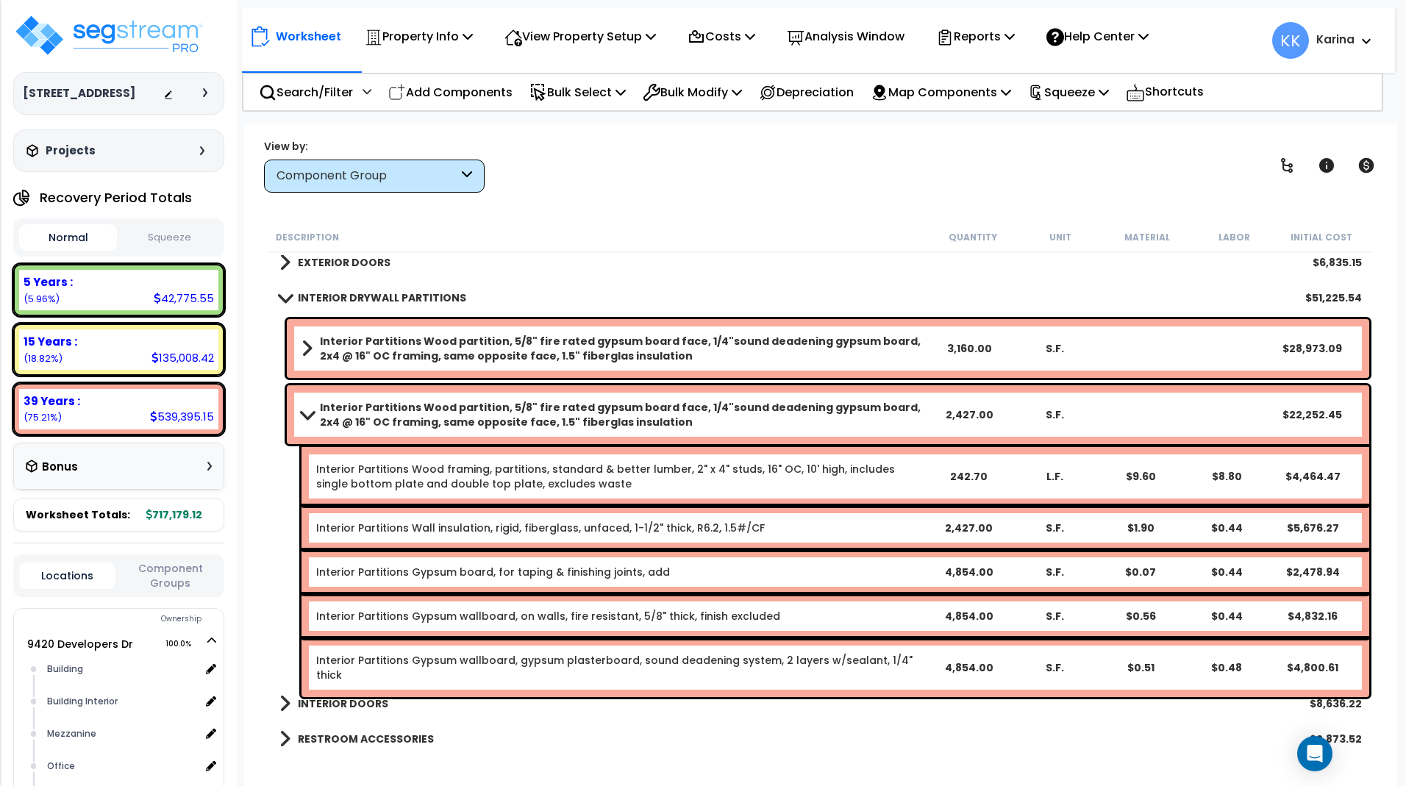
scroll to position [334, 0]
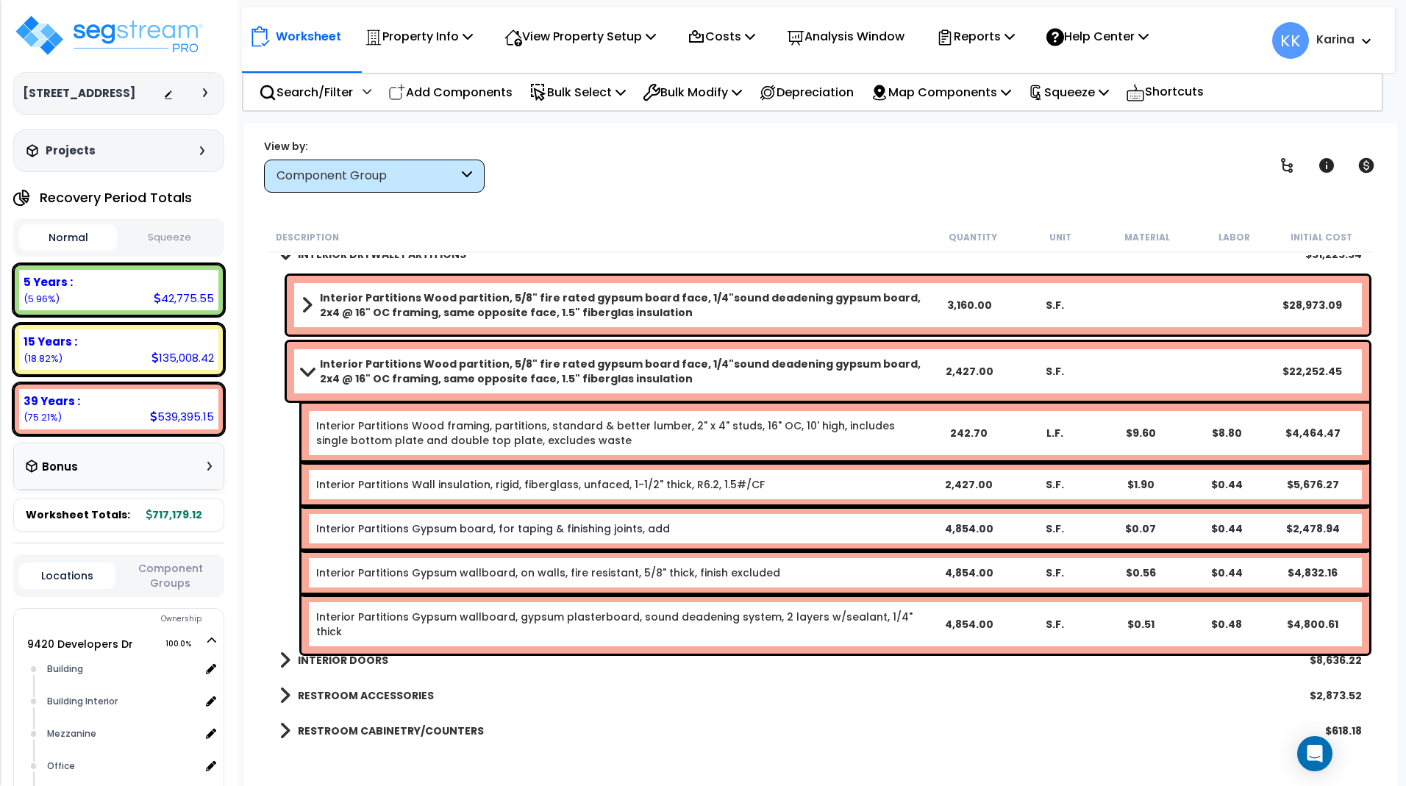
click at [305, 370] on span at bounding box center [306, 371] width 21 height 11
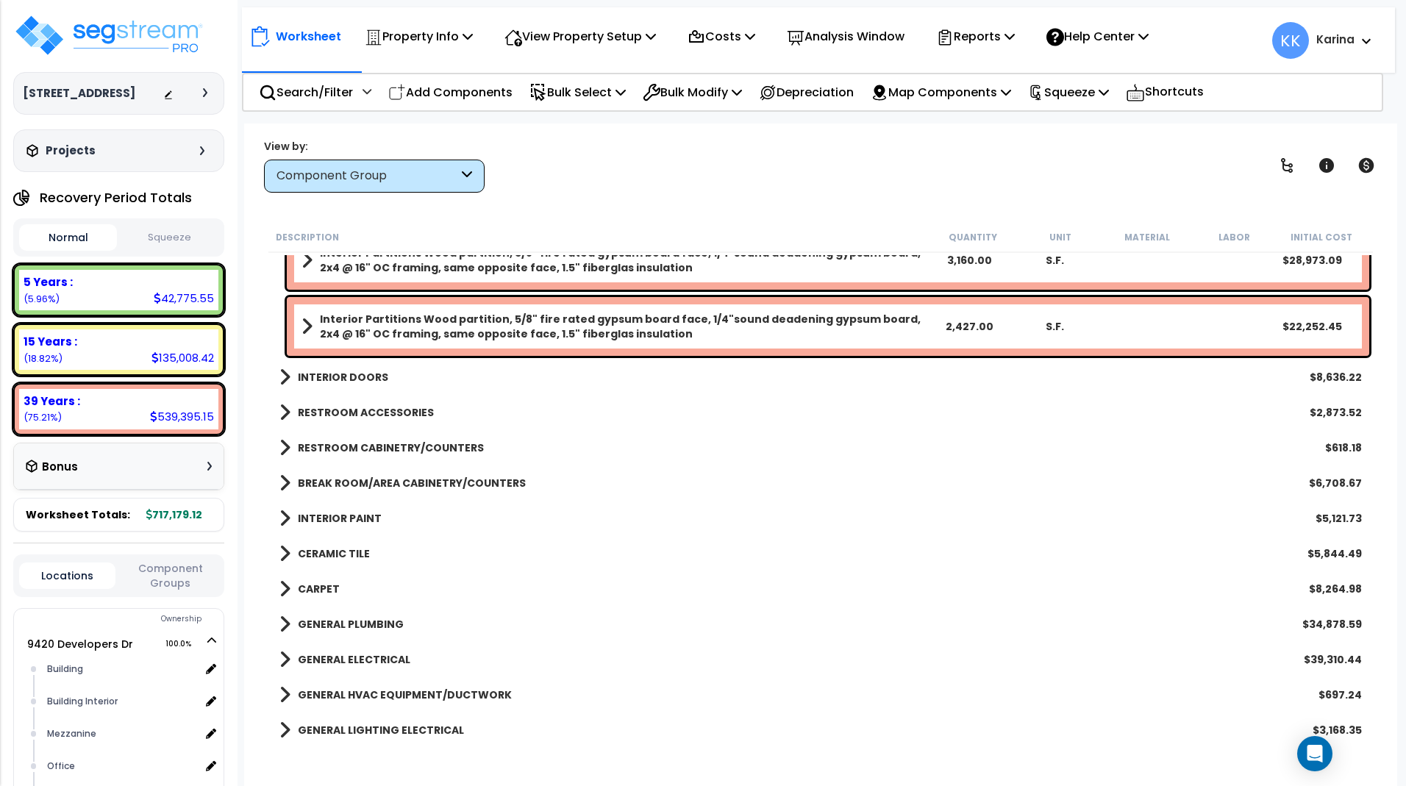
scroll to position [422, 0]
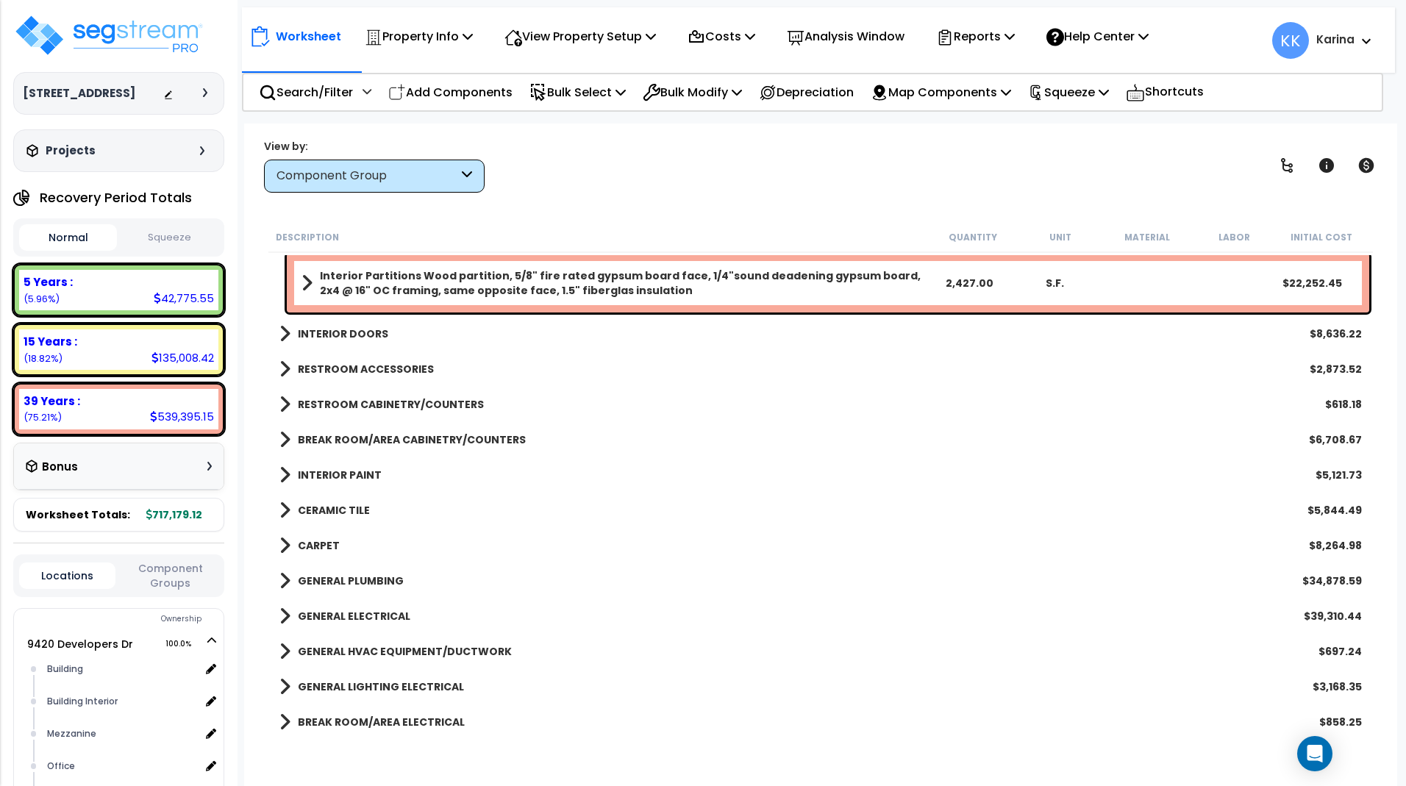
click at [282, 334] on span at bounding box center [285, 334] width 11 height 21
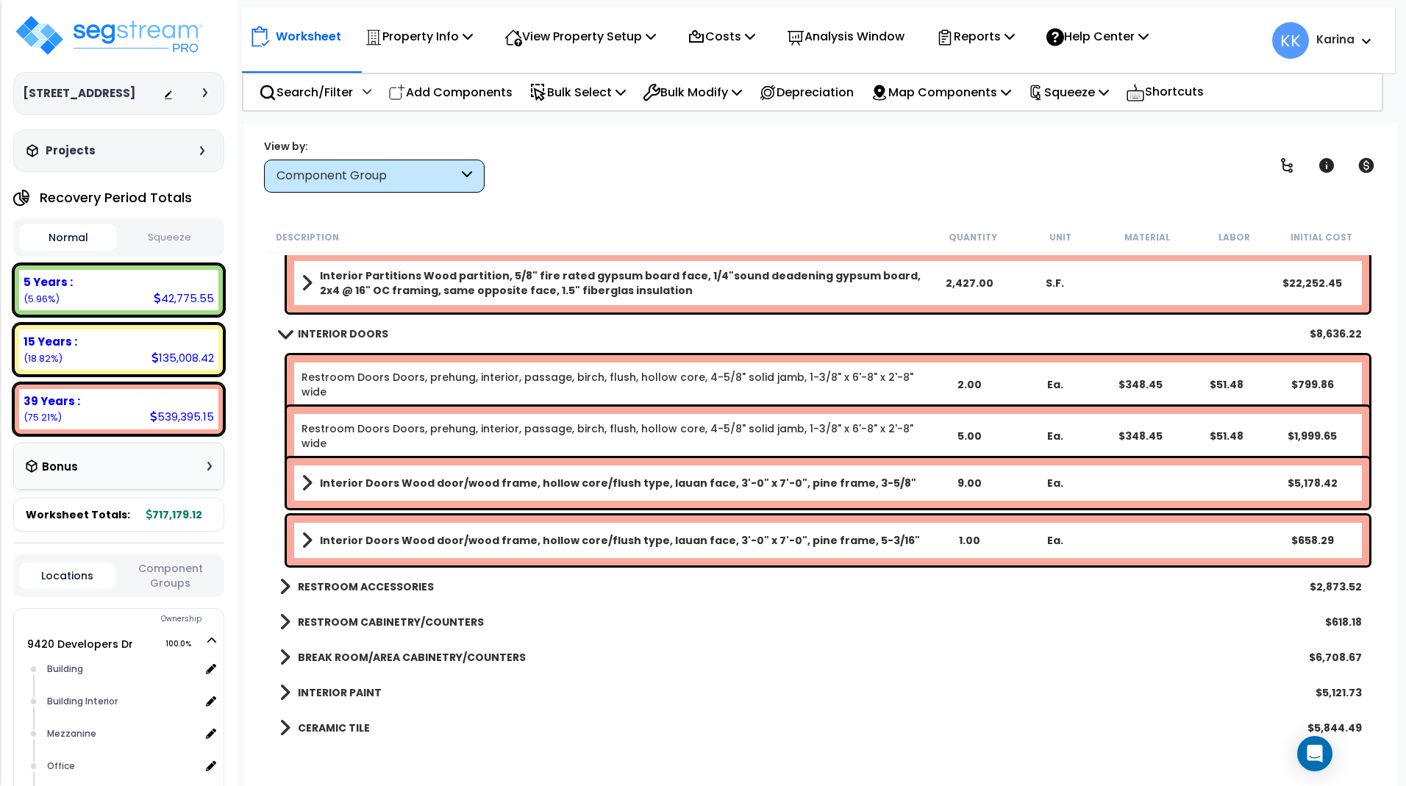
click at [282, 334] on span at bounding box center [284, 333] width 21 height 11
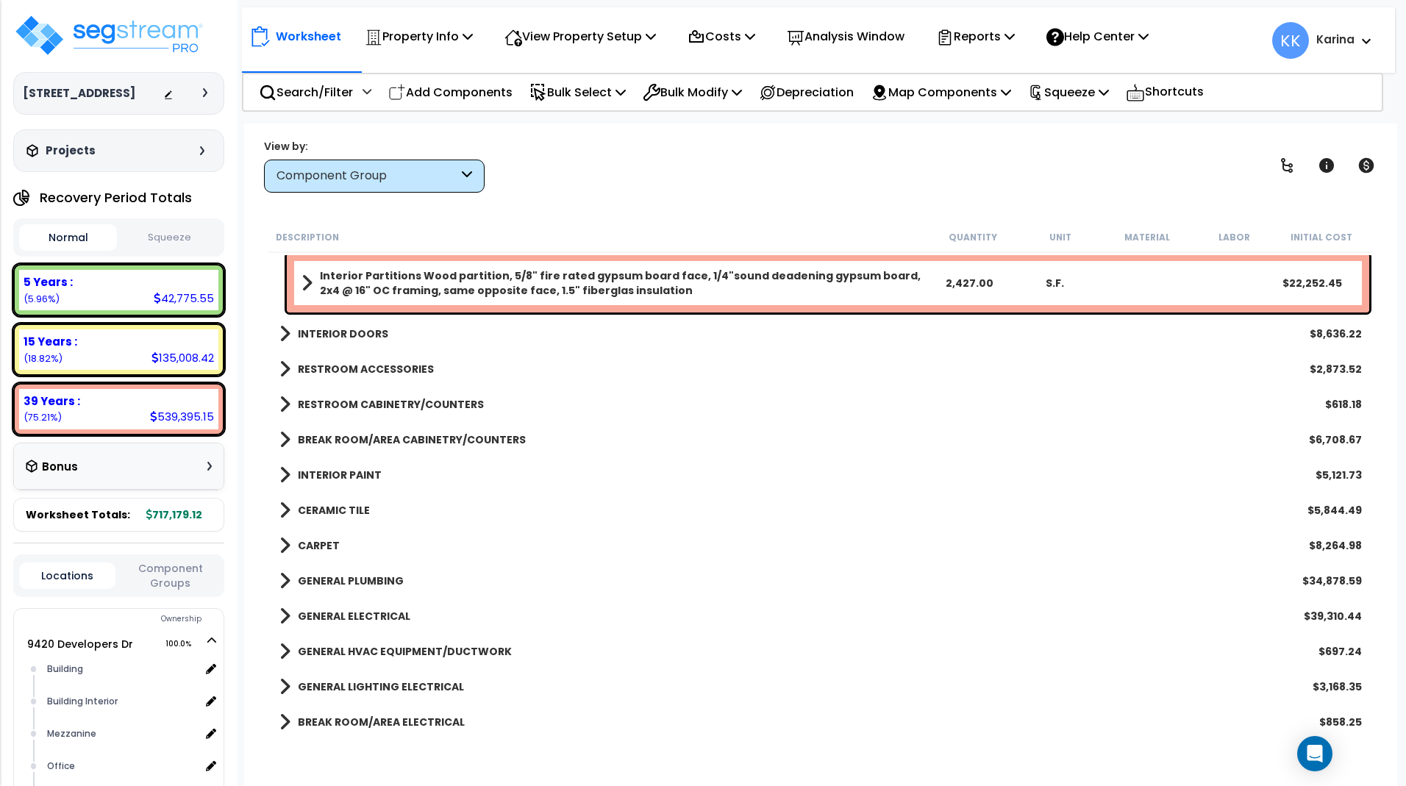
click at [282, 474] on span at bounding box center [285, 475] width 11 height 21
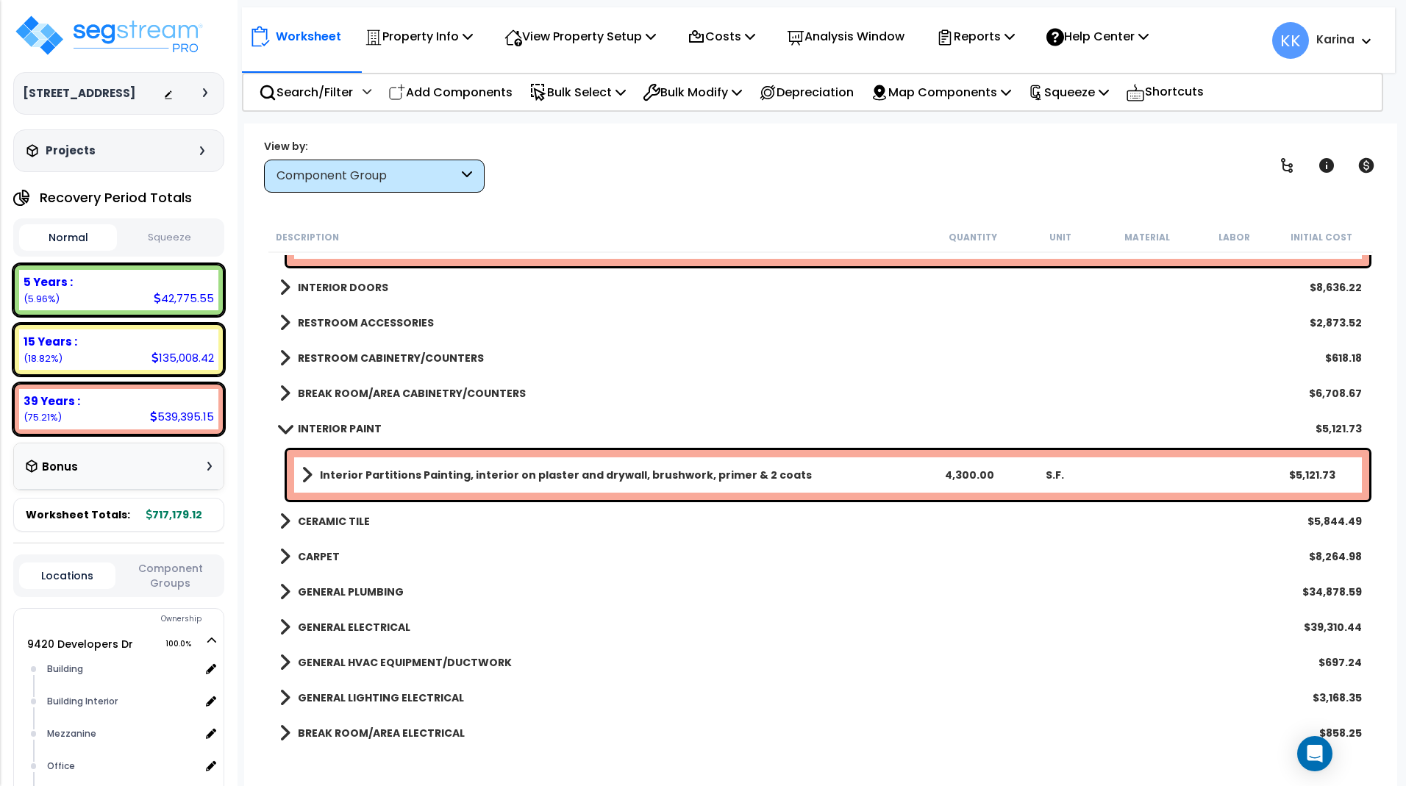
scroll to position [510, 0]
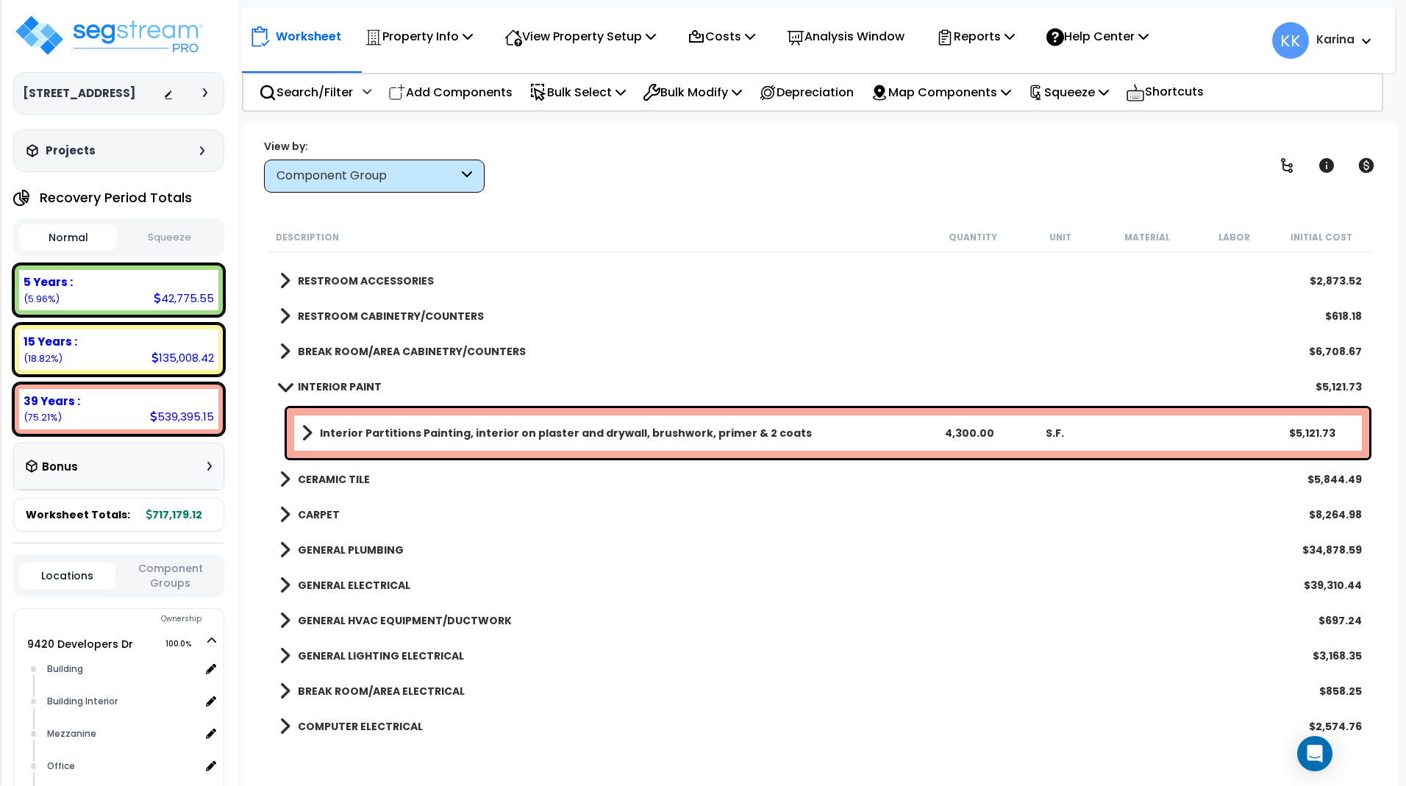
click at [385, 428] on b "Interior Partitions Painting, interior on plaster and drywall, brushwork, prime…" at bounding box center [566, 433] width 492 height 15
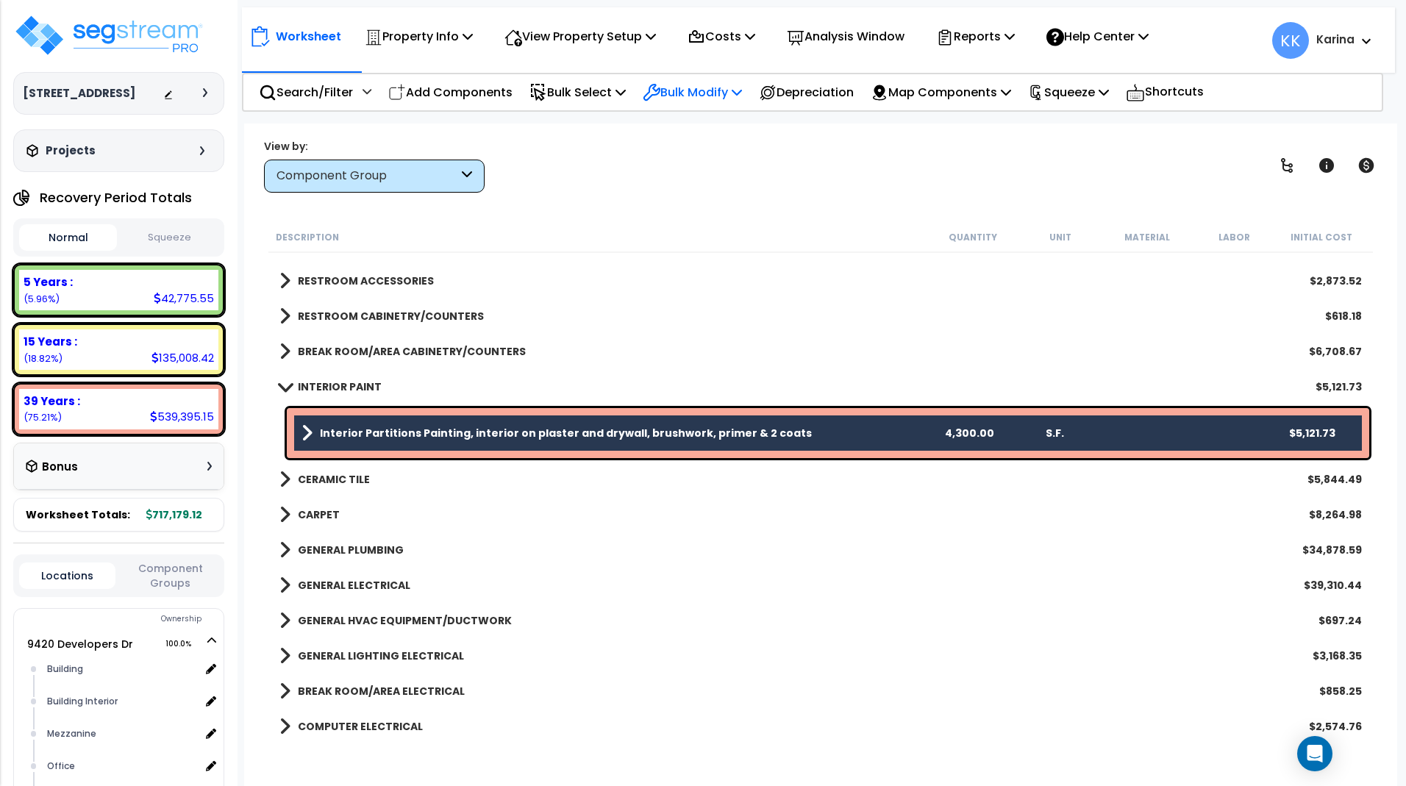
click at [709, 87] on p "Bulk Modify" at bounding box center [692, 92] width 99 height 20
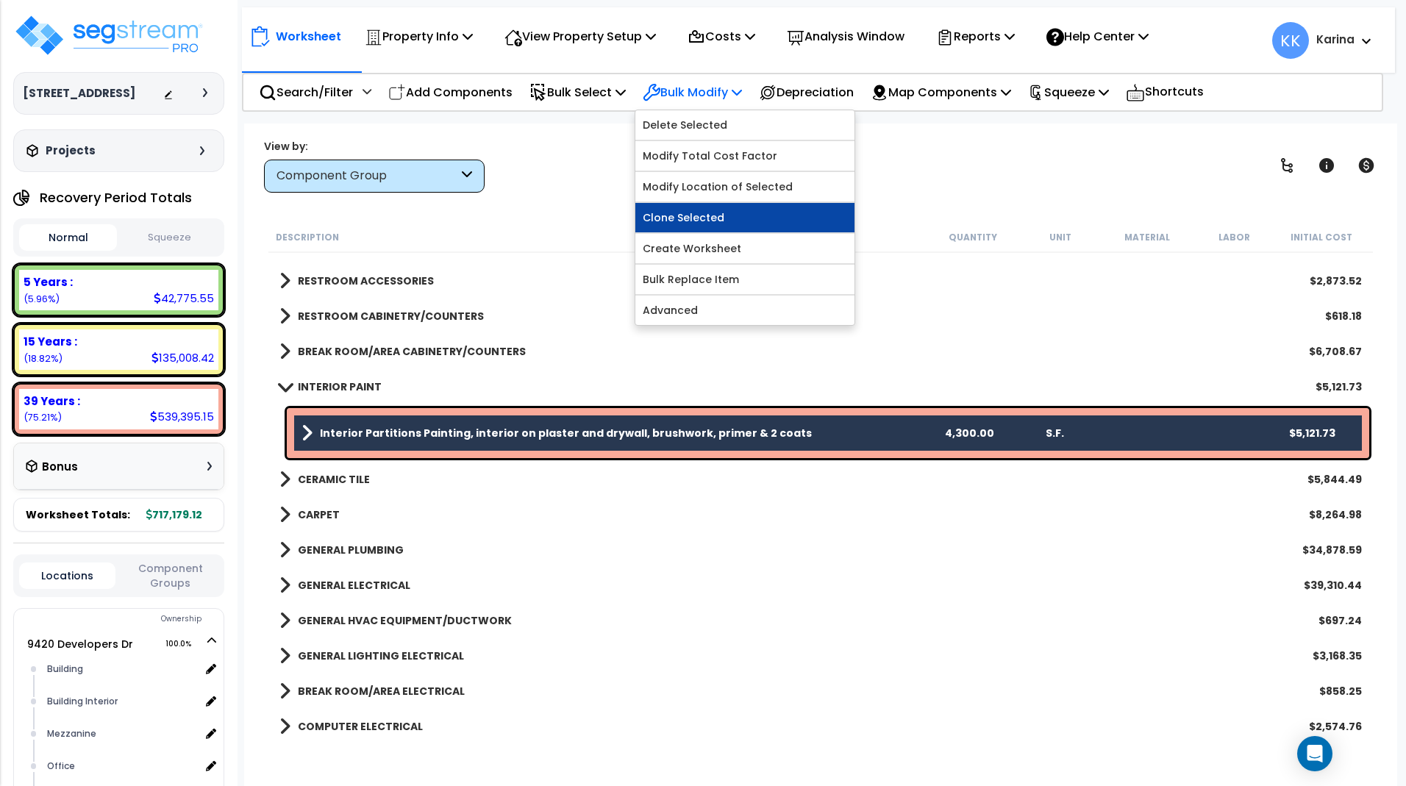
click at [700, 220] on link "Clone Selected" at bounding box center [745, 217] width 219 height 29
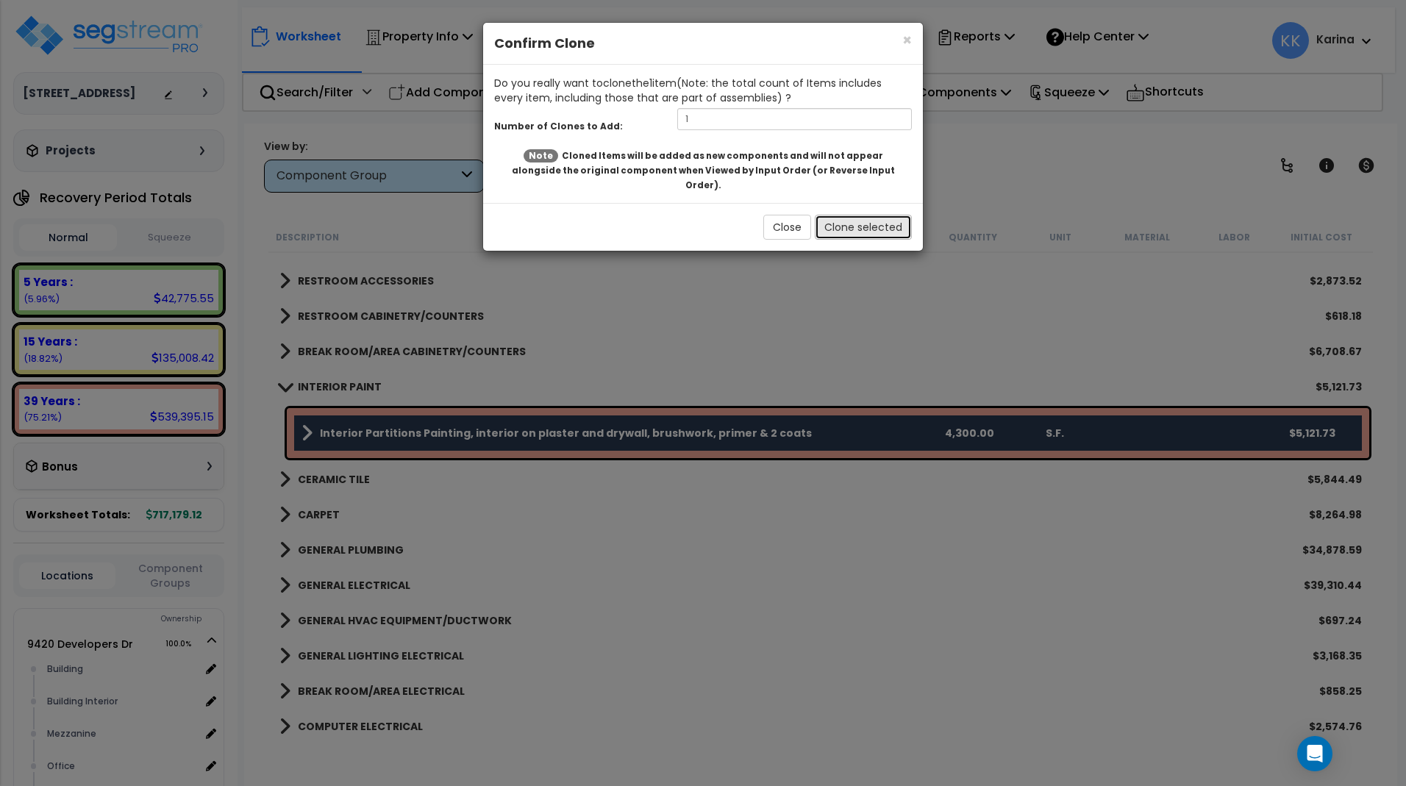
click at [832, 215] on button "Clone selected" at bounding box center [863, 227] width 97 height 25
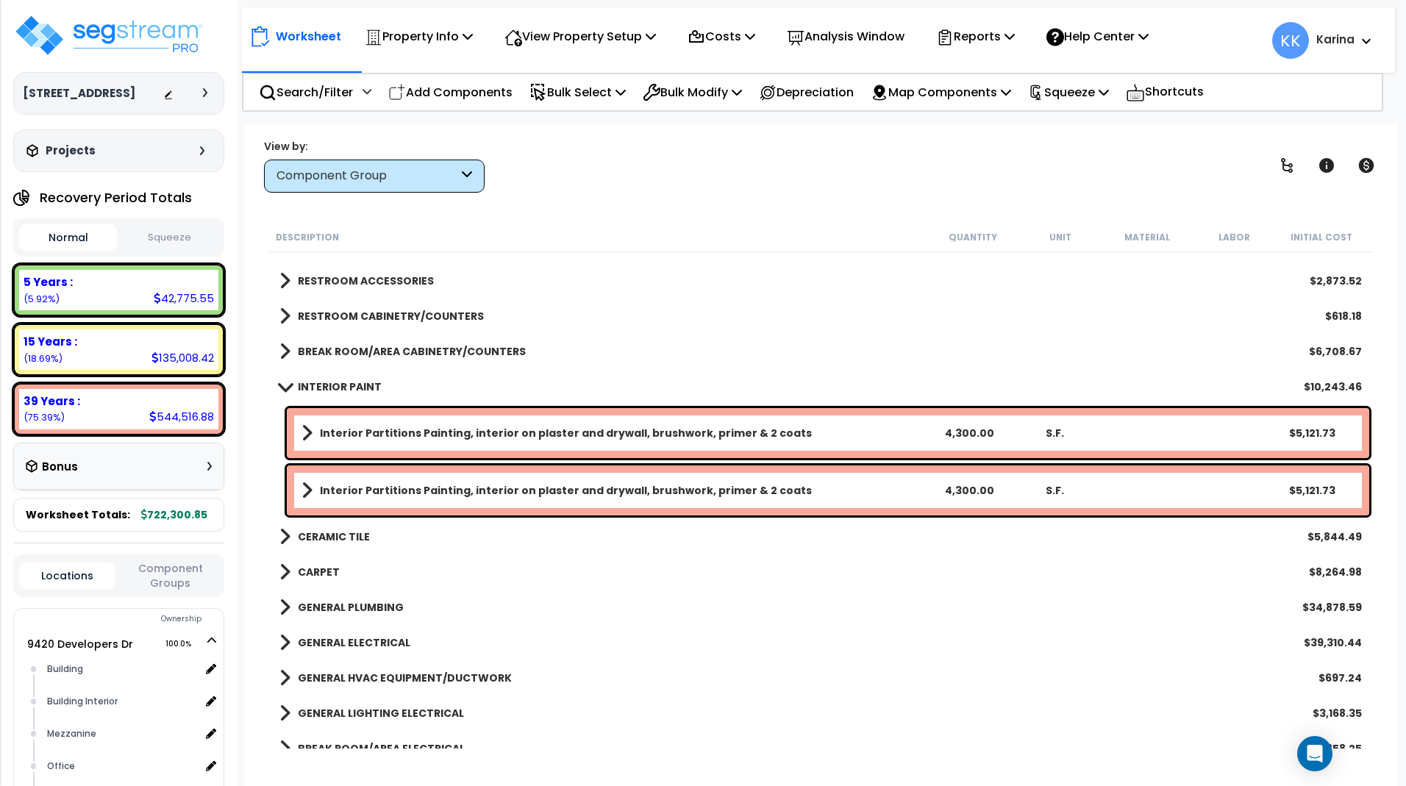
click at [305, 430] on span at bounding box center [307, 433] width 11 height 21
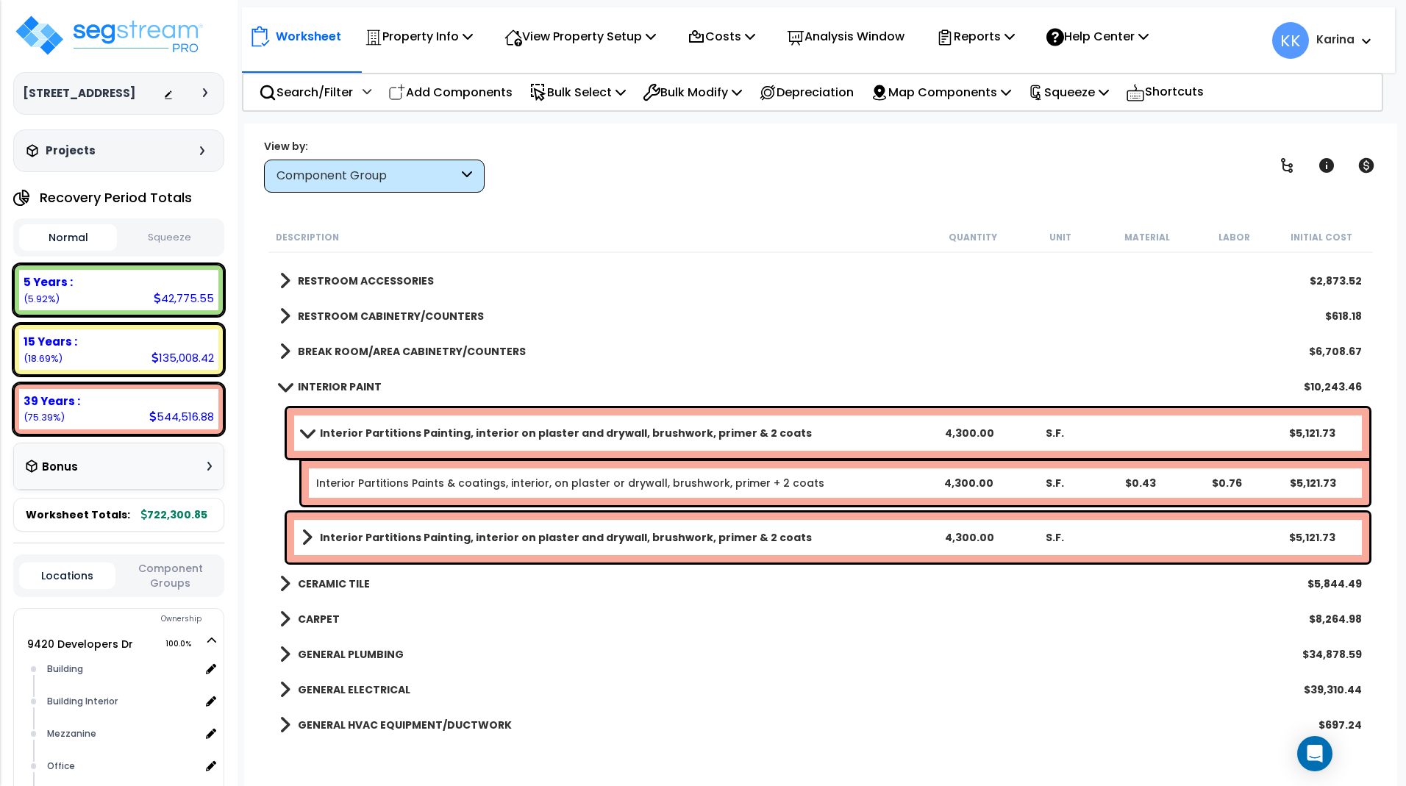
click at [305, 430] on span at bounding box center [306, 432] width 21 height 11
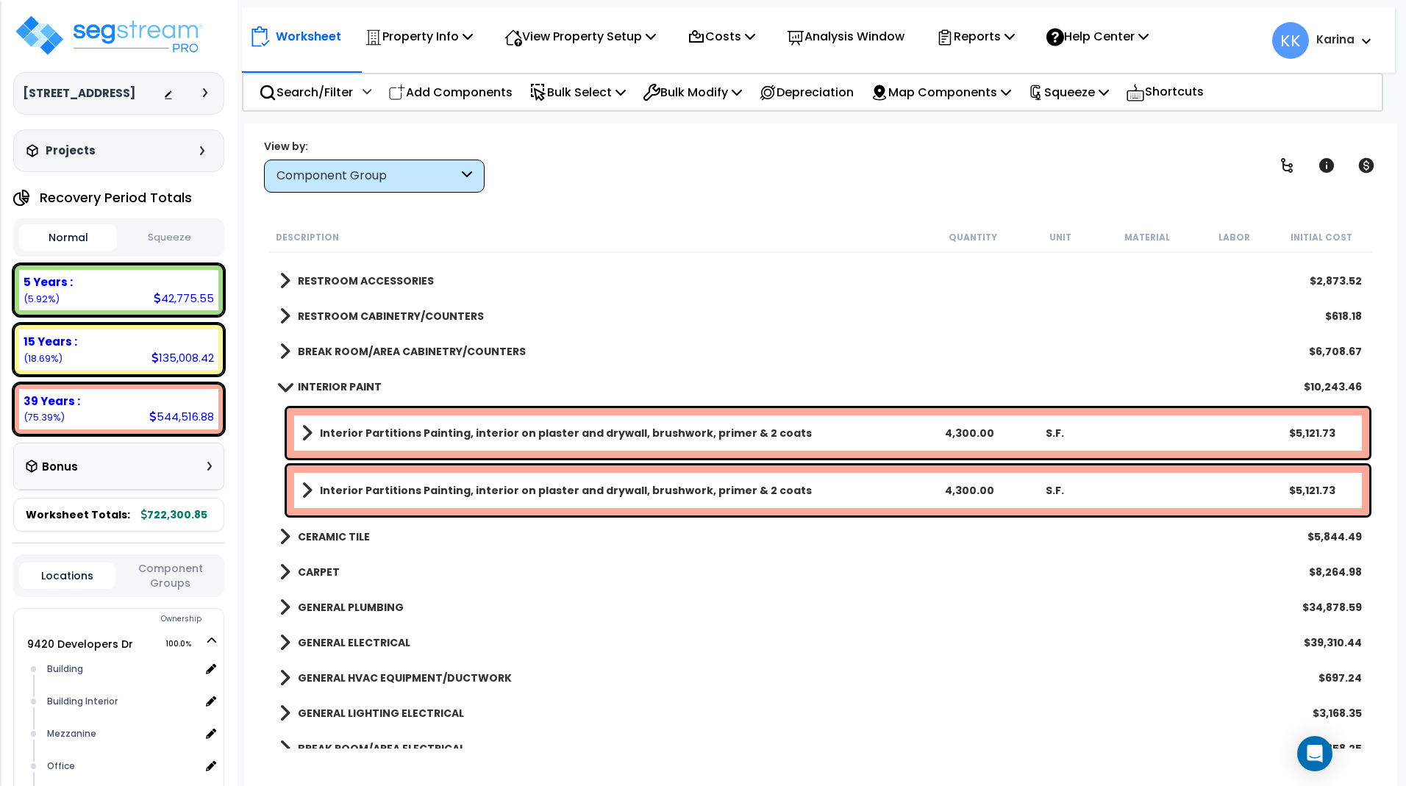
click at [865, 757] on div "Worksheet Property Info Property Setup Add Property Unit Template property Clon…" at bounding box center [820, 517] width 1153 height 786
click at [616, 432] on b "Interior Partitions Painting, interior on plaster and drywall, brushwork, prime…" at bounding box center [566, 433] width 492 height 15
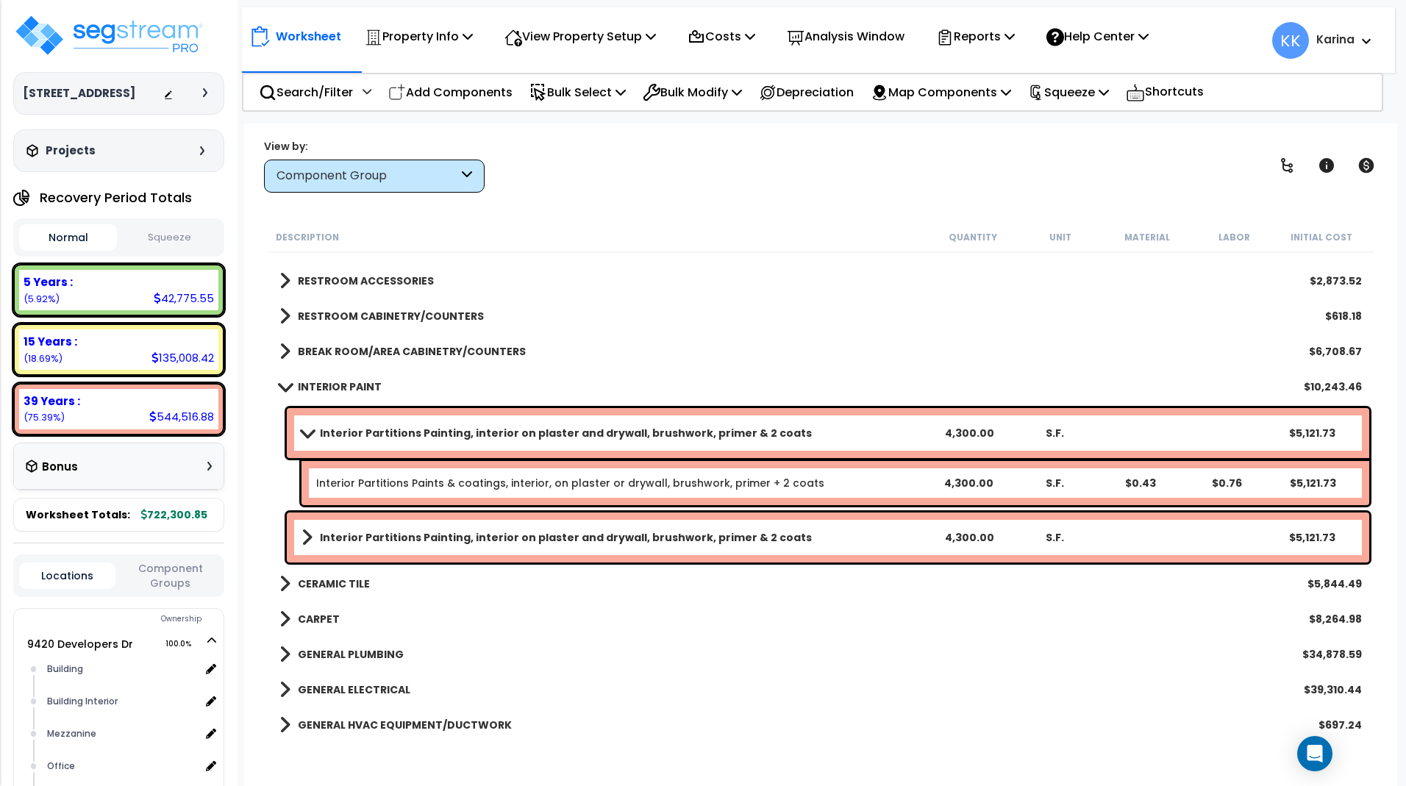
click at [616, 432] on b "Interior Partitions Painting, interior on plaster and drywall, brushwork, prime…" at bounding box center [566, 433] width 492 height 15
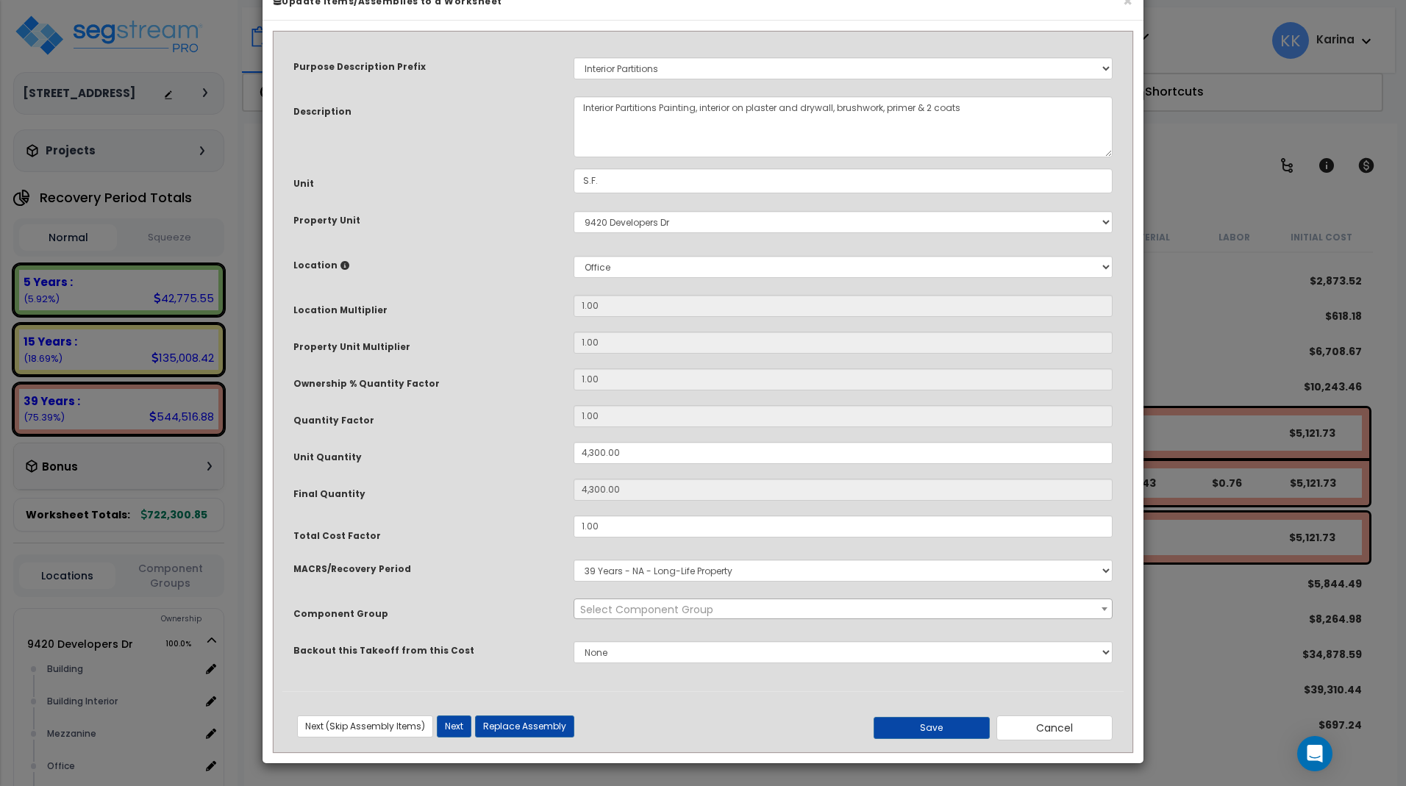
select select "56927"
drag, startPoint x: 633, startPoint y: 495, endPoint x: 541, endPoint y: 491, distance: 92.1
click at [574, 464] on input "4,300.00" at bounding box center [843, 453] width 539 height 22
type input "7"
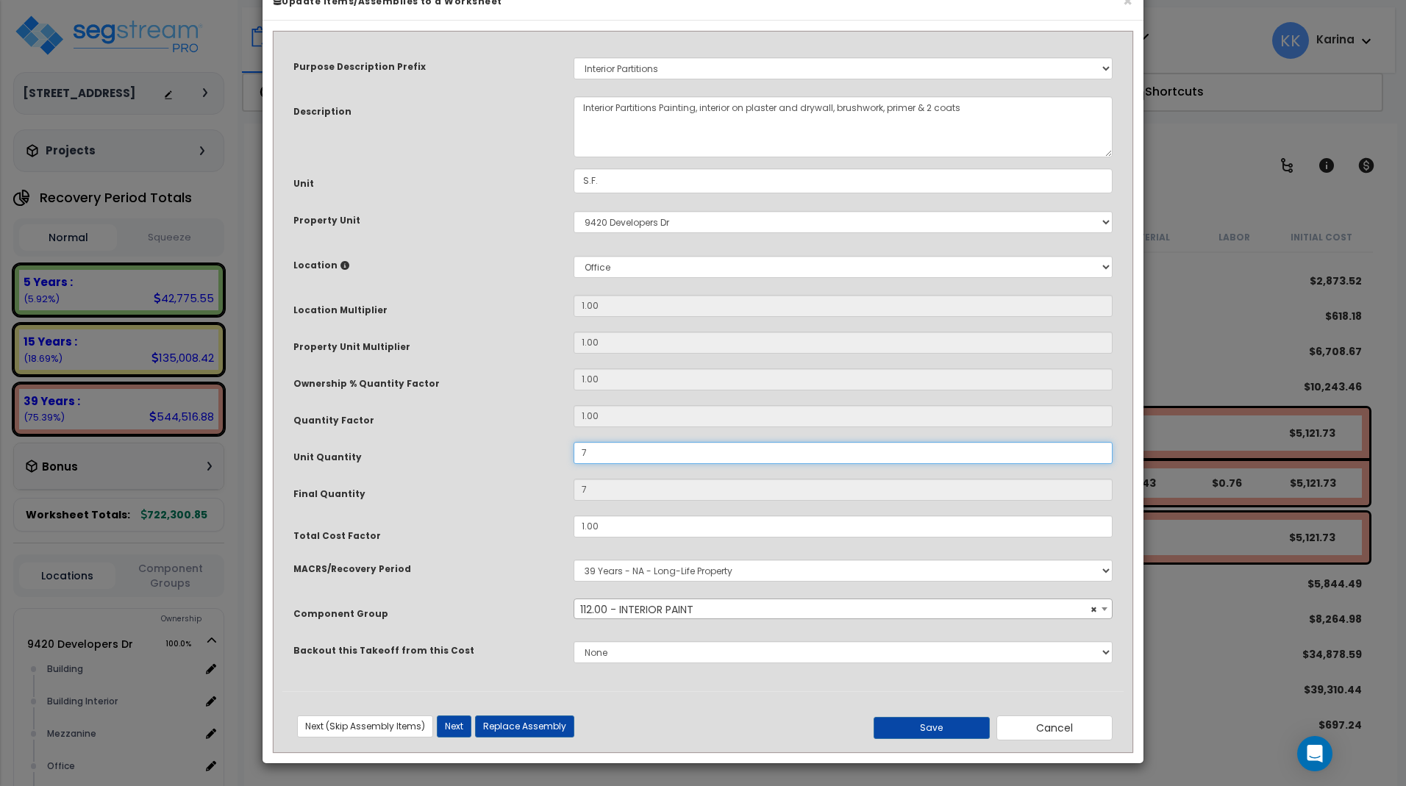
type input "75"
type input "757"
type input "7,578"
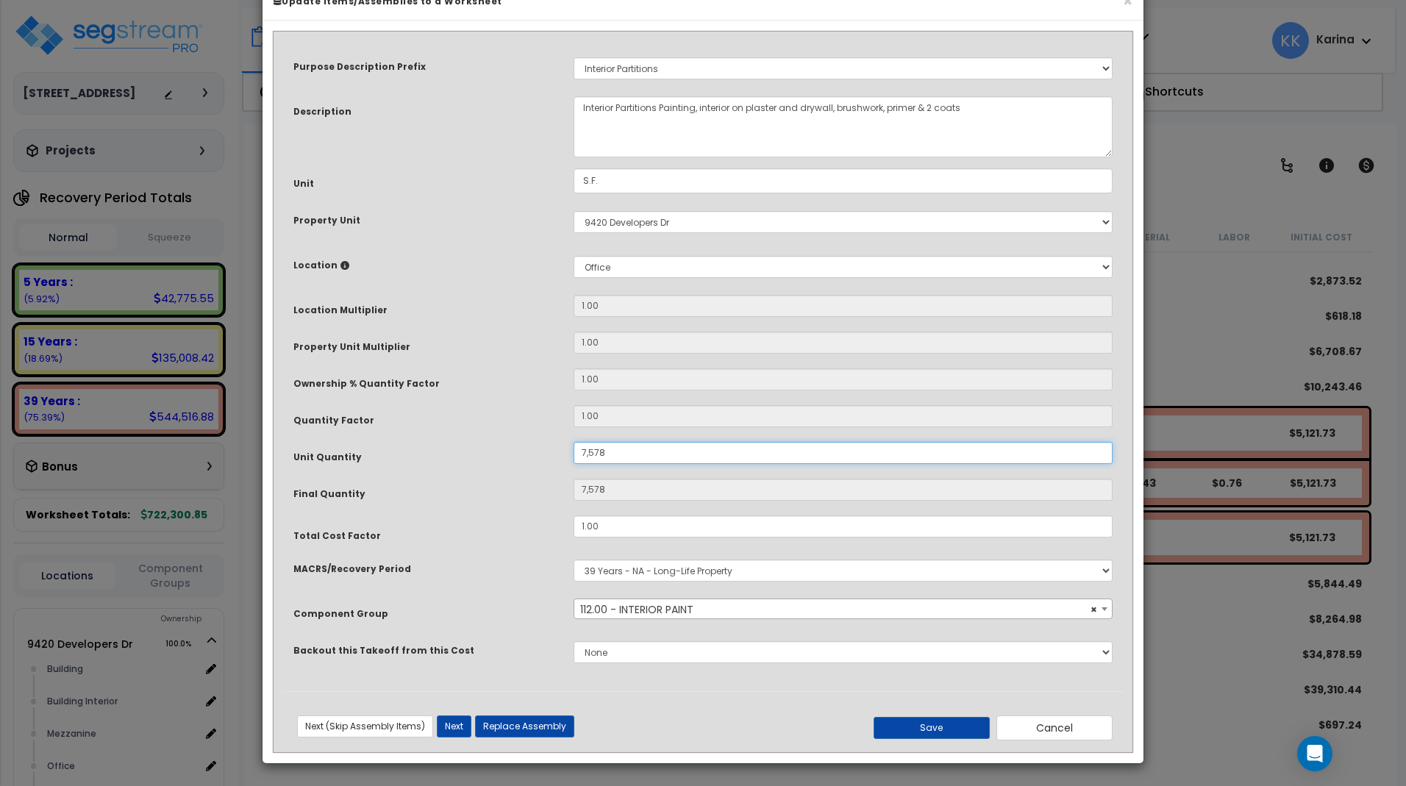
type input "7,578"
click at [574, 256] on select "Select Building Building Interior [GEOGRAPHIC_DATA] Office Site Wh Add New Loca…" at bounding box center [843, 267] width 539 height 22
click option "Office" at bounding box center [0, 0] width 0 height 0
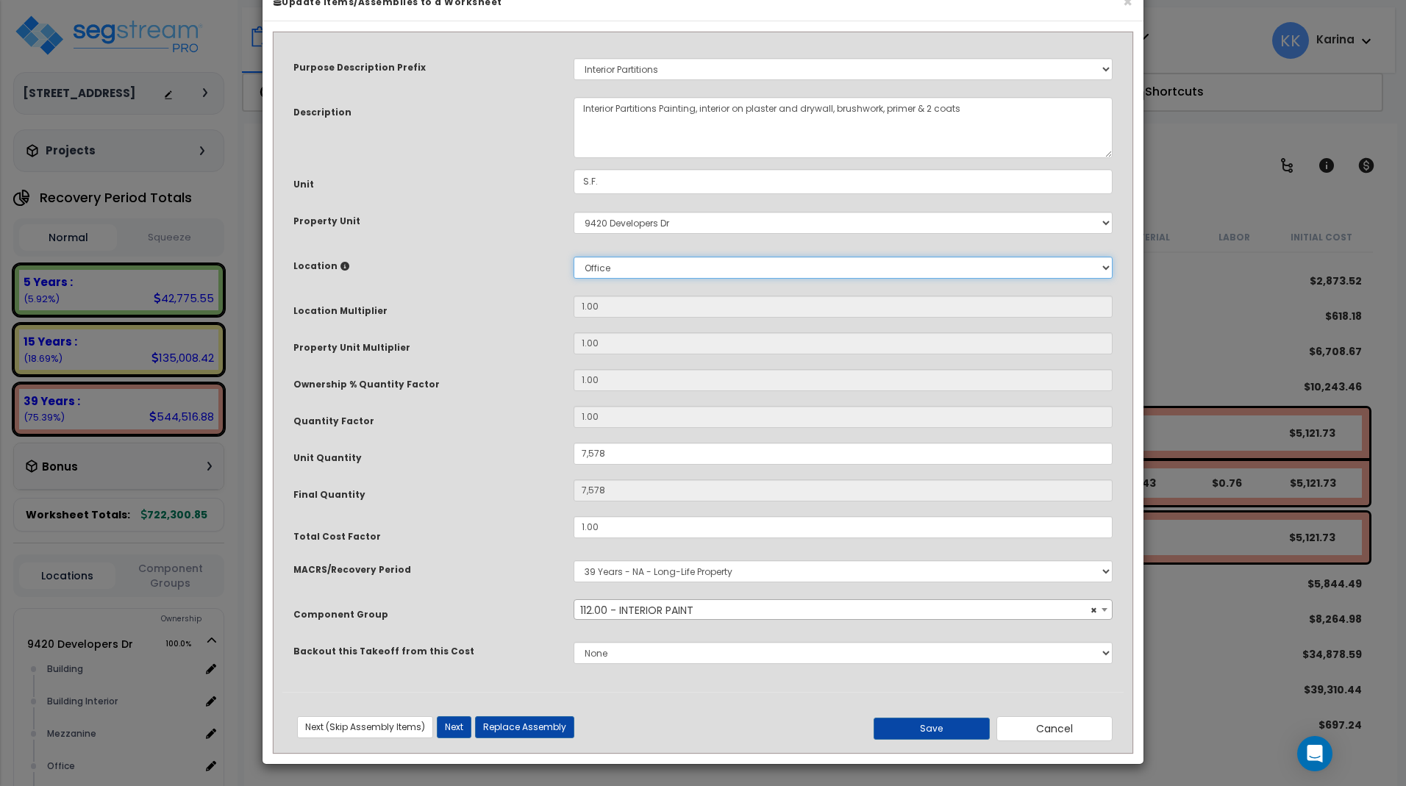
scroll to position [39, 0]
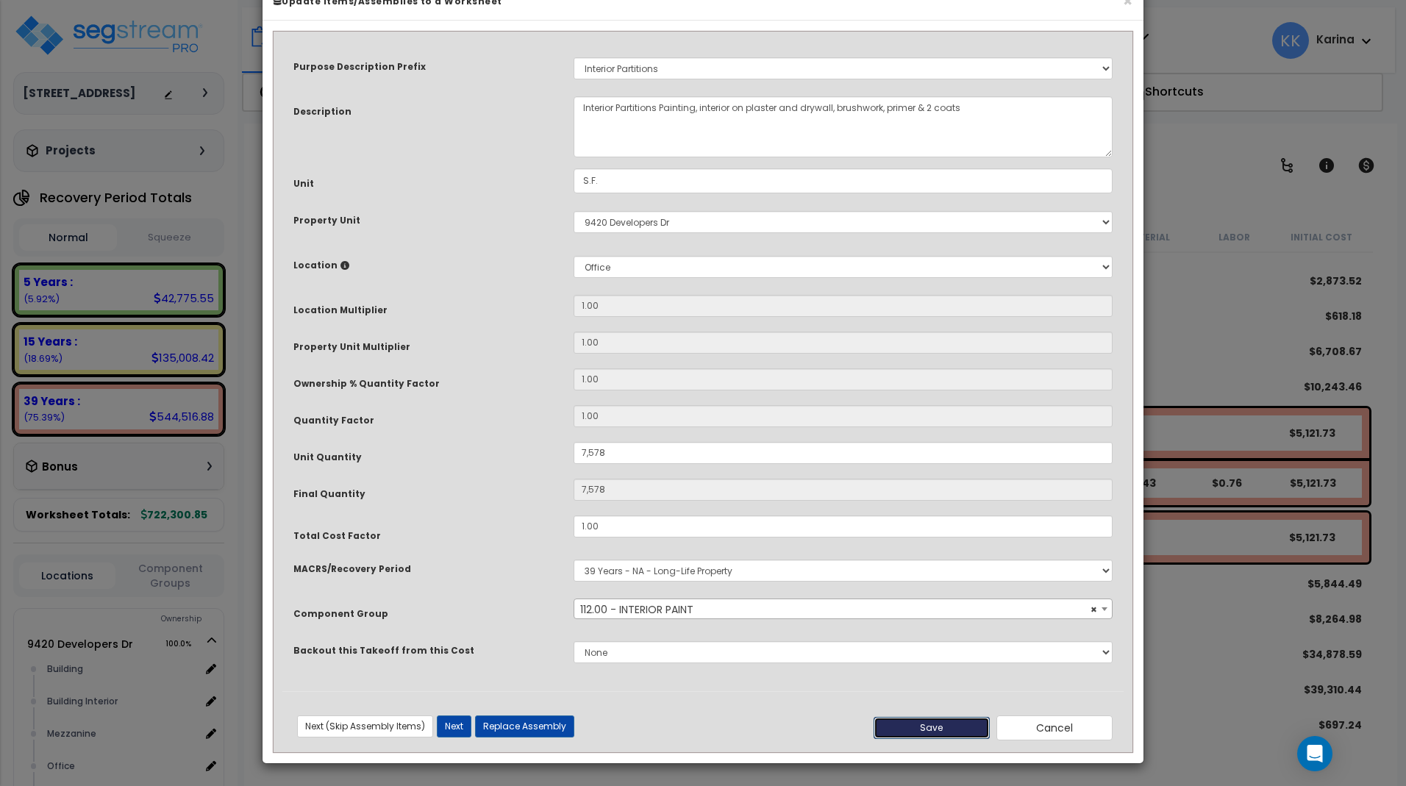
click at [942, 725] on button "Save" at bounding box center [932, 728] width 116 height 22
type input "7578.00"
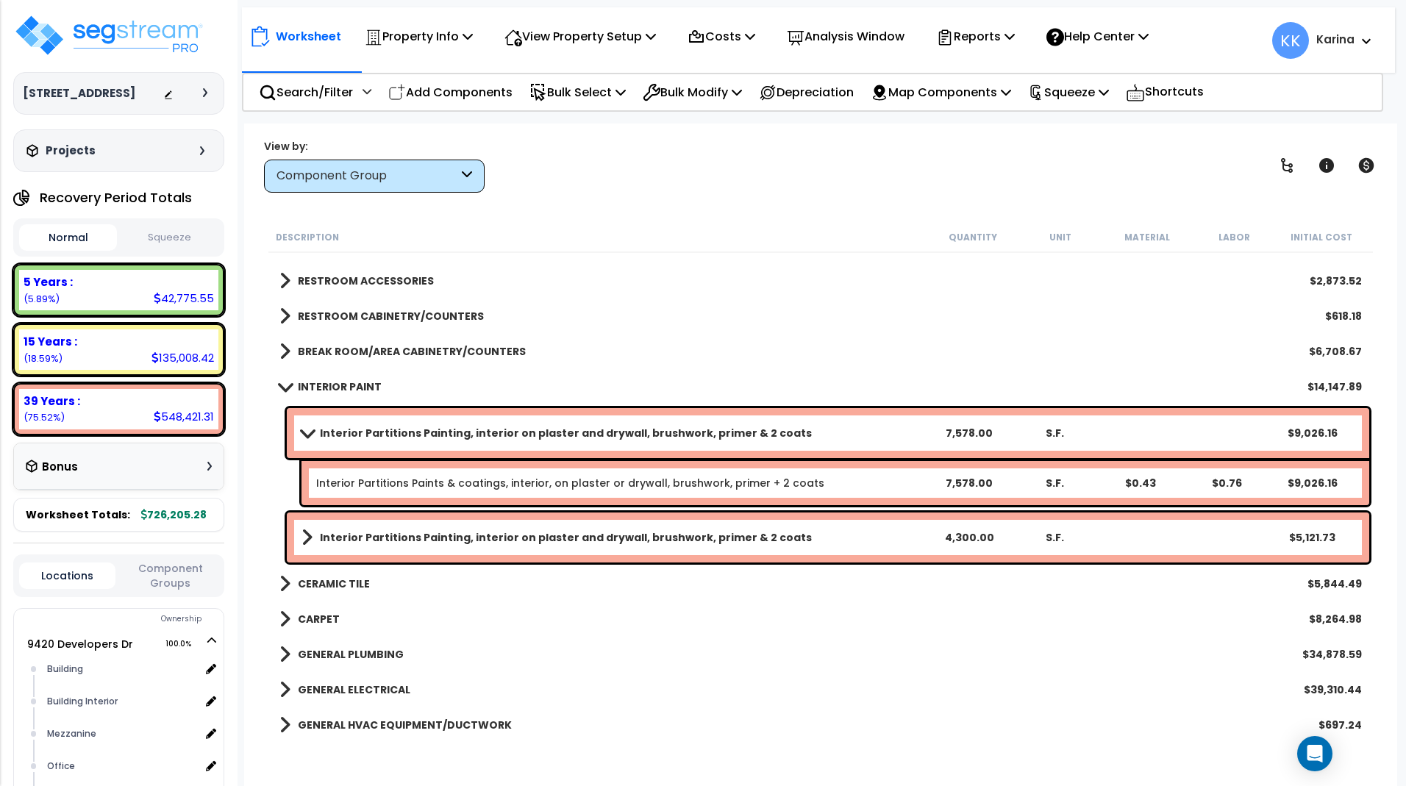
click at [360, 536] on b "Interior Partitions Painting, interior on plaster and drywall, brushwork, prime…" at bounding box center [566, 537] width 492 height 15
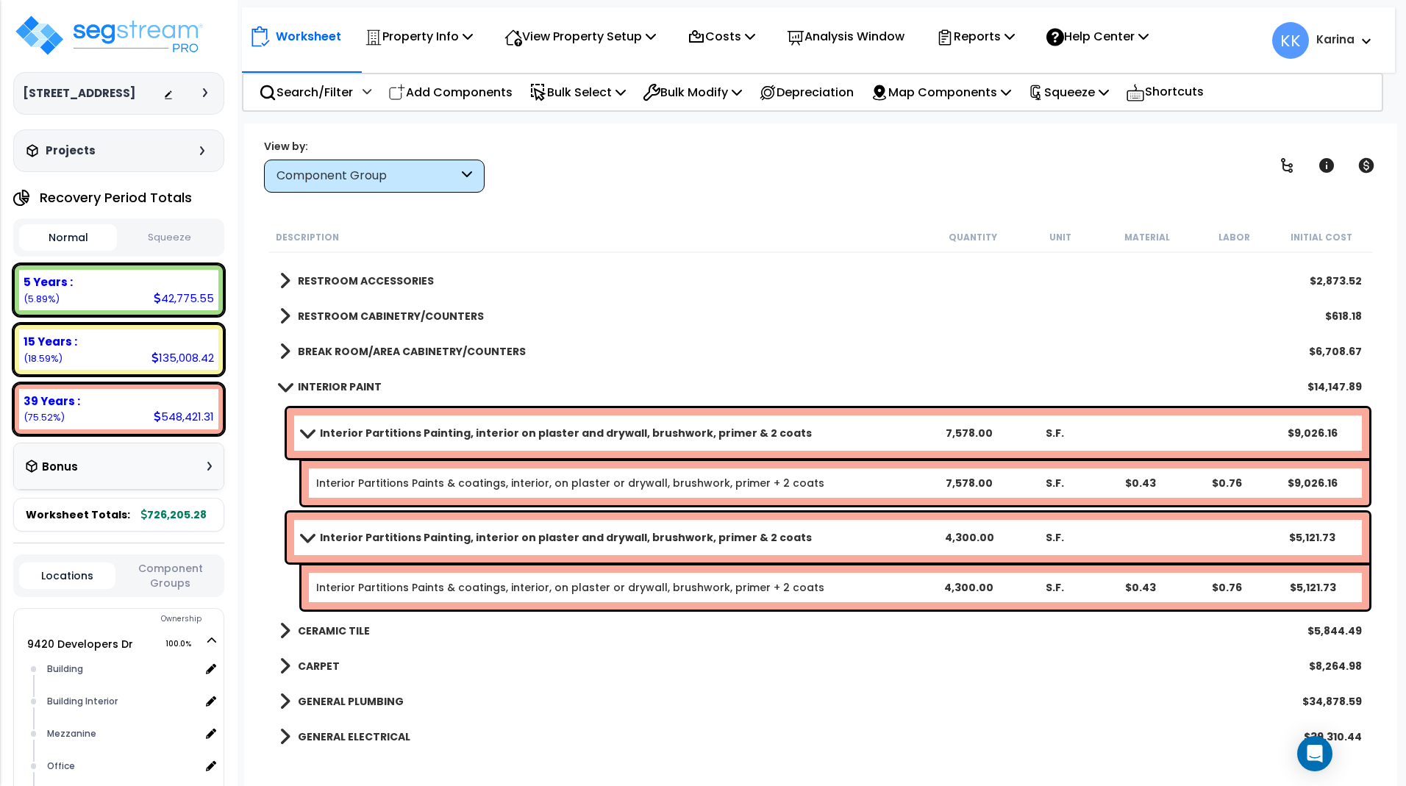
click at [360, 536] on b "Interior Partitions Painting, interior on plaster and drywall, brushwork, prime…" at bounding box center [566, 537] width 492 height 15
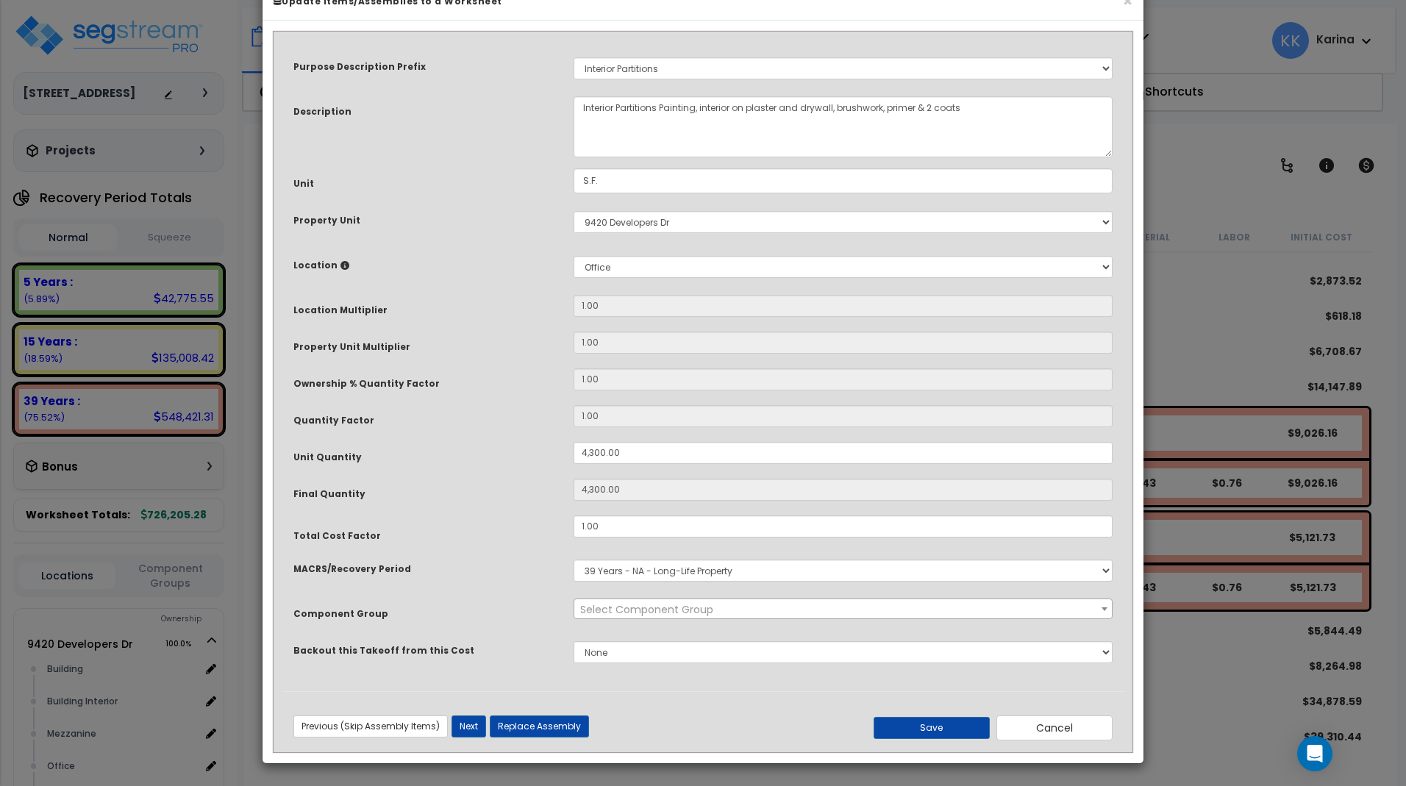
select select "56927"
drag, startPoint x: 634, startPoint y: 497, endPoint x: 536, endPoint y: 484, distance: 99.4
click at [574, 464] on input "4,300.00" at bounding box center [843, 453] width 539 height 22
type input "6"
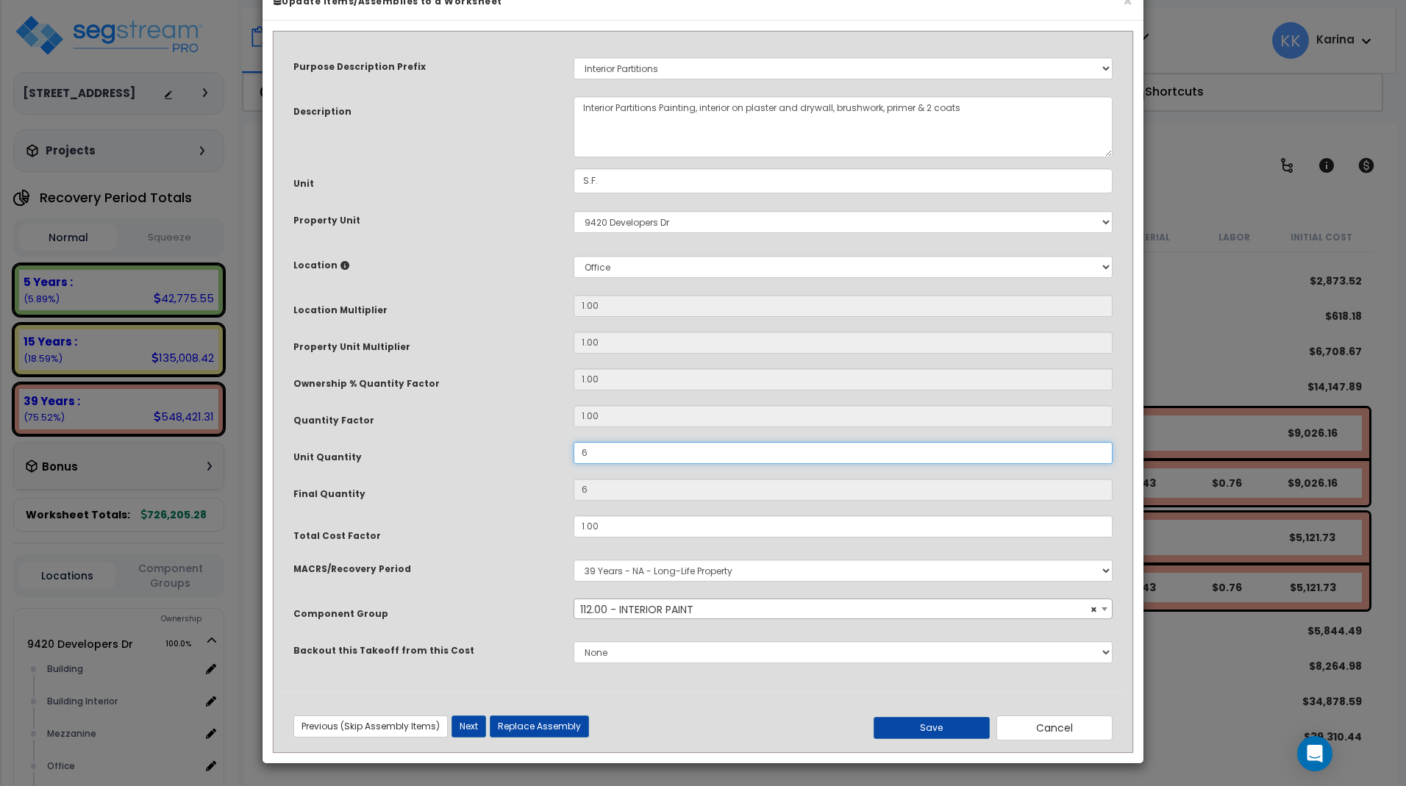
type input "62"
type input "625"
type input "6,258"
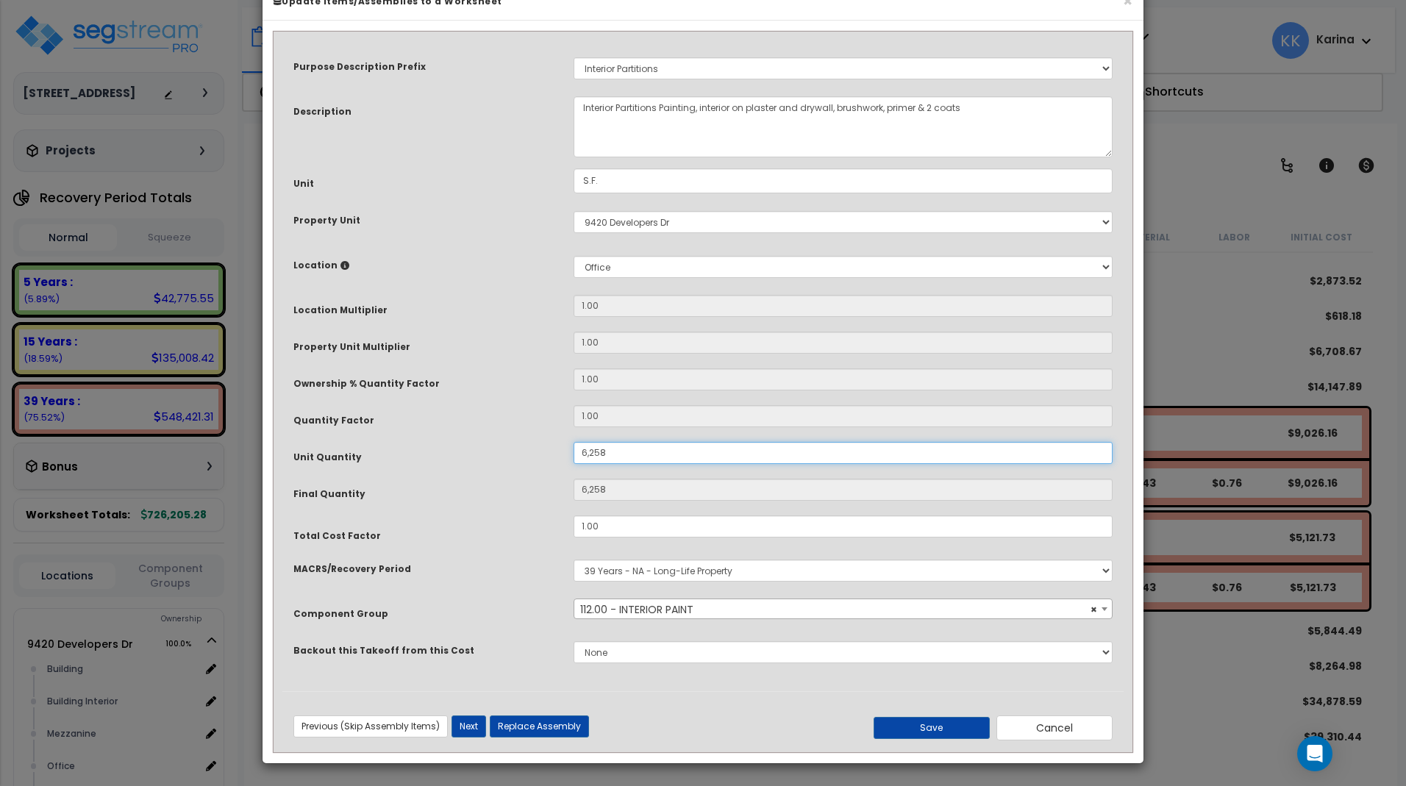
type input "6,258"
type input "6,258."
type input "6,258"
type input "6,258.6"
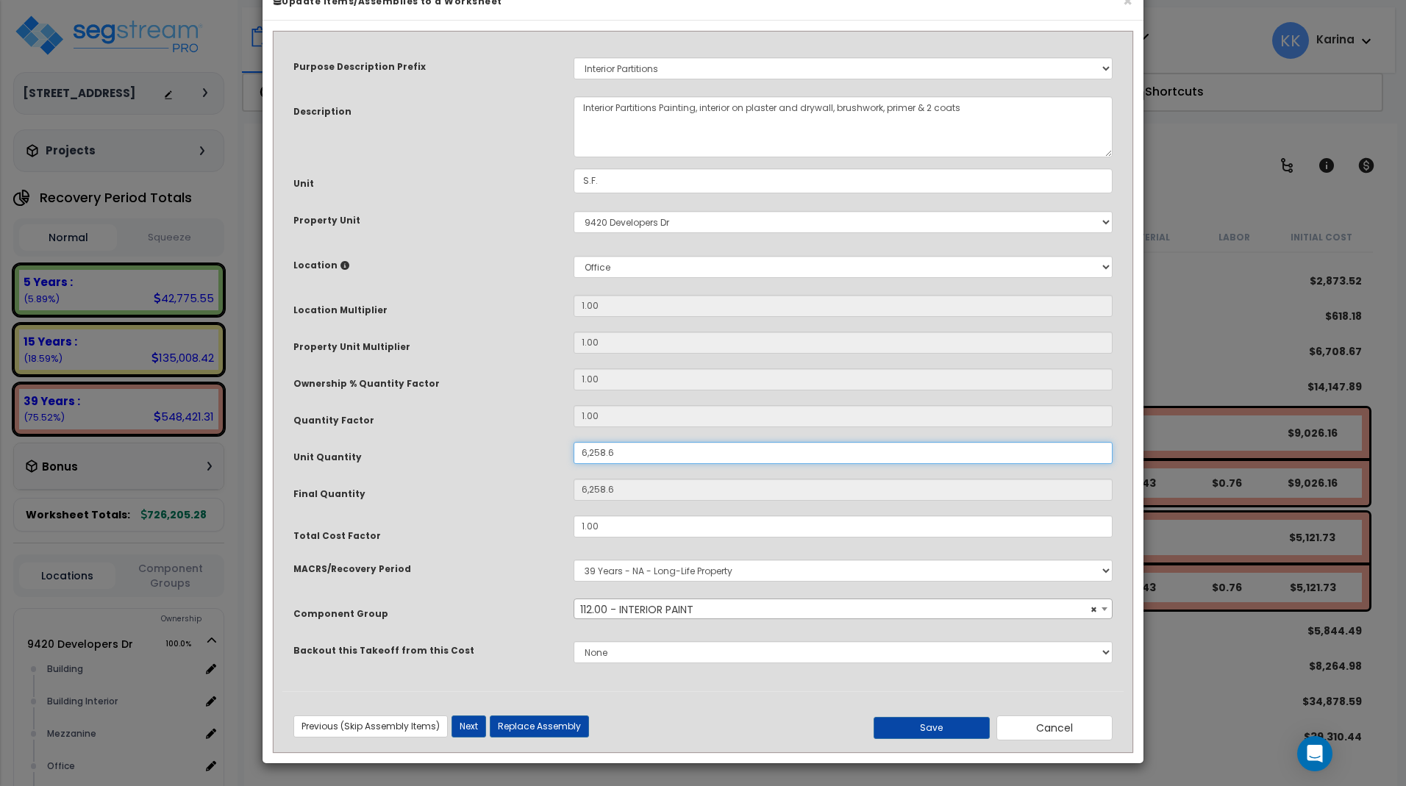
type input "6,258.6"
click at [574, 256] on select "Select Building Building Interior [GEOGRAPHIC_DATA] Office Site Wh Add New Loca…" at bounding box center [843, 267] width 539 height 22
select select "10387"
click option "Mezzanine" at bounding box center [0, 0] width 0 height 0
type input "1"
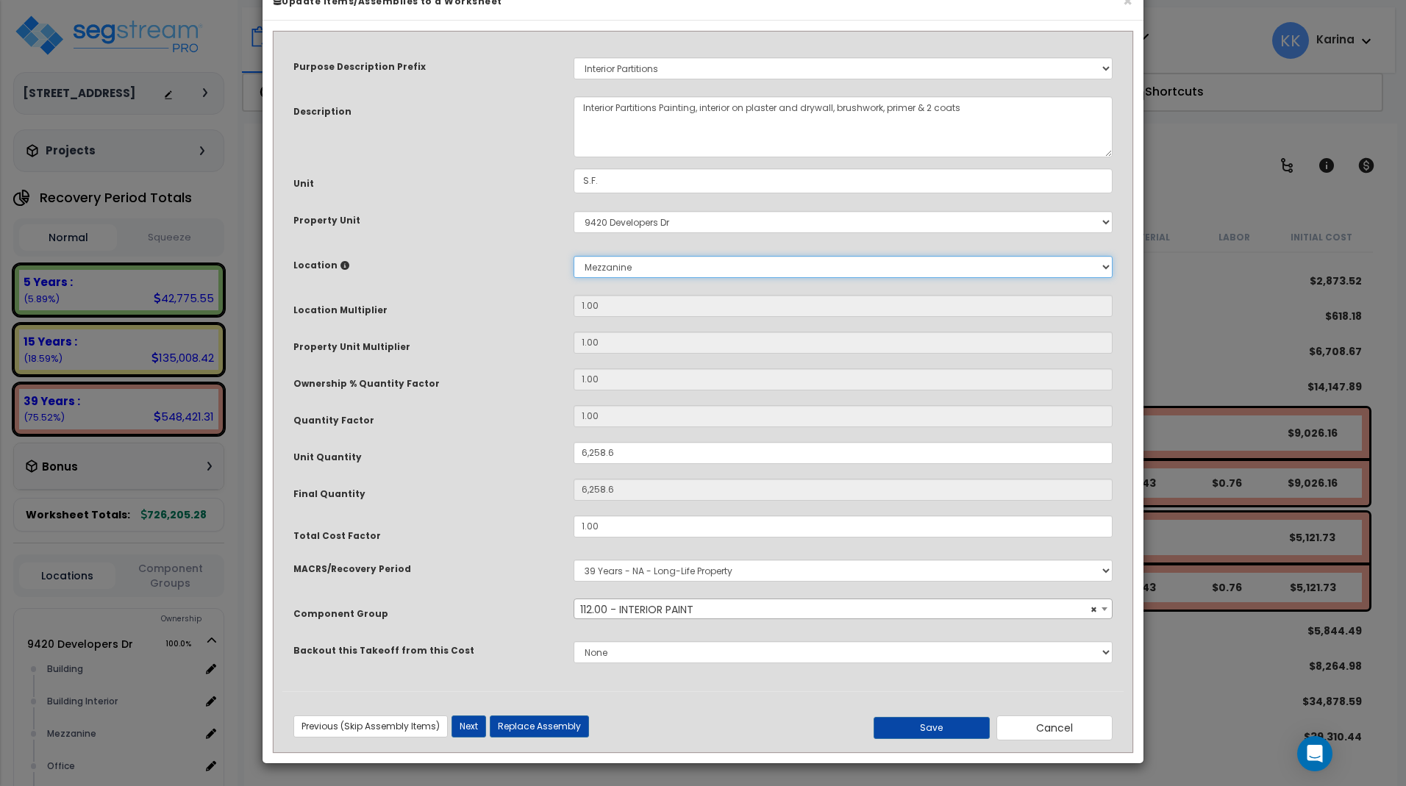
type input "6,258.6"
click at [899, 722] on button "Save" at bounding box center [932, 728] width 116 height 22
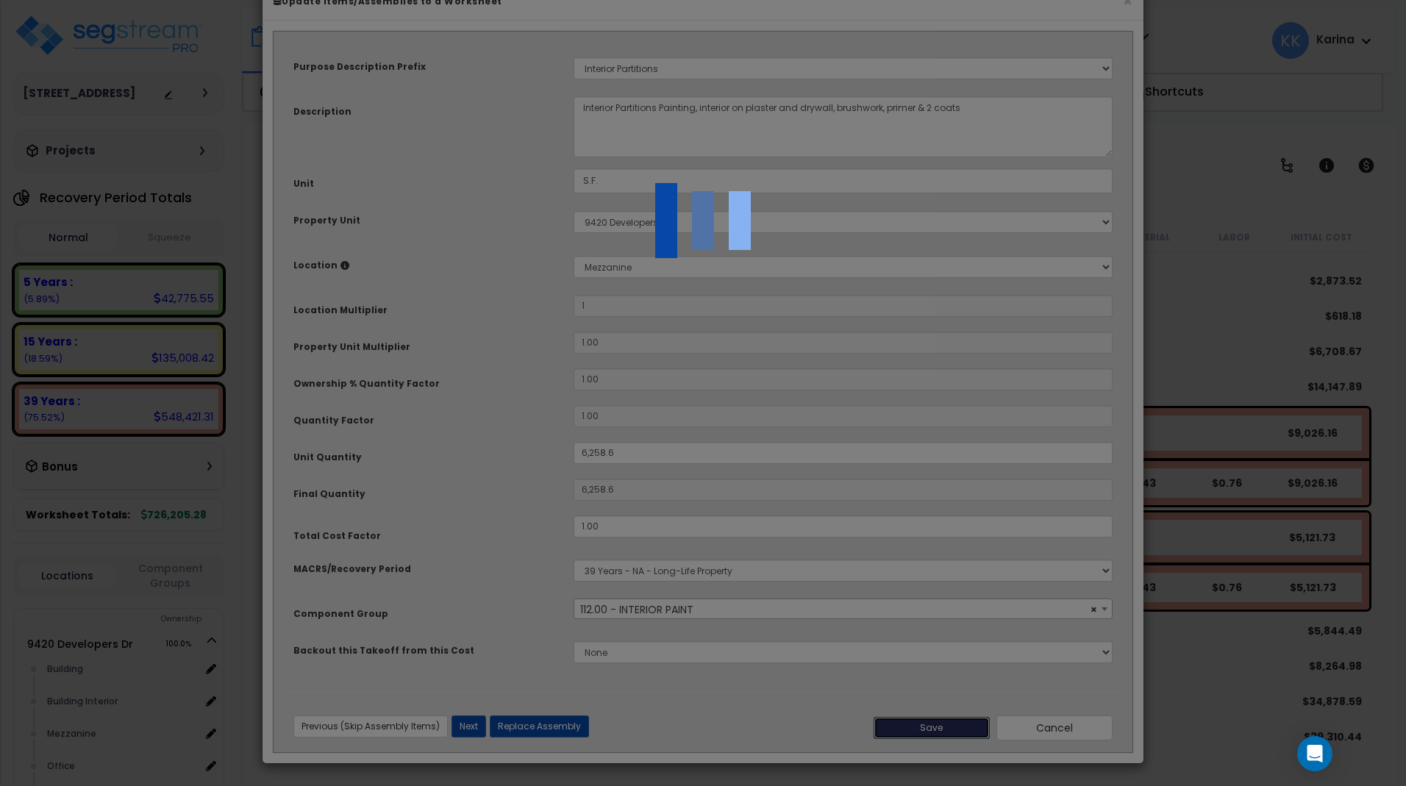
type input "1.00"
type input "6258.60"
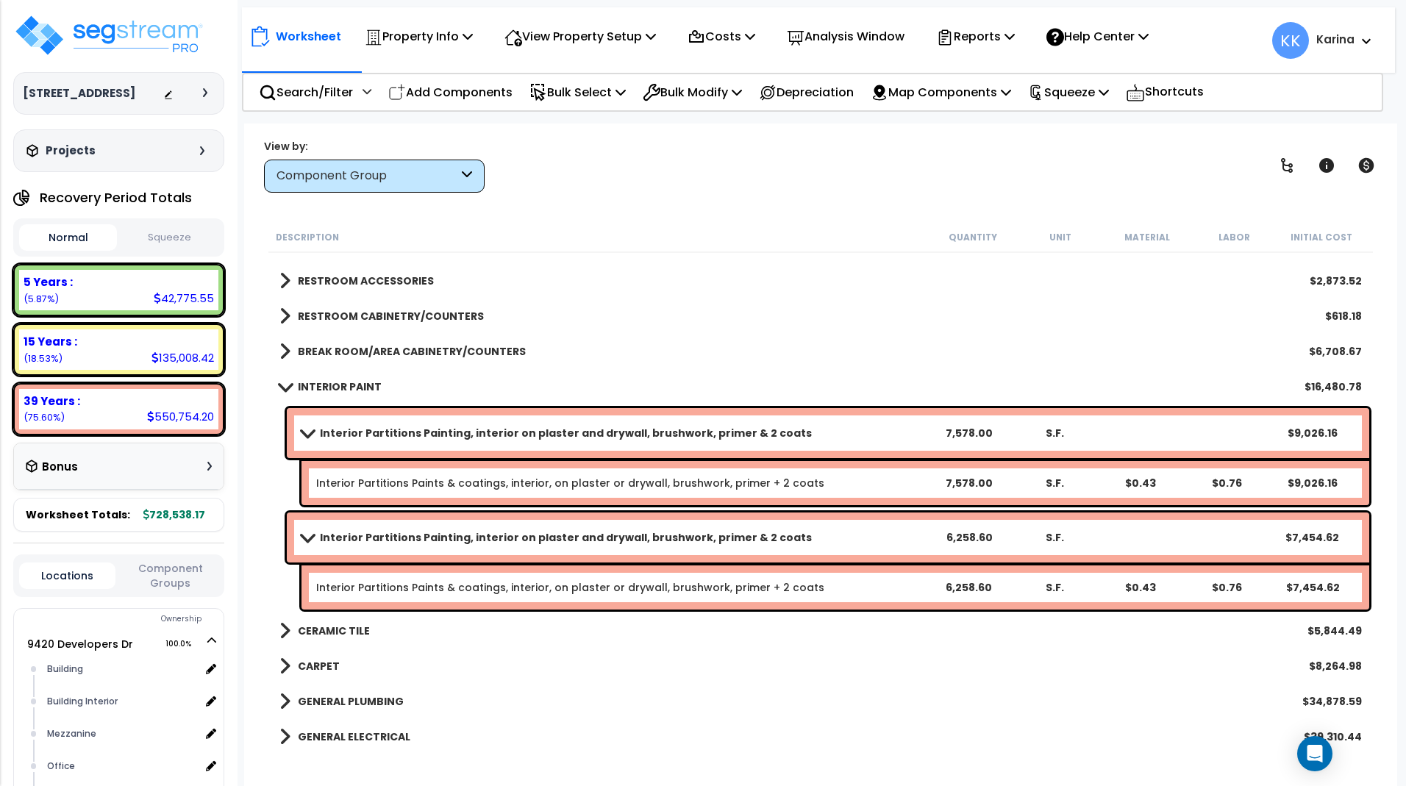
click at [306, 432] on span at bounding box center [306, 432] width 21 height 11
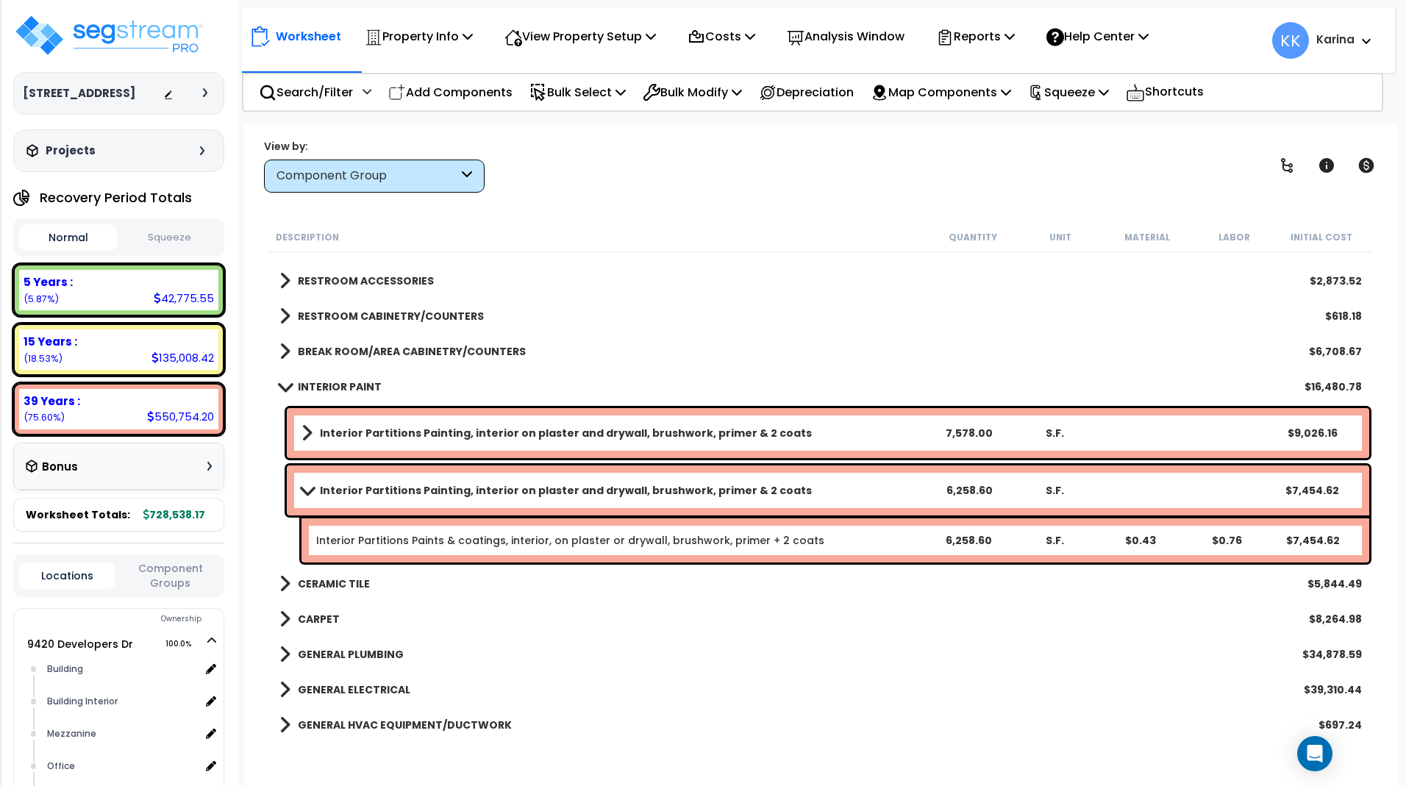
click at [306, 487] on span at bounding box center [306, 490] width 21 height 11
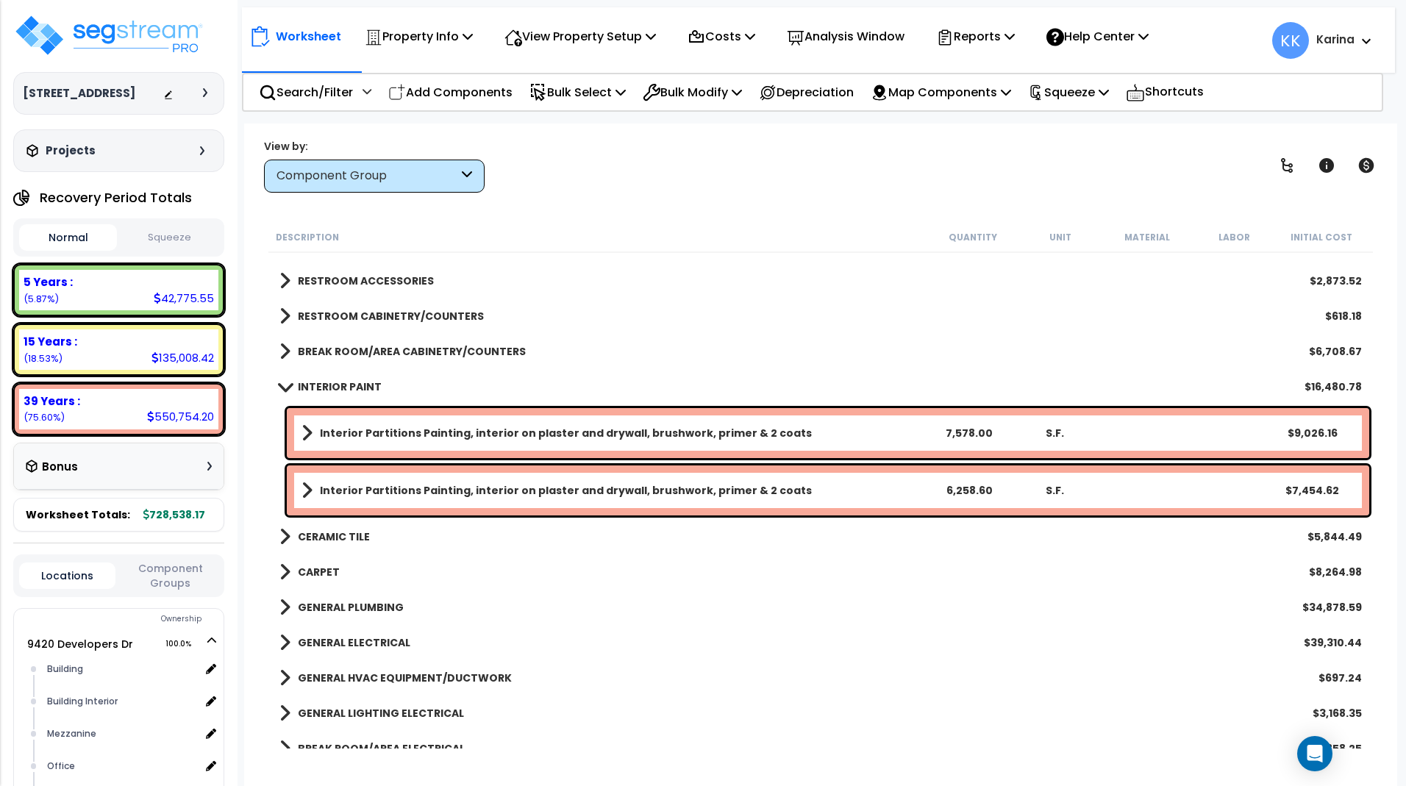
click at [285, 386] on span at bounding box center [284, 386] width 21 height 11
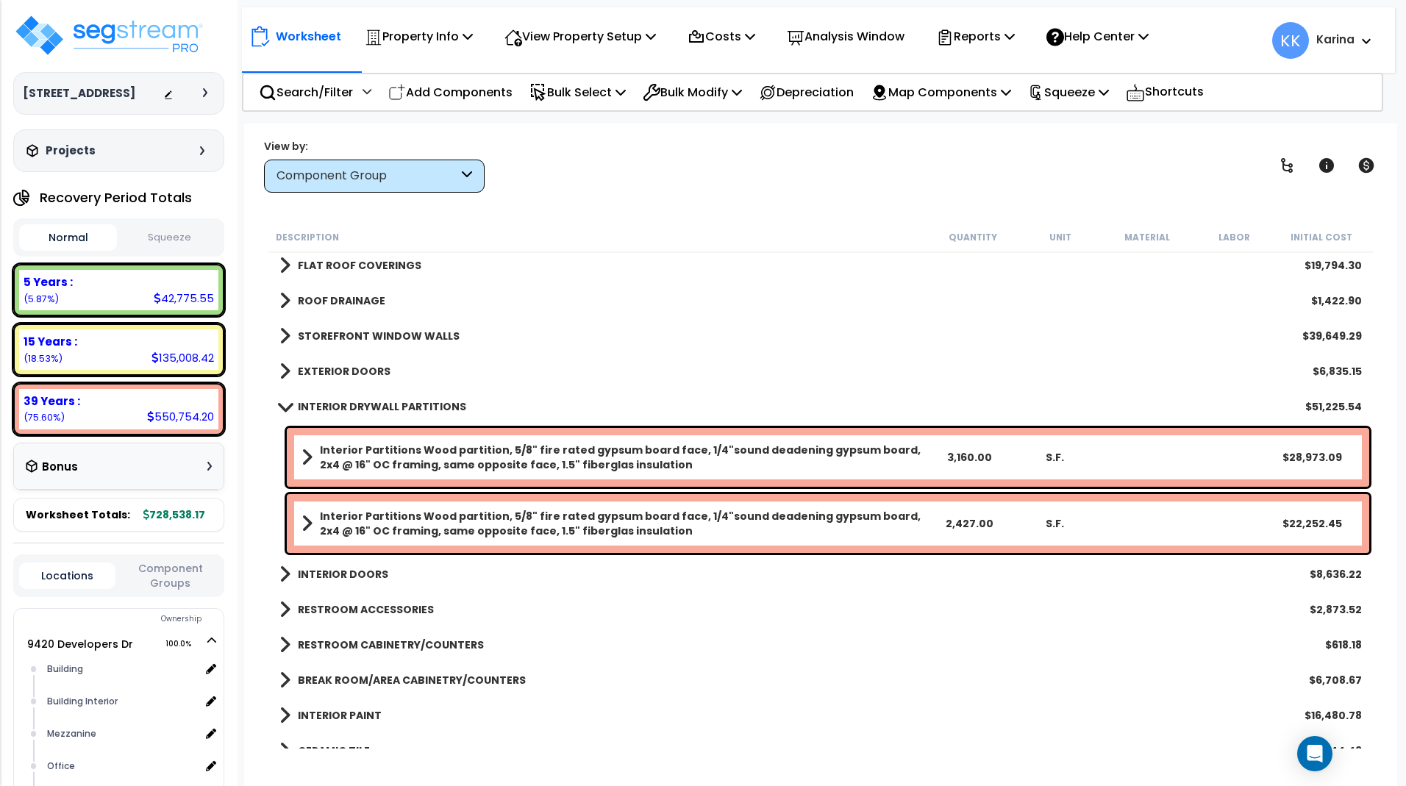
scroll to position [157, 0]
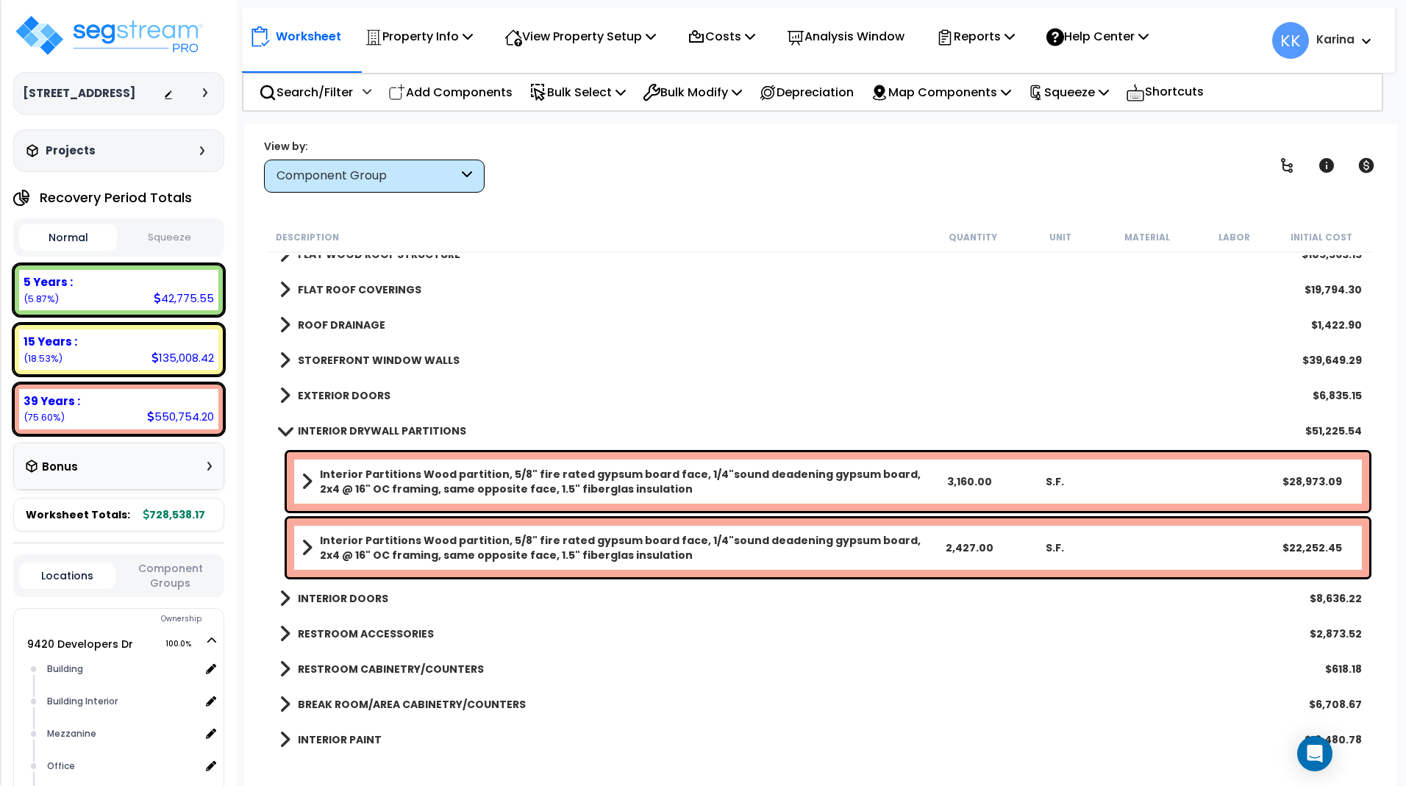
click at [289, 428] on span at bounding box center [284, 430] width 21 height 11
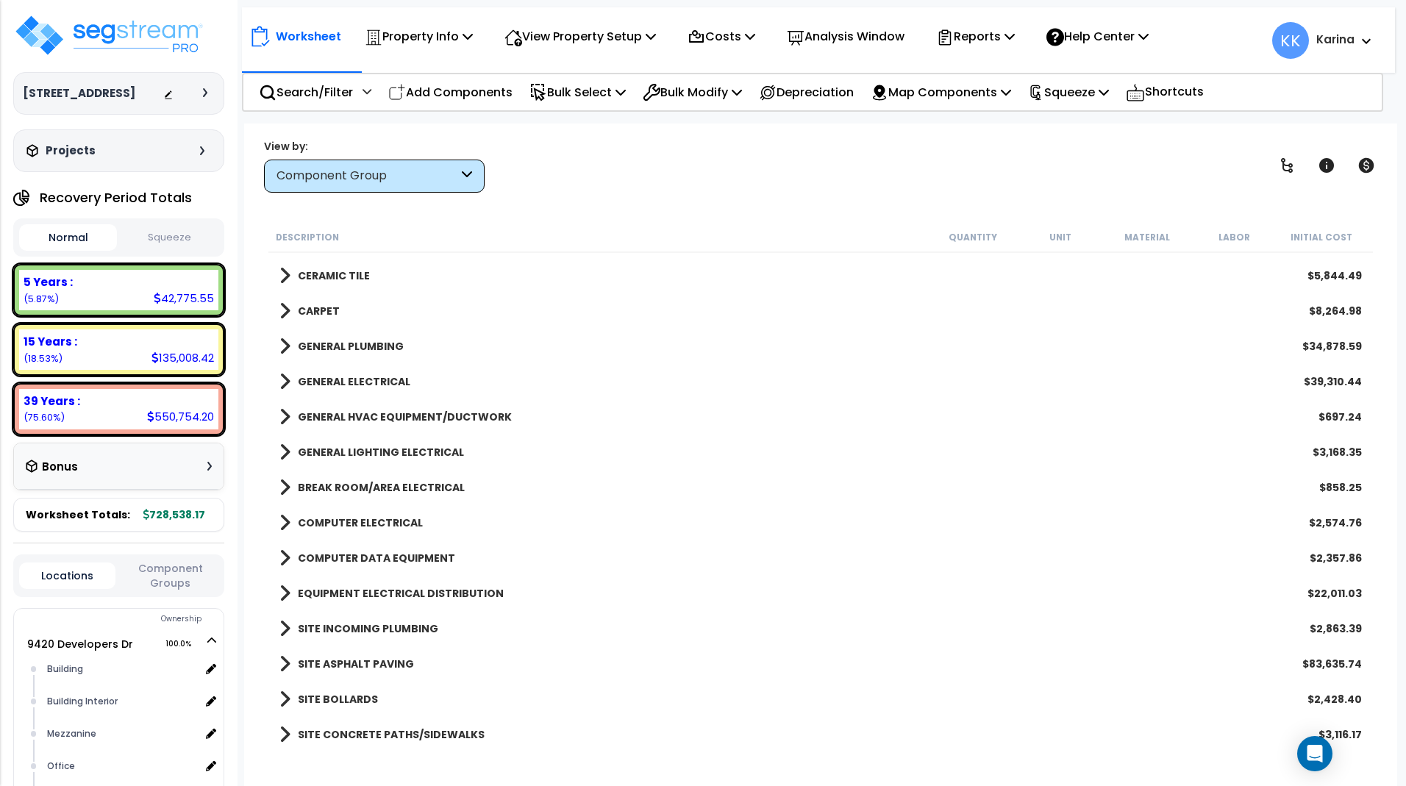
scroll to position [510, 0]
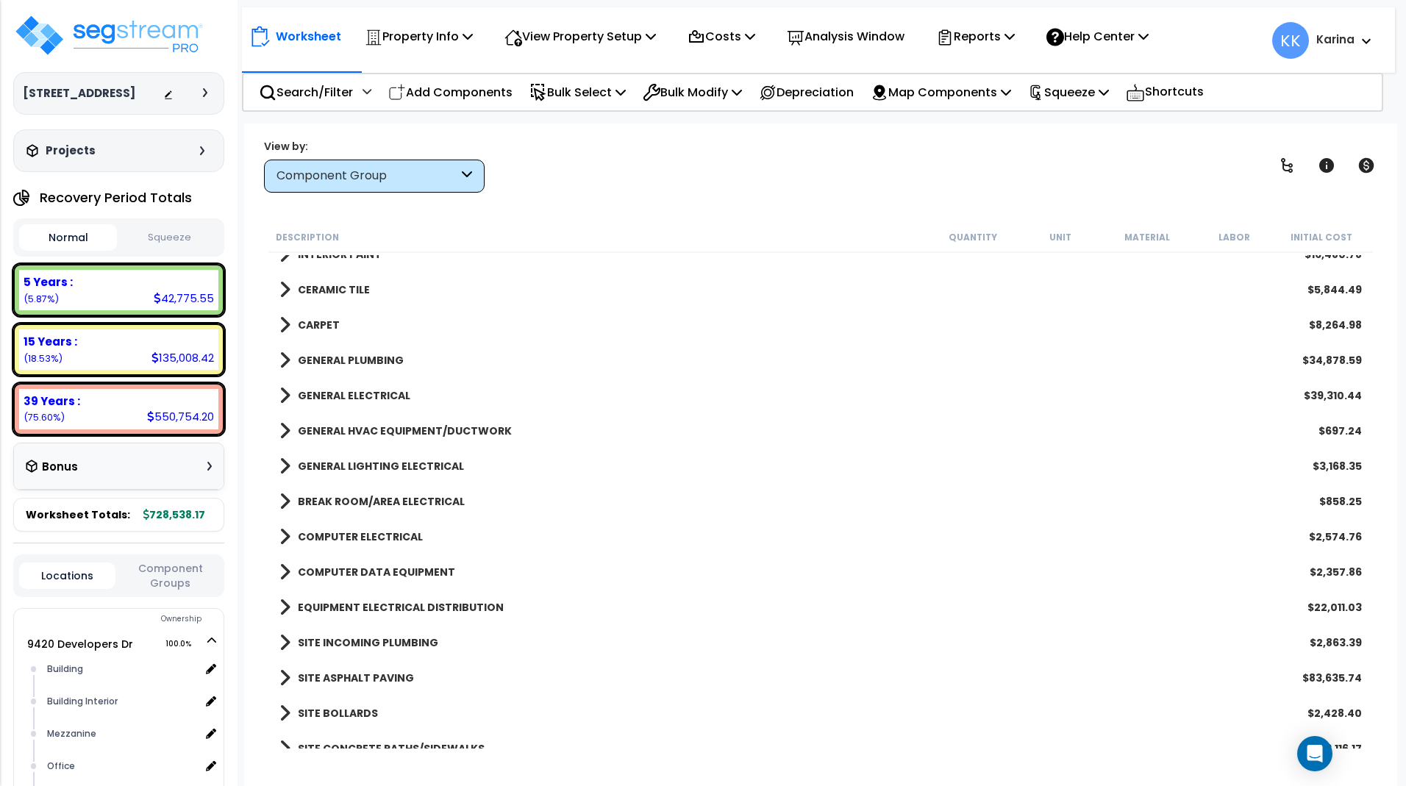
click at [288, 500] on span at bounding box center [285, 501] width 11 height 21
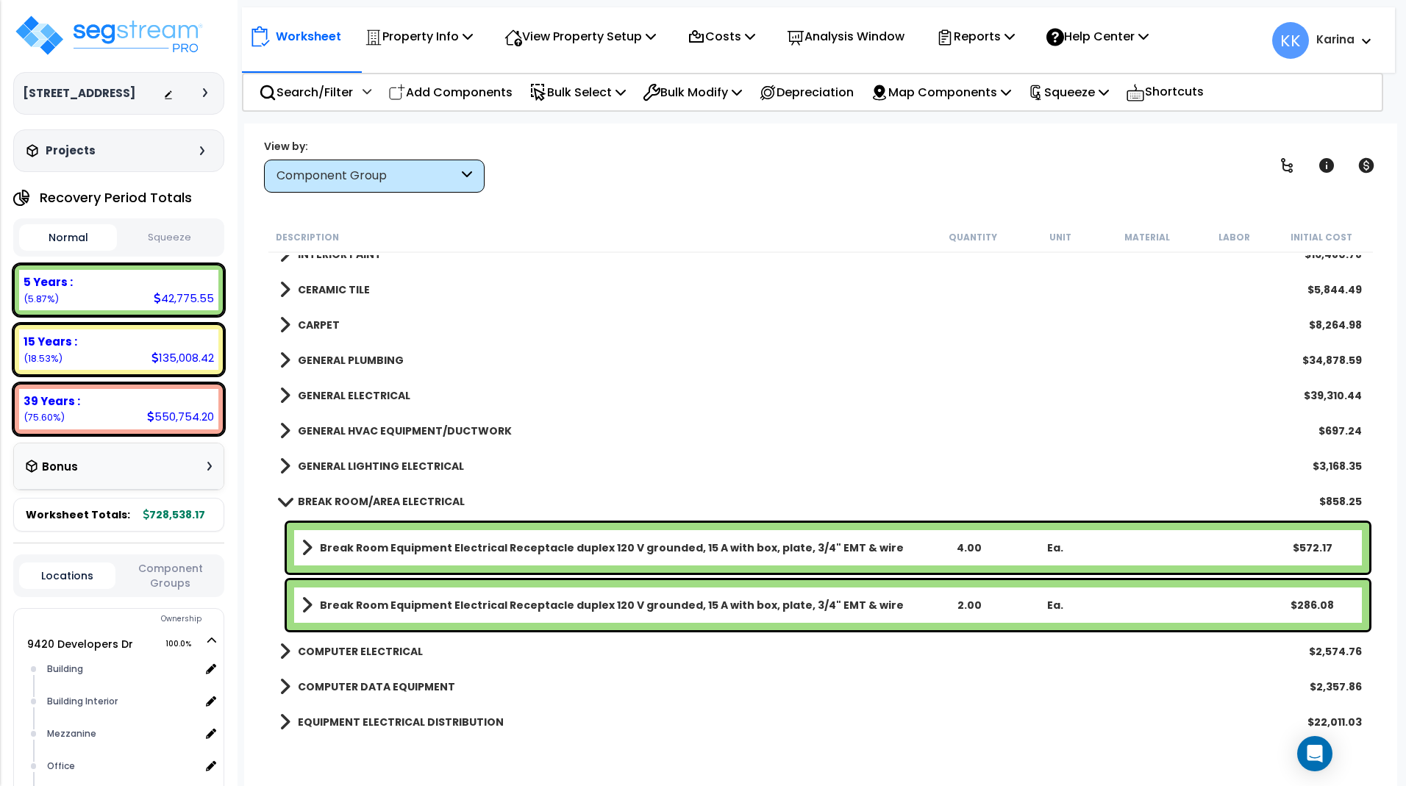
click at [288, 502] on span at bounding box center [284, 501] width 21 height 11
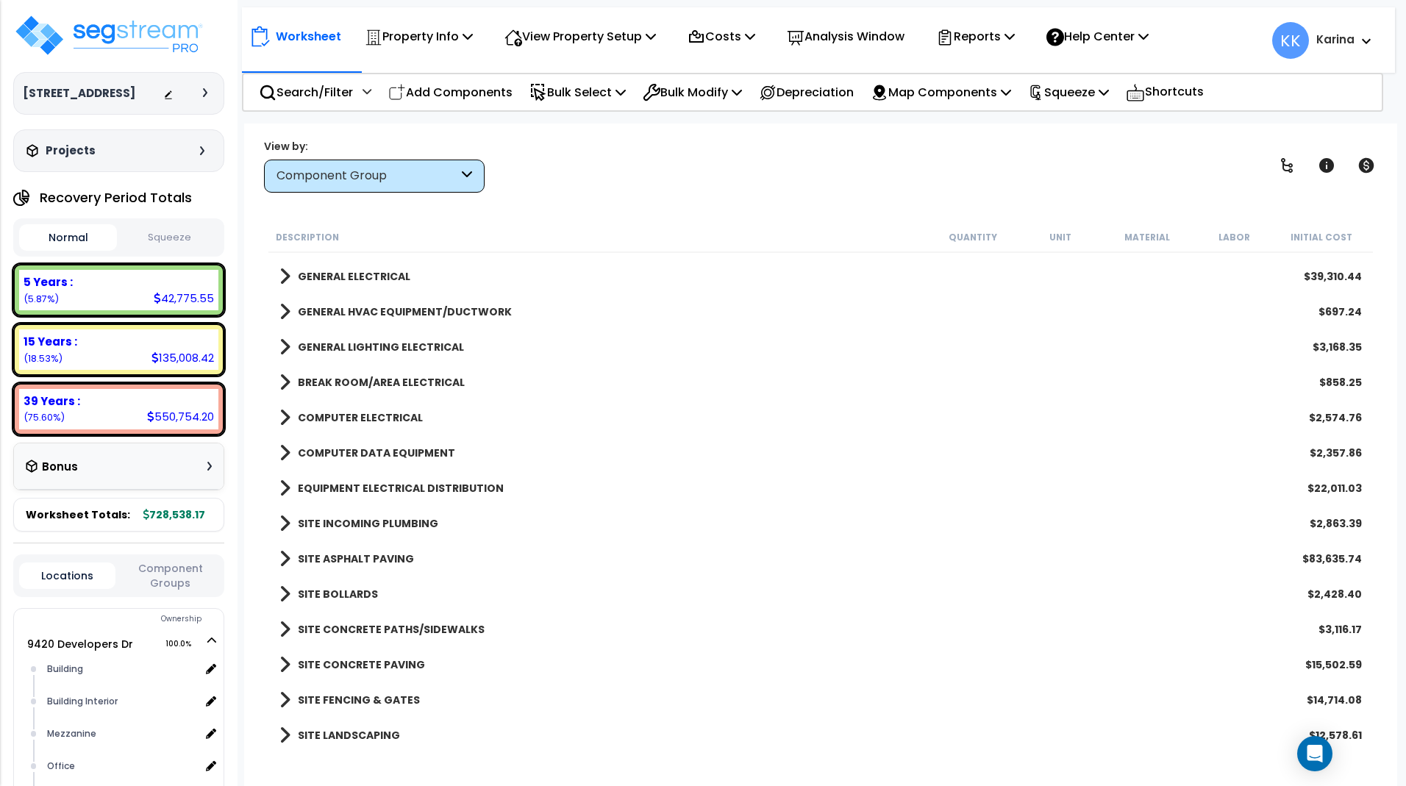
scroll to position [422, 0]
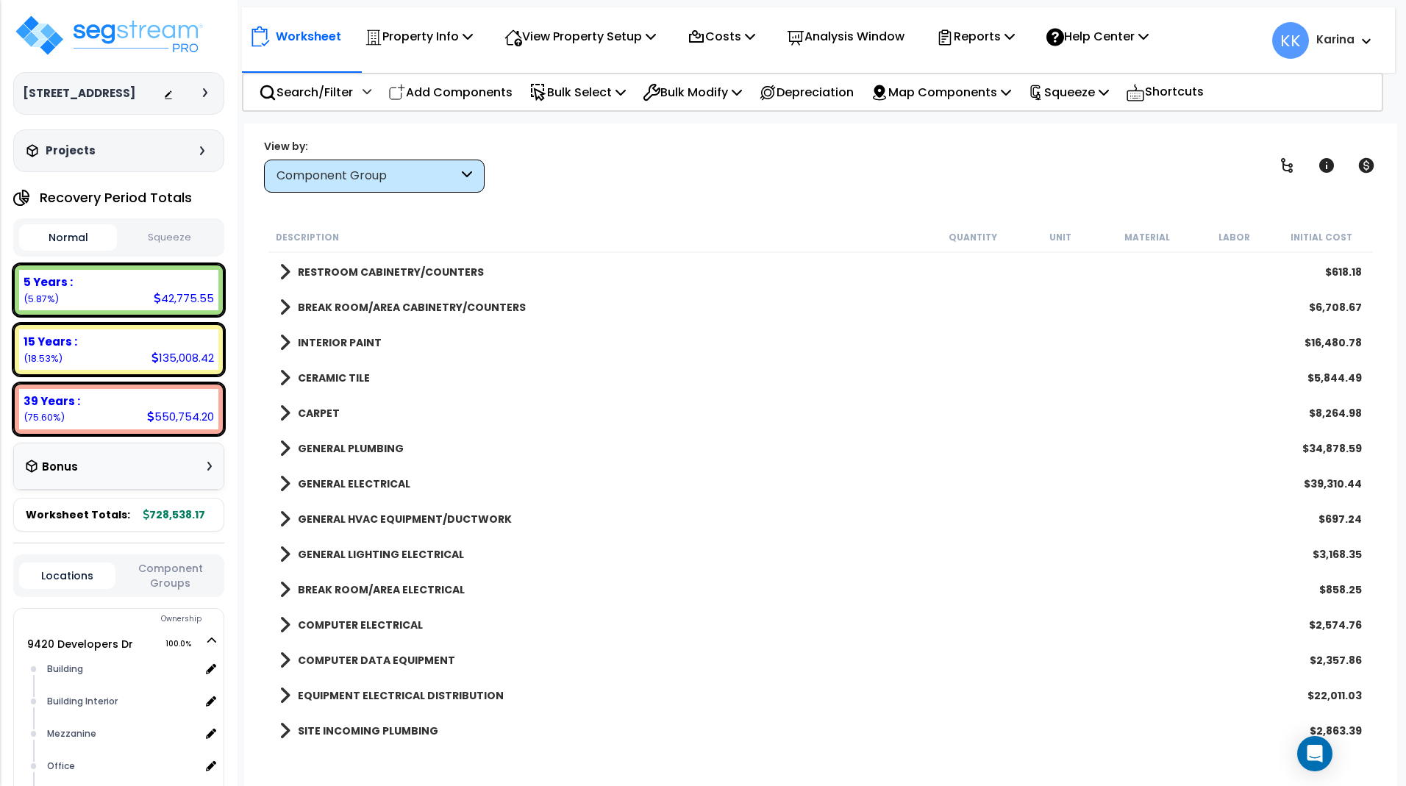
click at [700, 588] on div "BREAK ROOM/AREA ELECTRICAL $858.25" at bounding box center [820, 589] width 1097 height 35
